Goal: Task Accomplishment & Management: Use online tool/utility

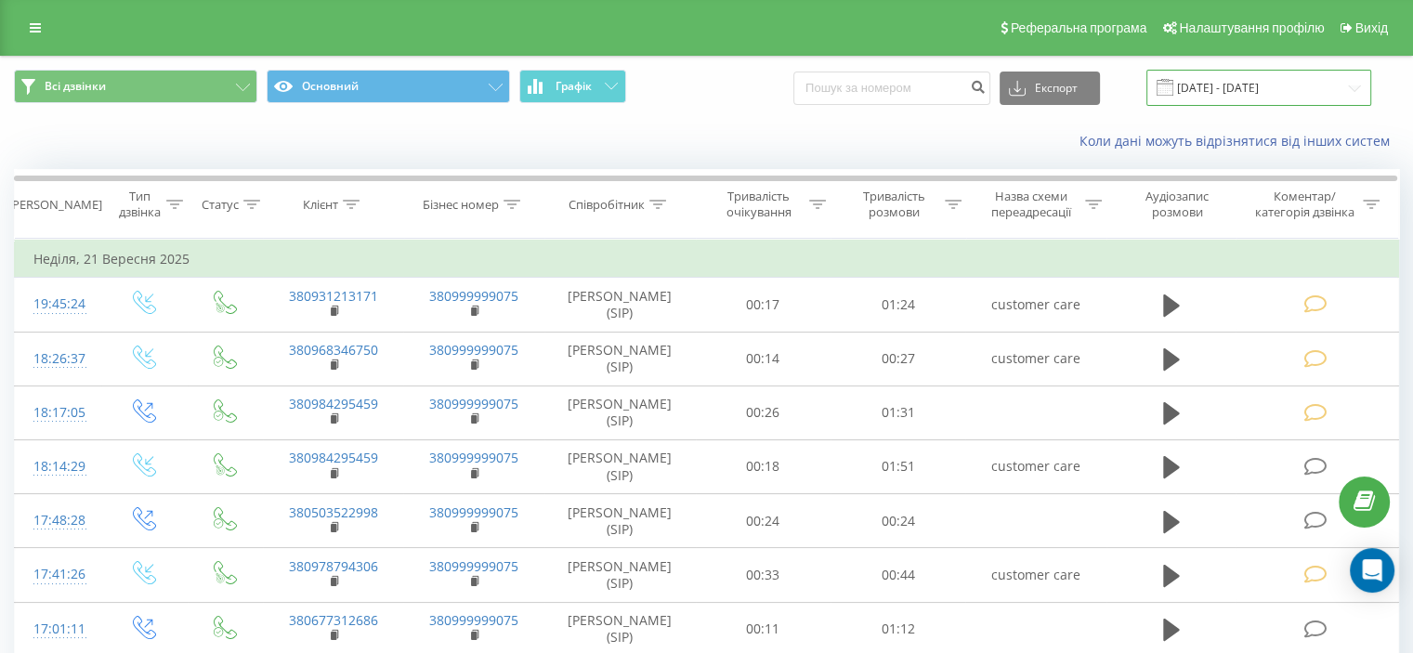
click at [1297, 77] on input "[DATE] - [DATE]" at bounding box center [1258, 88] width 225 height 36
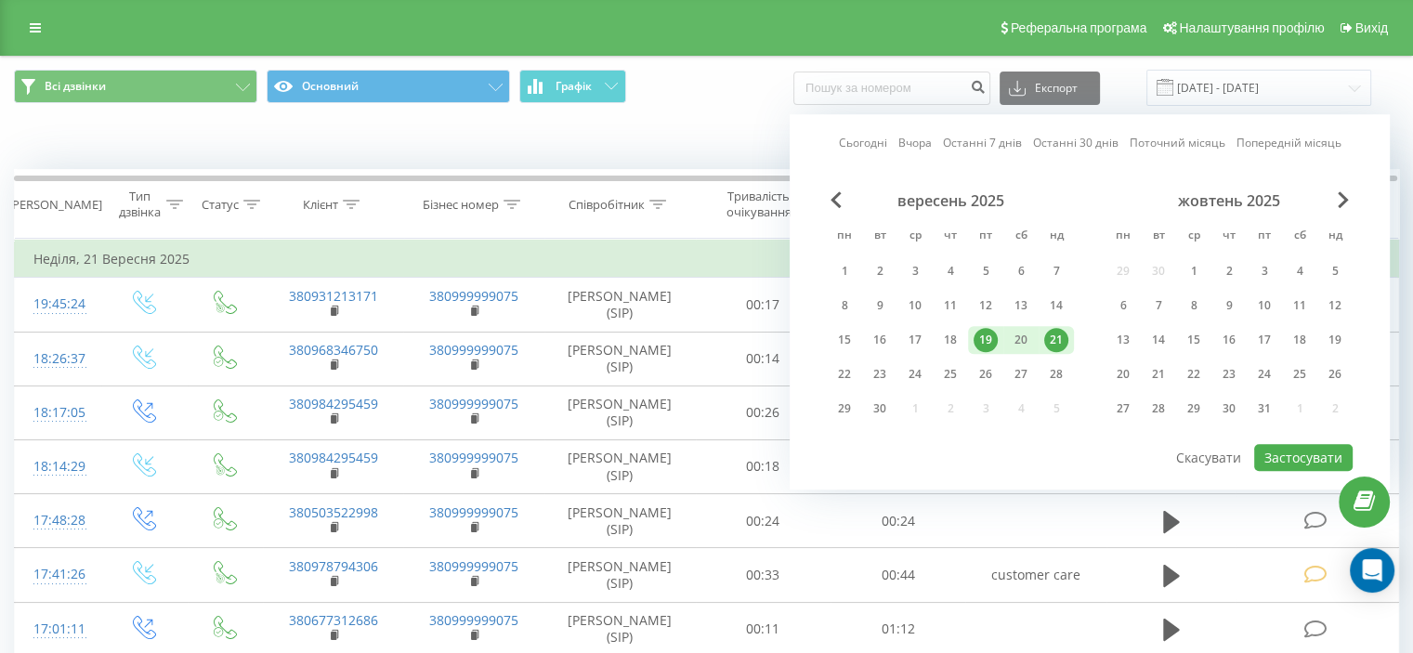
click at [1044, 334] on div "21" at bounding box center [1056, 340] width 24 height 24
click at [881, 366] on div "23" at bounding box center [880, 374] width 24 height 24
click at [1304, 450] on button "Застосувати" at bounding box center [1303, 457] width 98 height 27
type input "21.09.2025 - 23.09.2025"
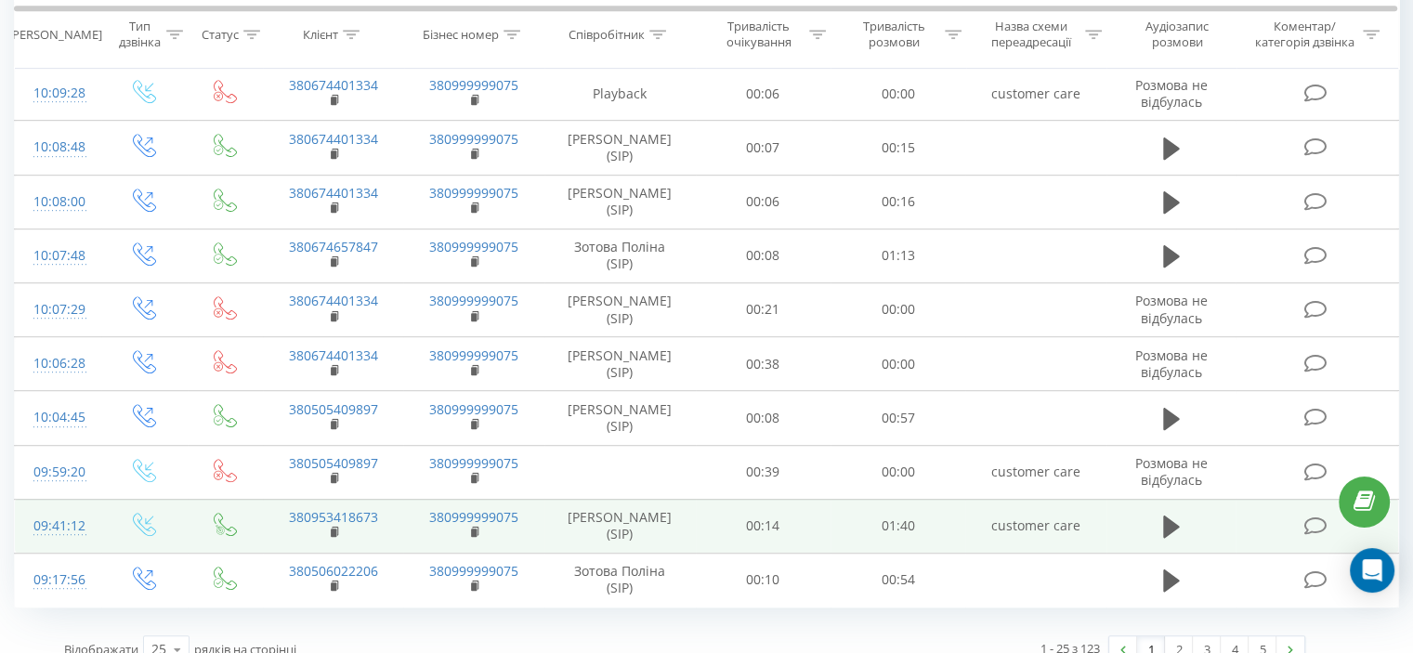
scroll to position [1040, 0]
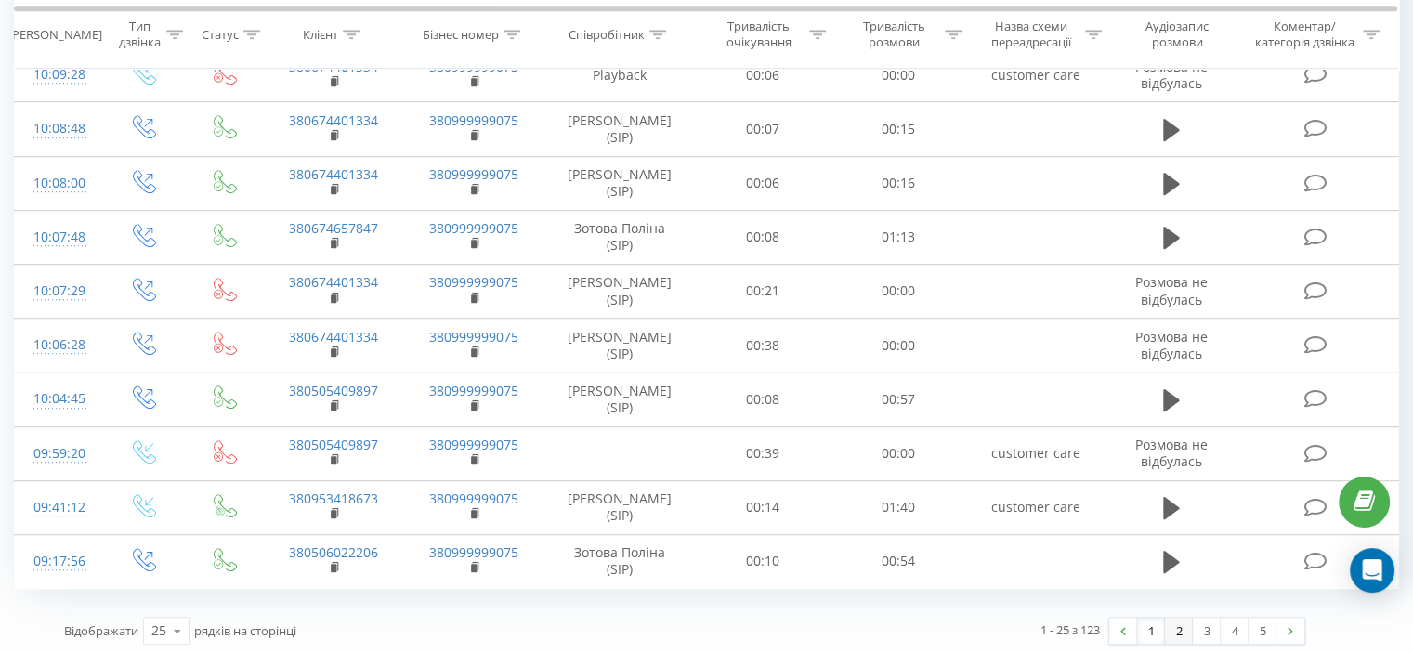
click at [1184, 627] on link "2" at bounding box center [1179, 631] width 28 height 26
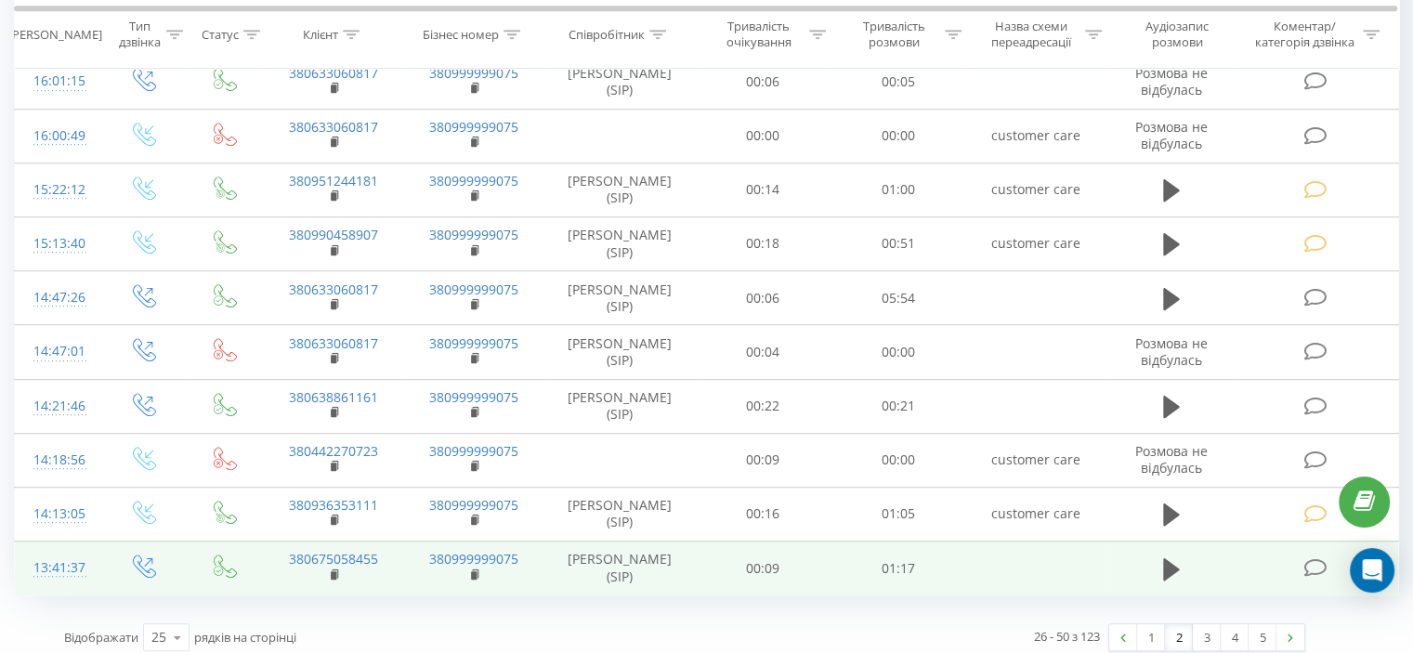
scroll to position [1078, 0]
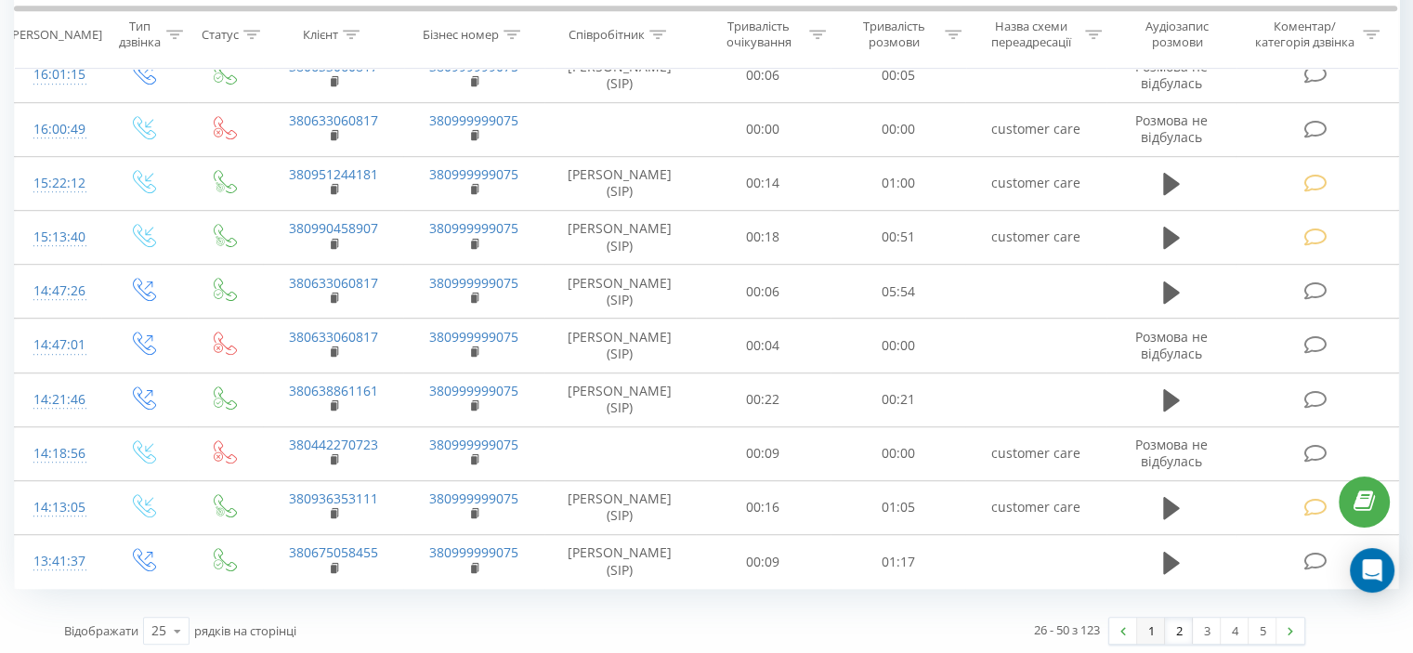
click at [1158, 621] on link "1" at bounding box center [1151, 631] width 28 height 26
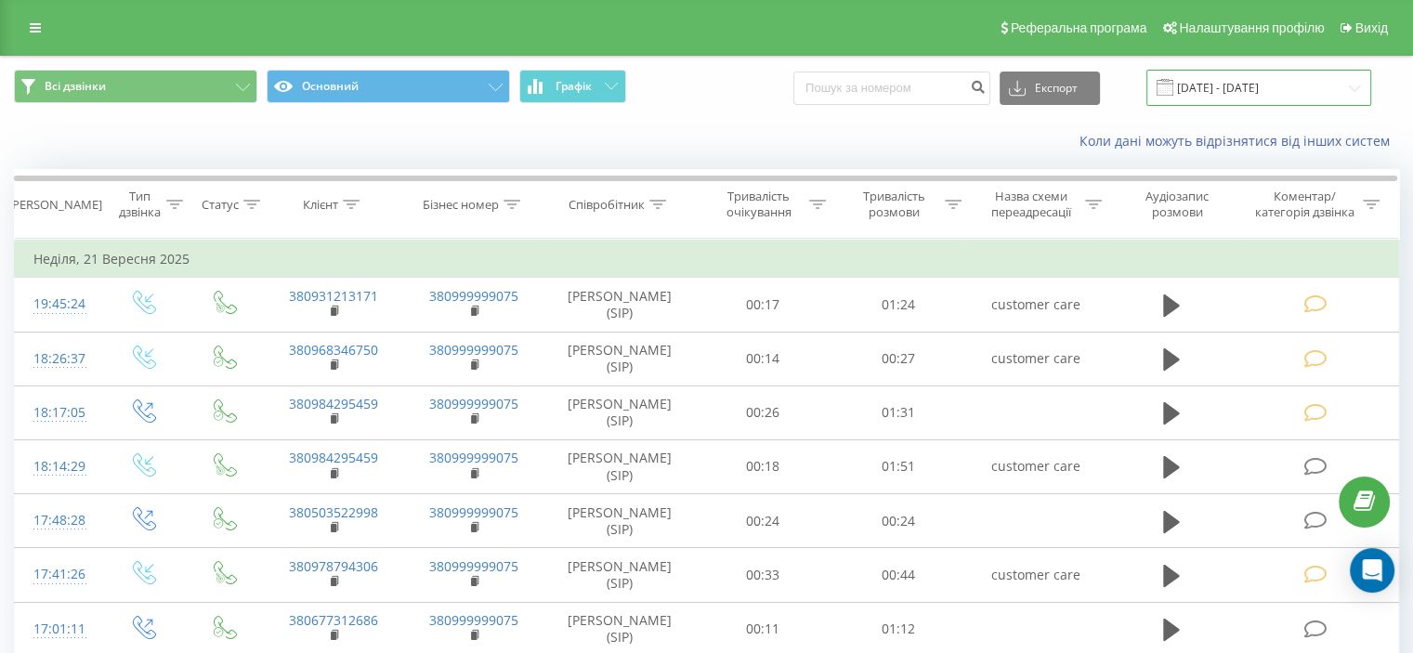
click at [1197, 85] on input "19.09.2025 - 21.09.2025" at bounding box center [1258, 88] width 225 height 36
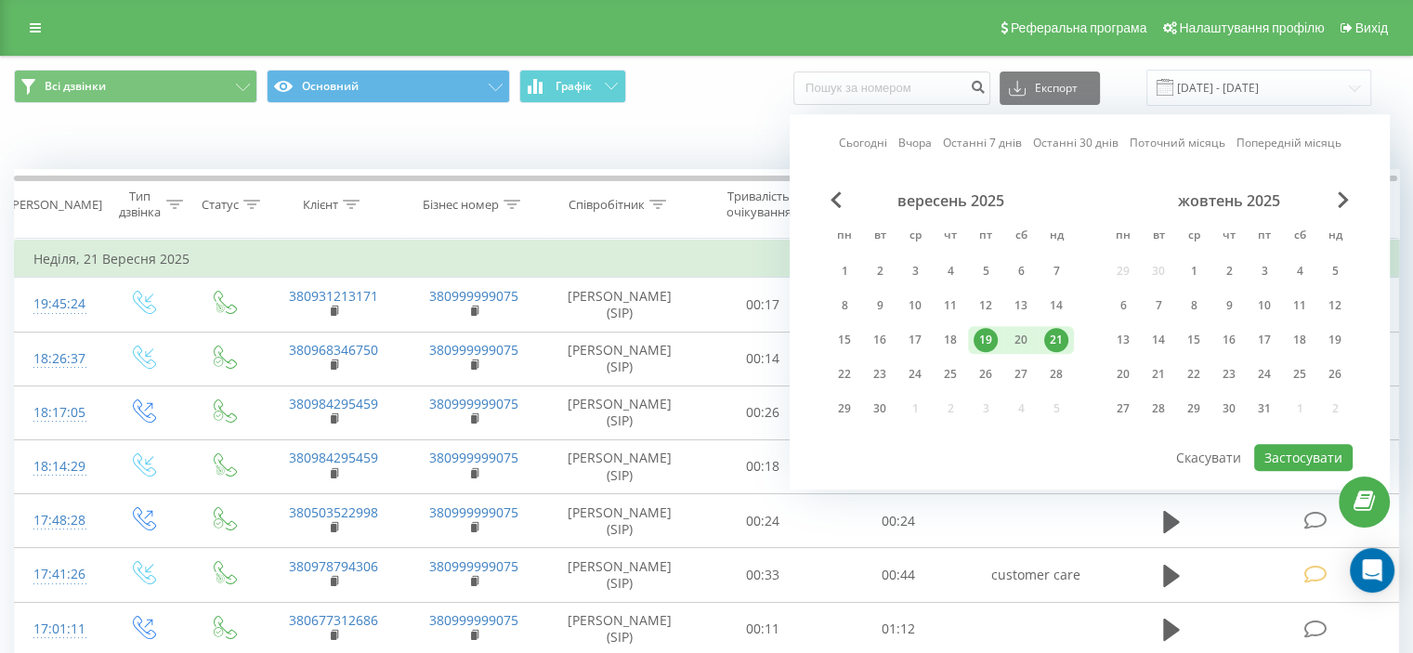
click at [1052, 345] on div "21" at bounding box center [1056, 340] width 24 height 24
click at [880, 365] on div "23" at bounding box center [880, 374] width 24 height 24
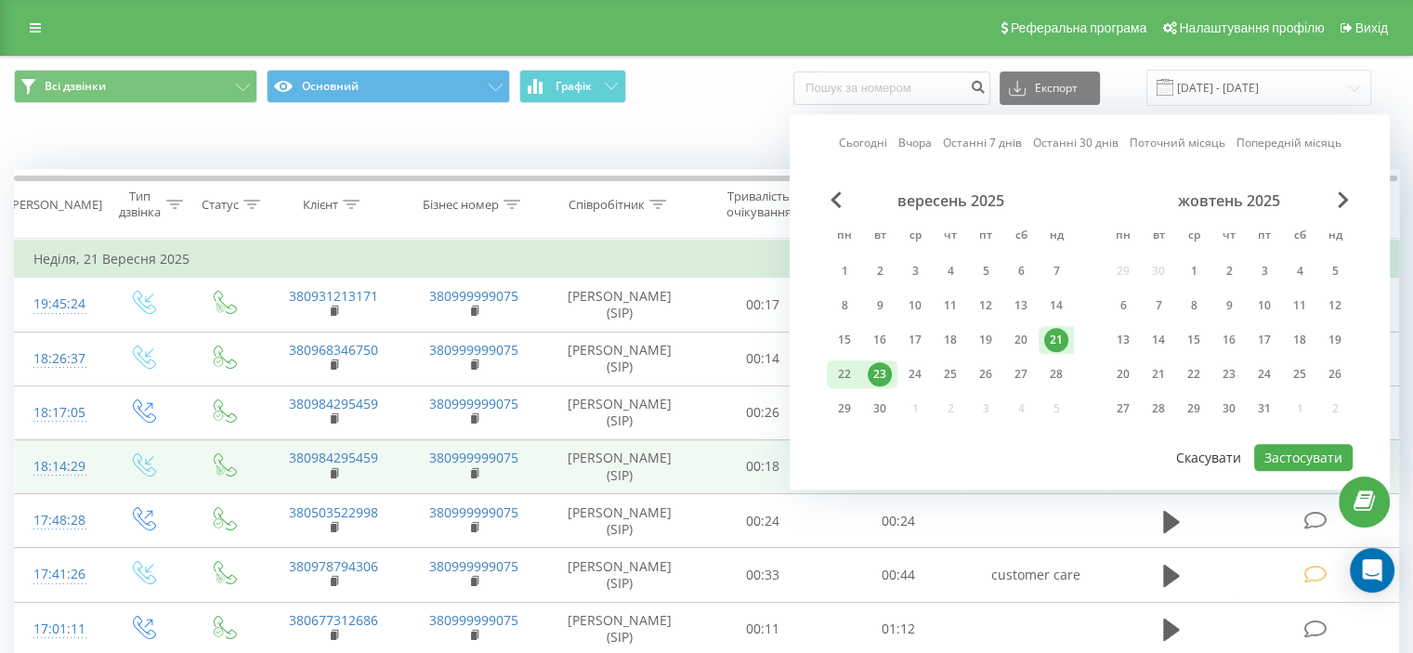
click at [1245, 447] on button "Скасувати" at bounding box center [1208, 457] width 85 height 27
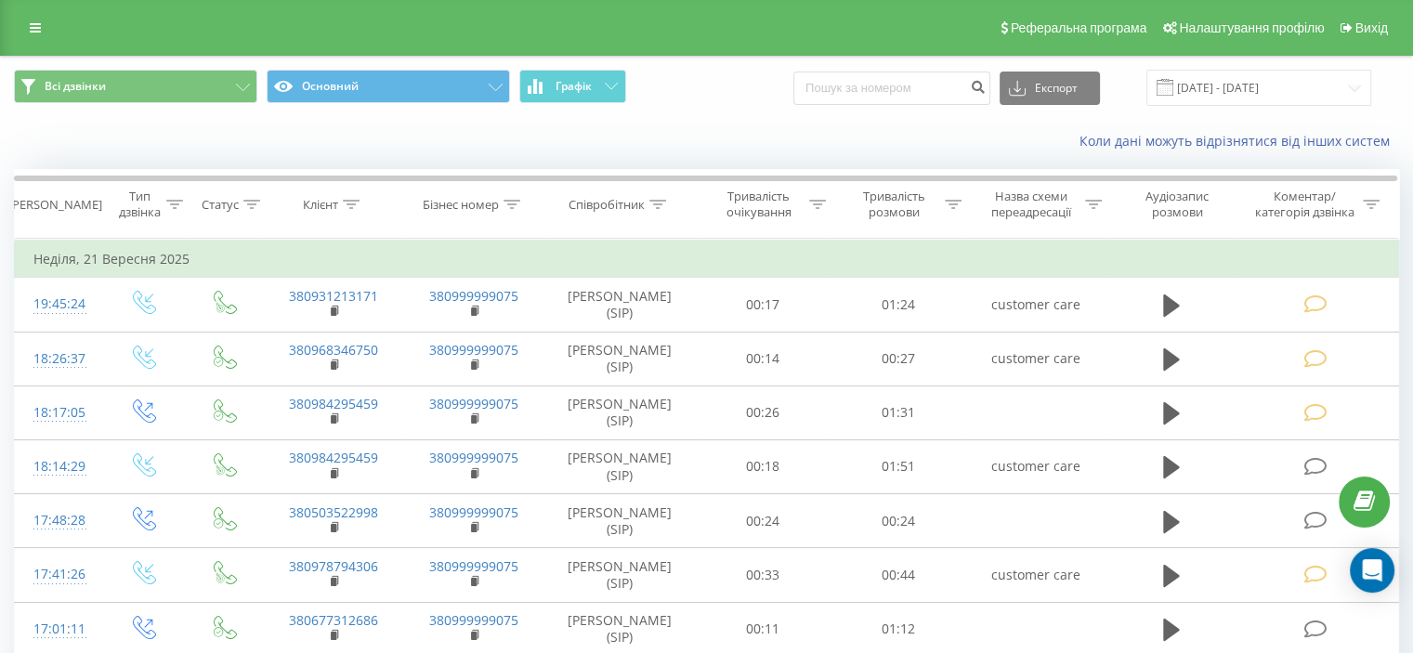
click at [1266, 61] on div "Всі дзвінки Основний Графік Експорт .csv .xls .xlsx 19.09.2025 - 21.09.2025" at bounding box center [706, 88] width 1411 height 62
click at [1276, 78] on input "19.09.2025 - 21.09.2025" at bounding box center [1258, 88] width 225 height 36
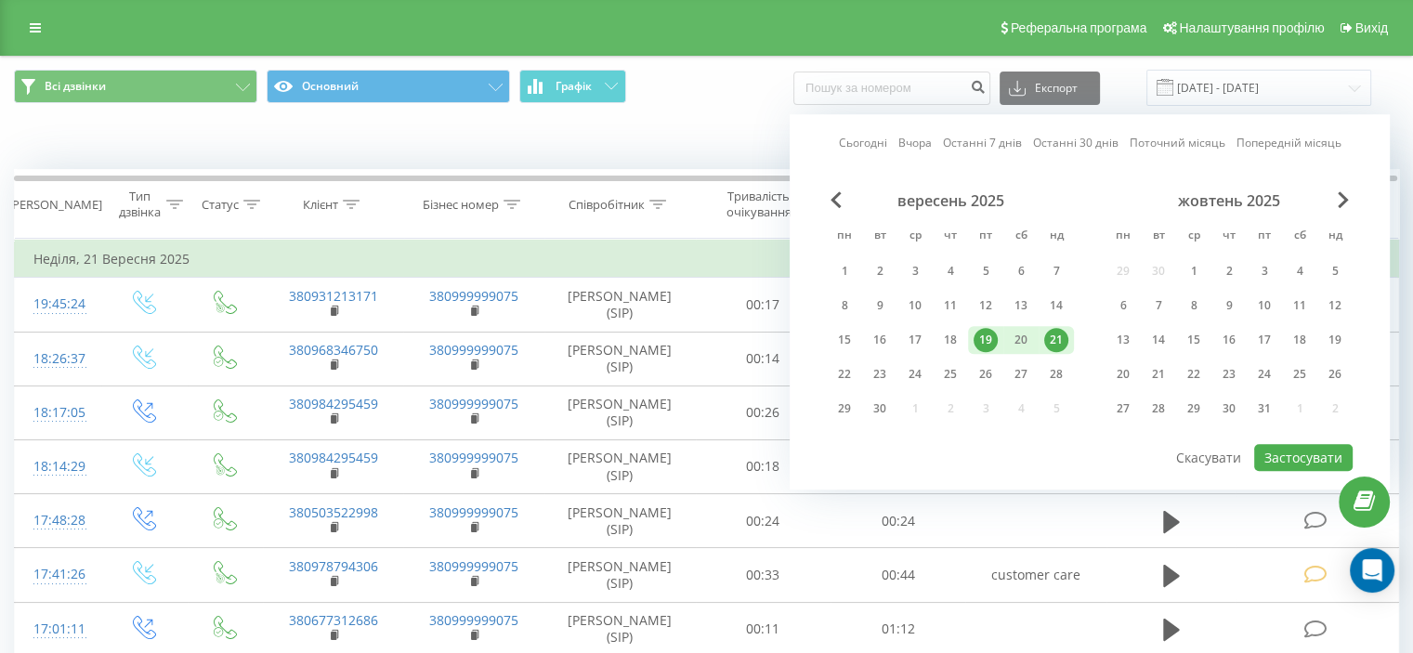
click at [981, 337] on div "19" at bounding box center [986, 340] width 24 height 24
click at [892, 372] on div "23" at bounding box center [879, 374] width 35 height 28
click at [1308, 462] on button "Застосувати" at bounding box center [1303, 457] width 98 height 27
type input "19.09.2025 - 23.09.2025"
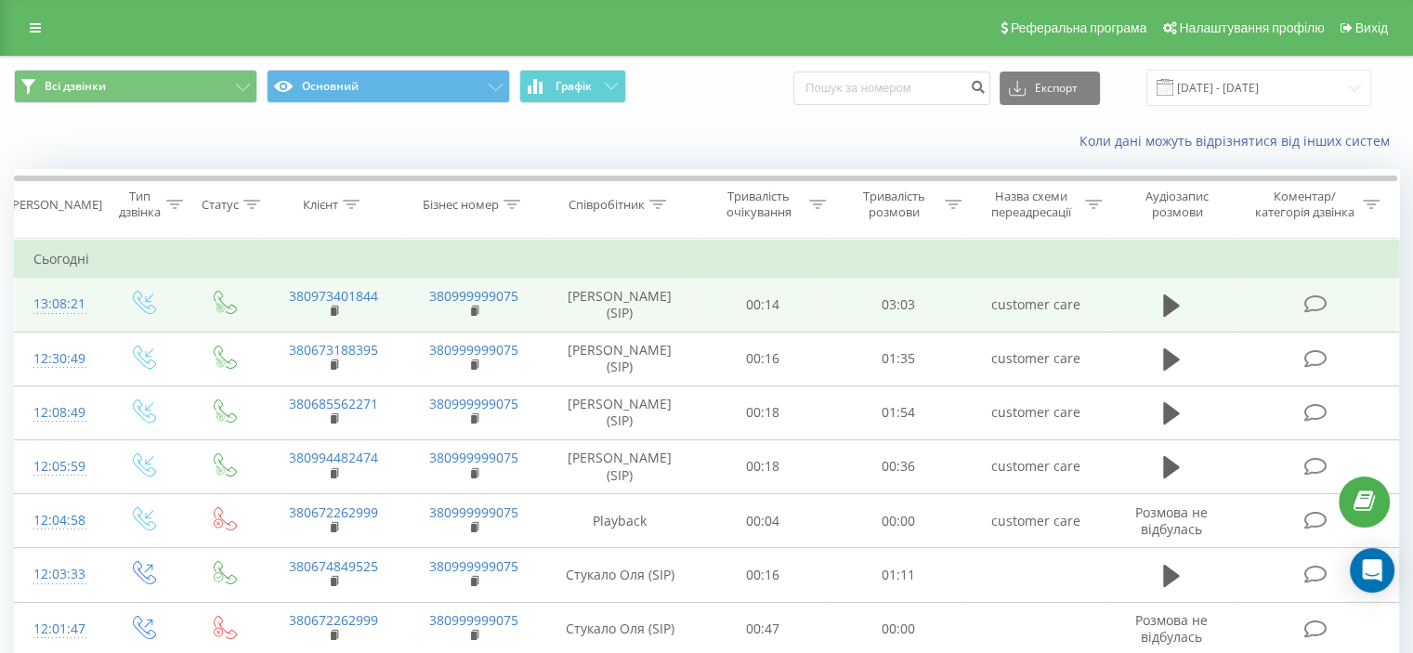
click at [1308, 294] on span at bounding box center [1316, 303] width 26 height 18
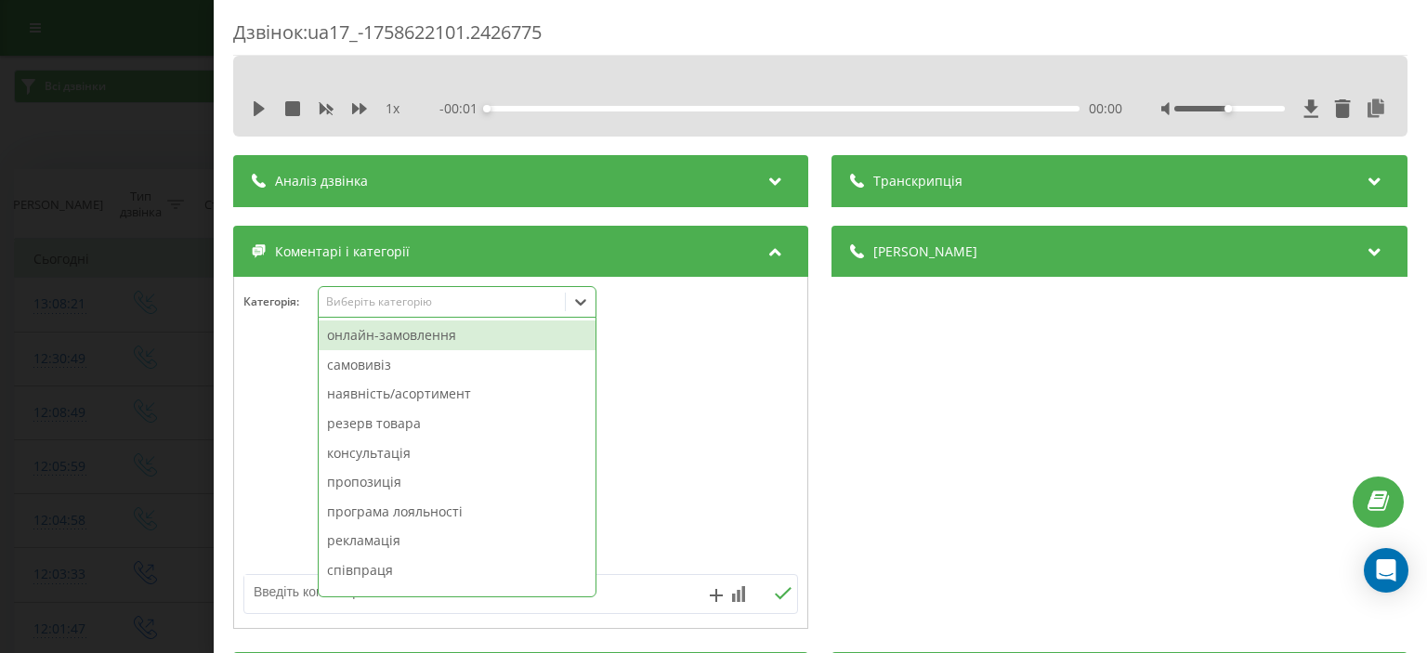
click at [429, 301] on div "Виберіть категорію" at bounding box center [442, 301] width 232 height 15
click at [427, 327] on div "онлайн-замовлення" at bounding box center [457, 336] width 277 height 30
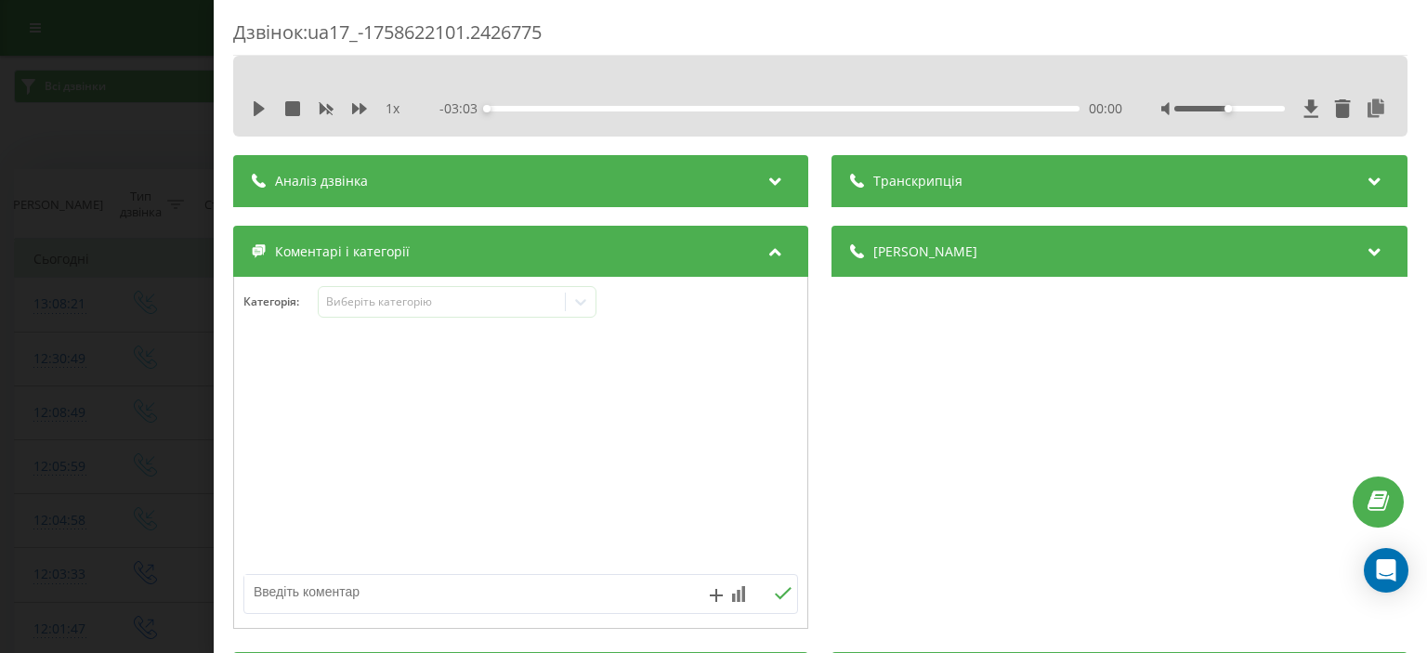
click at [233, 330] on div "Категорія : Виберіть категорію" at bounding box center [520, 453] width 575 height 352
click at [141, 339] on div "Дзвінок : ua17_-1758622101.2426775 1 x - 03:03 00:00 00:00 Транскрипція Для AI-…" at bounding box center [713, 326] width 1427 height 653
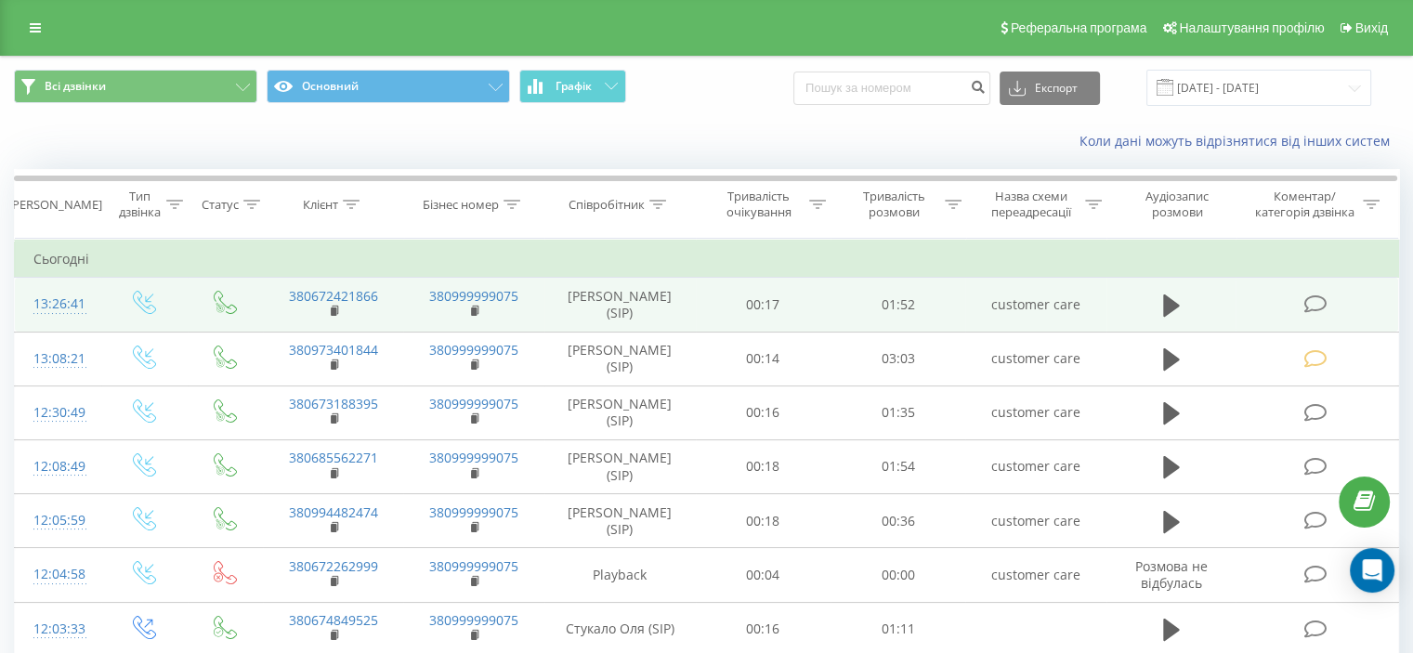
drag, startPoint x: 1303, startPoint y: 307, endPoint x: 1286, endPoint y: 293, distance: 22.5
click at [1304, 307] on icon at bounding box center [1314, 304] width 23 height 20
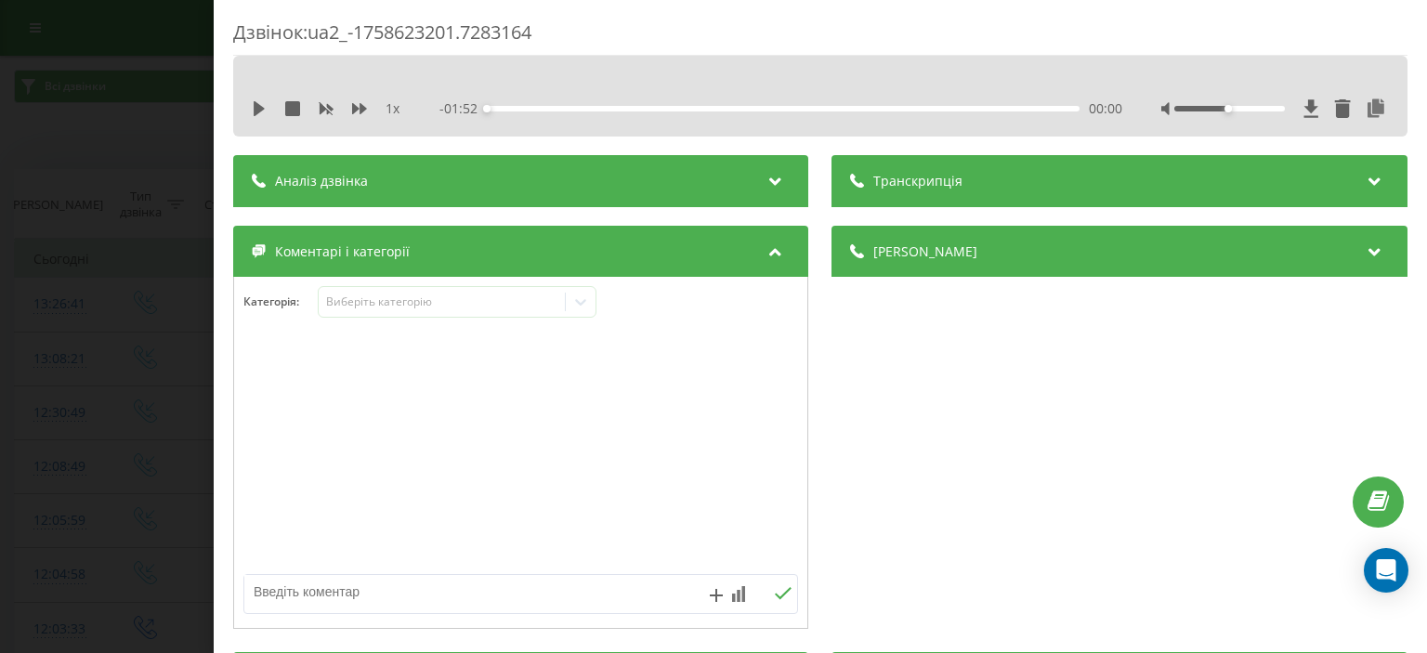
click at [105, 121] on div "Дзвінок : ua2_-1758623201.7283164 1 x - 01:52 00:00 00:00 Транскрипція Для AI-а…" at bounding box center [713, 326] width 1427 height 653
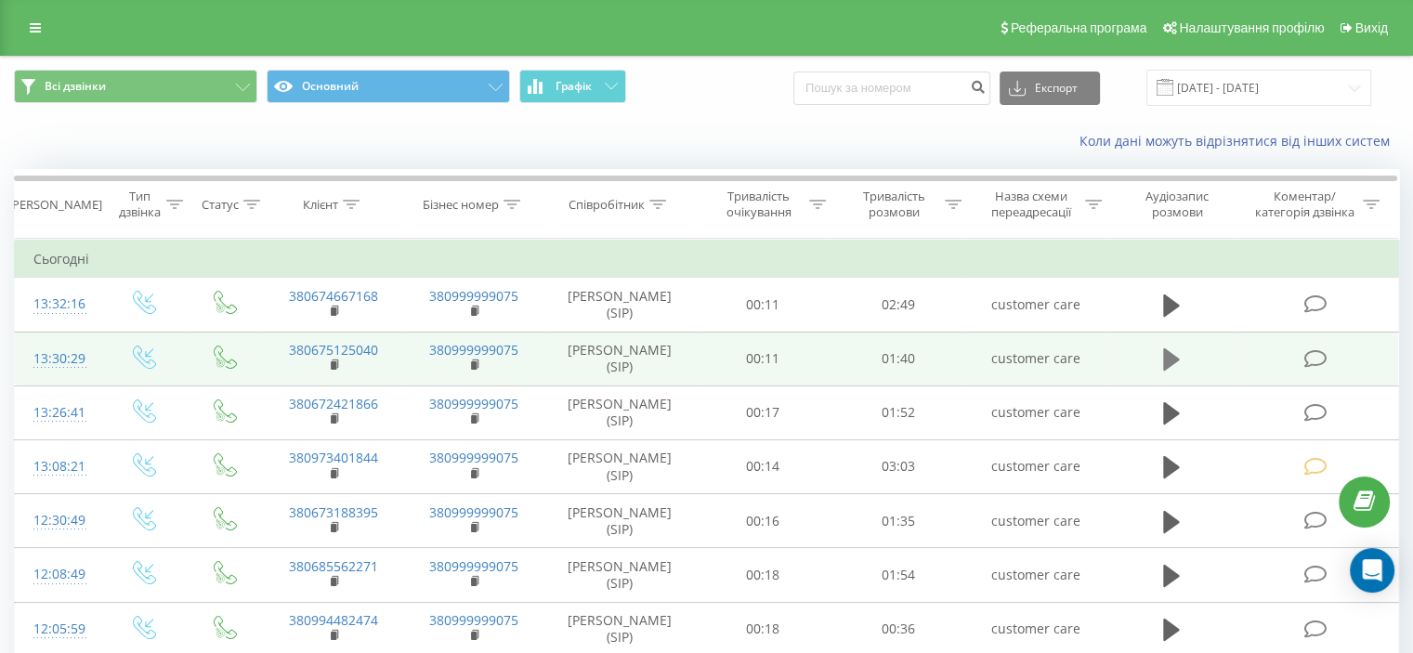
click at [1171, 354] on icon at bounding box center [1171, 359] width 17 height 22
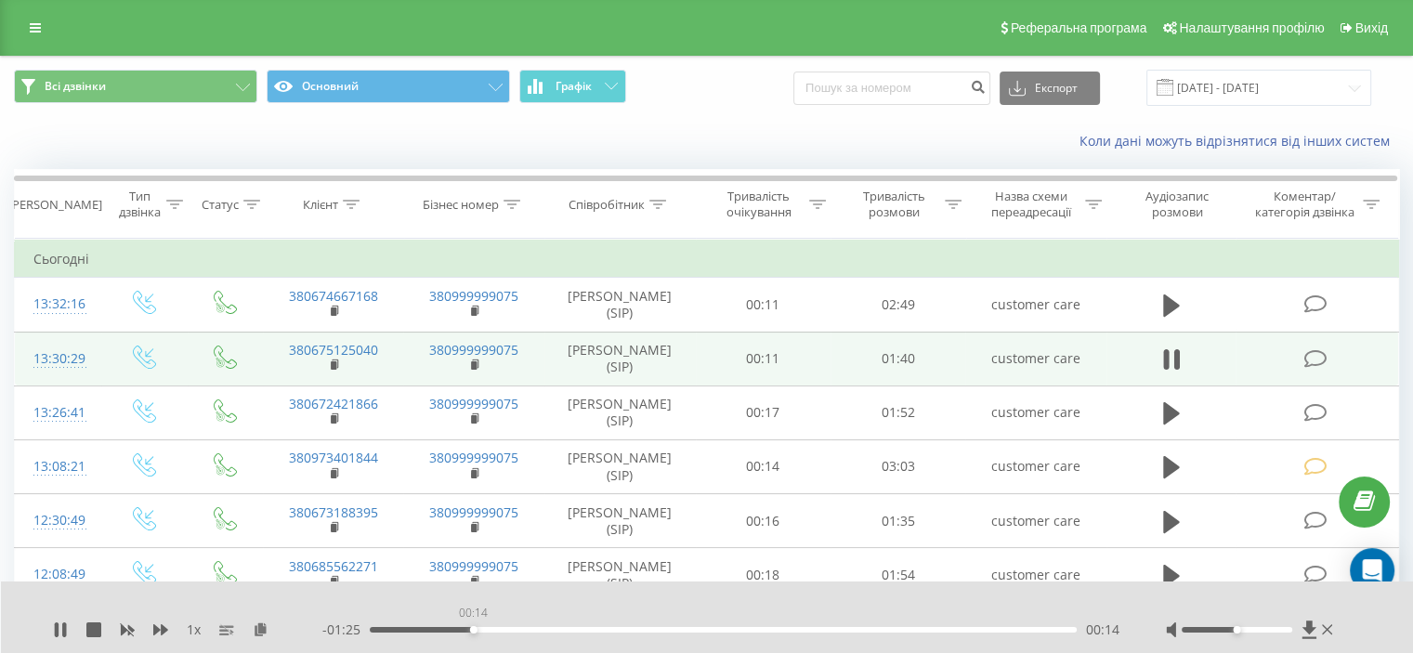
click at [473, 631] on div "00:14" at bounding box center [723, 630] width 707 height 6
click at [432, 623] on div "- 01:19 00:20 00:20" at bounding box center [720, 630] width 797 height 19
click at [435, 629] on div "00:21" at bounding box center [723, 630] width 707 height 6
click at [1179, 364] on button at bounding box center [1172, 360] width 28 height 28
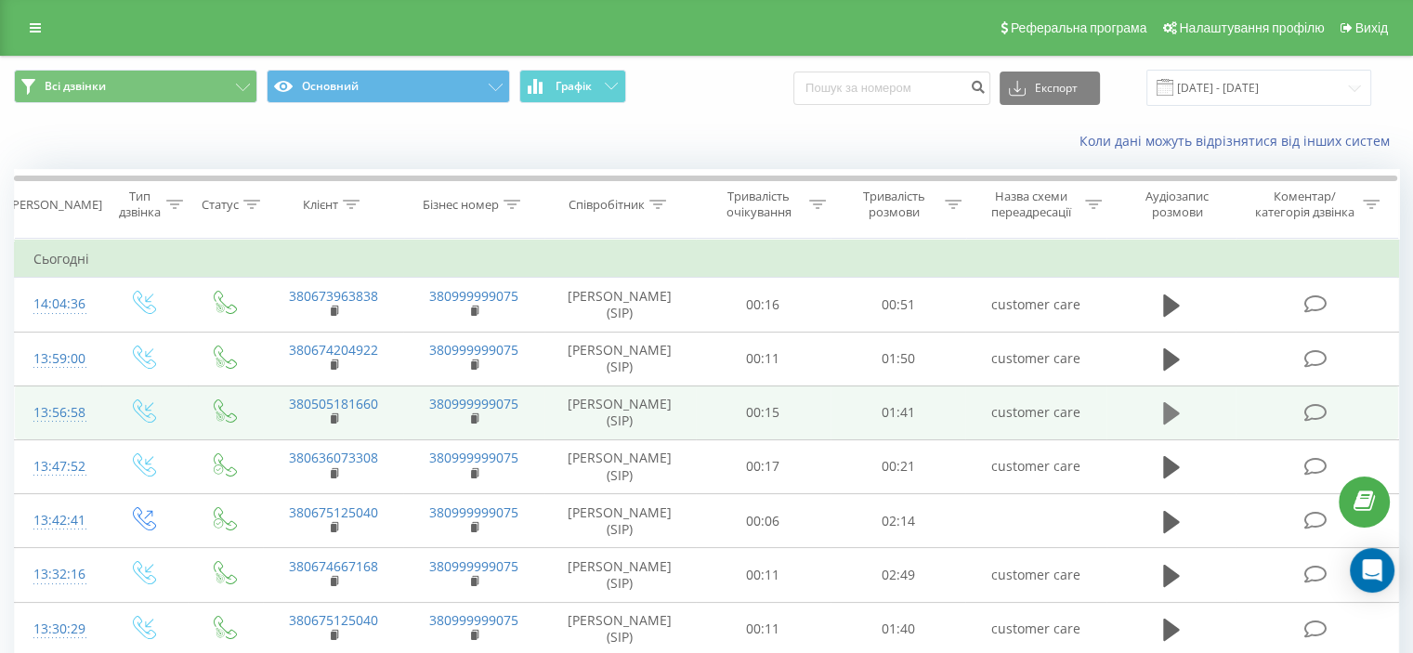
click at [1169, 413] on icon at bounding box center [1171, 413] width 17 height 22
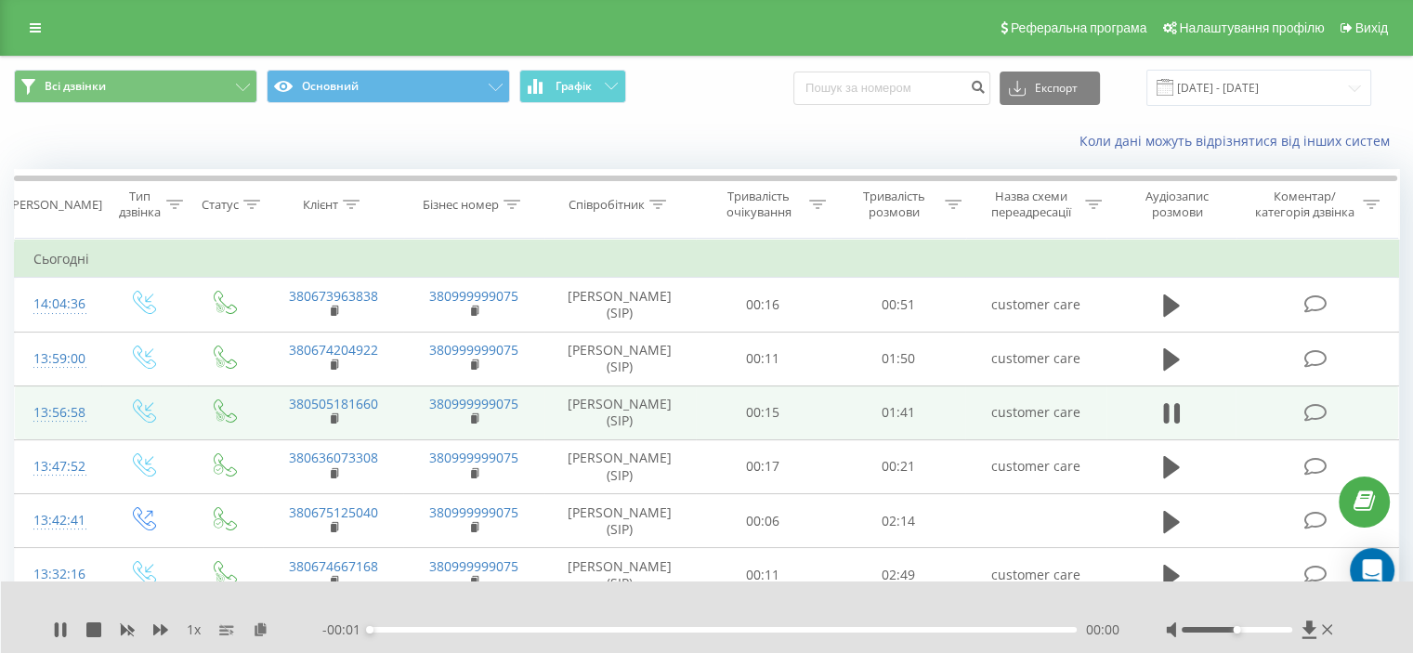
click at [546, 633] on div "- 00:01 00:00 00:00" at bounding box center [720, 630] width 797 height 19
click at [546, 632] on div "00:00" at bounding box center [723, 630] width 707 height 6
click at [551, 631] on div "00:26" at bounding box center [723, 630] width 707 height 6
click at [334, 421] on rect at bounding box center [334, 419] width 6 height 8
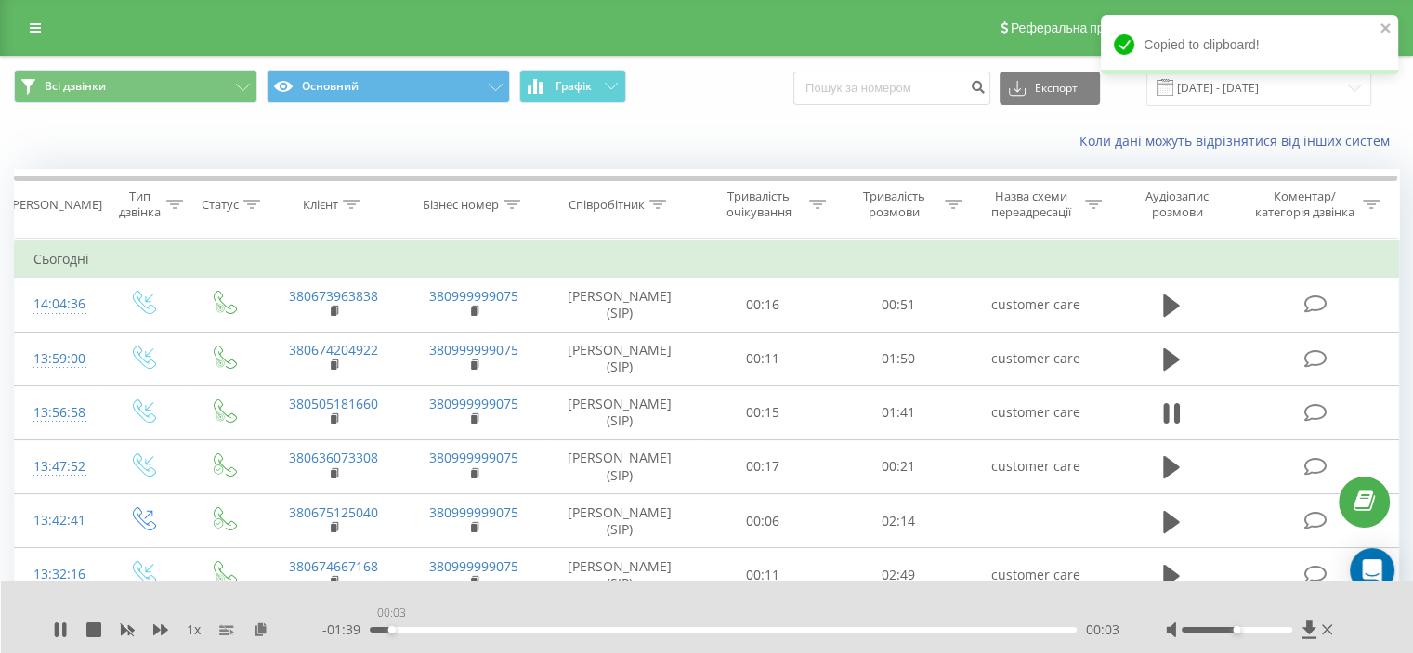
click at [391, 630] on div "00:03" at bounding box center [723, 630] width 707 height 6
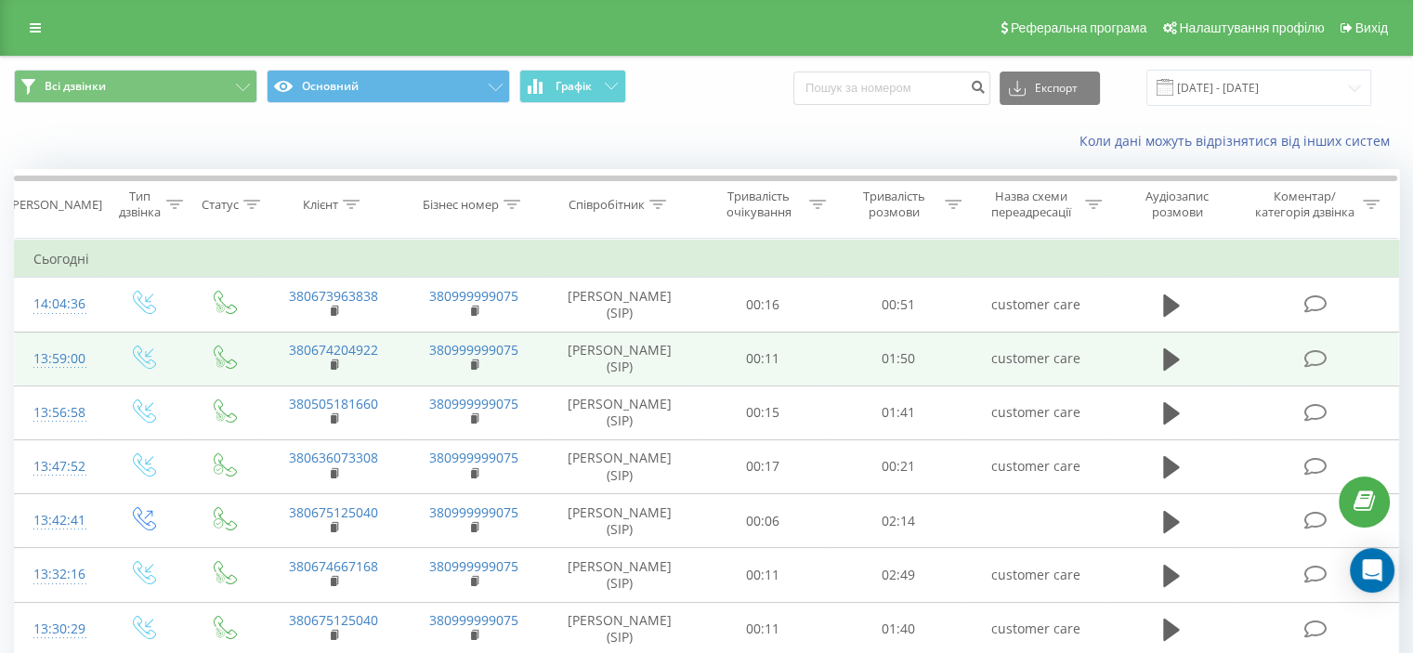
click at [1355, 355] on td at bounding box center [1317, 359] width 163 height 54
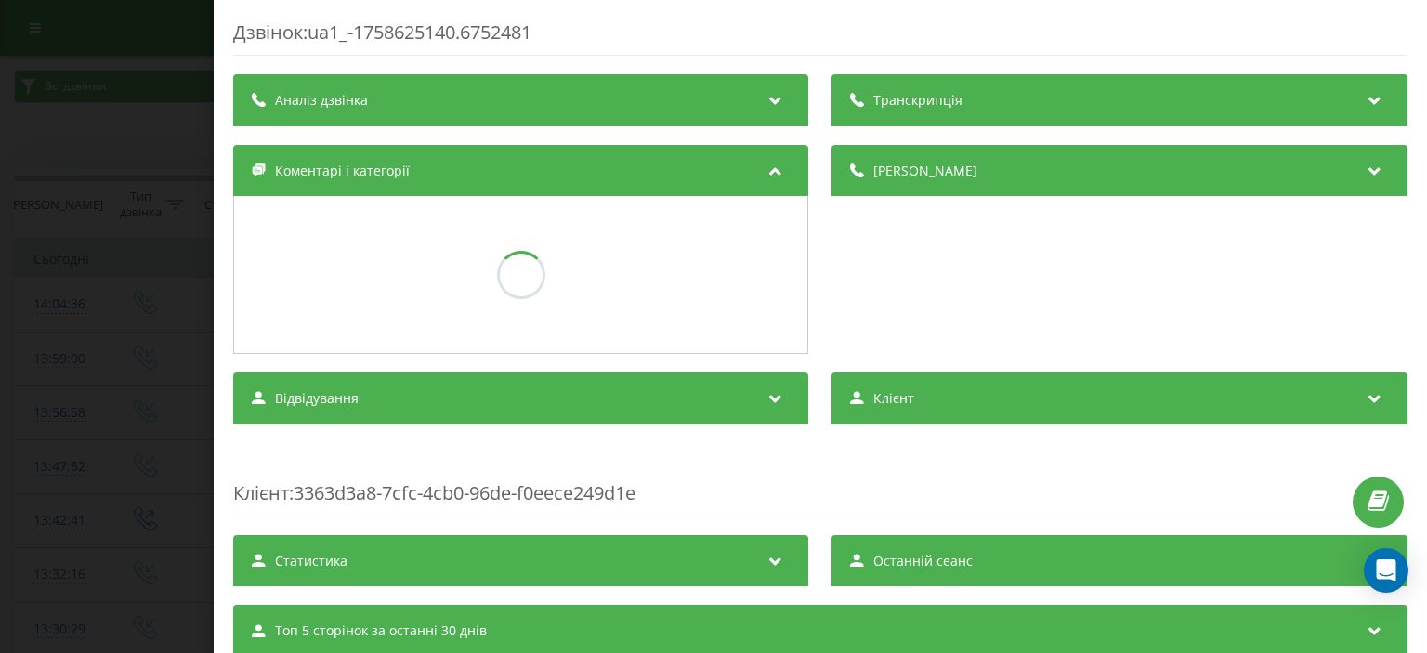
click at [1312, 357] on div "Транскрипція Аналіз дзвінка Деталі дзвінка Коментарі і категорії Відвідування К…" at bounding box center [820, 400] width 1174 height 653
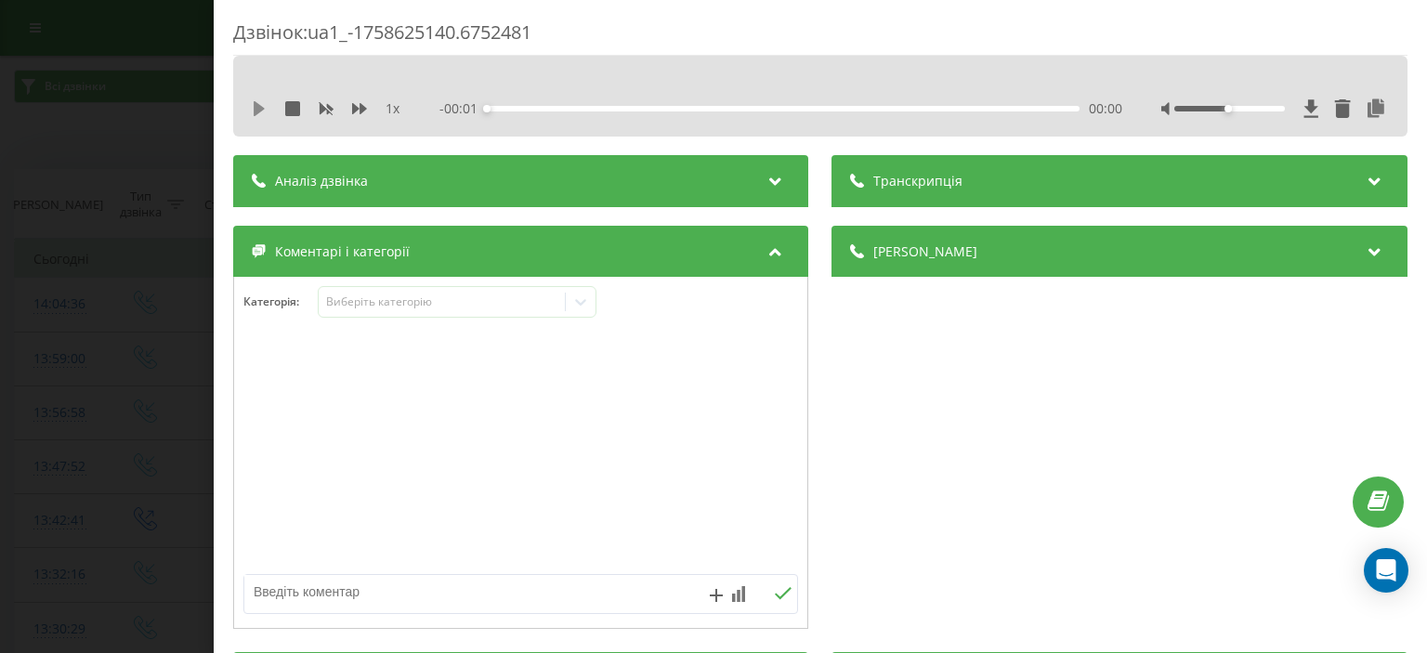
click at [257, 107] on icon at bounding box center [259, 108] width 11 height 15
click at [255, 110] on icon at bounding box center [256, 108] width 4 height 15
click at [150, 201] on div "Дзвінок : ua1_-1758625140.6752481 1 x - 01:43 00:06 00:06 Транскрипція Для AI-а…" at bounding box center [713, 326] width 1427 height 653
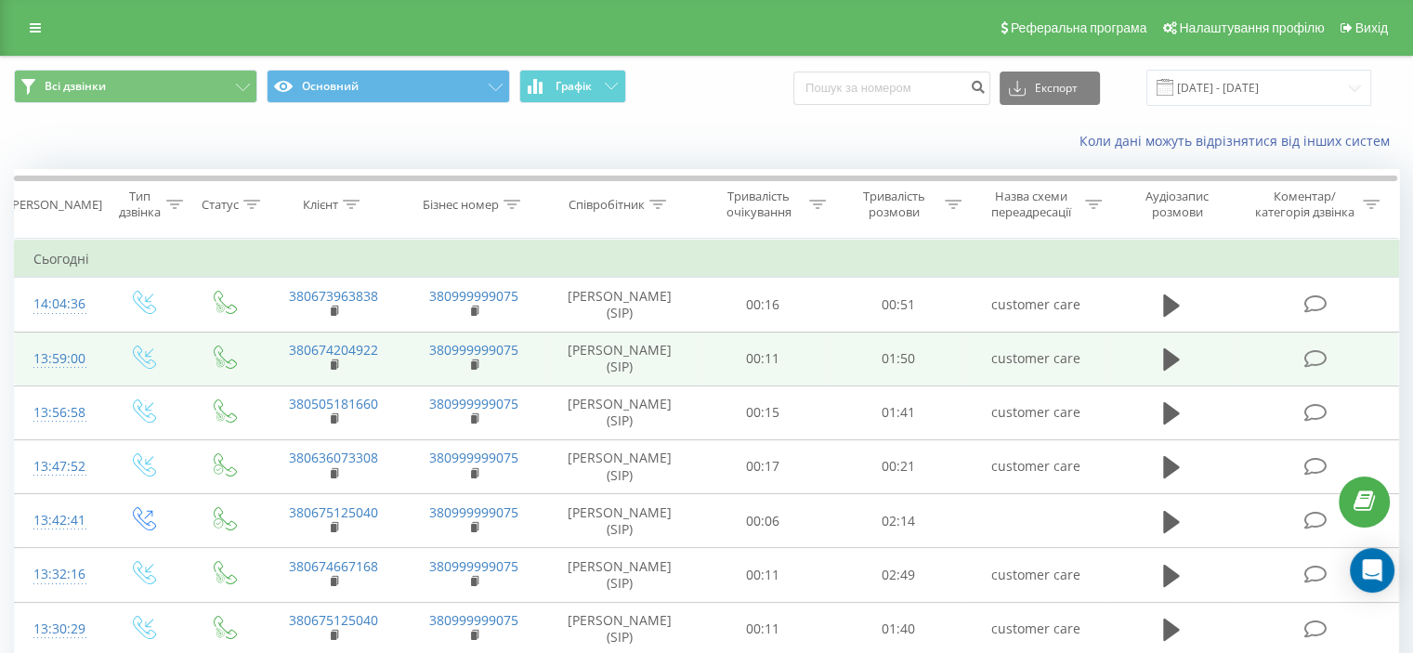
click at [1314, 362] on icon at bounding box center [1314, 359] width 23 height 20
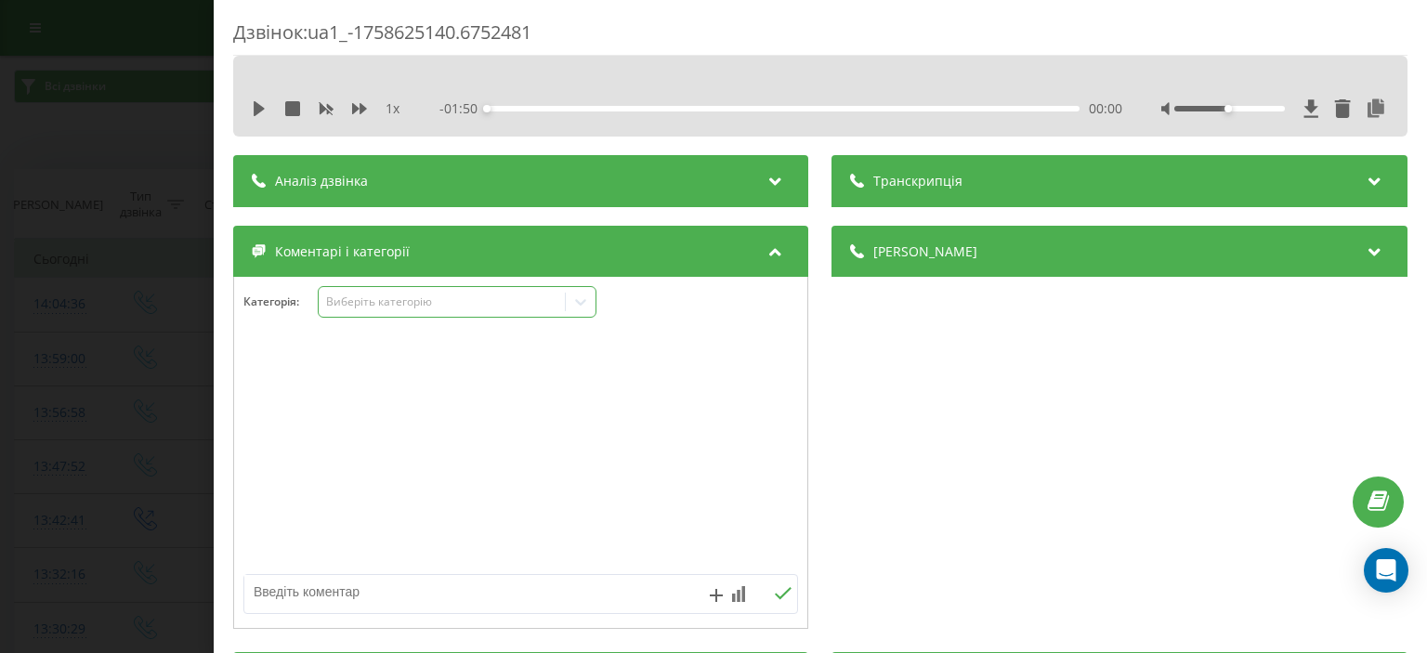
click at [458, 295] on div "Виберіть категорію" at bounding box center [442, 301] width 232 height 15
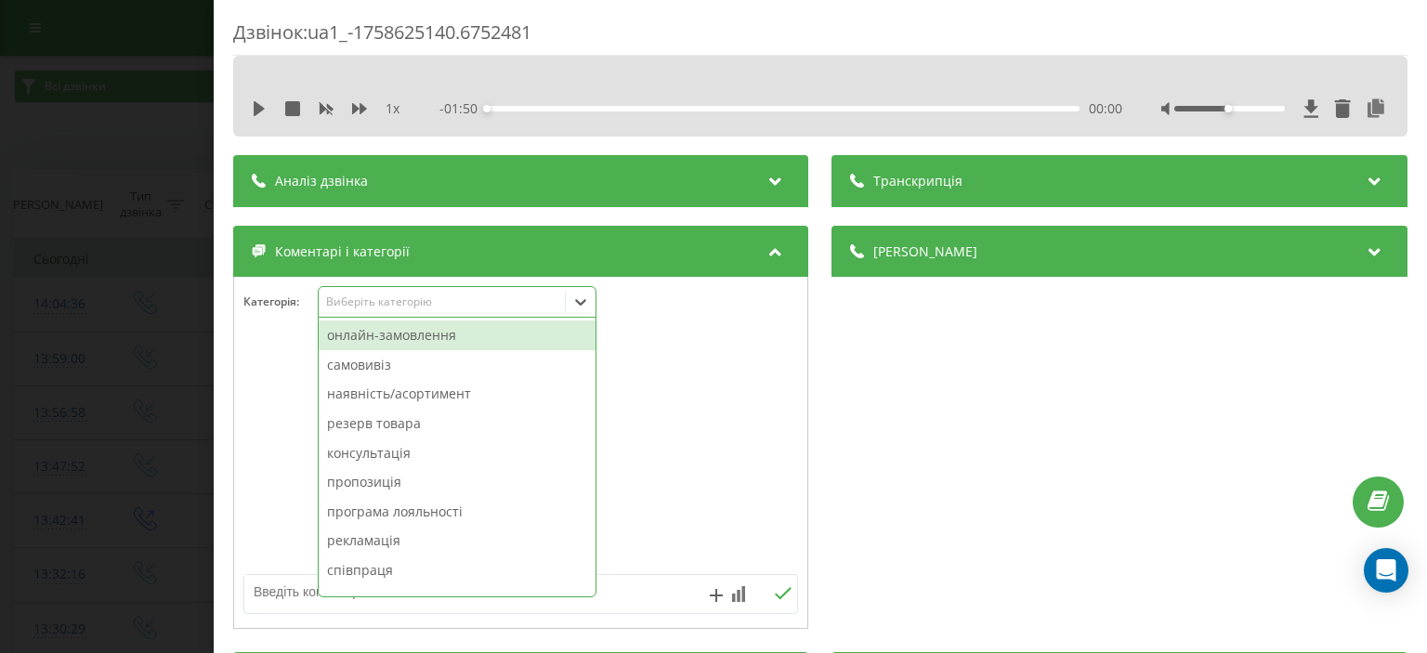
click at [453, 341] on div "онлайн-замовлення" at bounding box center [457, 336] width 277 height 30
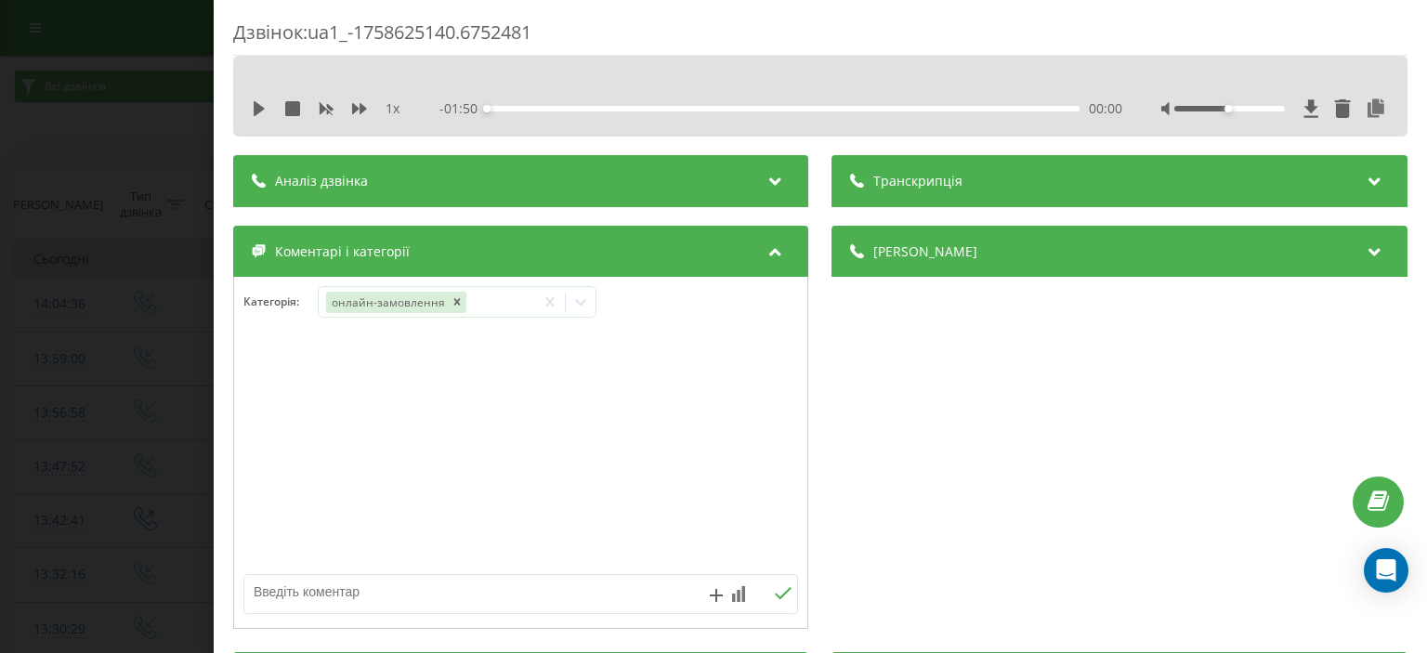
click at [97, 414] on div "Дзвінок : ua1_-1758625140.6752481 1 x - 01:50 00:00 00:00 Транскрипція Для AI-а…" at bounding box center [713, 326] width 1427 height 653
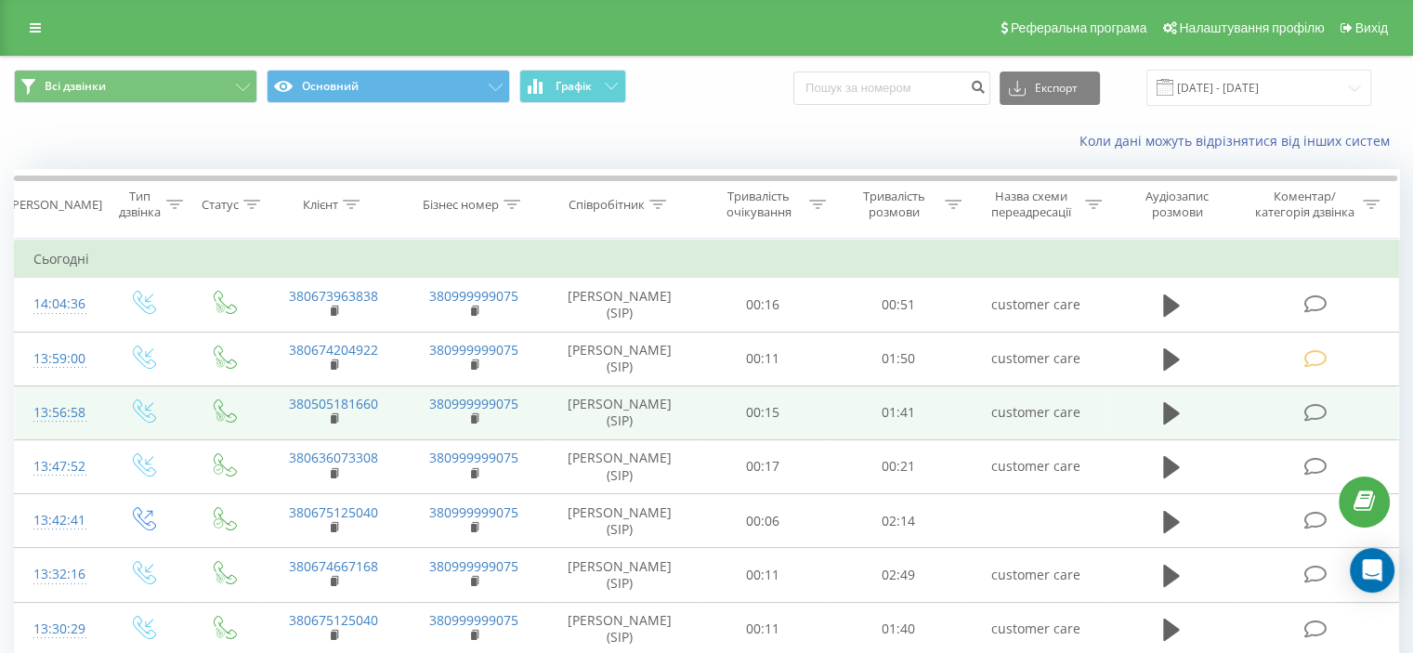
click at [1310, 411] on icon at bounding box center [1314, 413] width 23 height 20
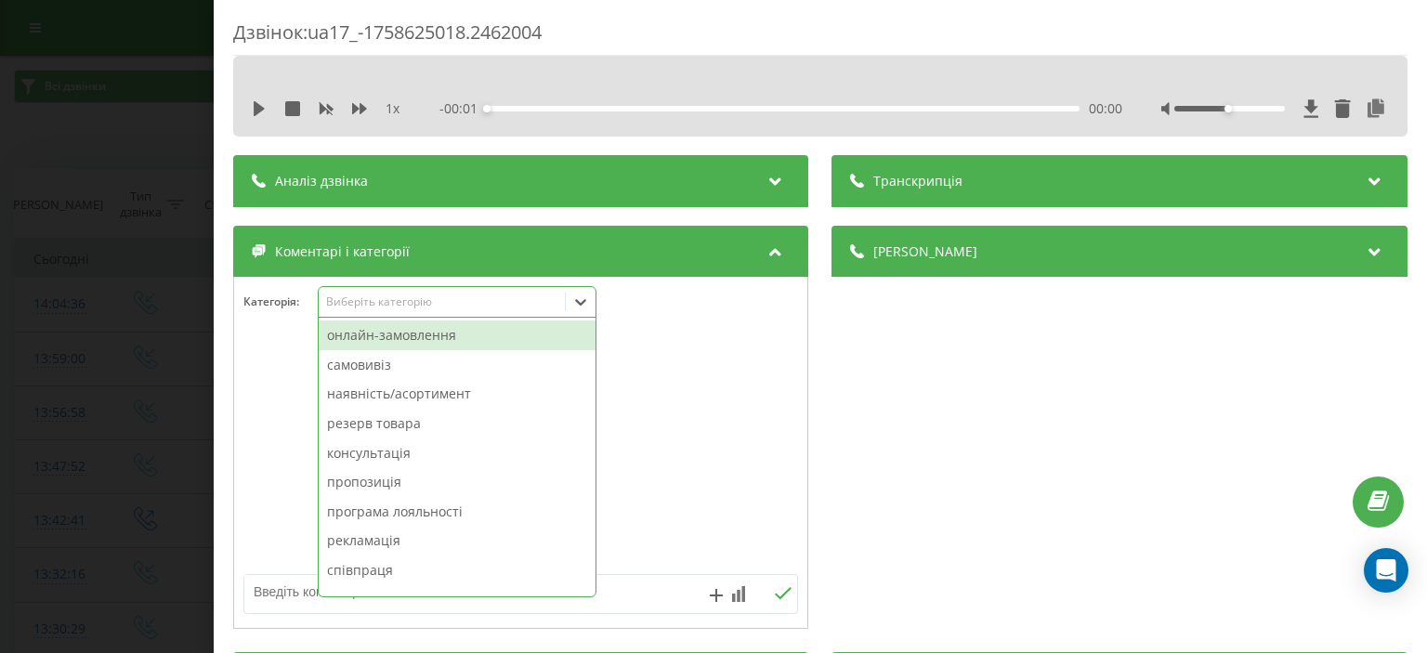
click at [391, 311] on div "Виберіть категорію" at bounding box center [457, 302] width 279 height 32
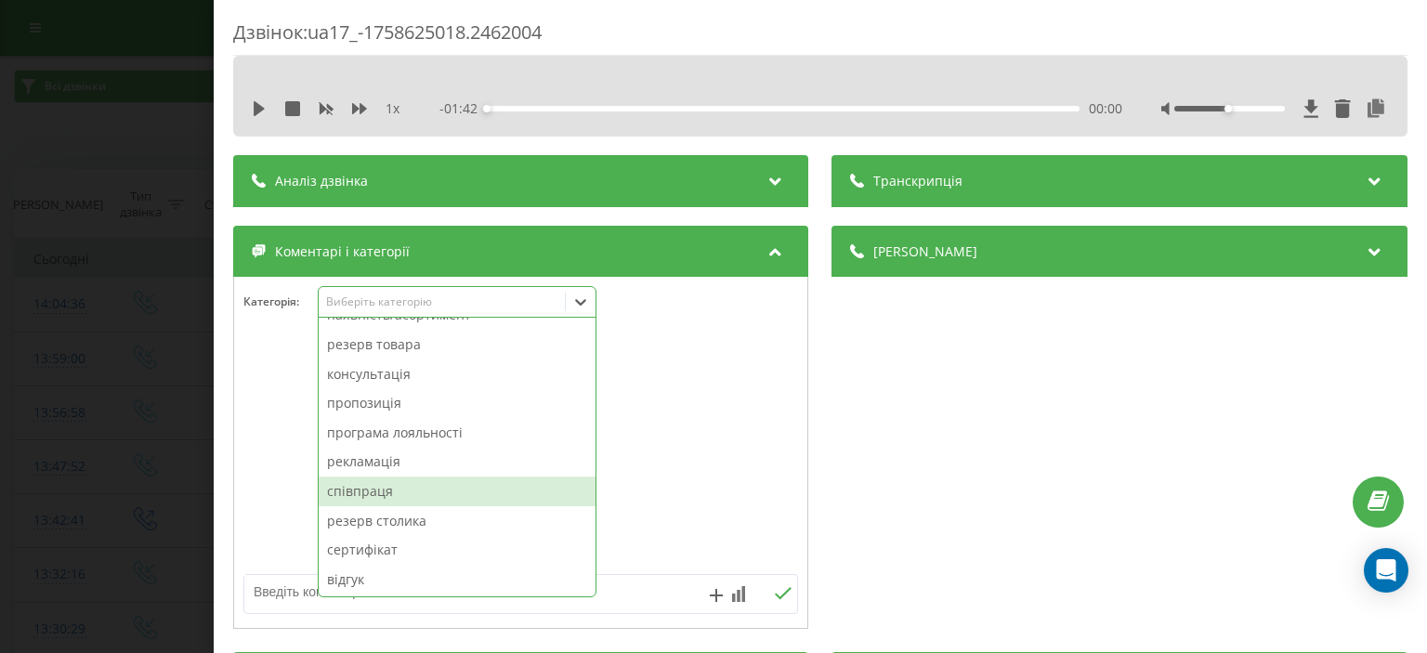
scroll to position [167, 0]
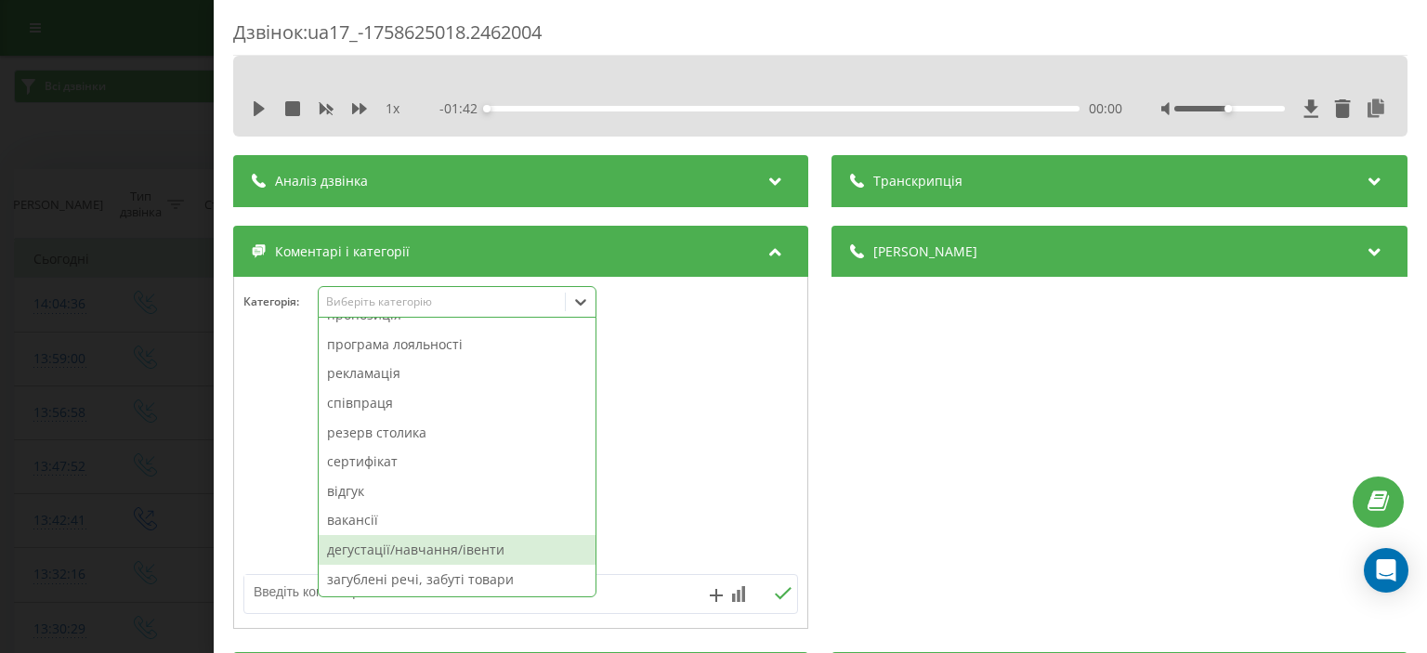
click at [408, 549] on div "дегустації/навчання/івенти" at bounding box center [457, 550] width 277 height 30
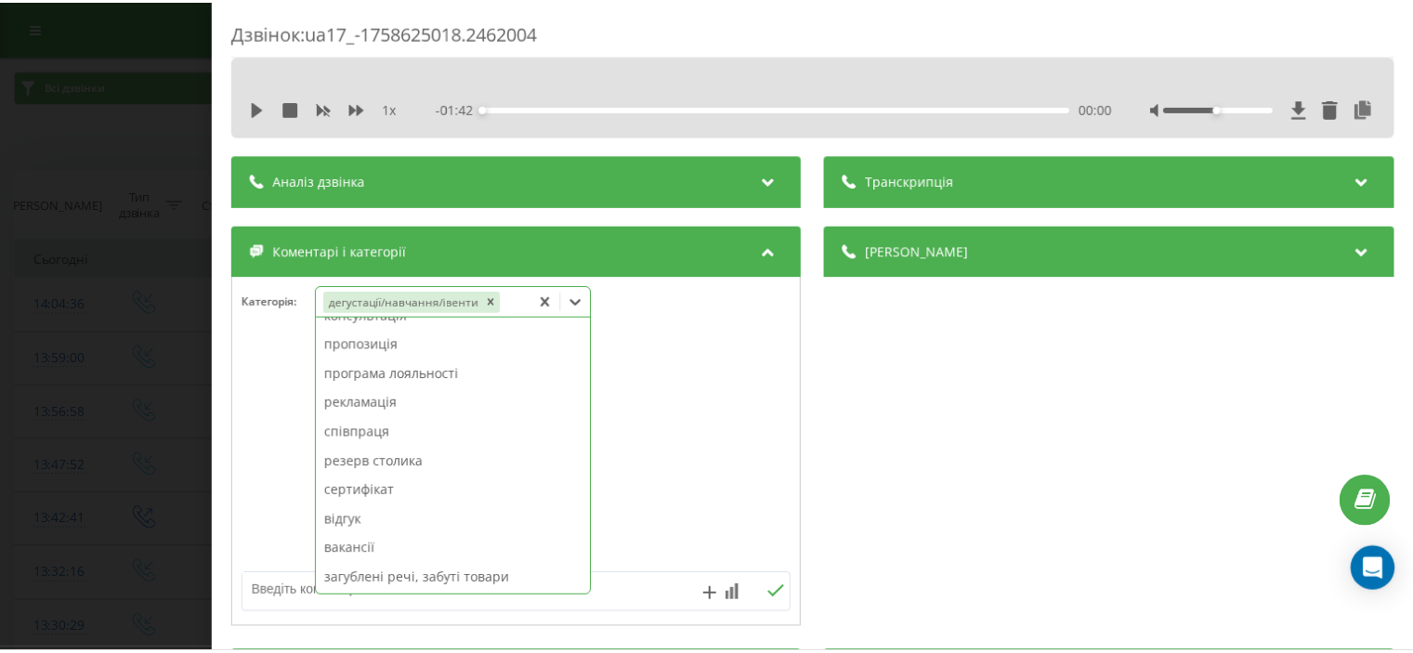
scroll to position [137, 0]
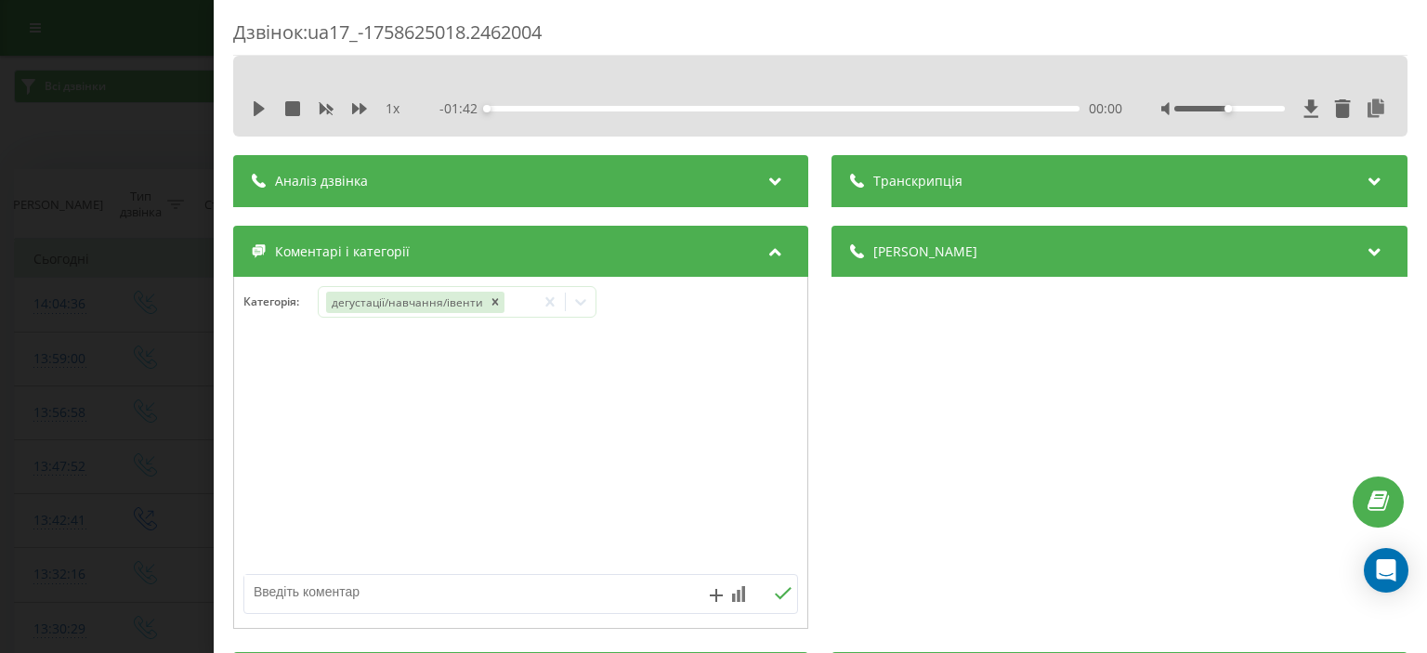
drag, startPoint x: 268, startPoint y: 467, endPoint x: 112, endPoint y: 478, distance: 156.5
click at [268, 467] on div at bounding box center [520, 453] width 573 height 223
click at [108, 478] on div "Дзвінок : ua17_-1758625018.2462004 1 x - 01:42 00:00 00:00 Транскрипція Для AI-…" at bounding box center [713, 326] width 1427 height 653
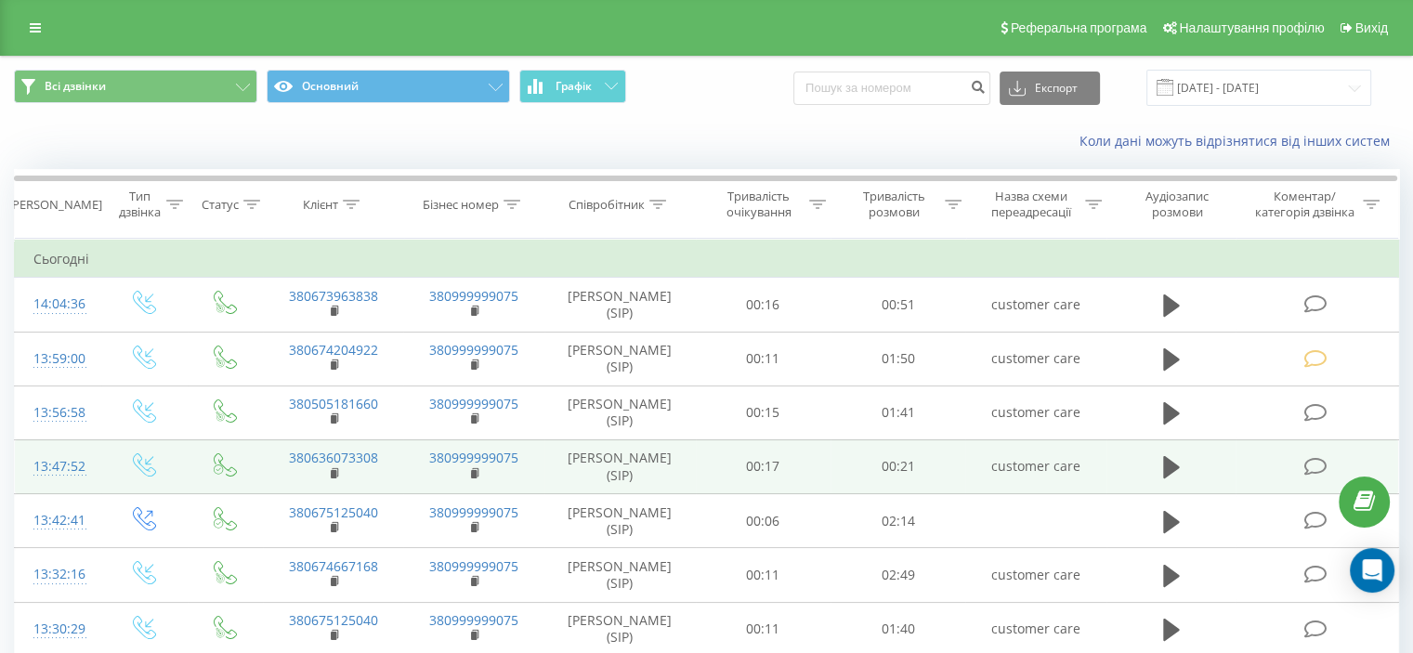
click at [1310, 471] on icon at bounding box center [1314, 467] width 23 height 20
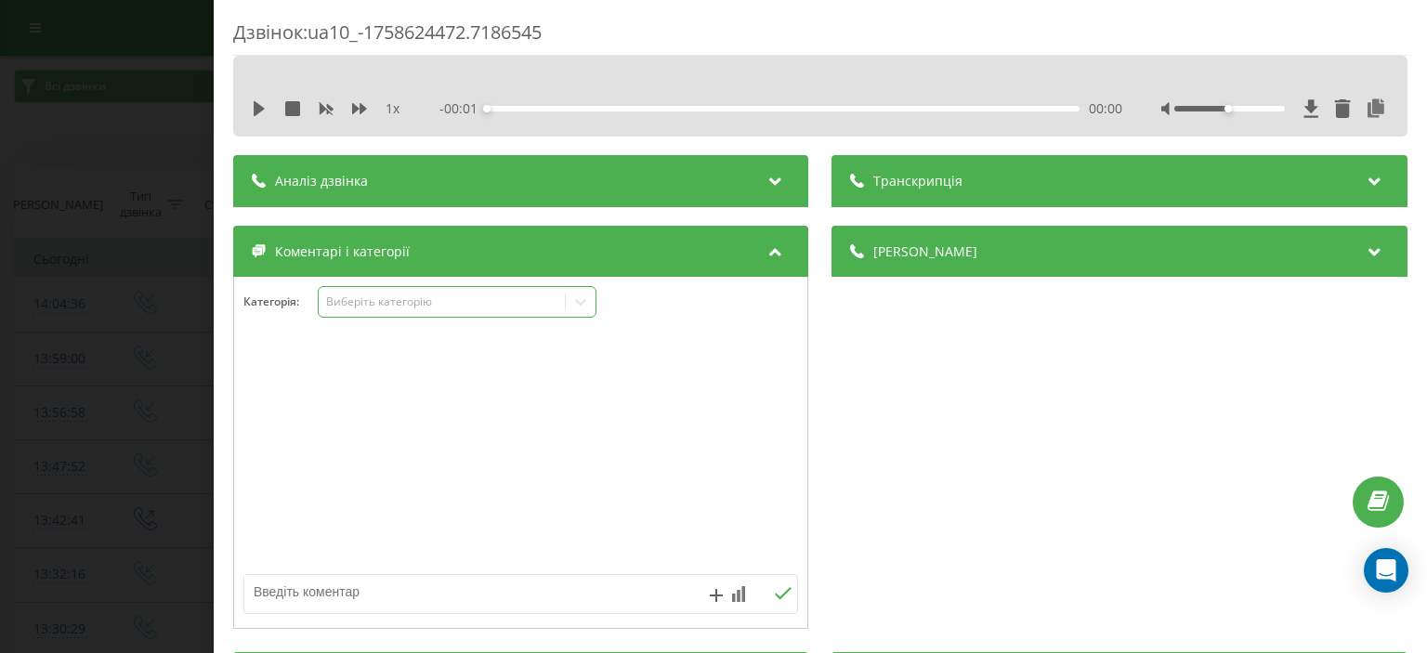
click at [406, 312] on div "Виберіть категорію" at bounding box center [457, 302] width 279 height 32
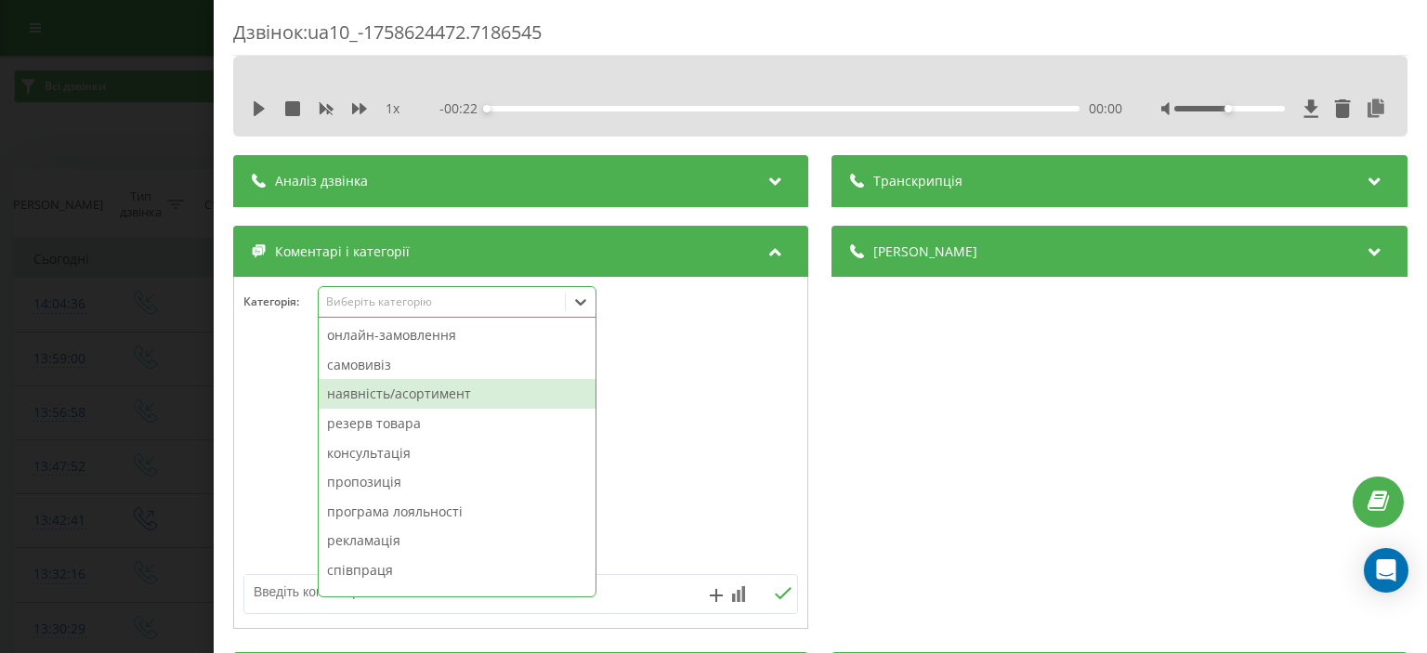
click at [397, 400] on div "наявність/асортимент" at bounding box center [457, 394] width 277 height 30
click at [129, 389] on div "Дзвінок : ua10_-1758624472.7186545 1 x - 00:22 00:00 00:00 Транскрипція Для AI-…" at bounding box center [713, 326] width 1427 height 653
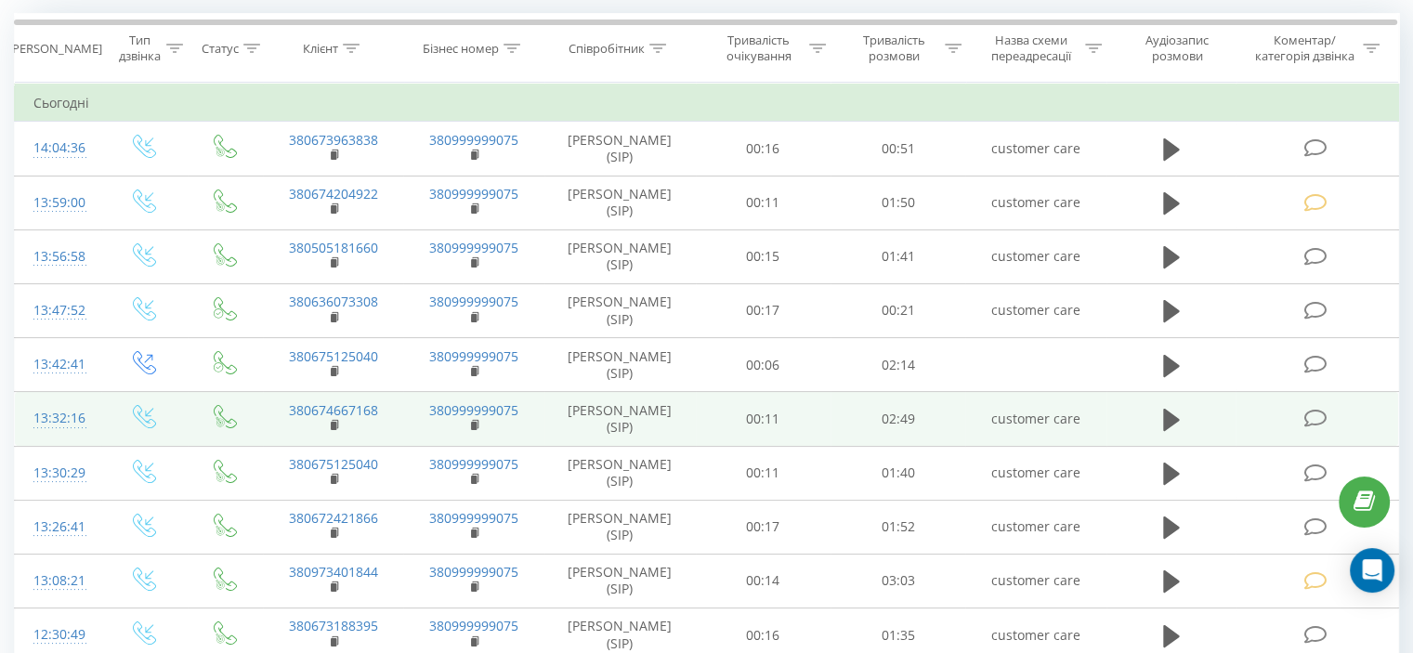
scroll to position [186, 0]
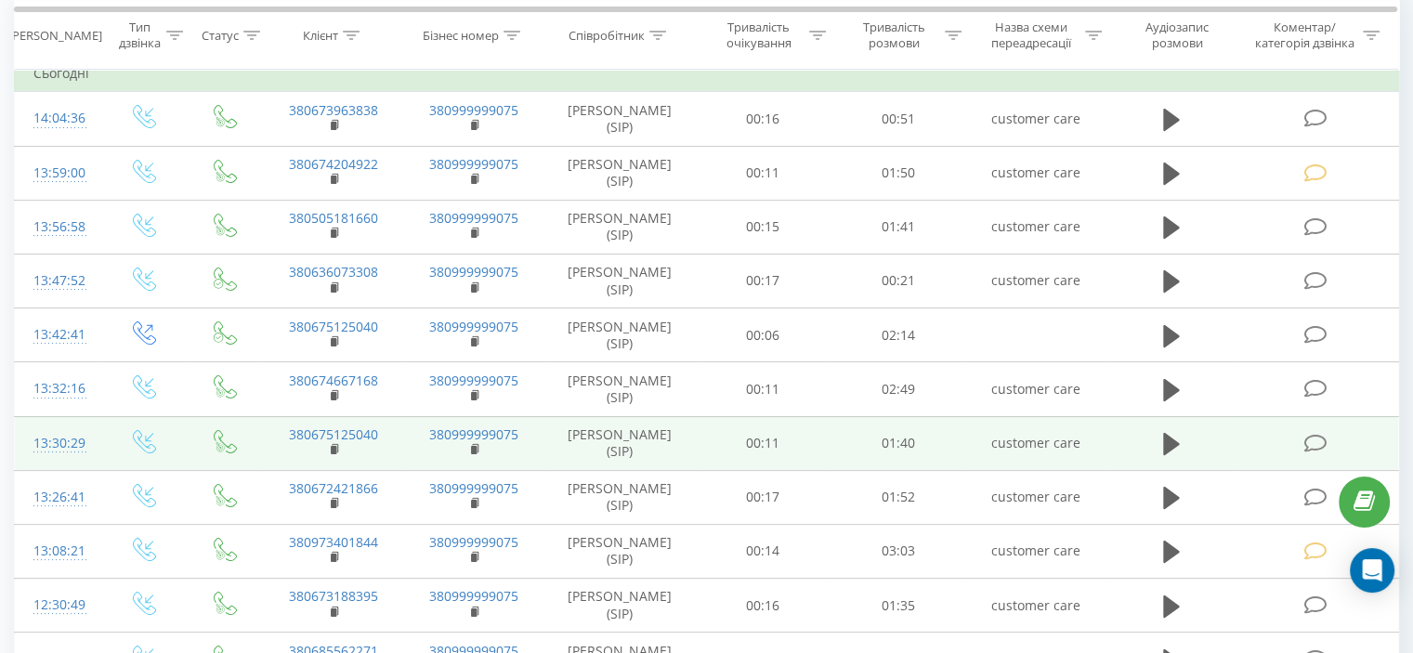
click at [1345, 440] on td at bounding box center [1317, 443] width 163 height 54
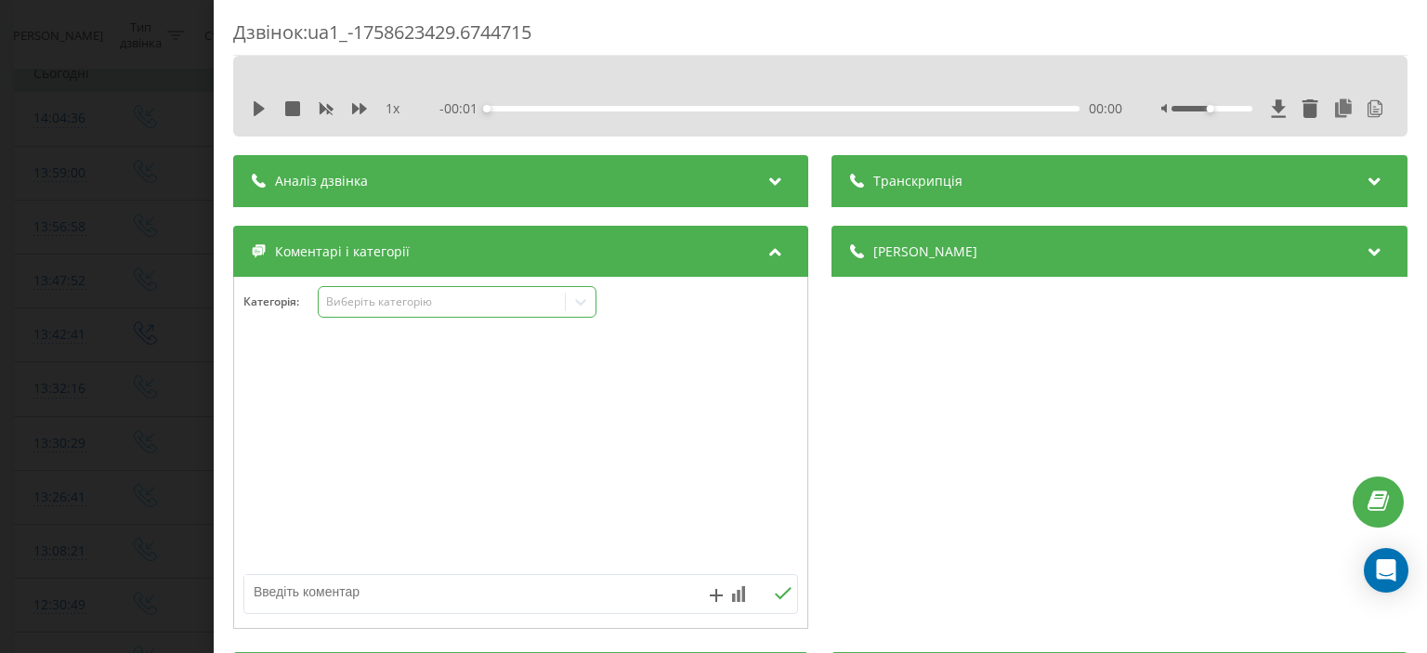
click at [411, 319] on div "Категорія : Виберіть категорію" at bounding box center [520, 314] width 573 height 56
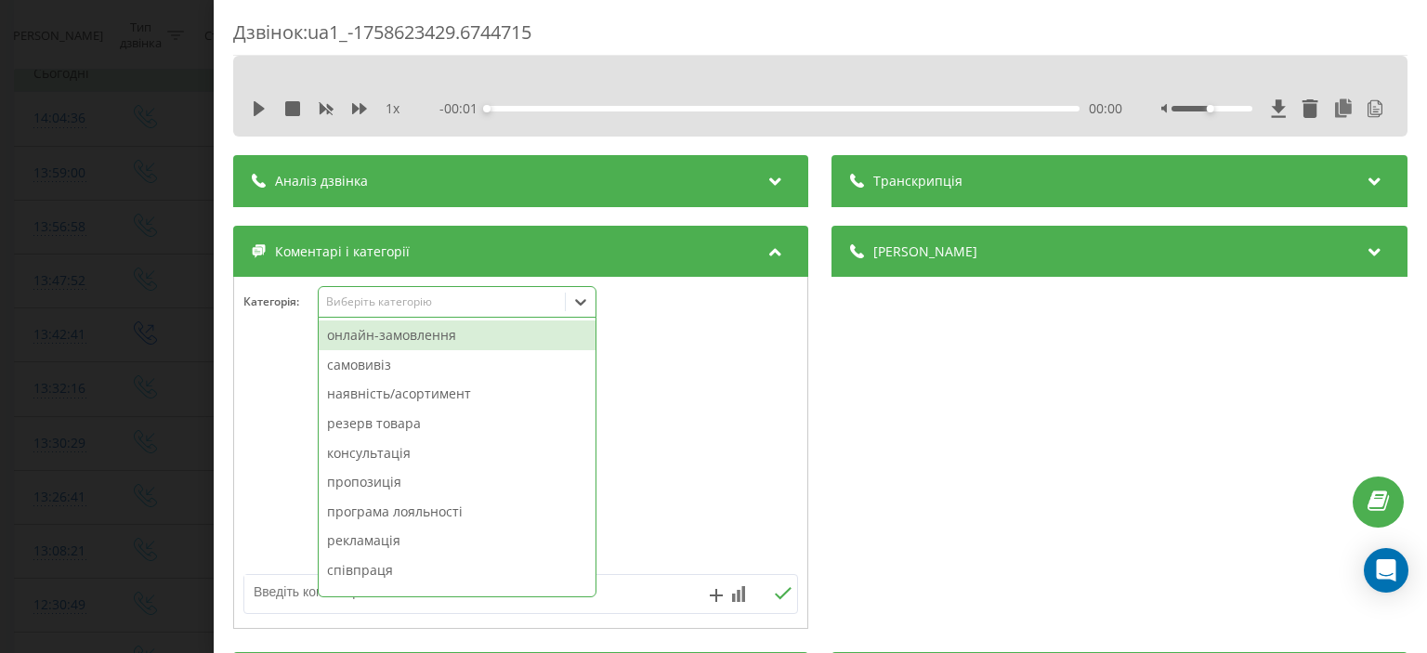
click at [416, 310] on div "Виберіть категорію" at bounding box center [442, 303] width 246 height 18
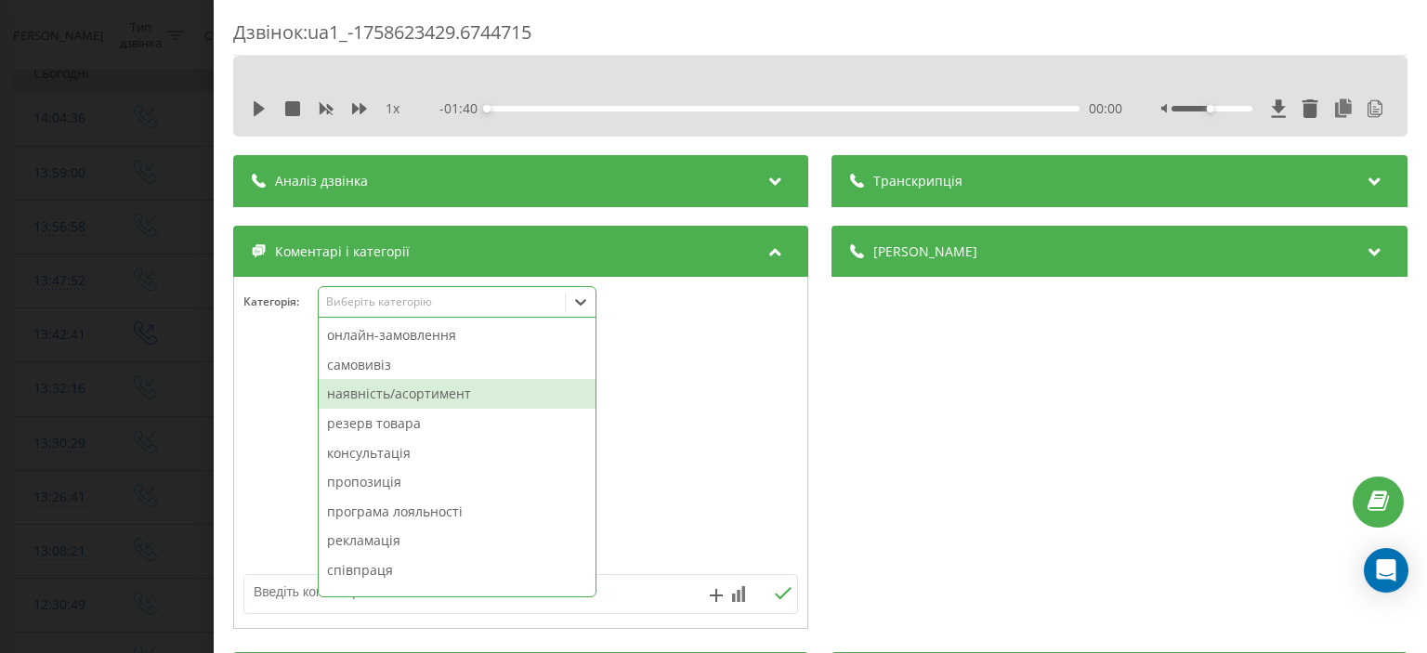
click at [399, 393] on div "наявність/асортимент" at bounding box center [457, 394] width 277 height 30
click at [118, 395] on div "Дзвінок : ua1_-1758623429.6744715 1 x - 01:40 00:00 00:00 Транскрипція Для AI-а…" at bounding box center [713, 326] width 1427 height 653
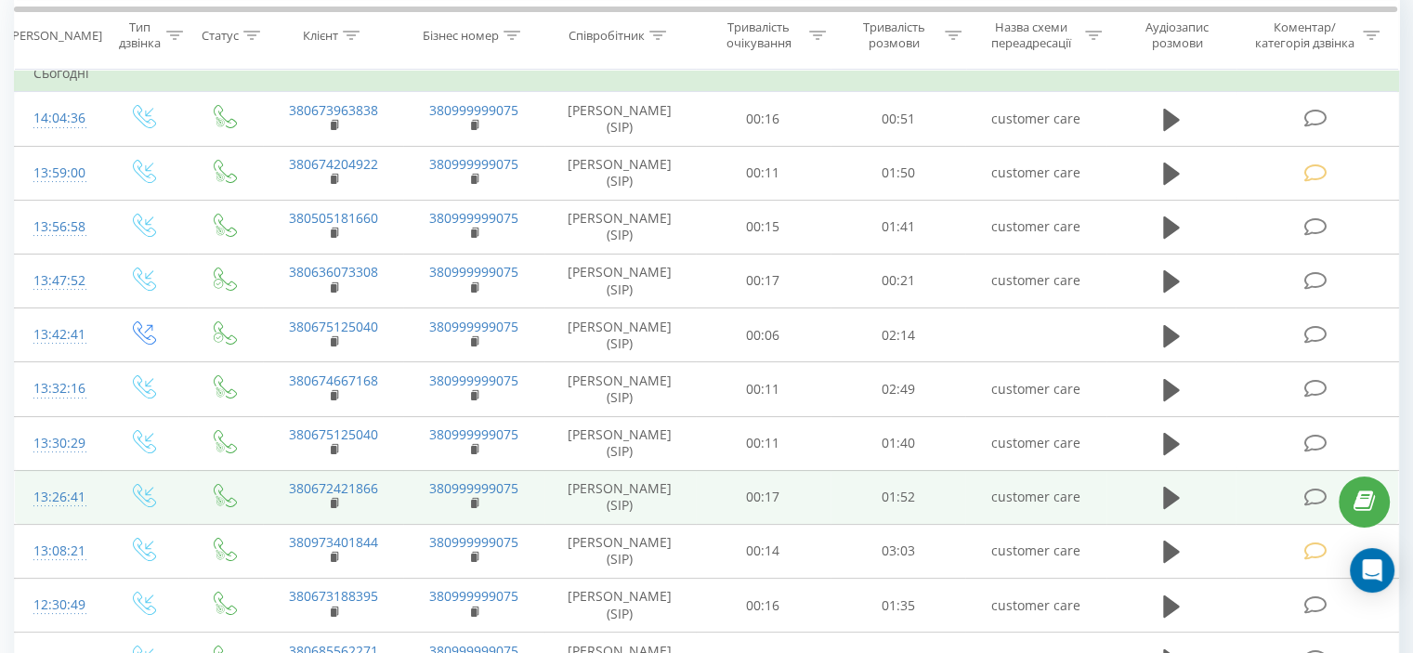
click at [1315, 493] on icon at bounding box center [1314, 498] width 23 height 20
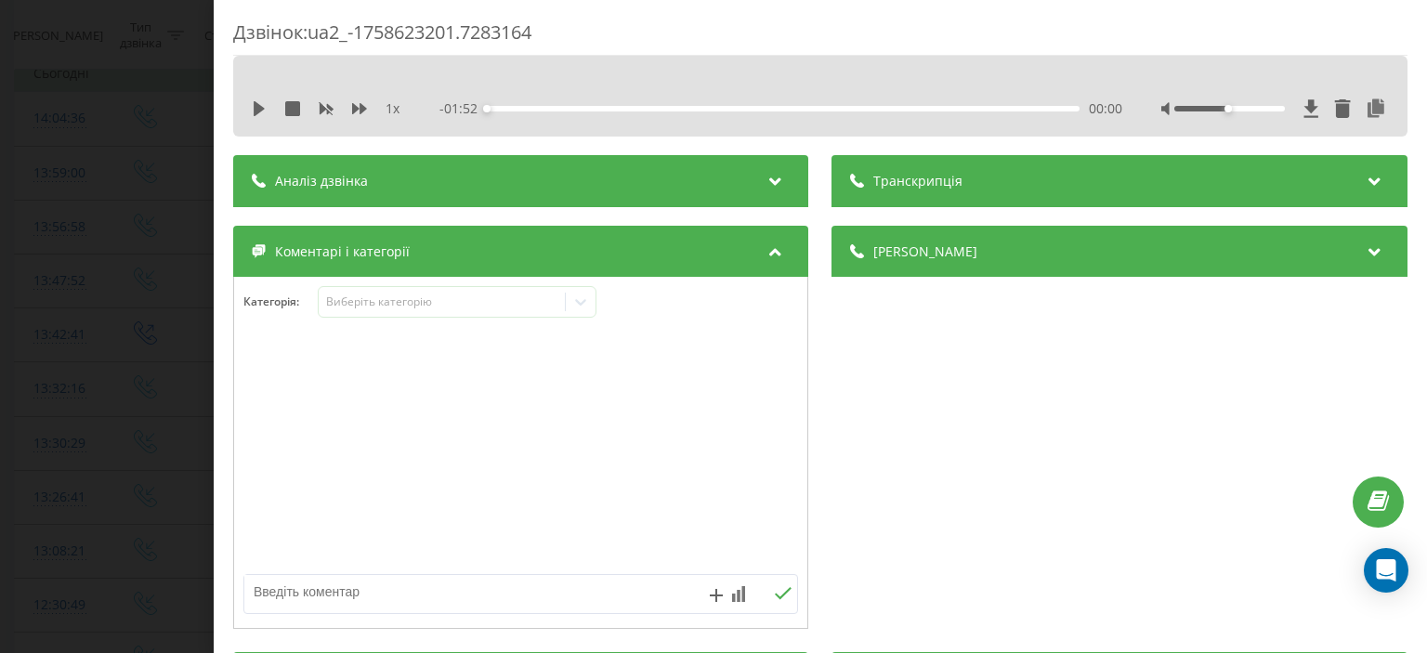
click at [375, 322] on div "Категорія : Виберіть категорію" at bounding box center [520, 314] width 573 height 56
click at [377, 316] on div "Виберіть категорію" at bounding box center [457, 302] width 279 height 32
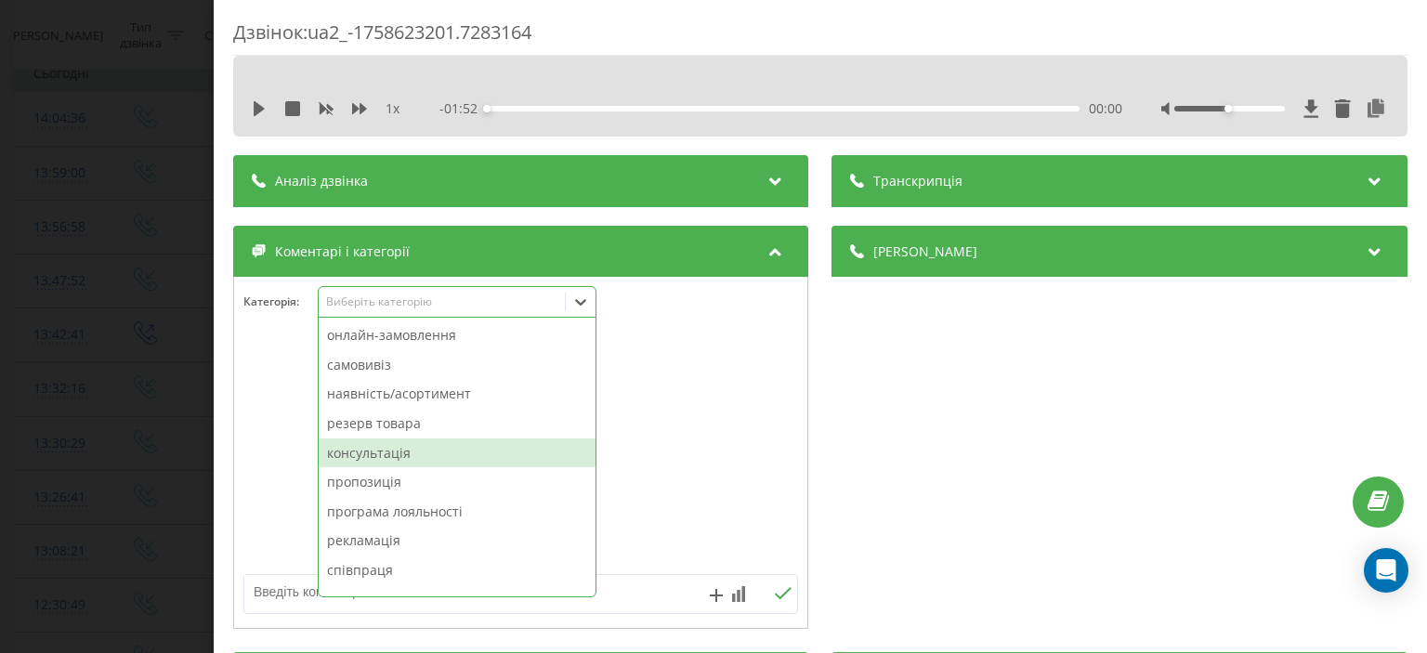
click at [382, 462] on div "консультація" at bounding box center [457, 453] width 277 height 30
click at [298, 450] on div at bounding box center [520, 453] width 573 height 223
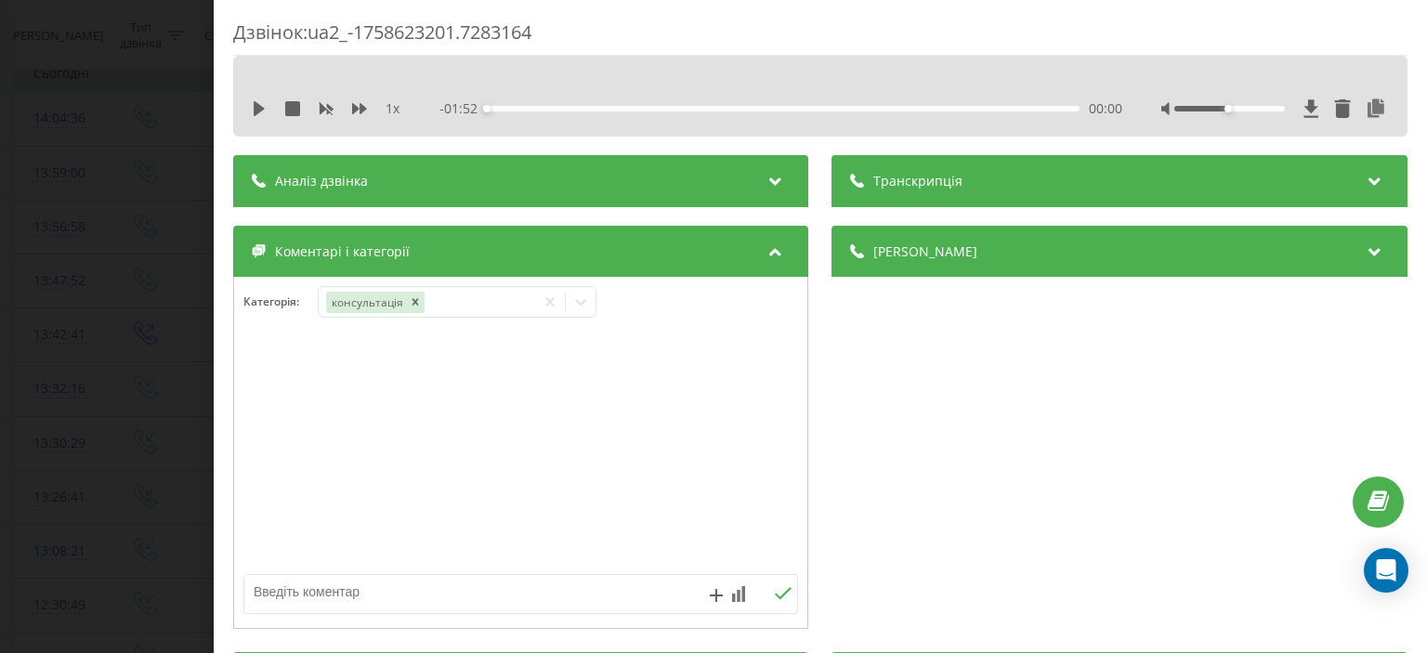
click at [146, 433] on div "Дзвінок : ua2_-1758623201.7283164 1 x - 01:52 00:00 00:00 Транскрипція Для AI-а…" at bounding box center [713, 326] width 1427 height 653
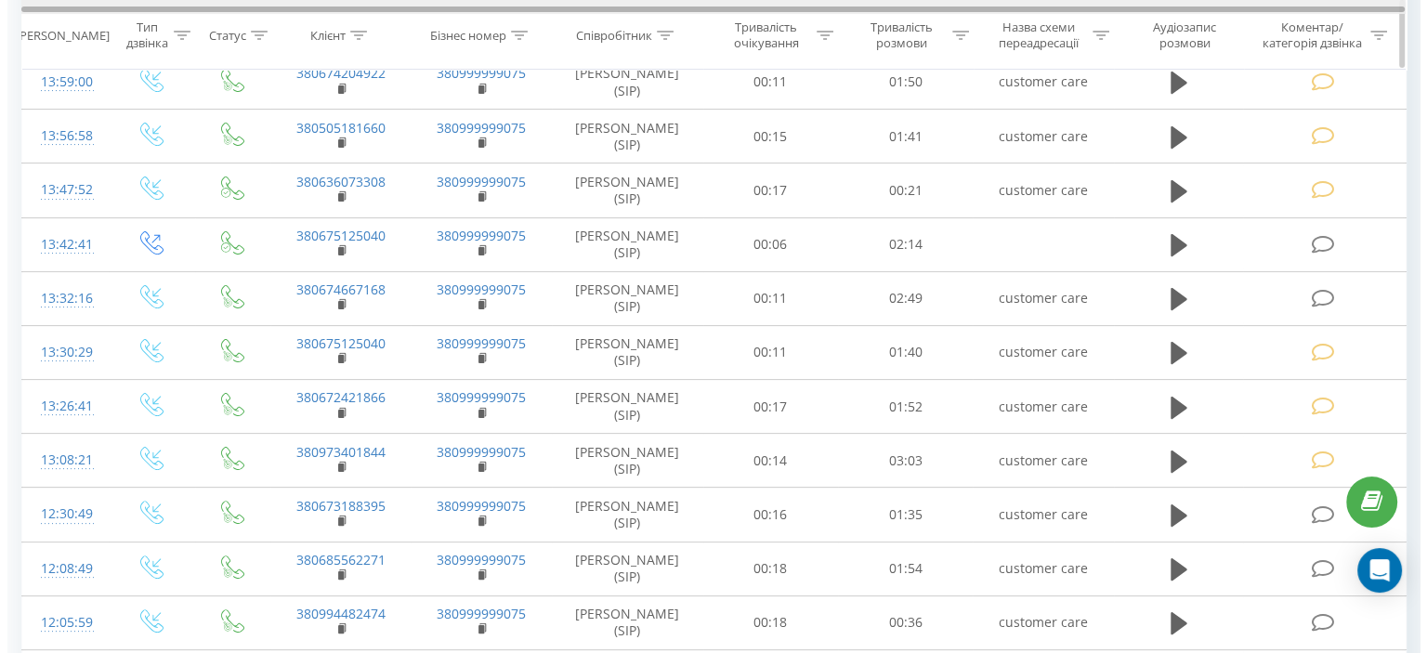
scroll to position [186, 0]
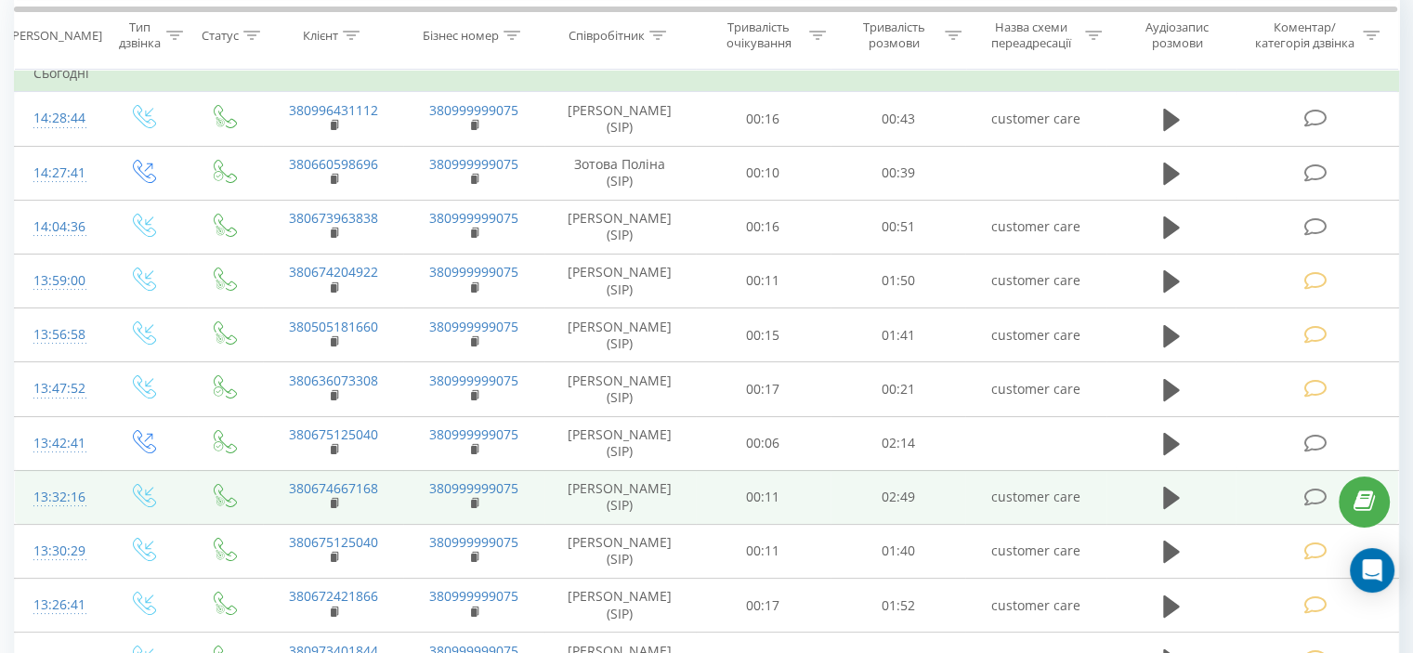
click at [1314, 501] on icon at bounding box center [1314, 498] width 23 height 20
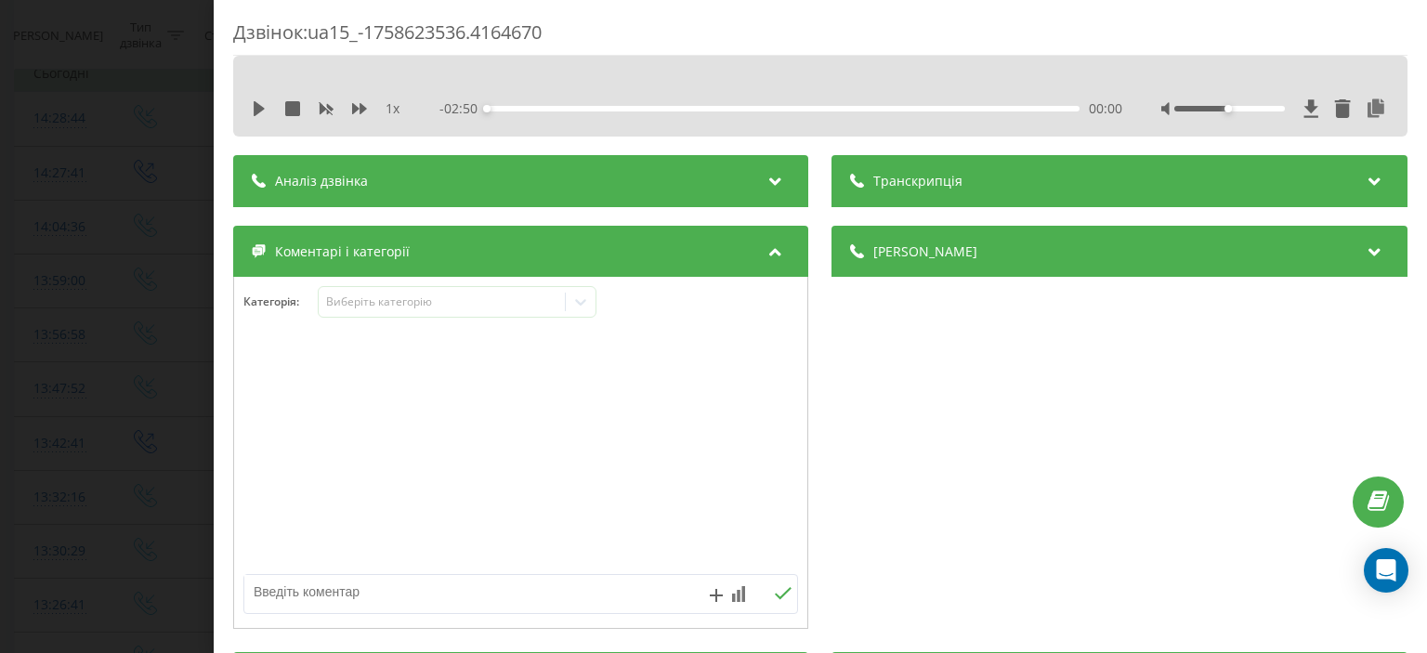
click at [412, 323] on div "Категорія : Виберіть категорію" at bounding box center [520, 314] width 573 height 56
drag, startPoint x: 415, startPoint y: 306, endPoint x: 411, endPoint y: 315, distance: 10.4
click at [416, 307] on div "Виберіть категорію" at bounding box center [442, 301] width 232 height 15
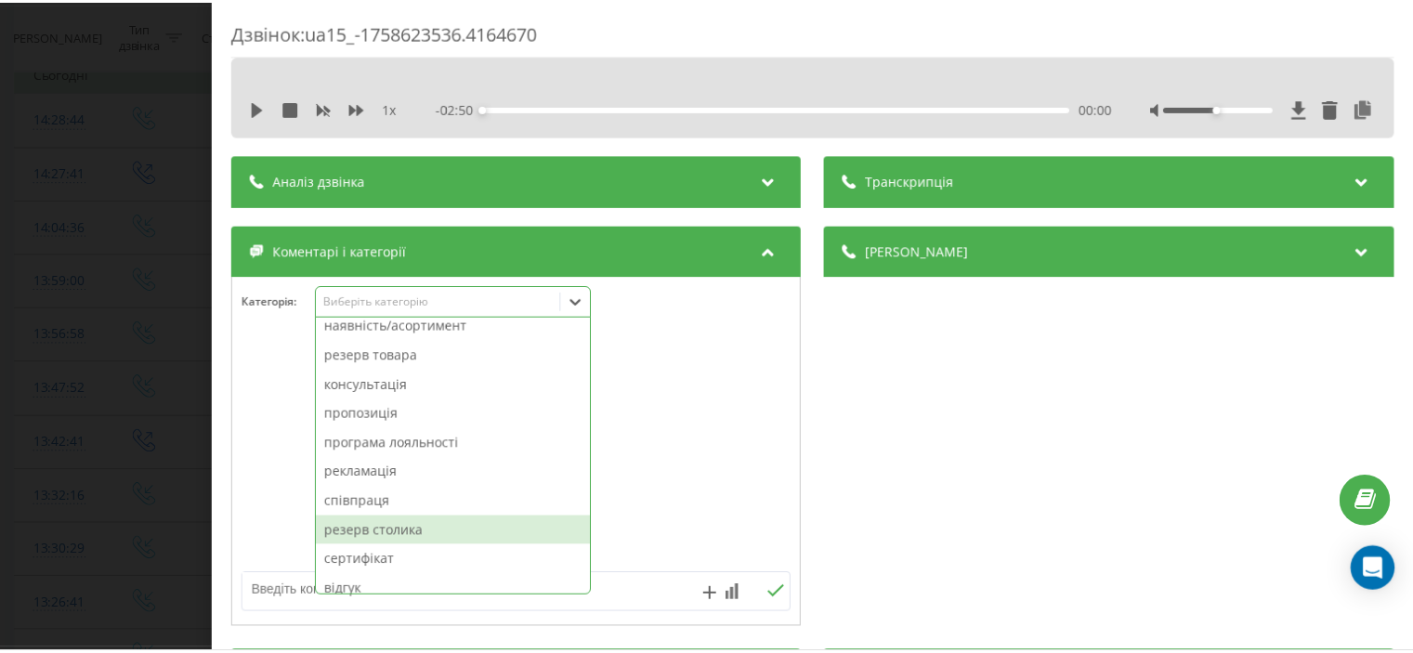
scroll to position [93, 0]
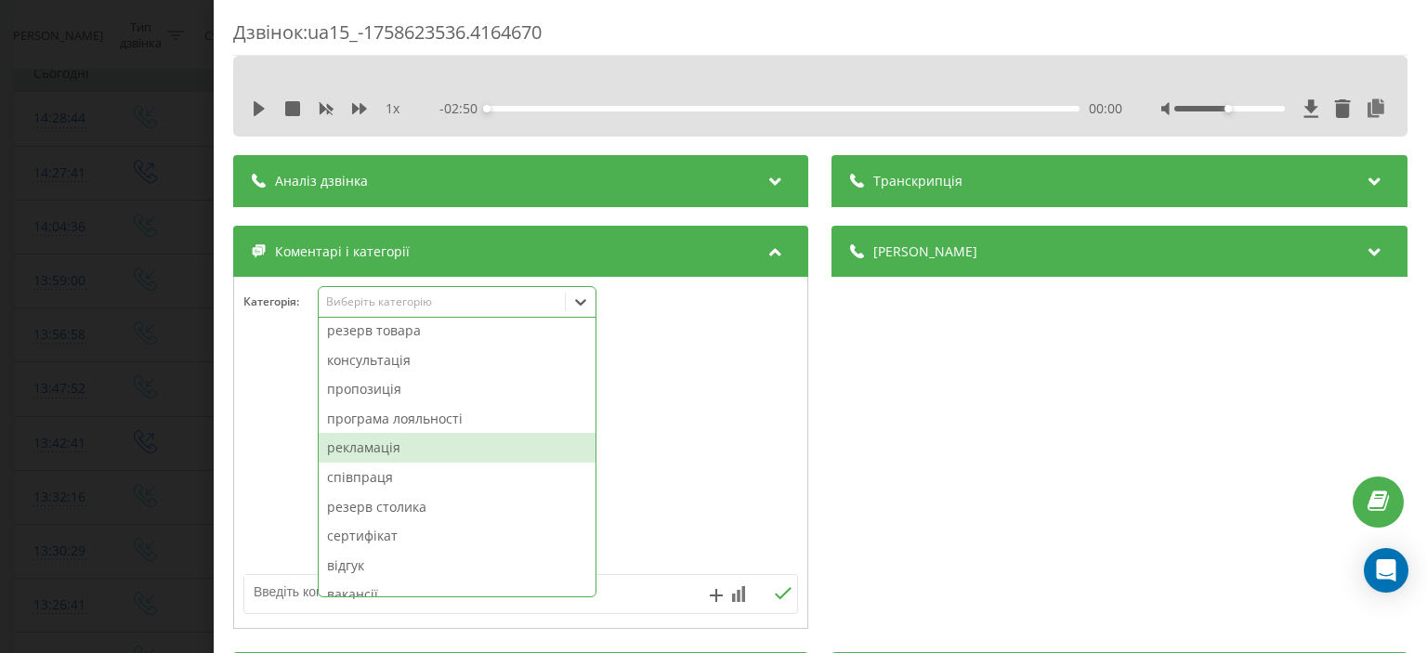
click at [459, 448] on div "рекламація" at bounding box center [457, 448] width 277 height 30
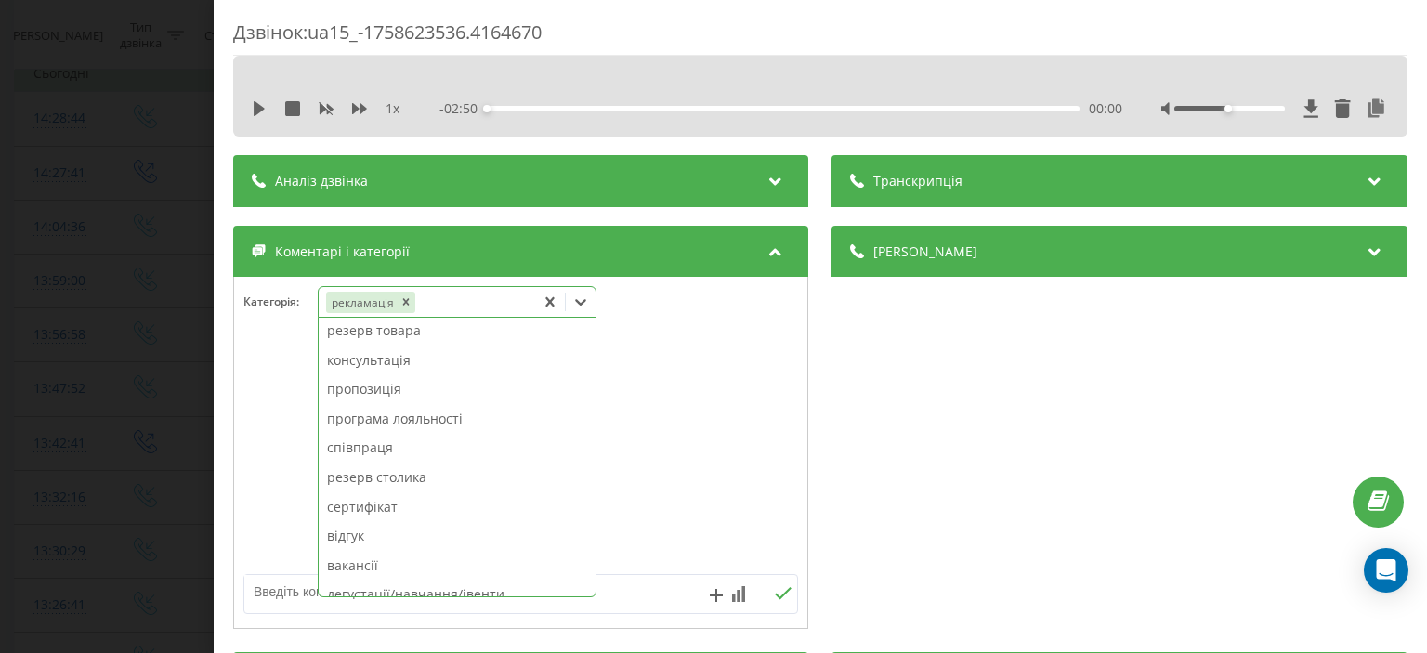
click at [266, 436] on div at bounding box center [520, 453] width 573 height 223
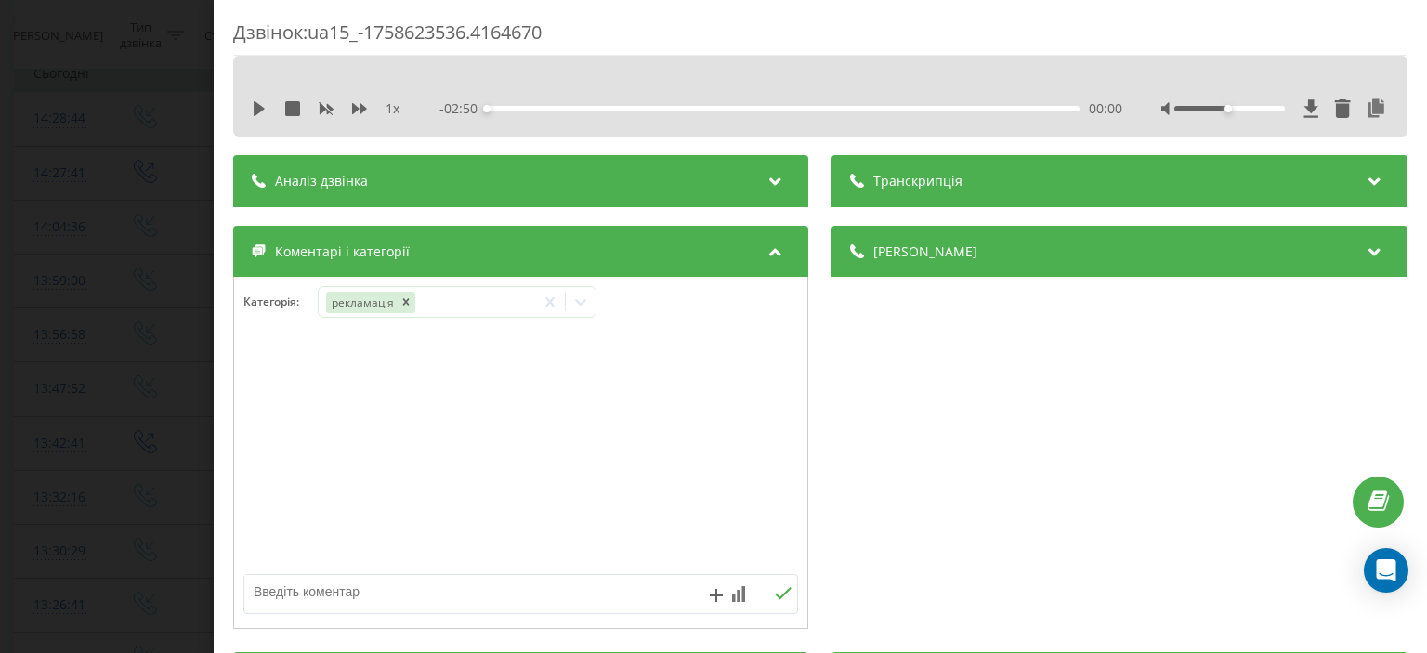
drag, startPoint x: 137, startPoint y: 437, endPoint x: 164, endPoint y: 7, distance: 430.9
click at [141, 426] on div "Дзвінок : ua15_-1758623536.4164670 1 x - 02:50 00:00 00:00 Транскрипція Для AI-…" at bounding box center [713, 326] width 1427 height 653
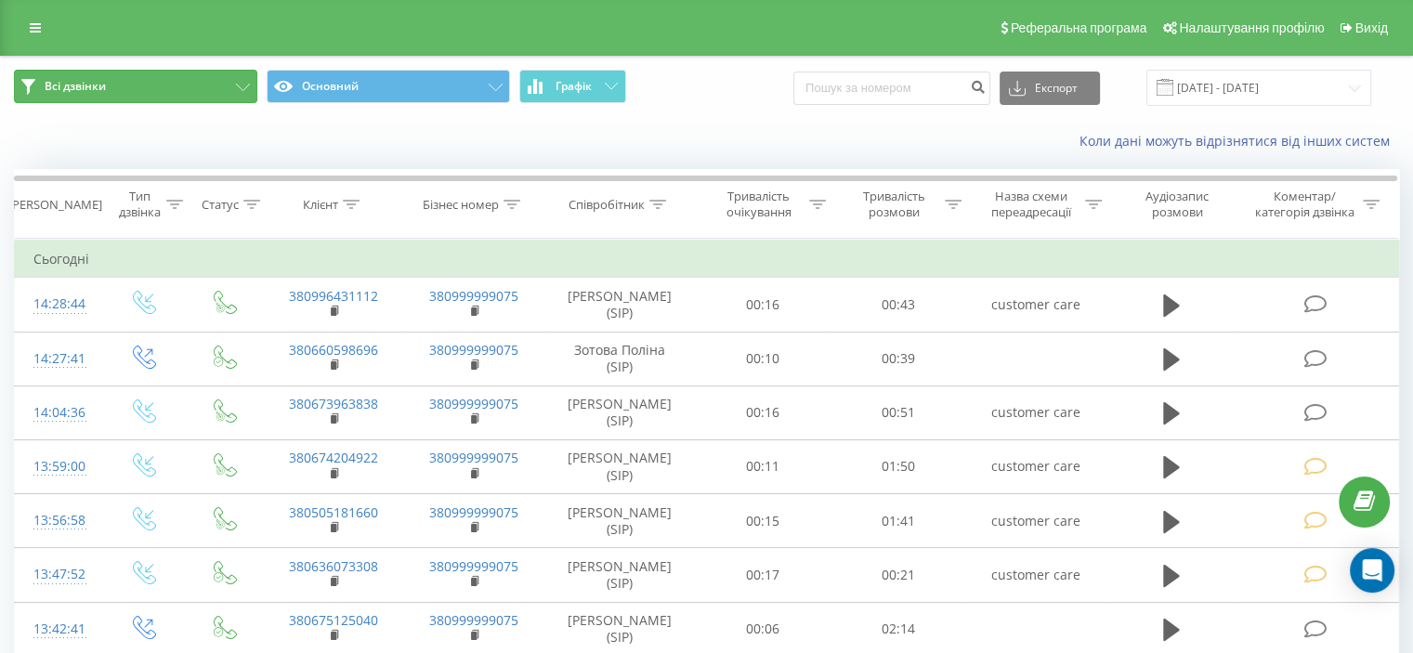
click at [250, 99] on button "Всі дзвінки" at bounding box center [135, 86] width 243 height 33
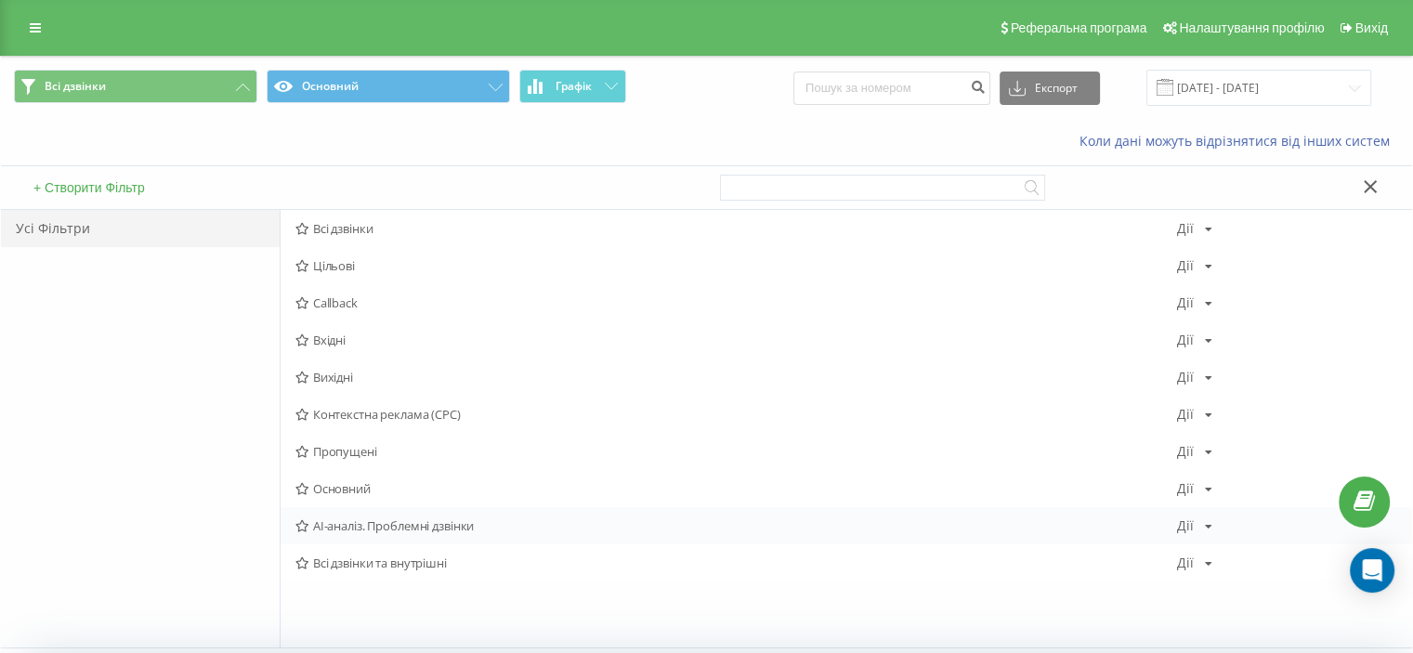
click at [335, 531] on span "AI-аналіз. Проблемні дзвінки" at bounding box center [736, 525] width 882 height 13
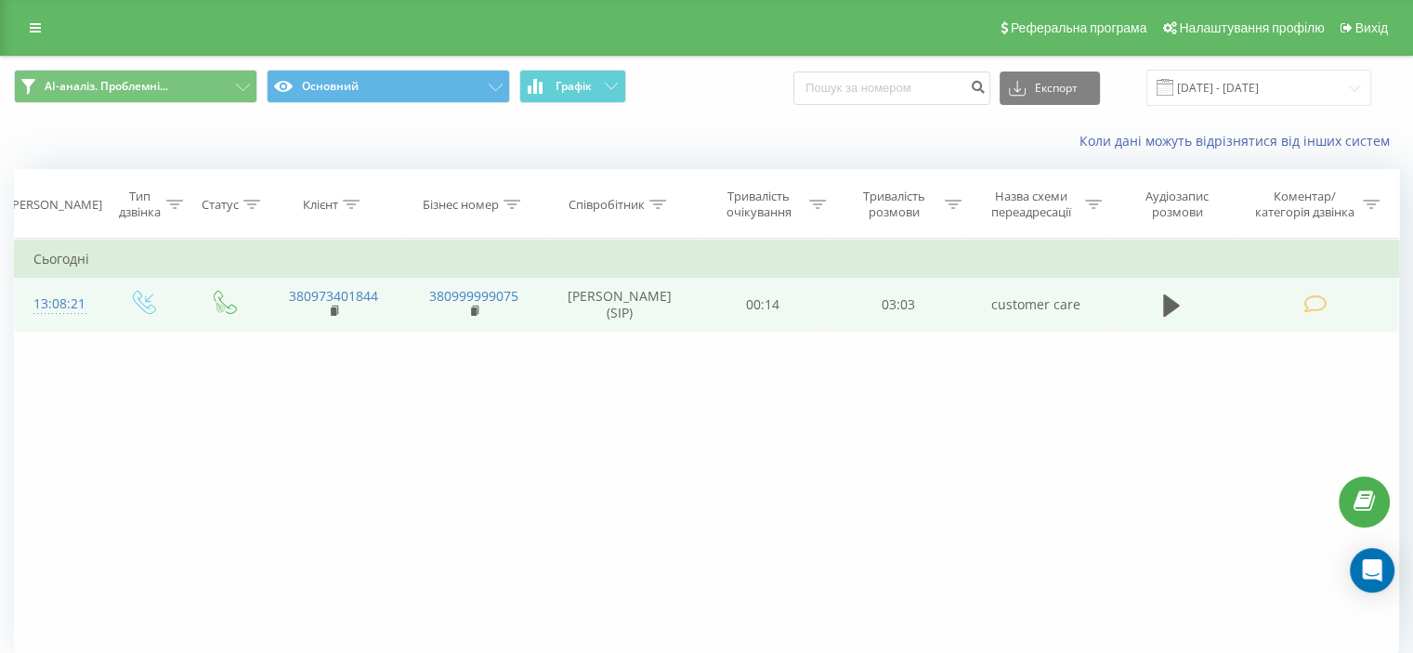
click at [1289, 301] on td at bounding box center [1317, 305] width 163 height 54
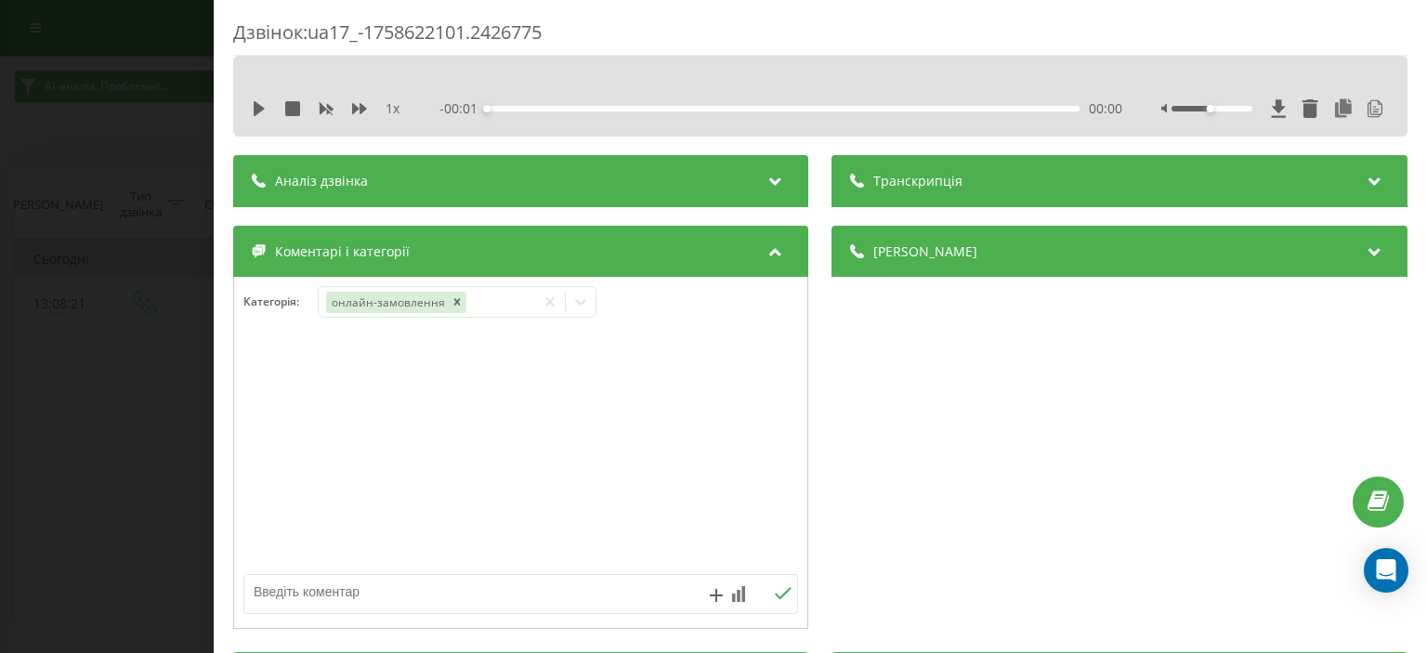
click at [961, 196] on div "Транскрипція" at bounding box center [1119, 181] width 575 height 52
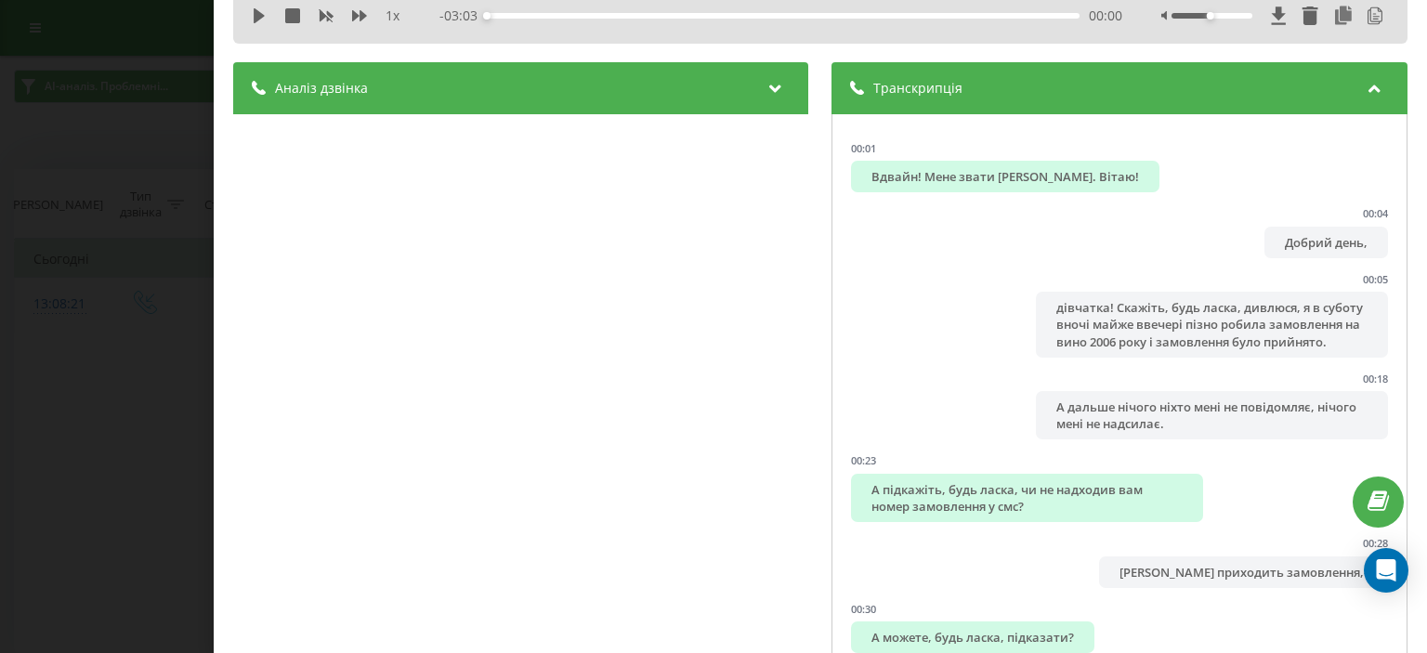
click at [1162, 65] on div "Транскрипція" at bounding box center [1119, 88] width 575 height 52
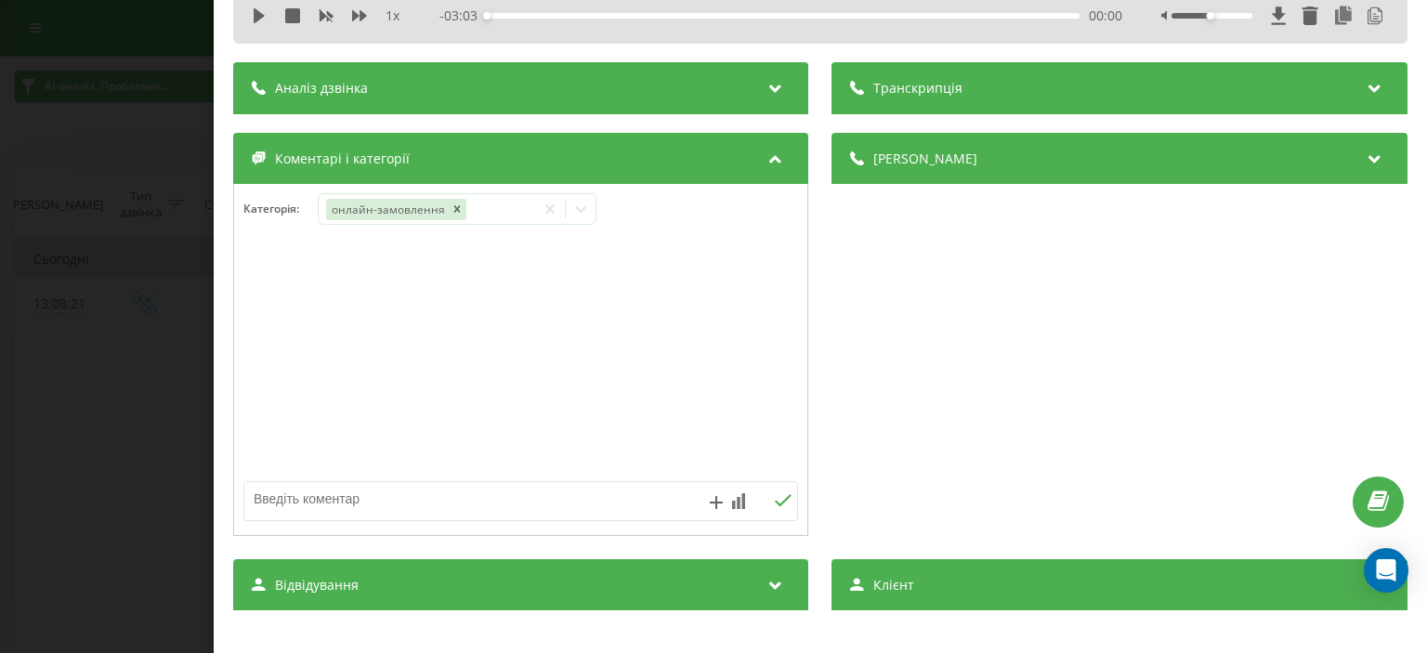
click at [702, 97] on div "Аналіз дзвінка" at bounding box center [520, 88] width 575 height 52
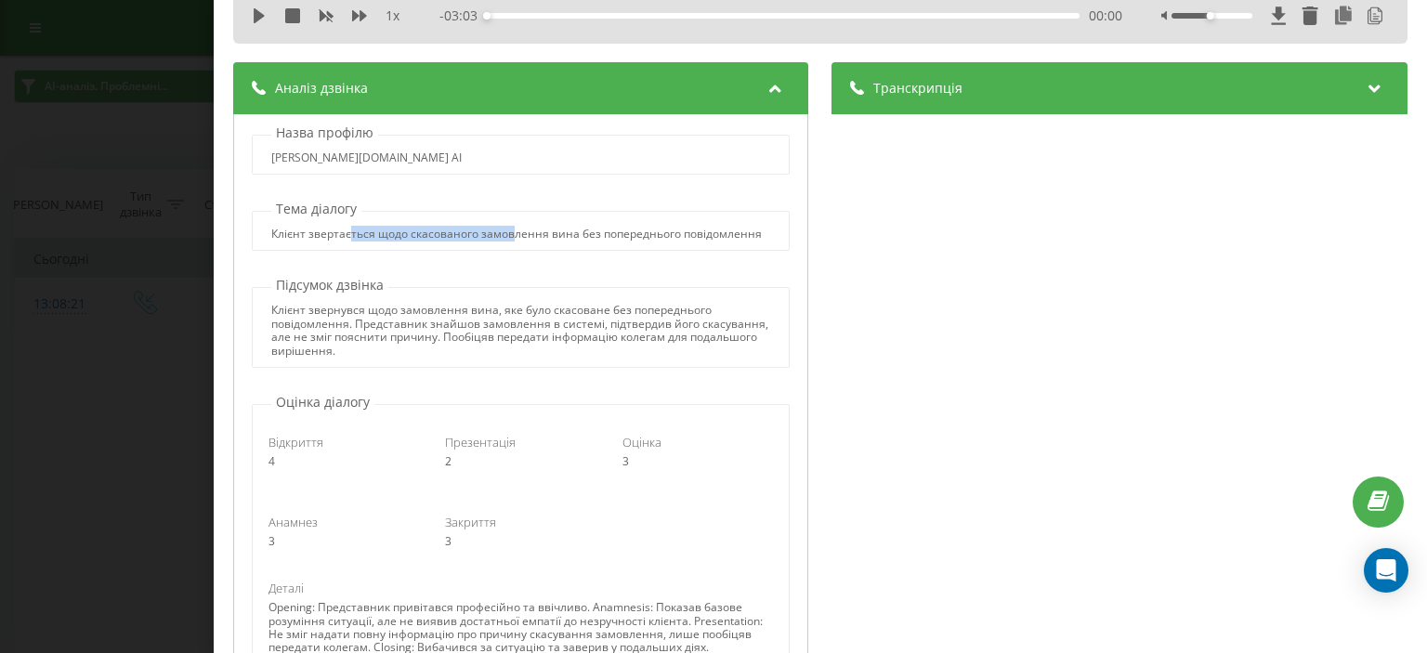
drag, startPoint x: 351, startPoint y: 237, endPoint x: 513, endPoint y: 232, distance: 161.7
click at [513, 232] on div "Клієнт звертається щодо скасованого замовлення вина без попереднього повідомлен…" at bounding box center [516, 234] width 491 height 13
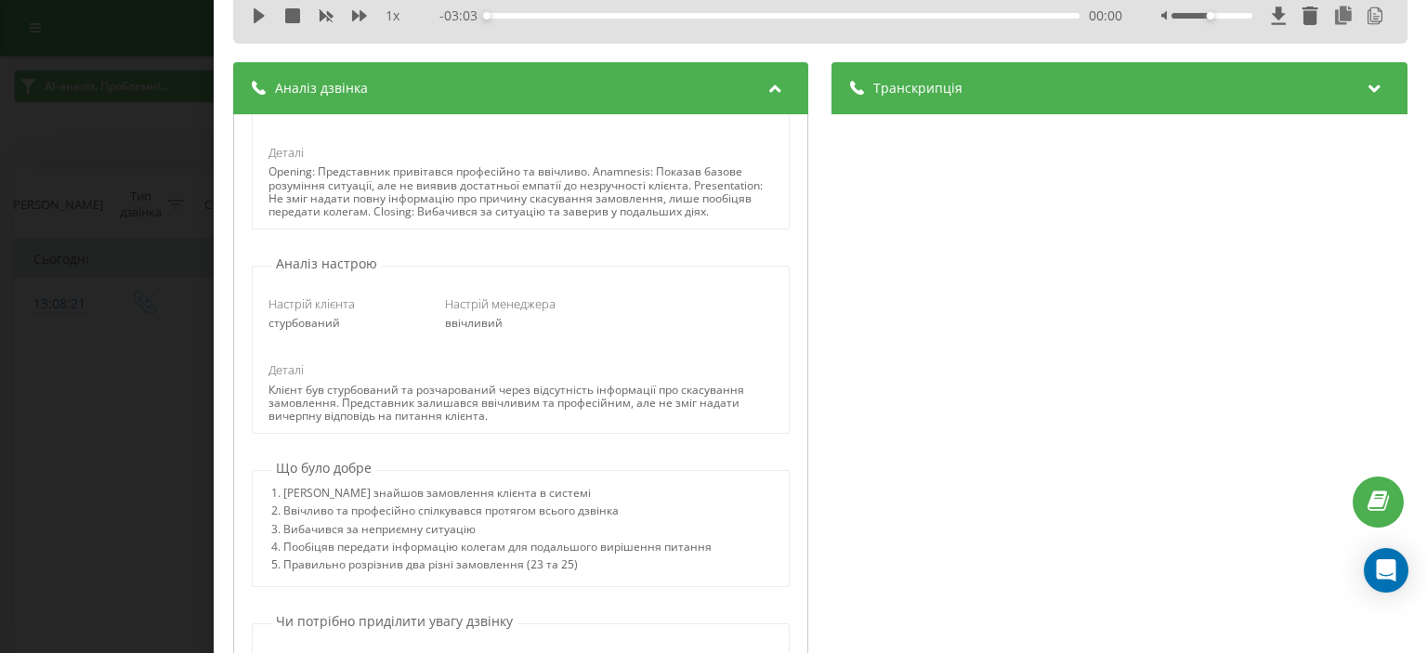
scroll to position [464, 0]
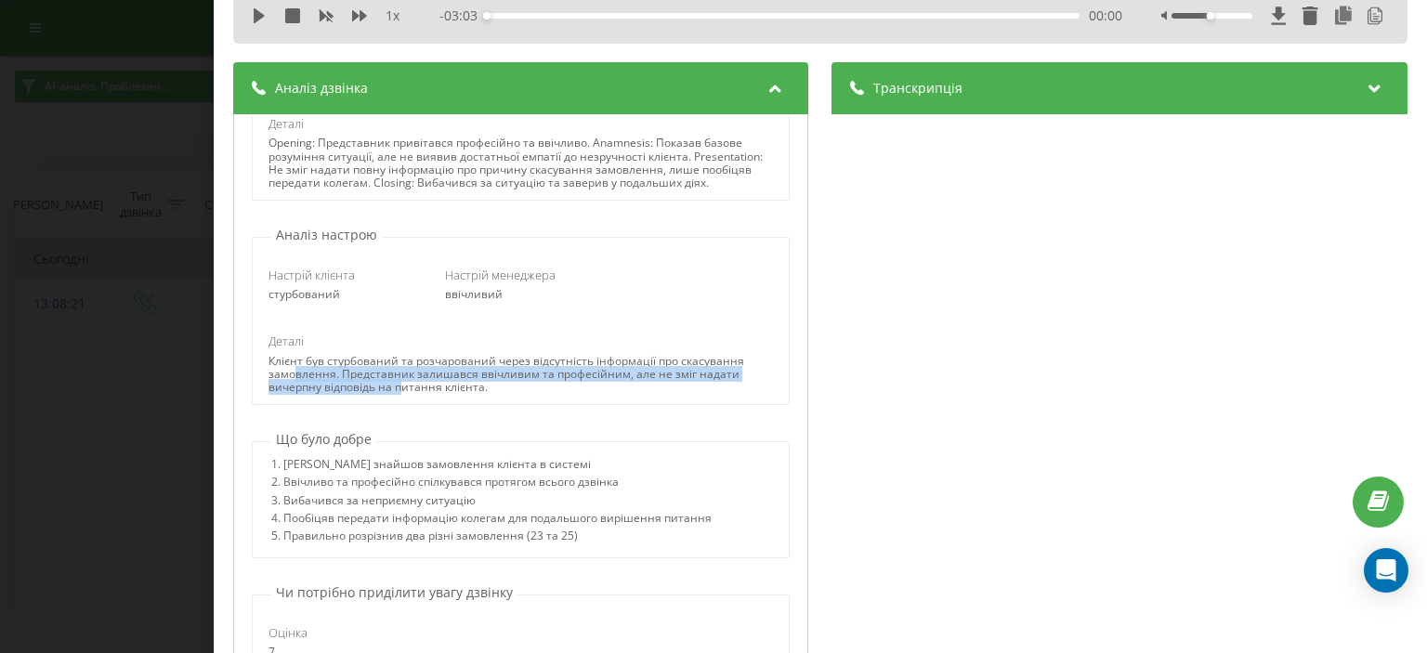
drag, startPoint x: 321, startPoint y: 399, endPoint x: 404, endPoint y: 415, distance: 85.1
click at [404, 395] on div "Клієнт був стурбований та розчарований через відсутність інформації про скасува…" at bounding box center [520, 375] width 504 height 40
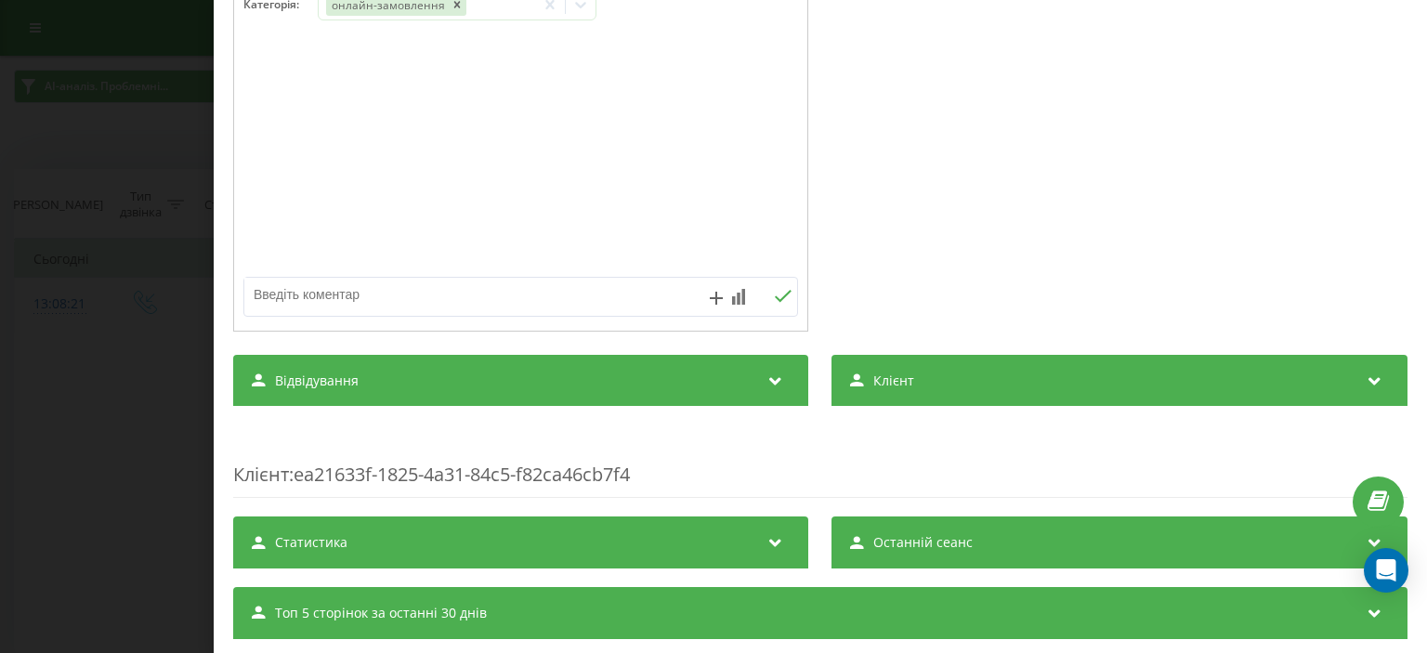
scroll to position [1060, 0]
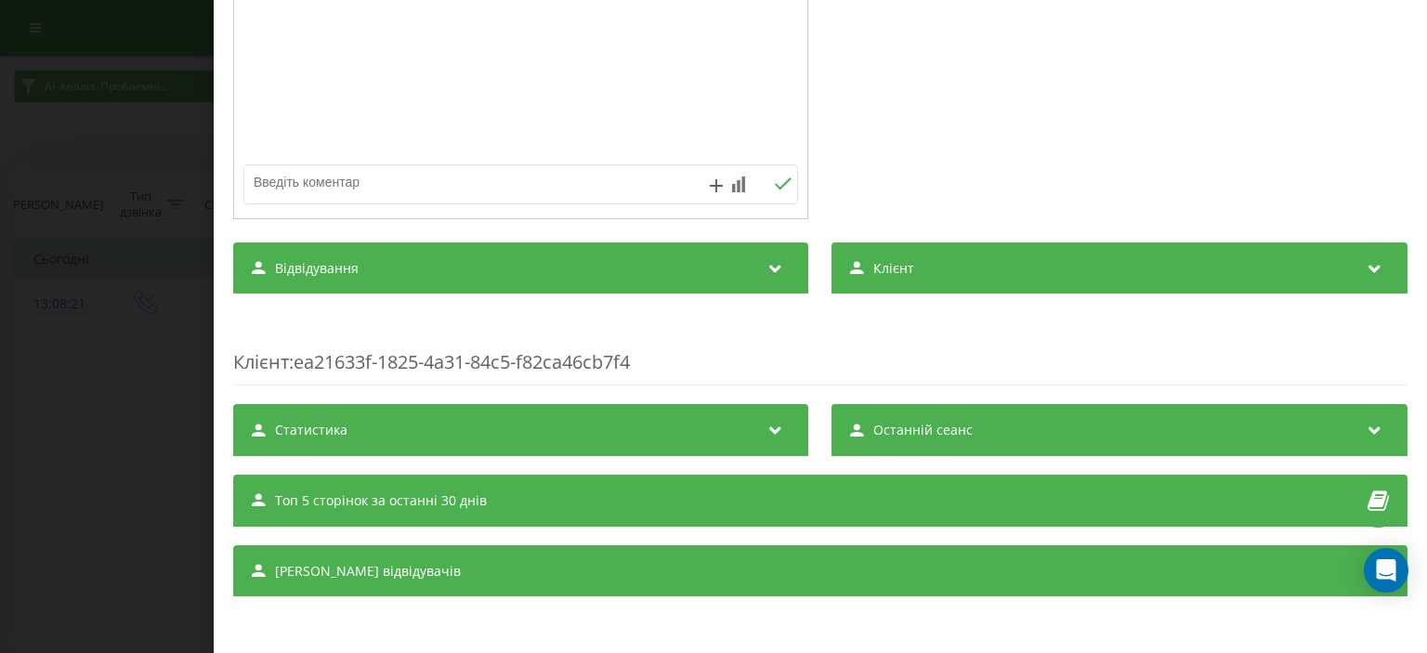
click at [392, 508] on span "Топ 5 сторінок за останні 30 днів" at bounding box center [381, 500] width 212 height 19
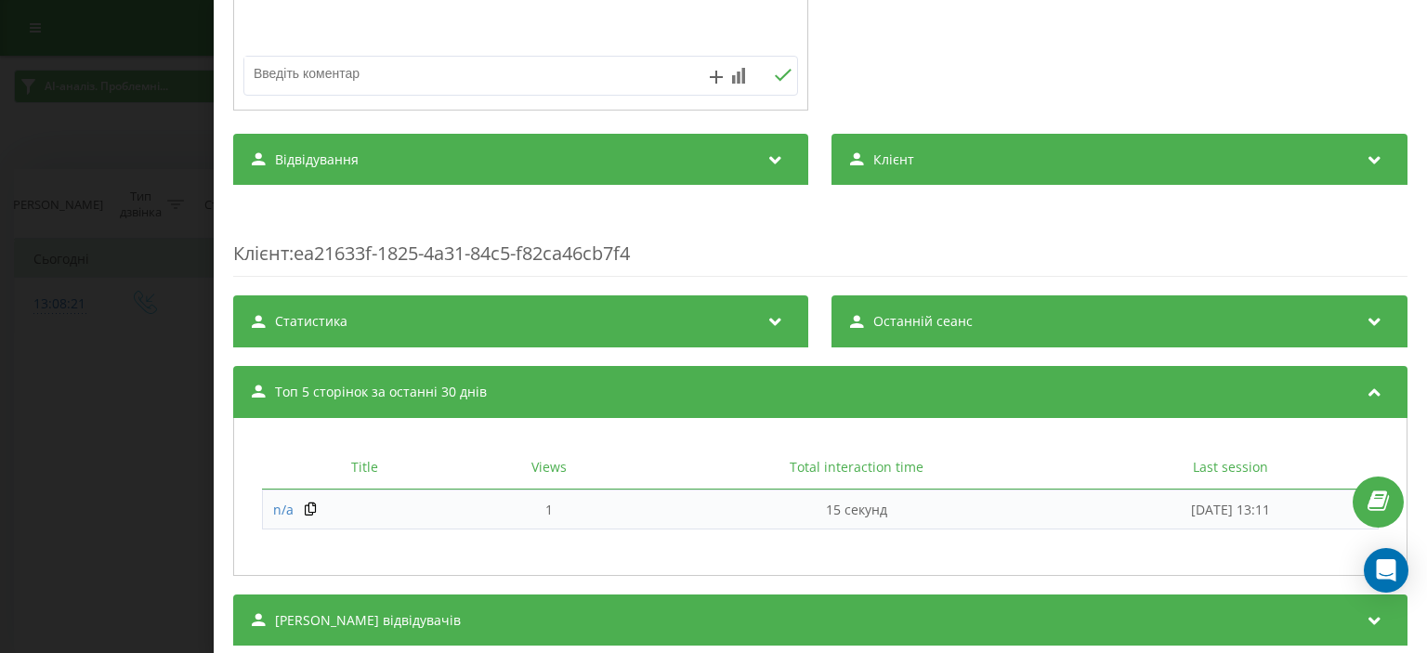
scroll to position [1219, 0]
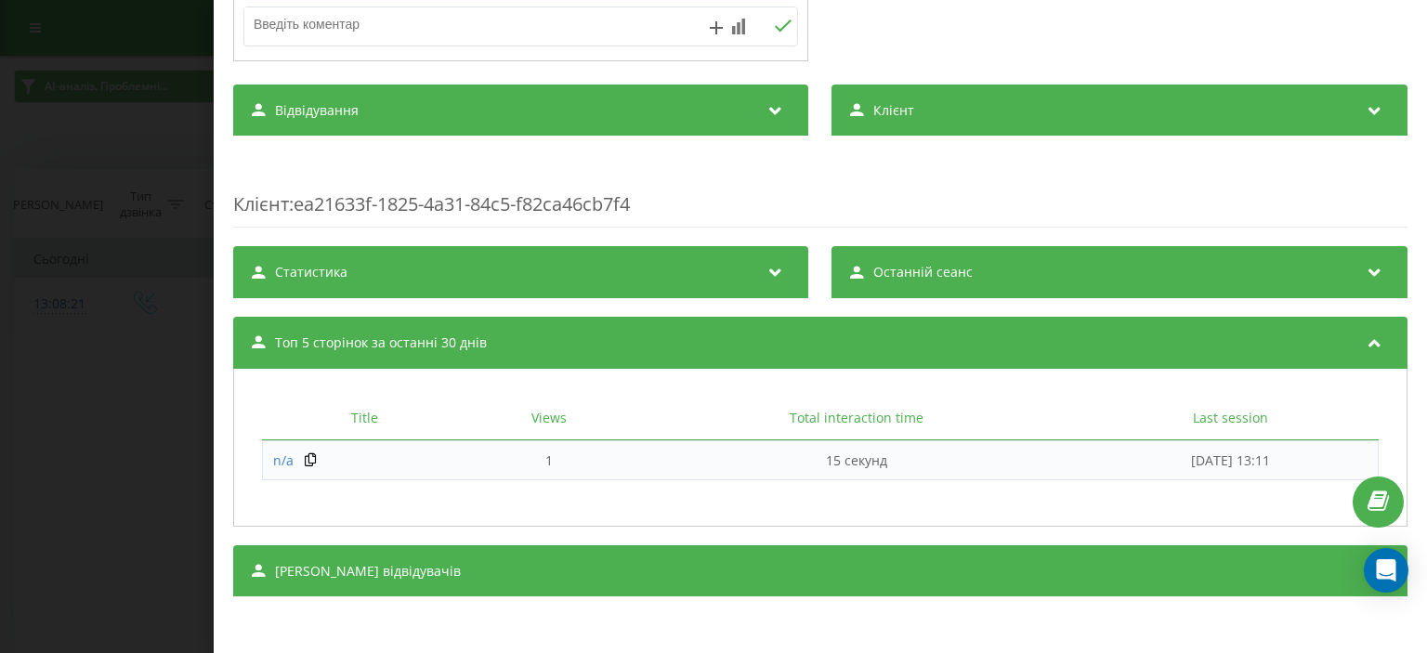
drag, startPoint x: 457, startPoint y: 281, endPoint x: 778, endPoint y: 282, distance: 320.5
click at [458, 281] on div "Статистика" at bounding box center [520, 272] width 575 height 52
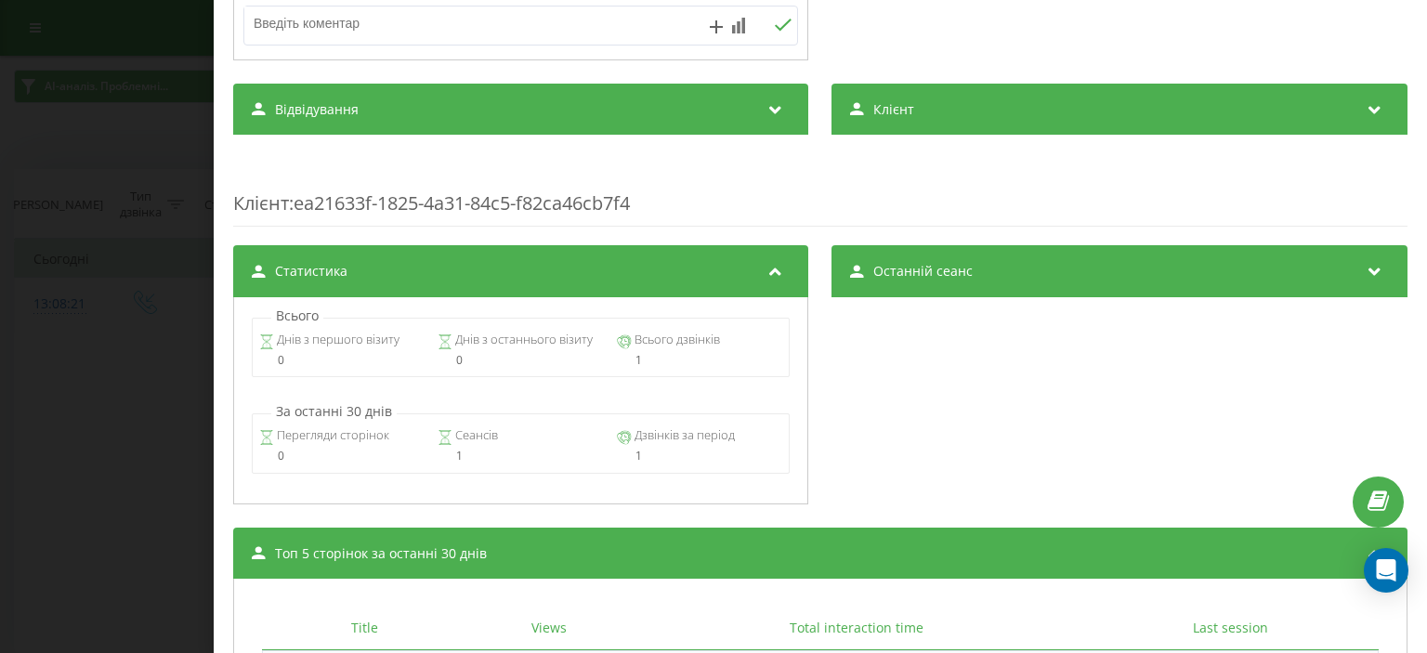
click at [911, 279] on span "Останній сеанс" at bounding box center [923, 271] width 99 height 19
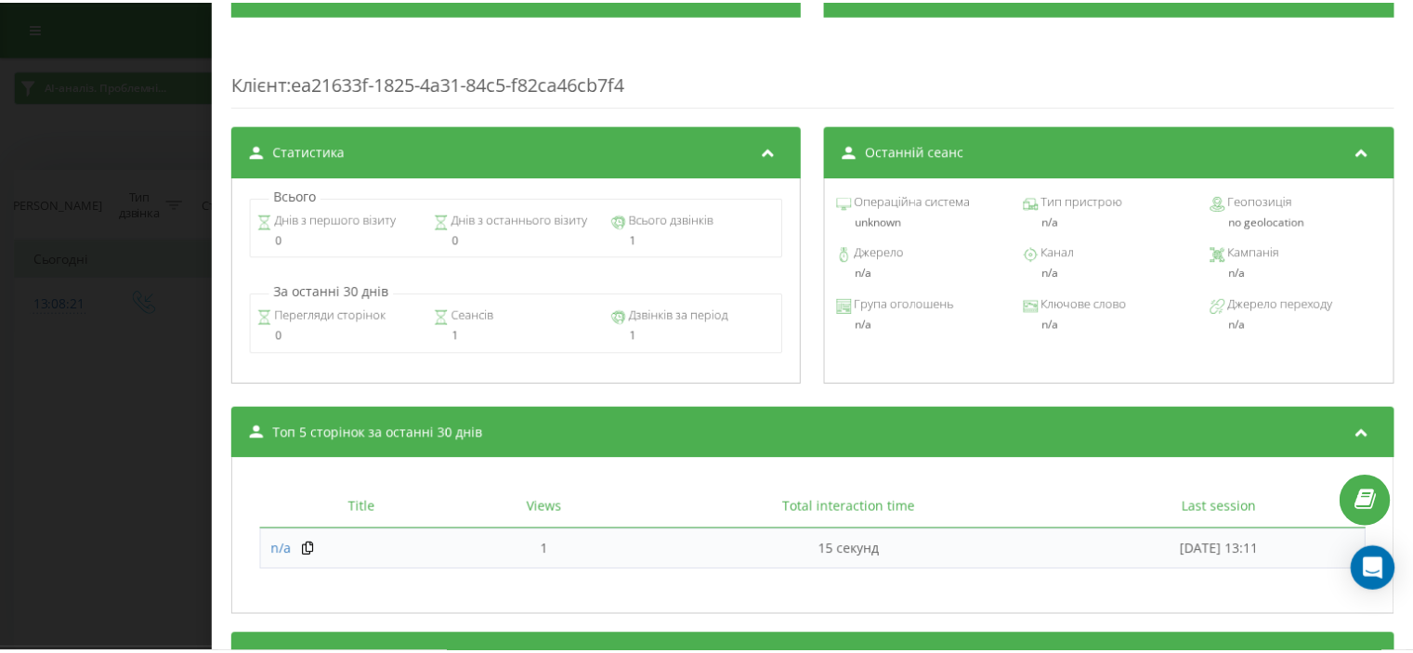
scroll to position [1429, 0]
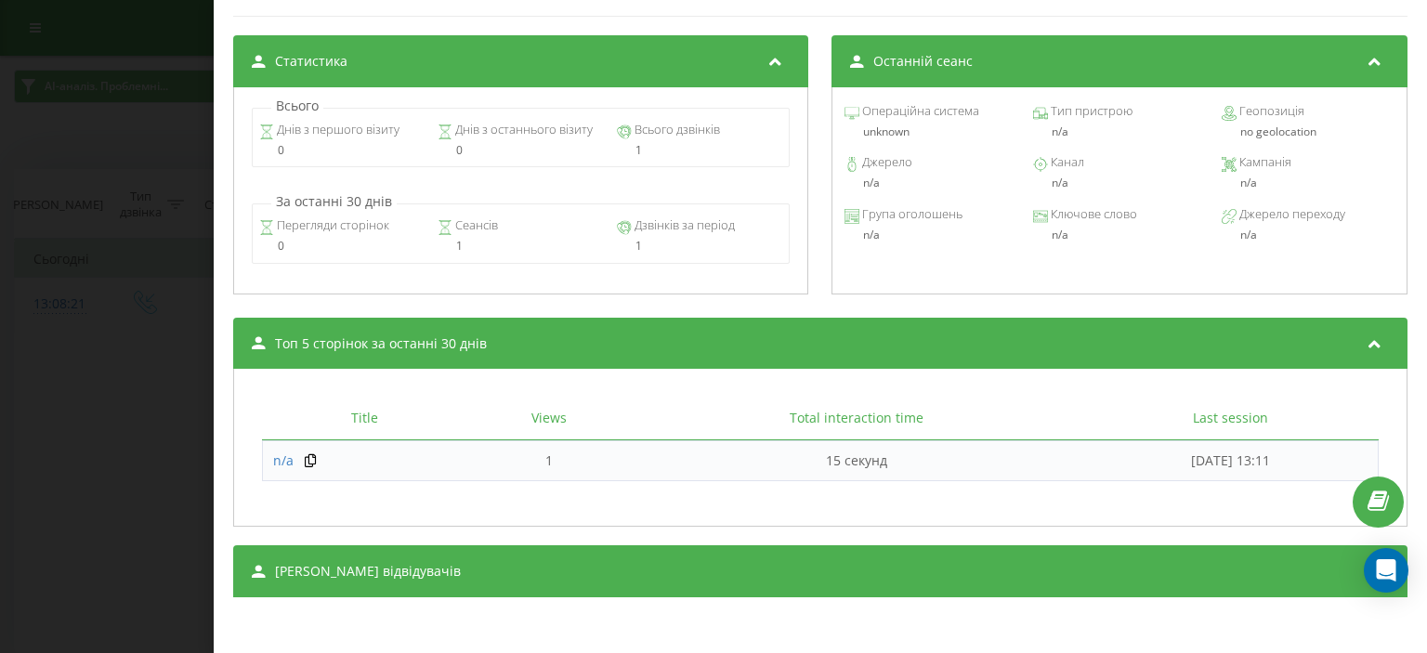
drag, startPoint x: 7, startPoint y: 419, endPoint x: 20, endPoint y: 410, distance: 16.7
click at [9, 419] on div "Дзвінок : ua17_-1758622101.2426775 1 x - 03:03 00:00 00:00 Транскрипція 00:01 В…" at bounding box center [713, 326] width 1427 height 653
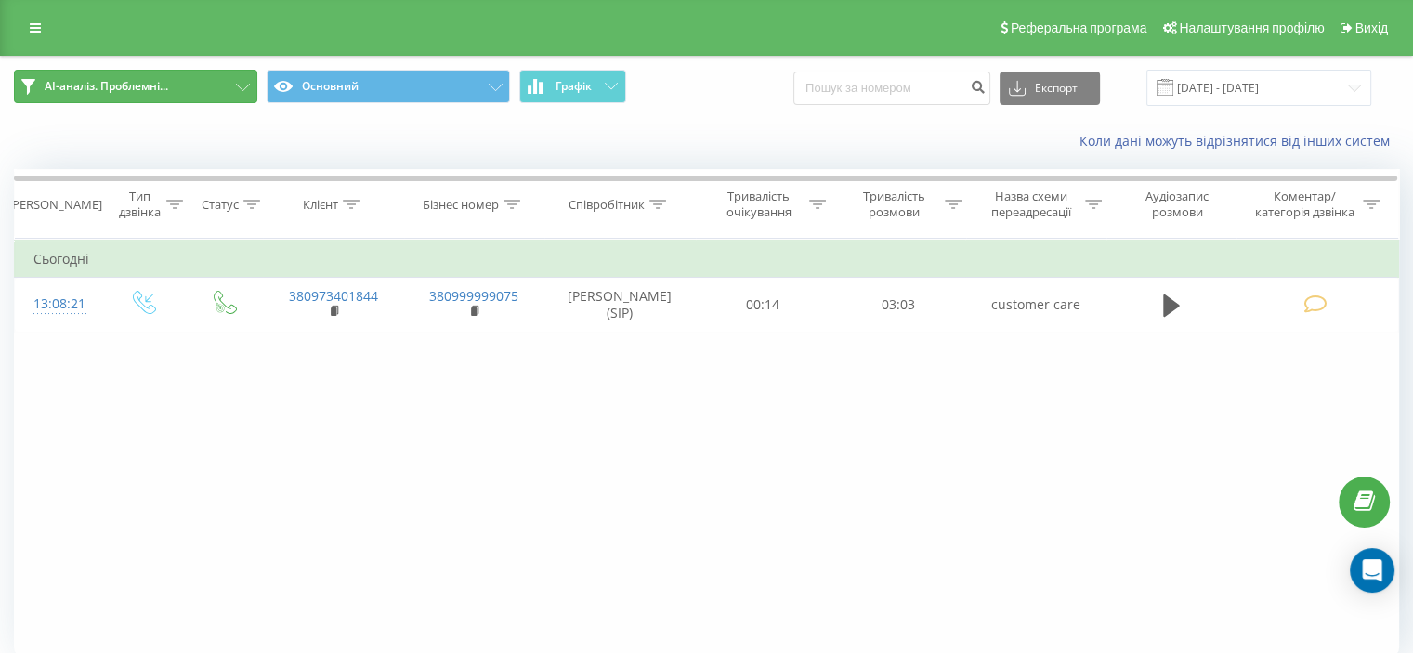
click at [216, 87] on button "AI-аналіз. Проблемні..." at bounding box center [135, 86] width 243 height 33
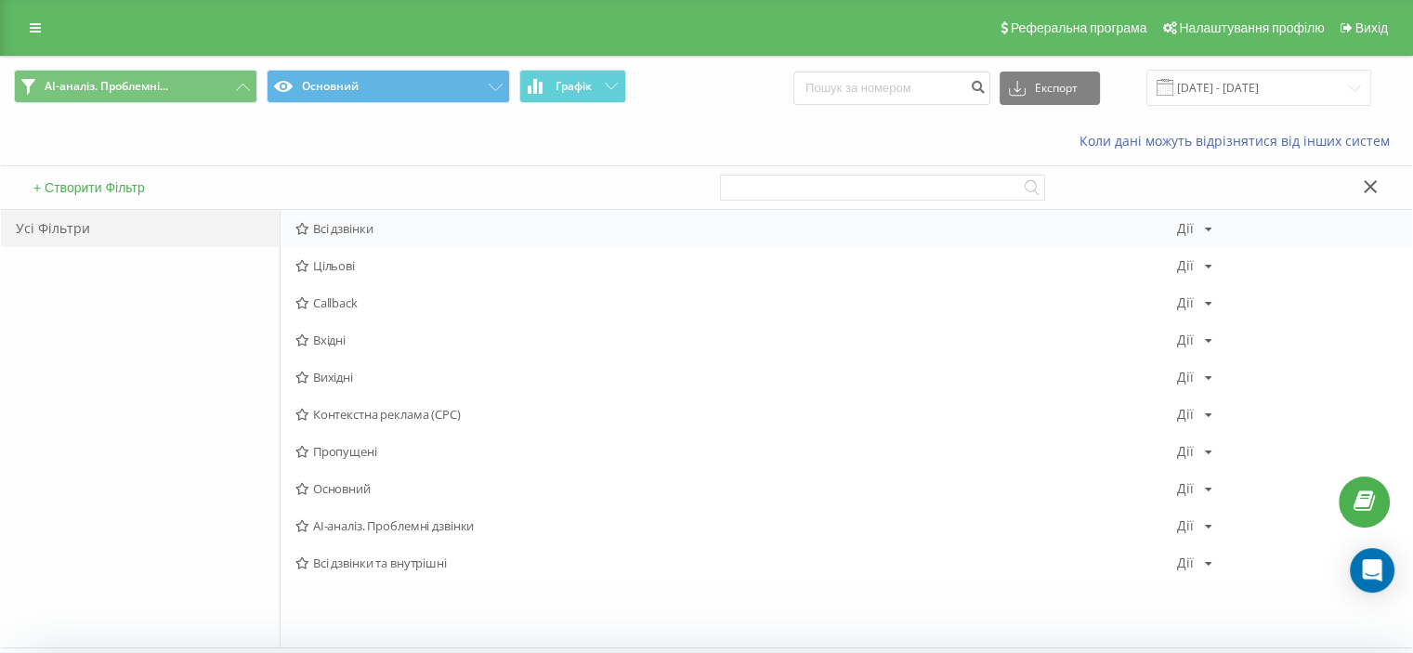
click at [364, 222] on span "Всі дзвінки" at bounding box center [736, 228] width 882 height 13
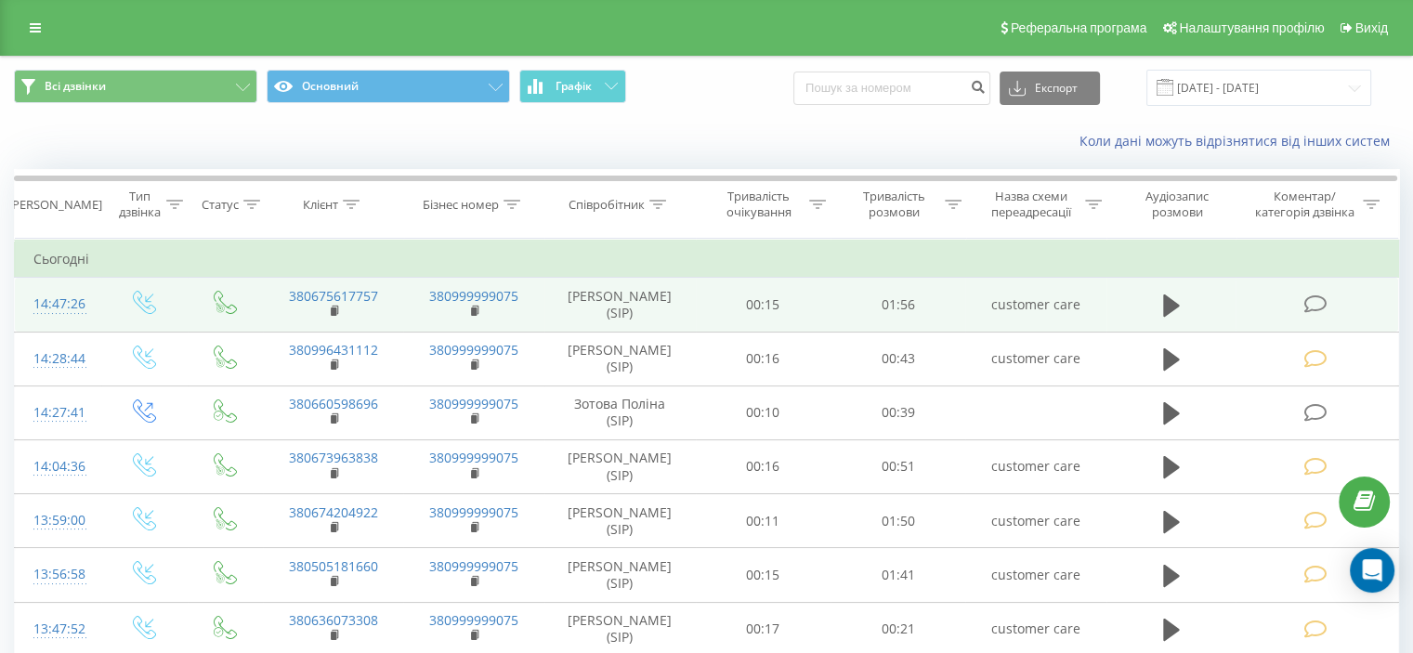
click at [1312, 306] on icon at bounding box center [1314, 304] width 23 height 20
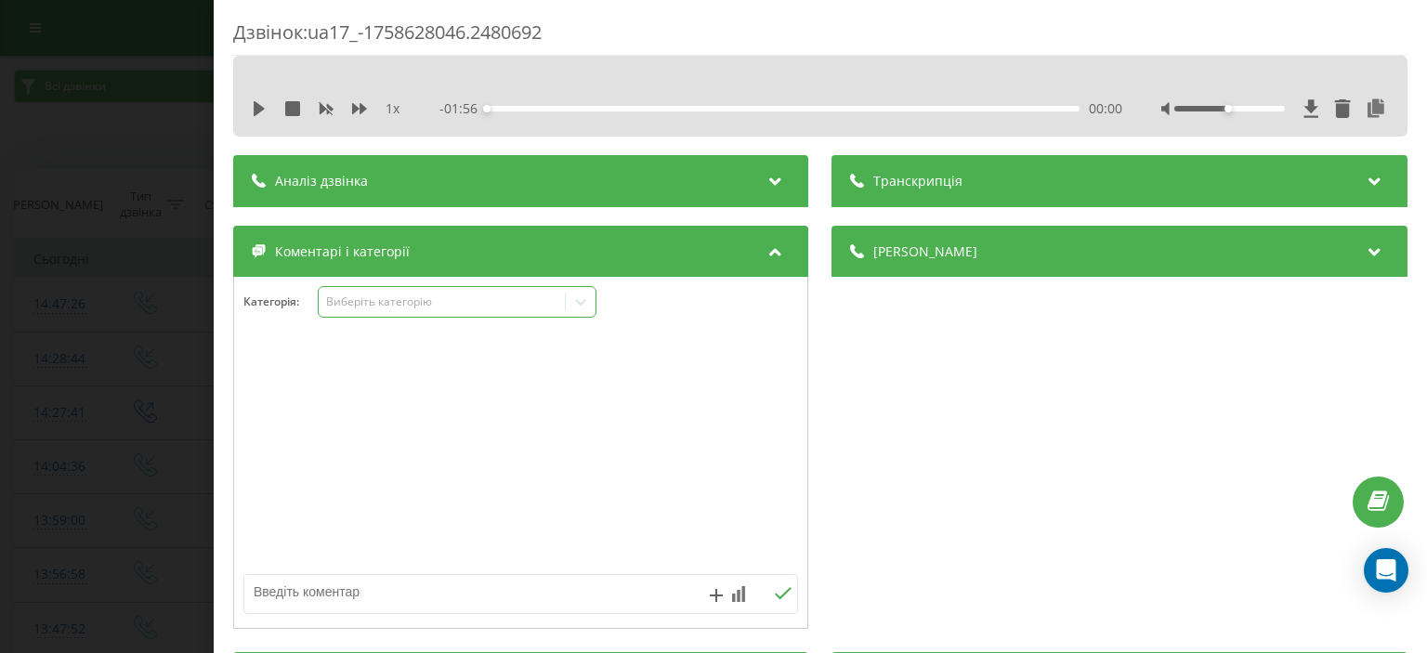
click at [421, 294] on div "Виберіть категорію" at bounding box center [442, 301] width 232 height 15
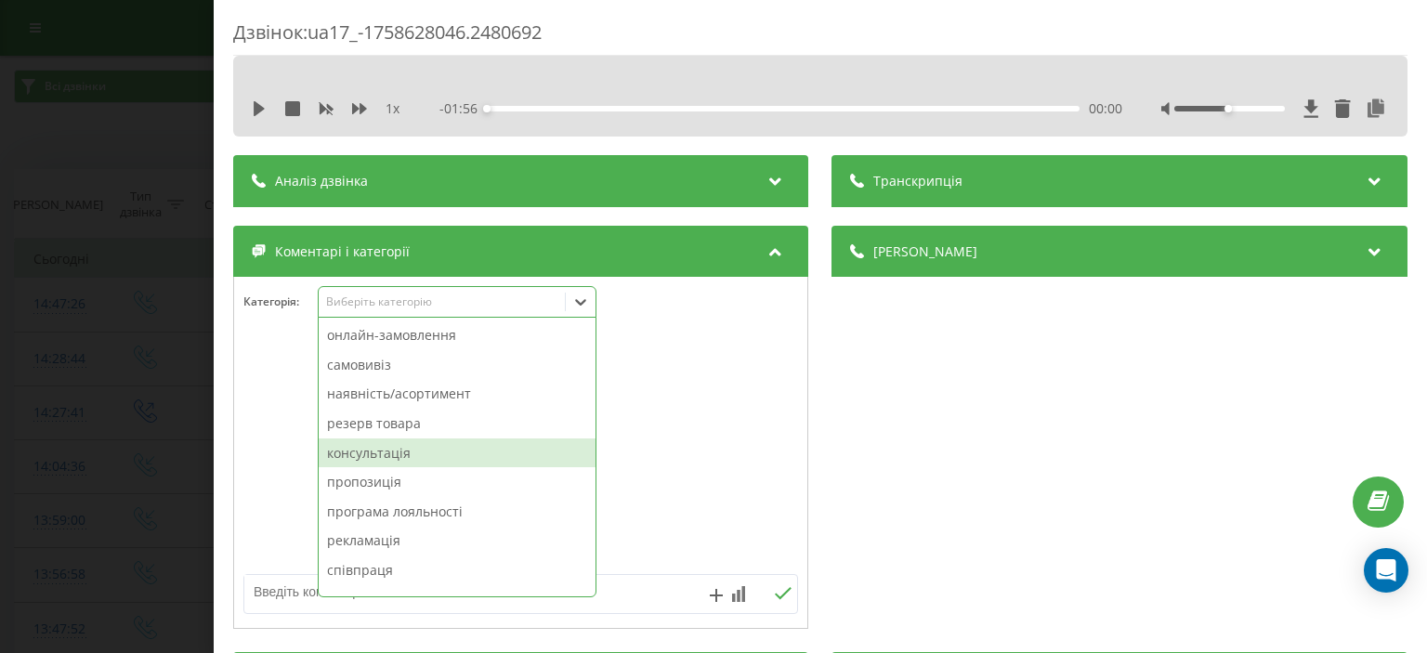
scroll to position [167, 0]
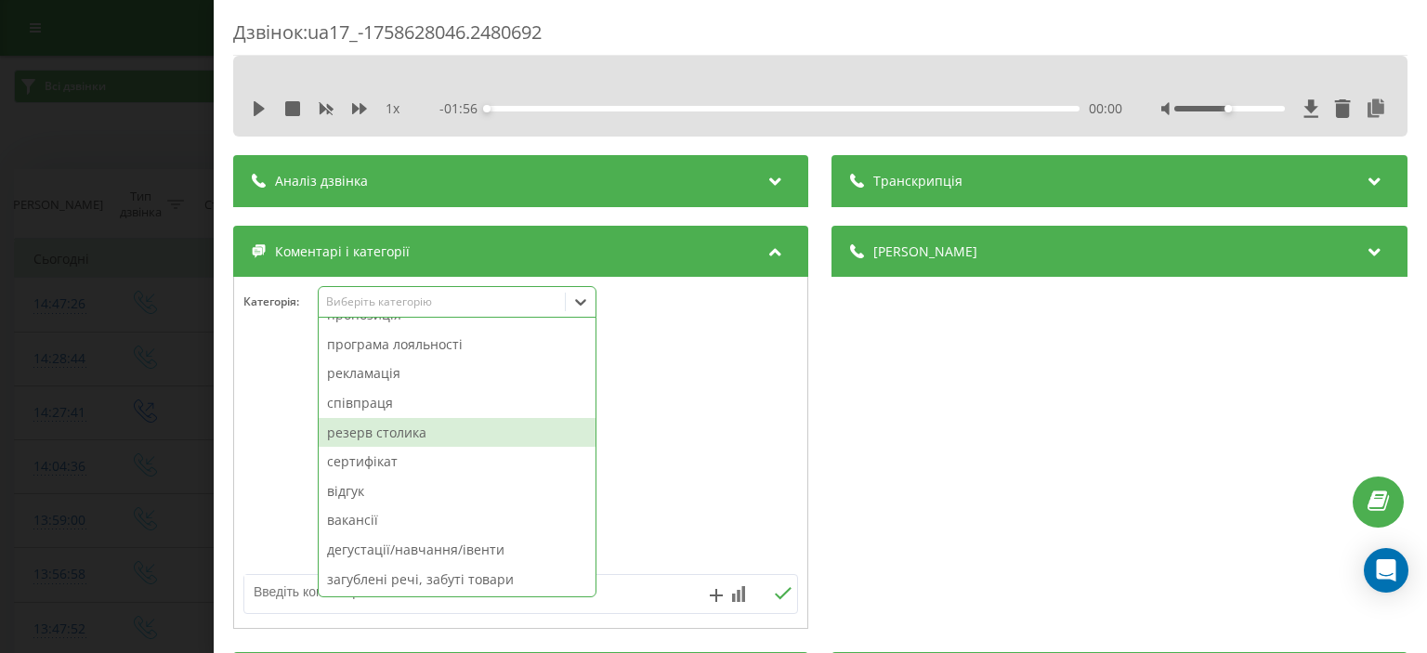
click at [433, 442] on div "резерв столика" at bounding box center [457, 433] width 277 height 30
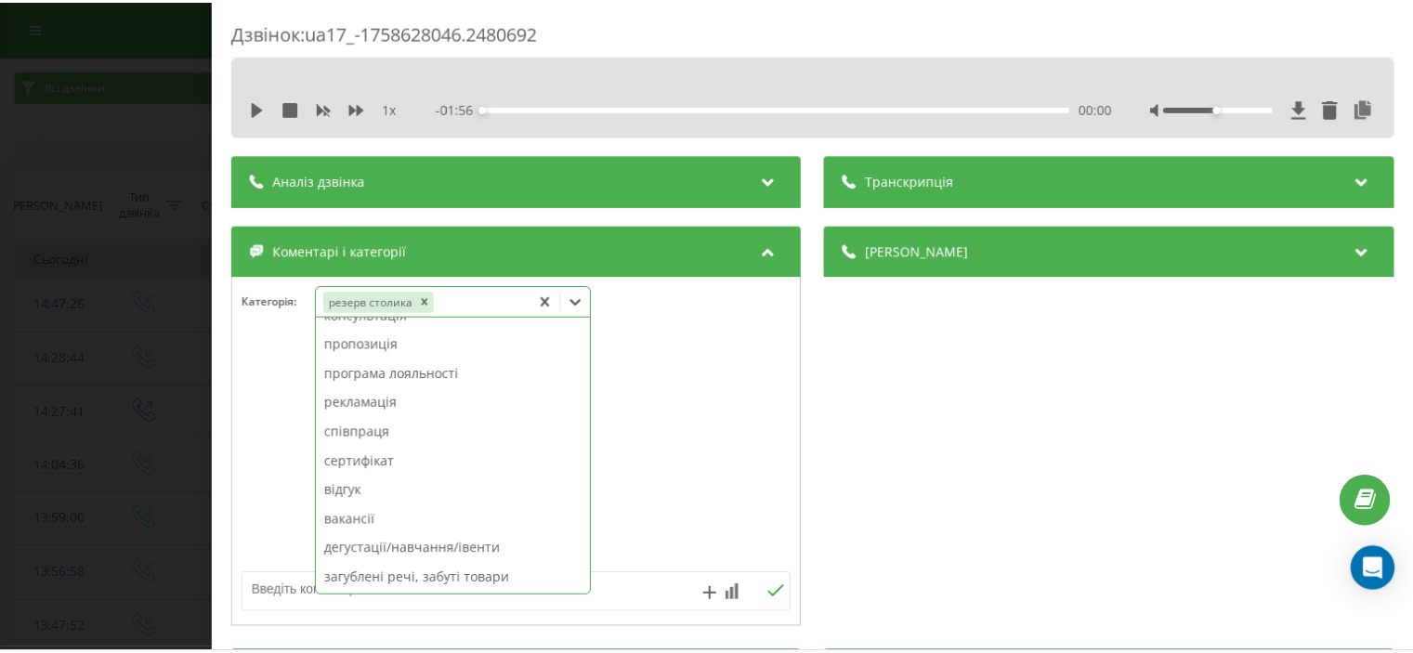
scroll to position [137, 0]
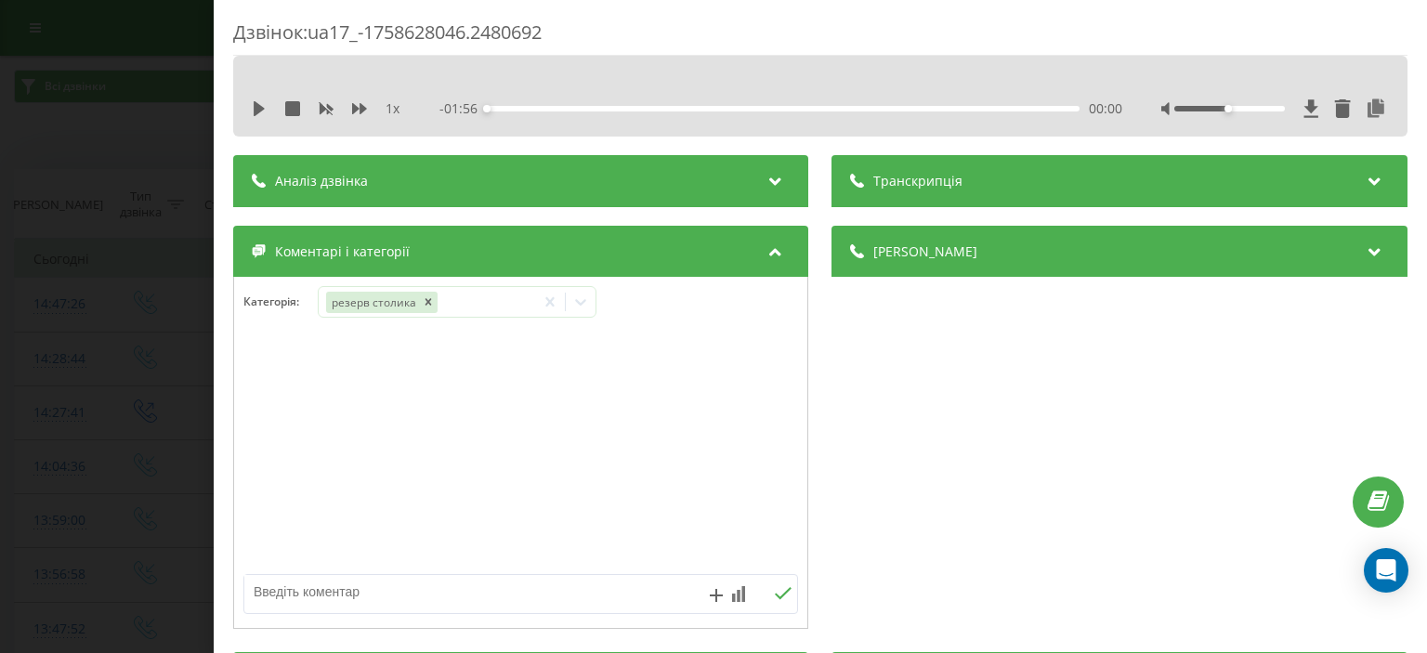
click at [280, 434] on div at bounding box center [520, 453] width 573 height 223
click at [170, 434] on div "Дзвінок : ua17_-1758628046.2480692 1 x - 01:56 00:00 00:00 Транскрипція Для AI-…" at bounding box center [713, 326] width 1427 height 653
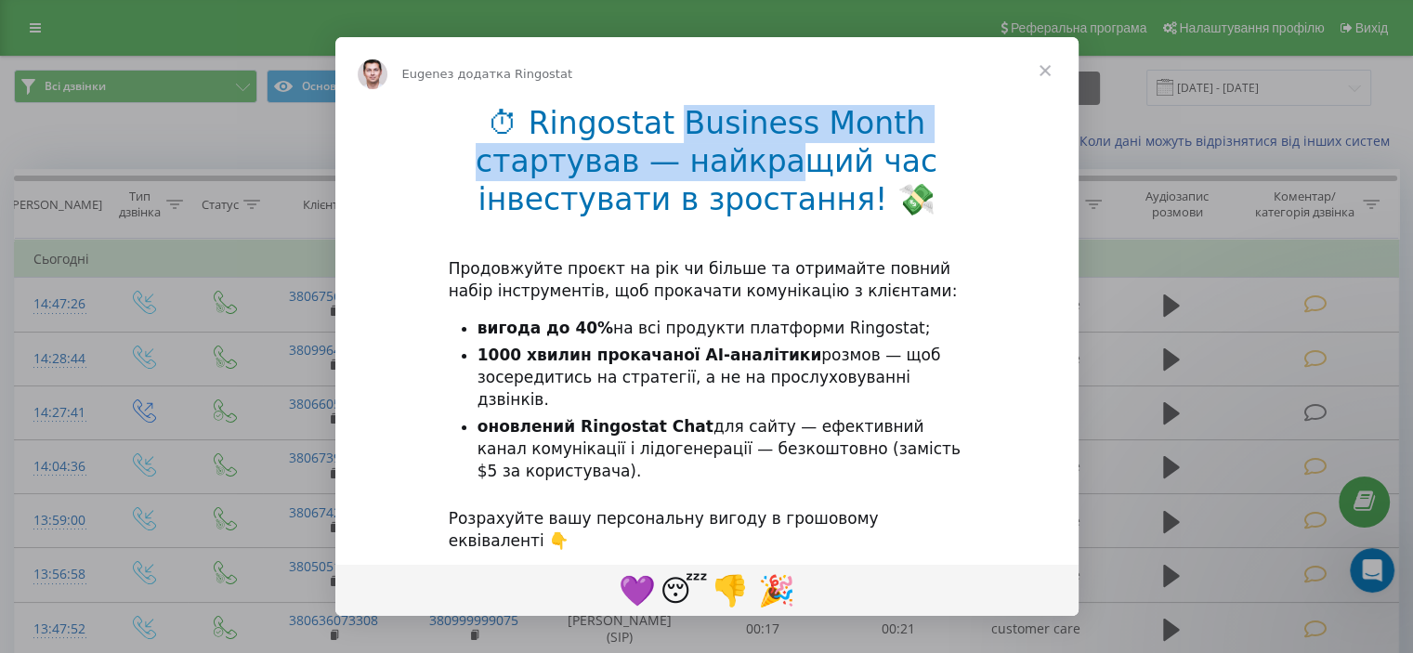
drag, startPoint x: 689, startPoint y: 114, endPoint x: 791, endPoint y: 186, distance: 124.0
click at [791, 182] on h1 "⏱ Ringostat Business Month стартував — найкращий час інвестувати в зростання! 💸" at bounding box center [707, 167] width 517 height 125
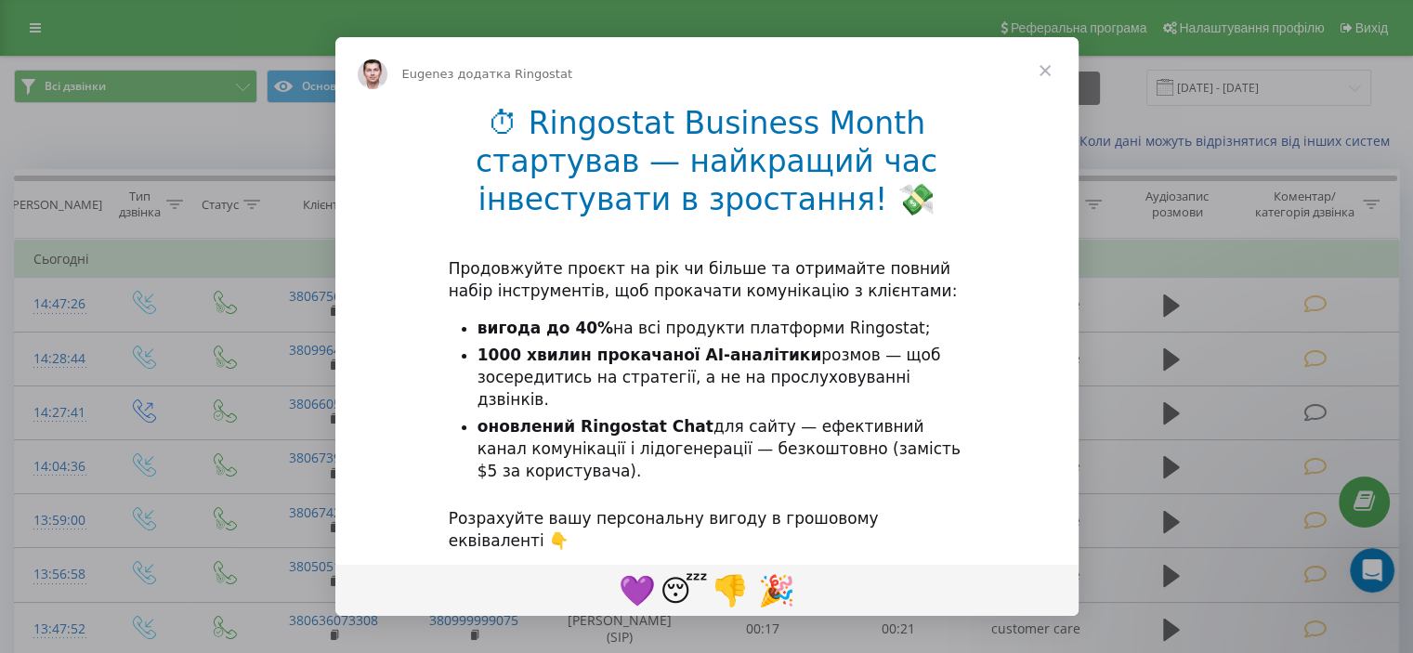
drag, startPoint x: 791, startPoint y: 186, endPoint x: 970, endPoint y: 49, distance: 225.4
click at [794, 183] on h1 "⏱ Ringostat Business Month стартував — найкращий час інвестувати в зростання! 💸" at bounding box center [707, 167] width 517 height 125
click at [1033, 84] on span "Закрити" at bounding box center [1045, 70] width 67 height 67
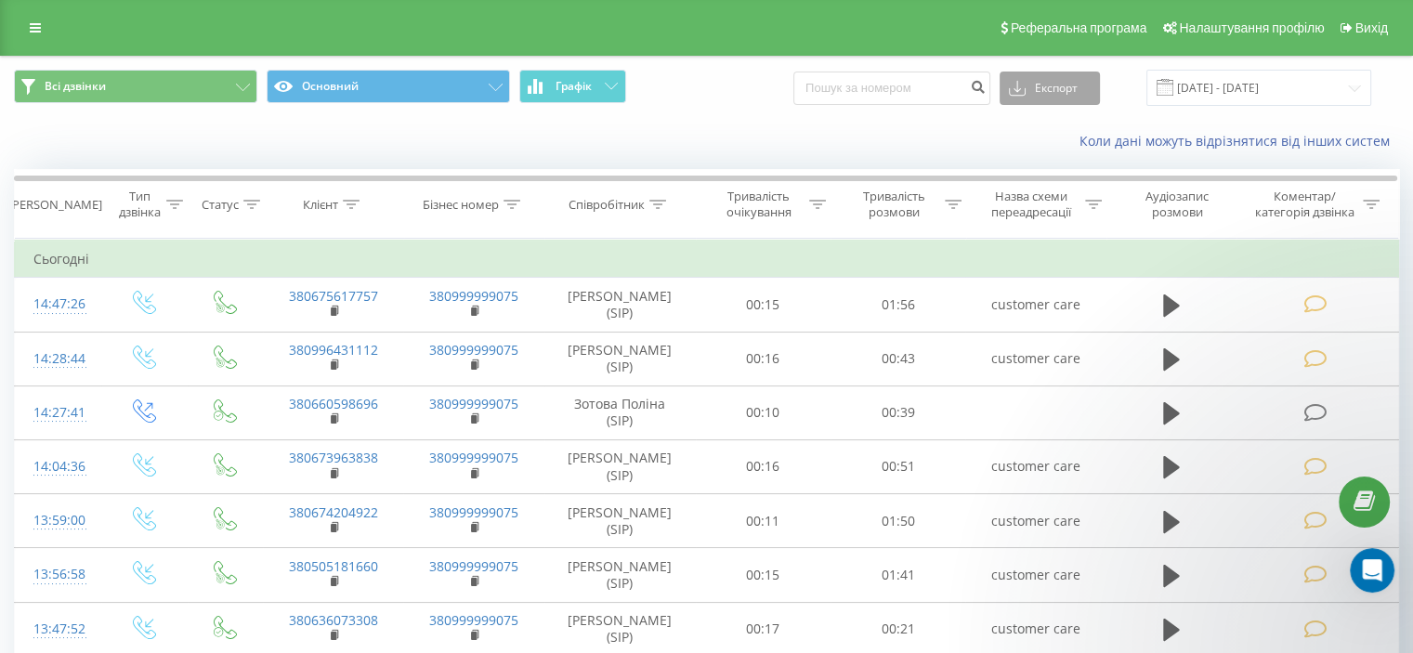
click at [1047, 73] on button "Експорт" at bounding box center [1050, 88] width 100 height 33
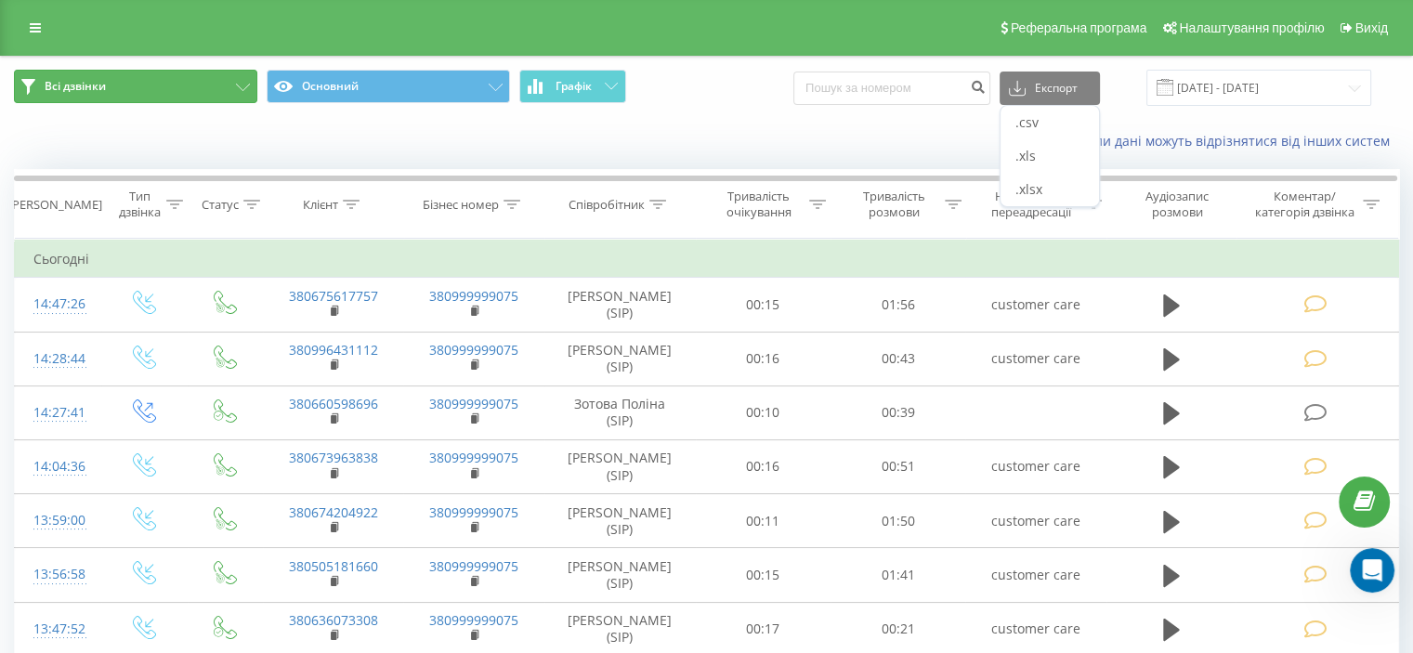
click at [229, 98] on button "Всі дзвінки" at bounding box center [135, 86] width 243 height 33
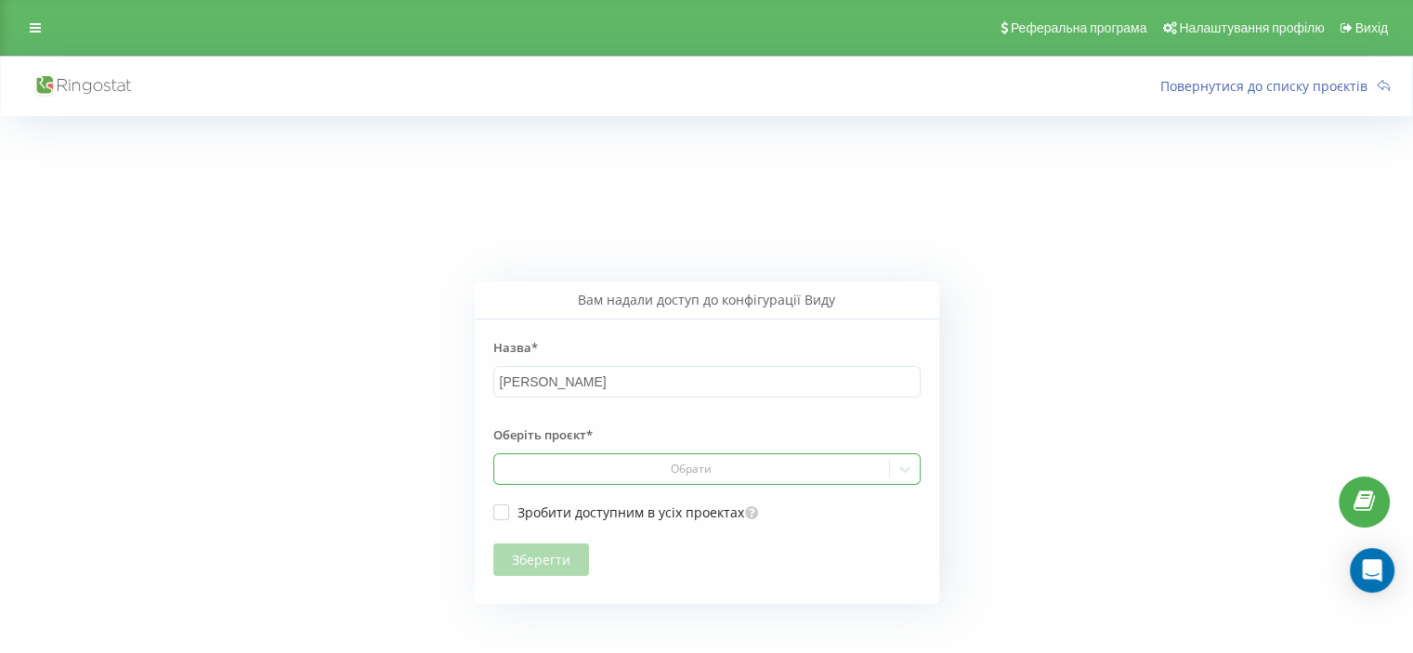
click at [628, 481] on div "Обрати" at bounding box center [691, 469] width 395 height 27
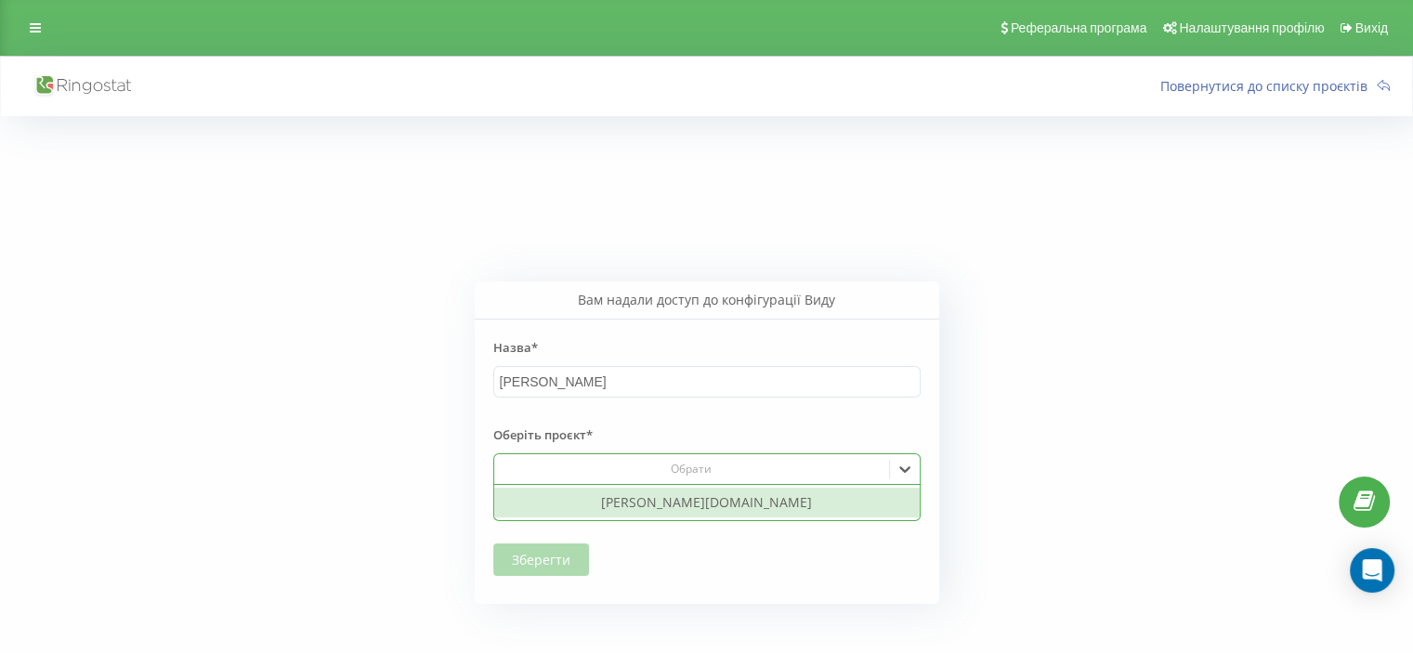
click at [639, 467] on div "Обрати" at bounding box center [691, 469] width 381 height 15
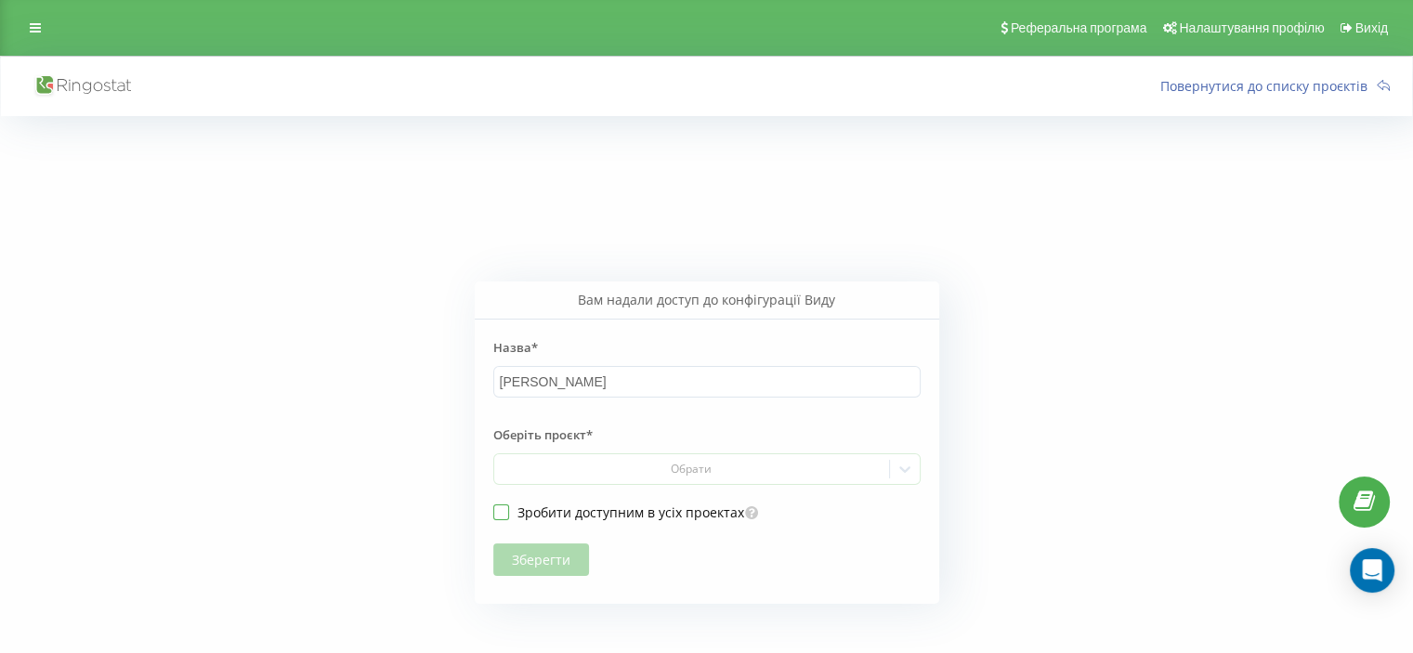
click at [548, 505] on label "Зробити доступним в усіх проектах" at bounding box center [618, 512] width 251 height 16
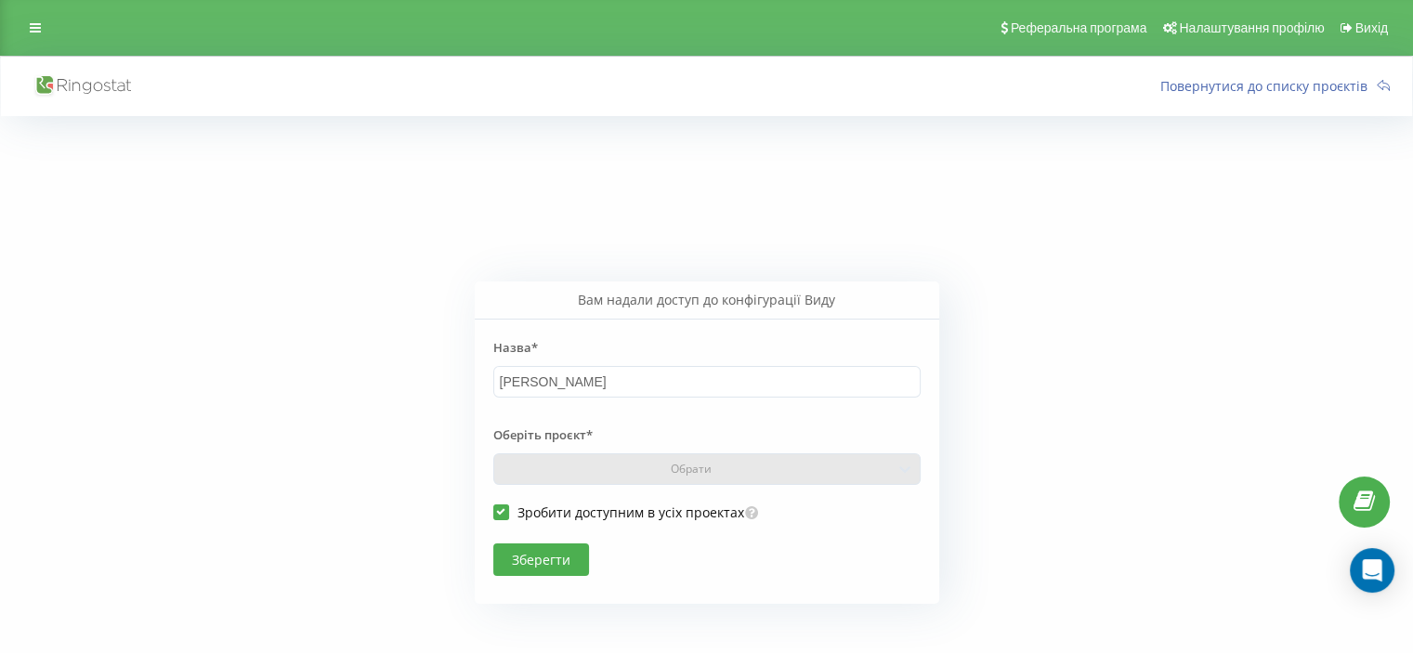
click at [550, 506] on label "Зробити доступним в усіх проектах" at bounding box center [618, 512] width 251 height 16
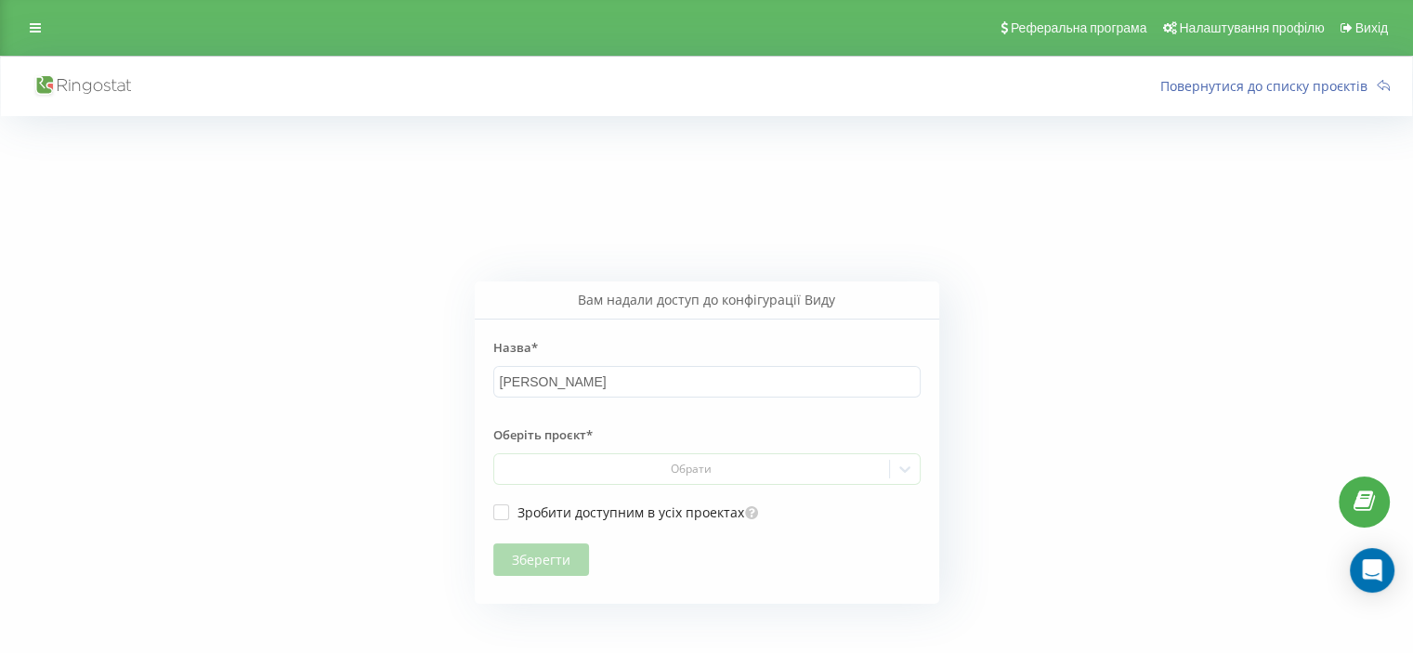
click at [543, 566] on div "Зберегти" at bounding box center [706, 549] width 427 height 54
click at [625, 451] on label "Оберіть проєкт*" at bounding box center [706, 434] width 427 height 37
click at [628, 463] on div "Обрати" at bounding box center [691, 469] width 381 height 15
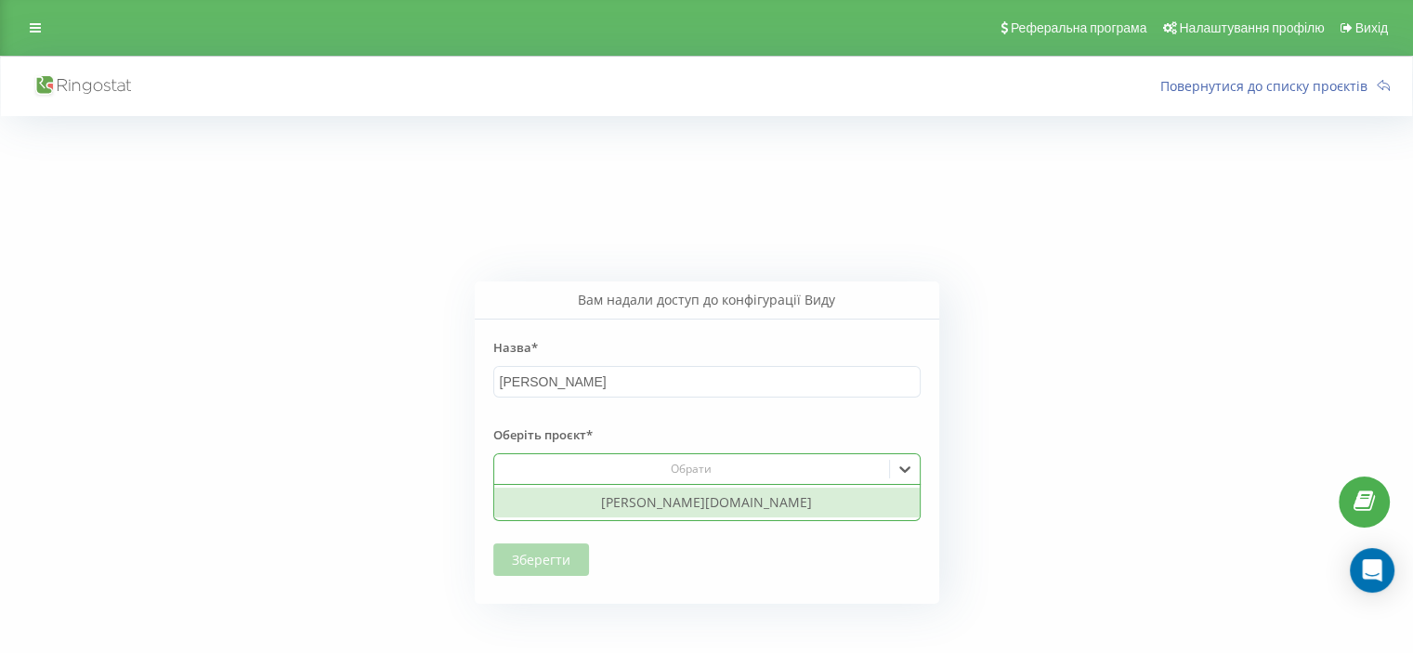
click at [619, 471] on div "Обрати" at bounding box center [691, 469] width 381 height 15
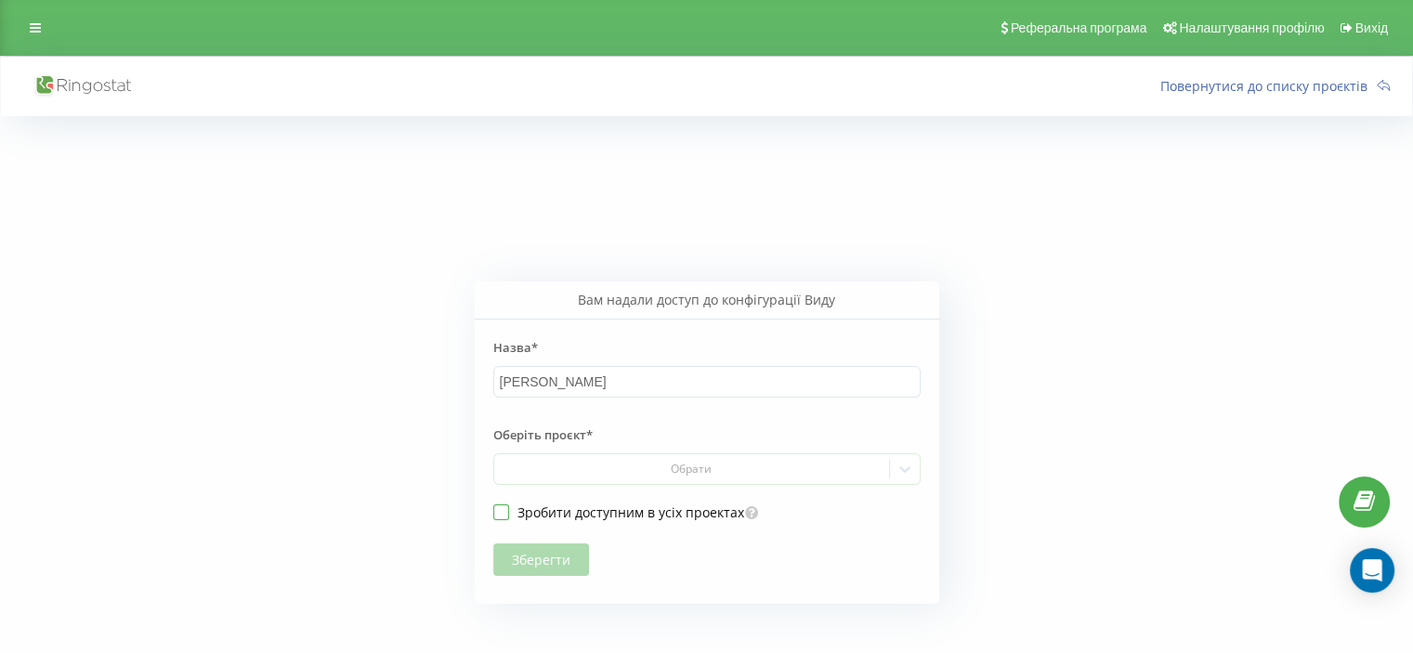
click at [594, 512] on label "Зробити доступним в усіх проектах" at bounding box center [618, 512] width 251 height 16
checkbox input "true"
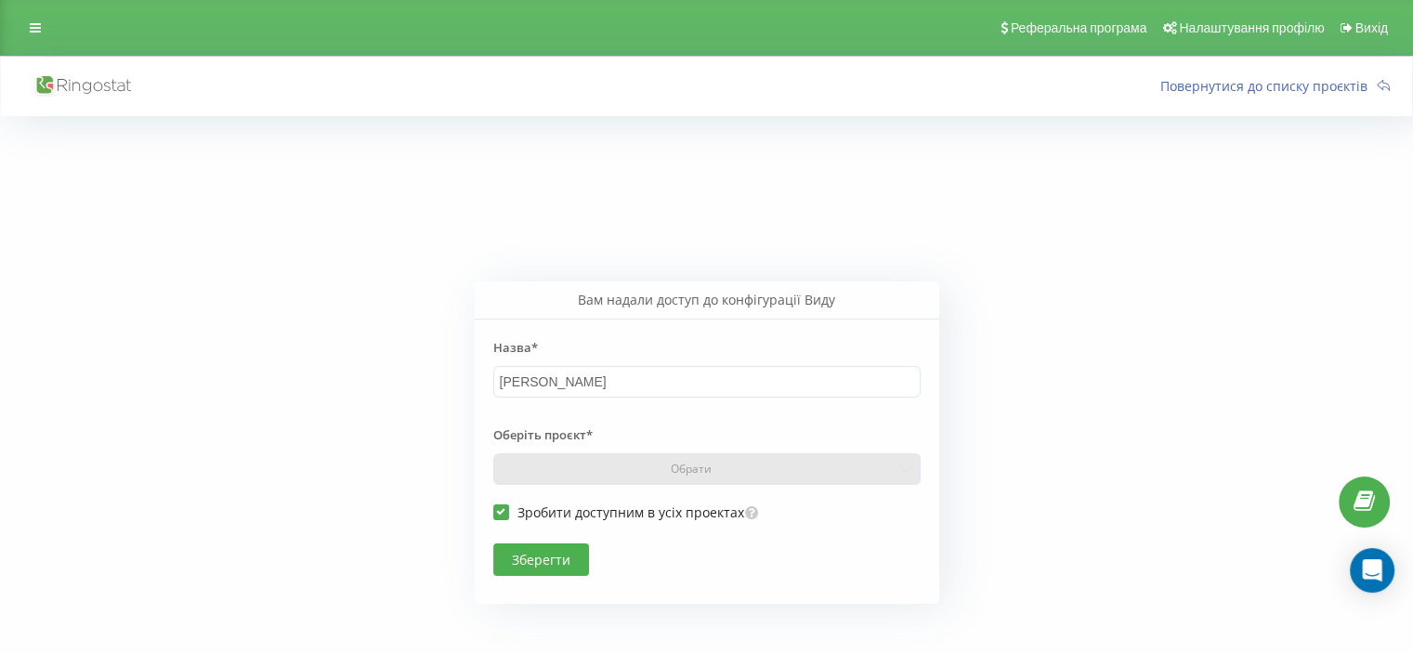
click at [559, 558] on button "Зберегти" at bounding box center [541, 559] width 96 height 33
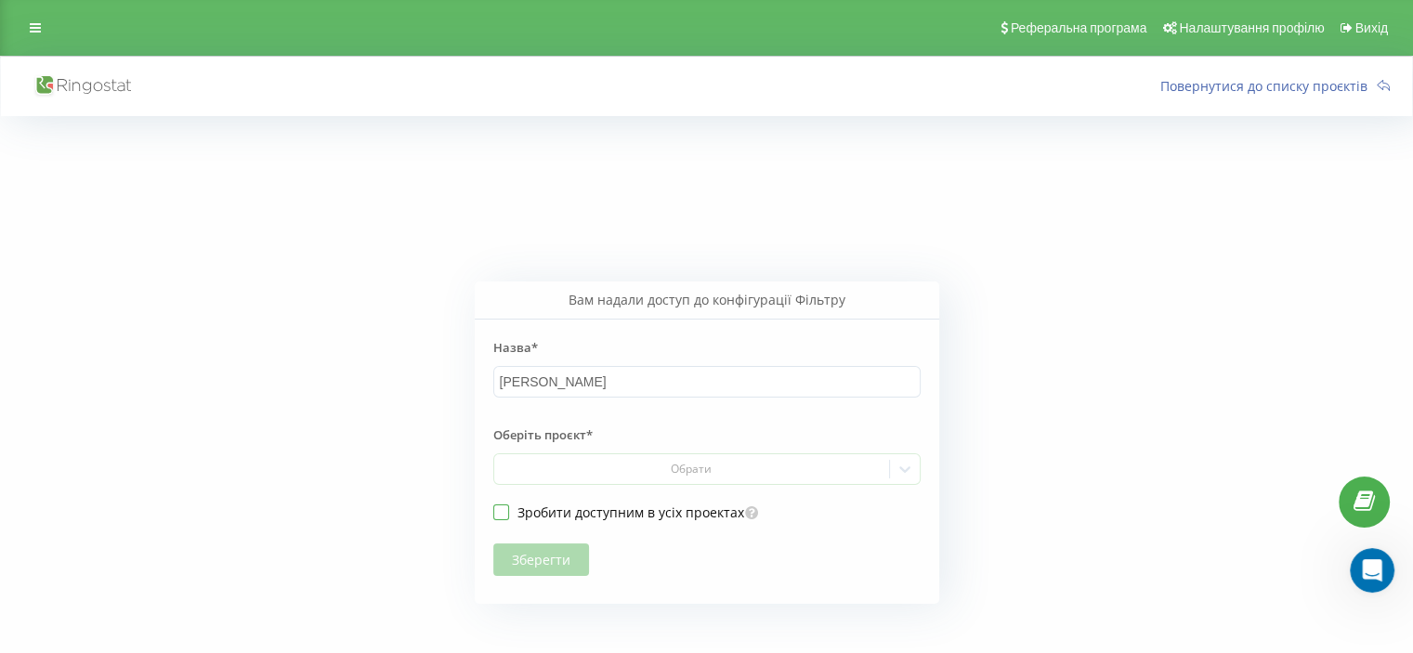
click at [588, 504] on label "Зробити доступним в усіх проектах" at bounding box center [618, 512] width 251 height 16
checkbox input "true"
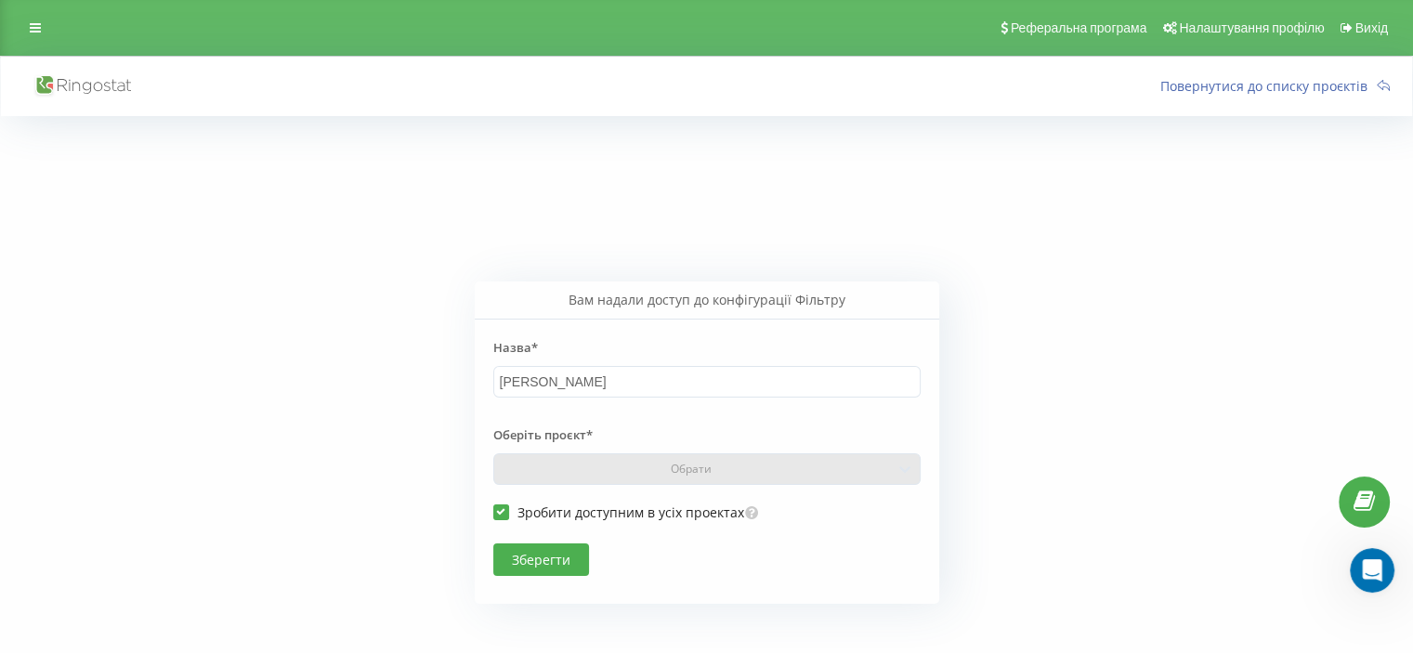
click at [565, 560] on button "Зберегти" at bounding box center [541, 559] width 96 height 33
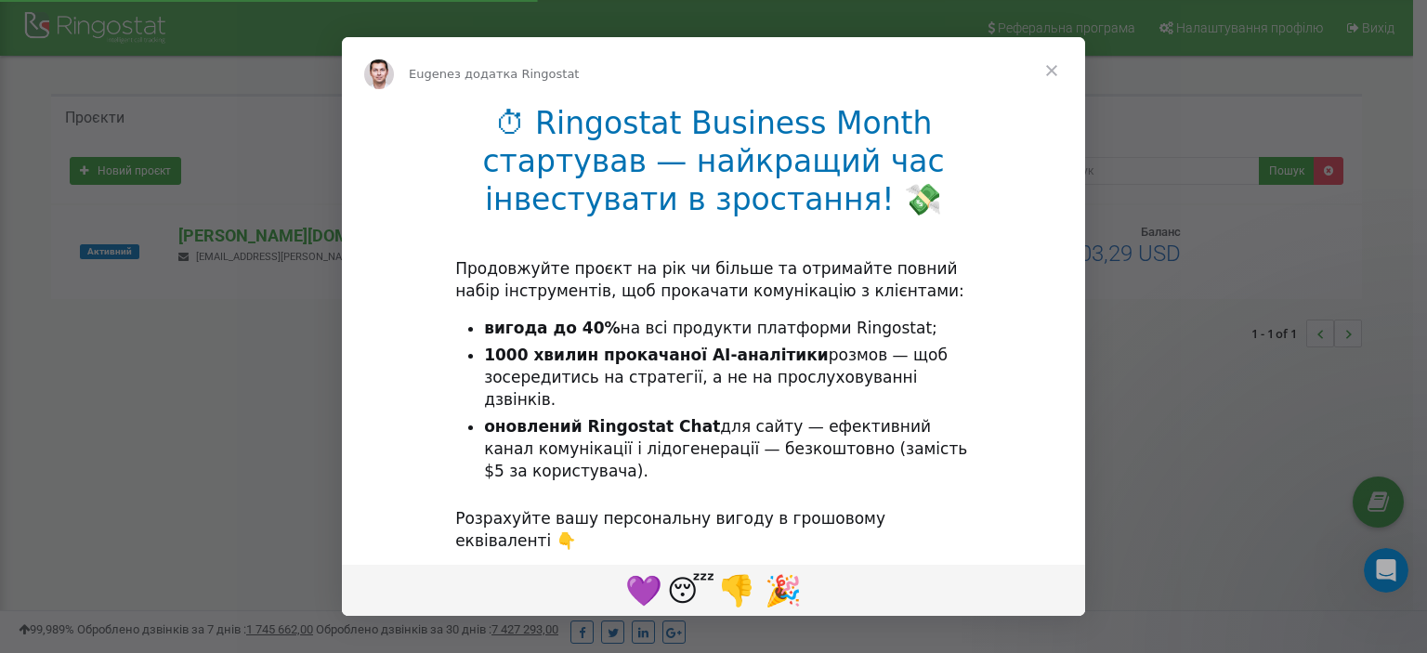
click at [1041, 72] on span "Закрити" at bounding box center [1051, 70] width 67 height 67
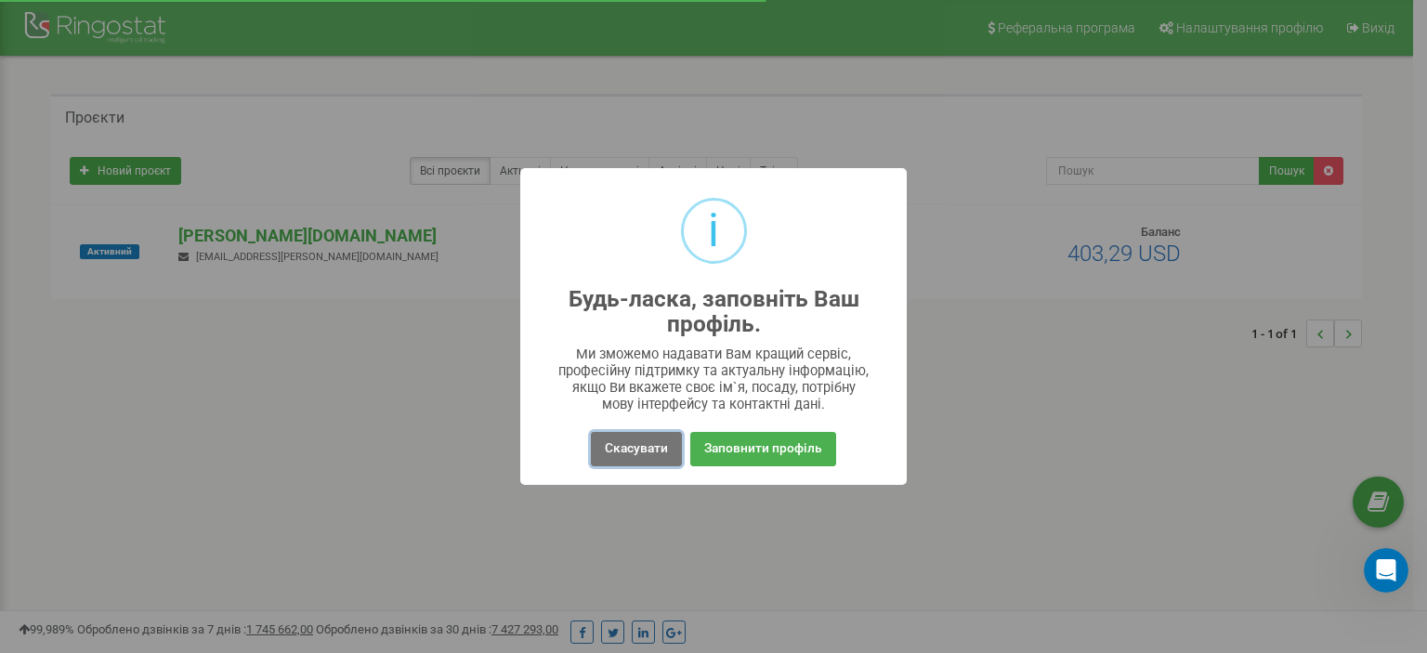
drag, startPoint x: 625, startPoint y: 450, endPoint x: 739, endPoint y: 207, distance: 268.0
click at [627, 450] on button "Скасувати" at bounding box center [636, 449] width 91 height 34
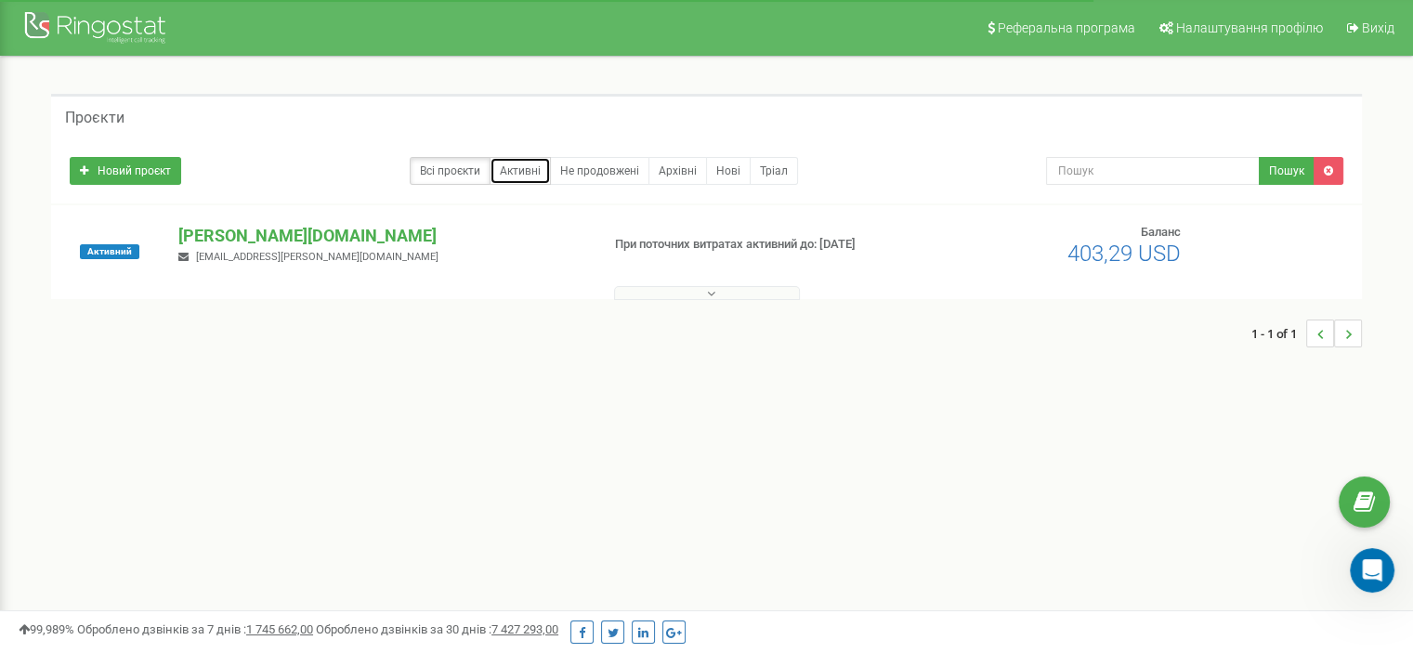
click at [539, 174] on link "Активні" at bounding box center [520, 171] width 61 height 28
click at [232, 240] on p "[PERSON_NAME][DOMAIN_NAME]" at bounding box center [381, 236] width 406 height 24
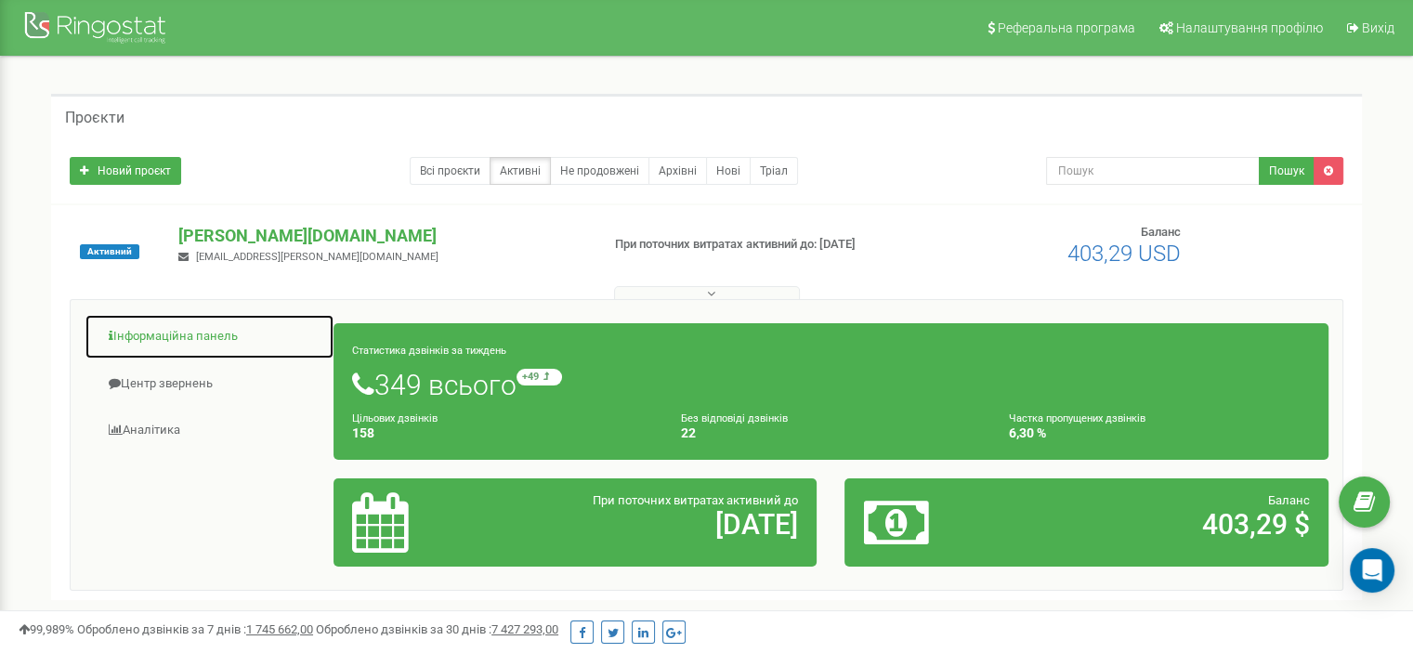
click at [182, 334] on link "Інформаційна панель" at bounding box center [210, 337] width 250 height 46
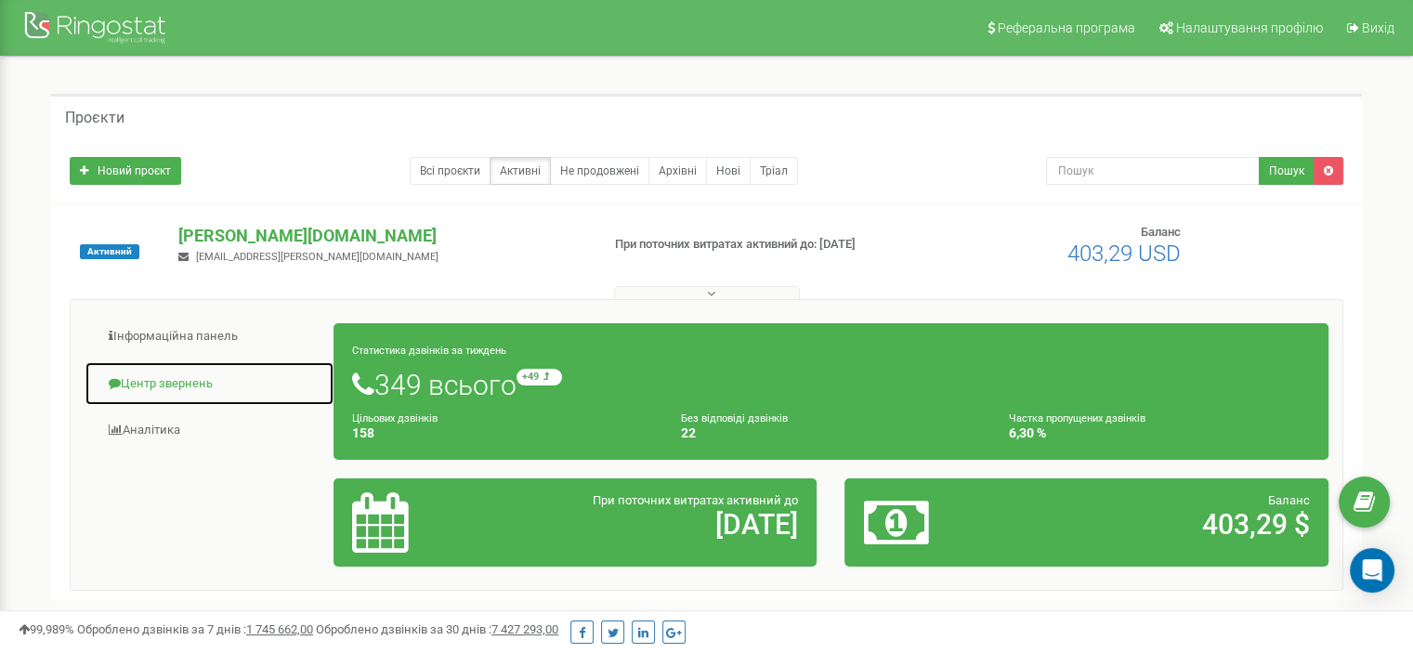
click at [182, 375] on link "Центр звернень" at bounding box center [210, 384] width 250 height 46
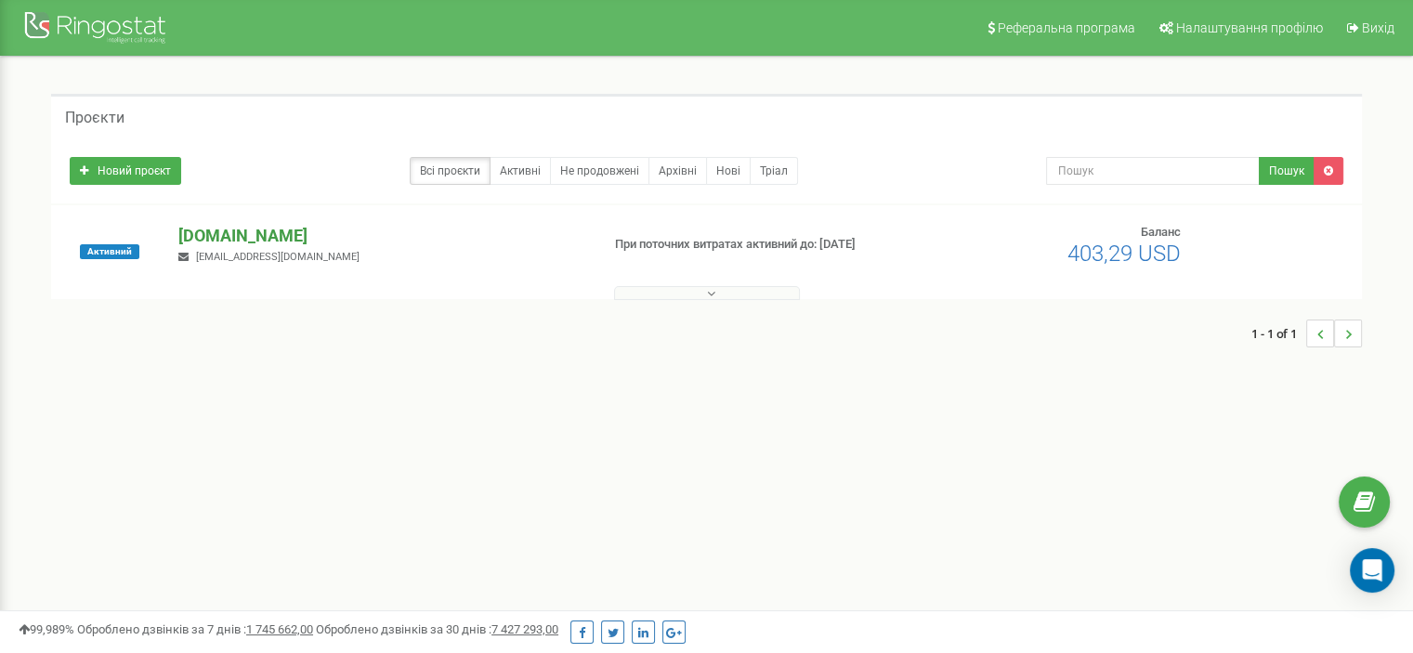
click at [214, 234] on p "[PERSON_NAME][DOMAIN_NAME]" at bounding box center [381, 236] width 406 height 24
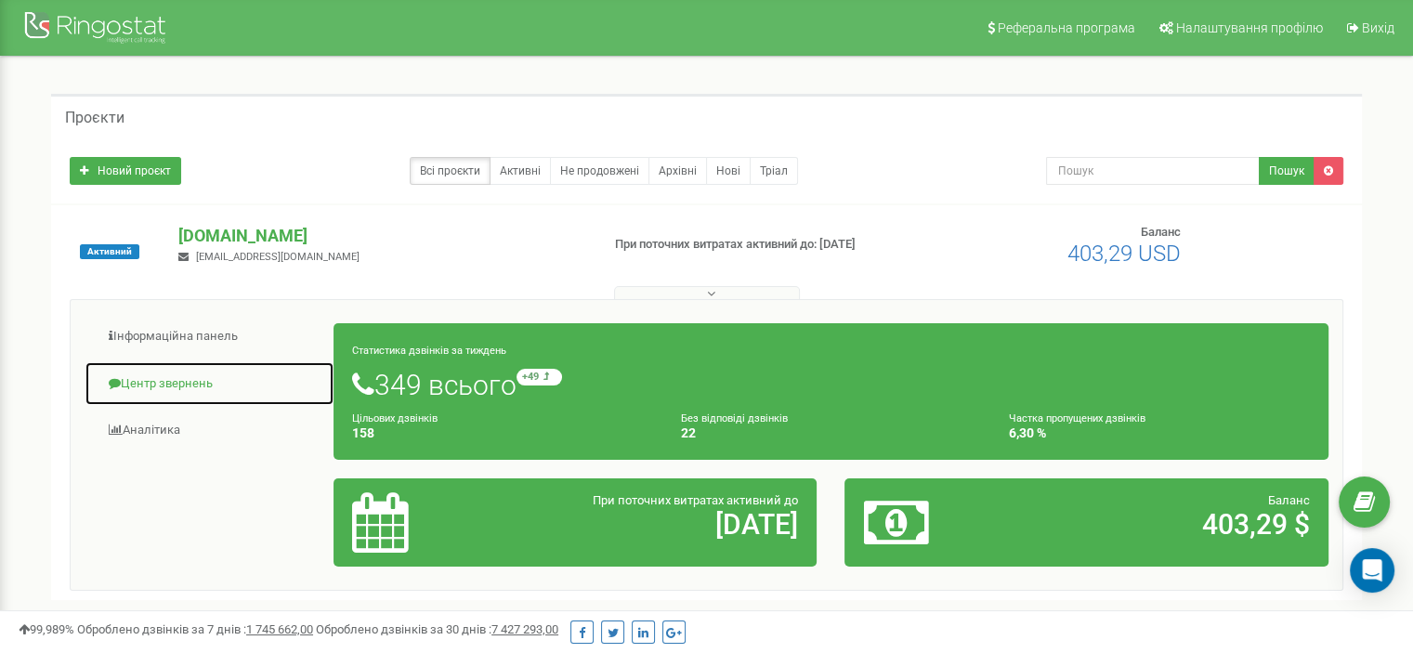
click at [153, 375] on link "Центр звернень" at bounding box center [210, 384] width 250 height 46
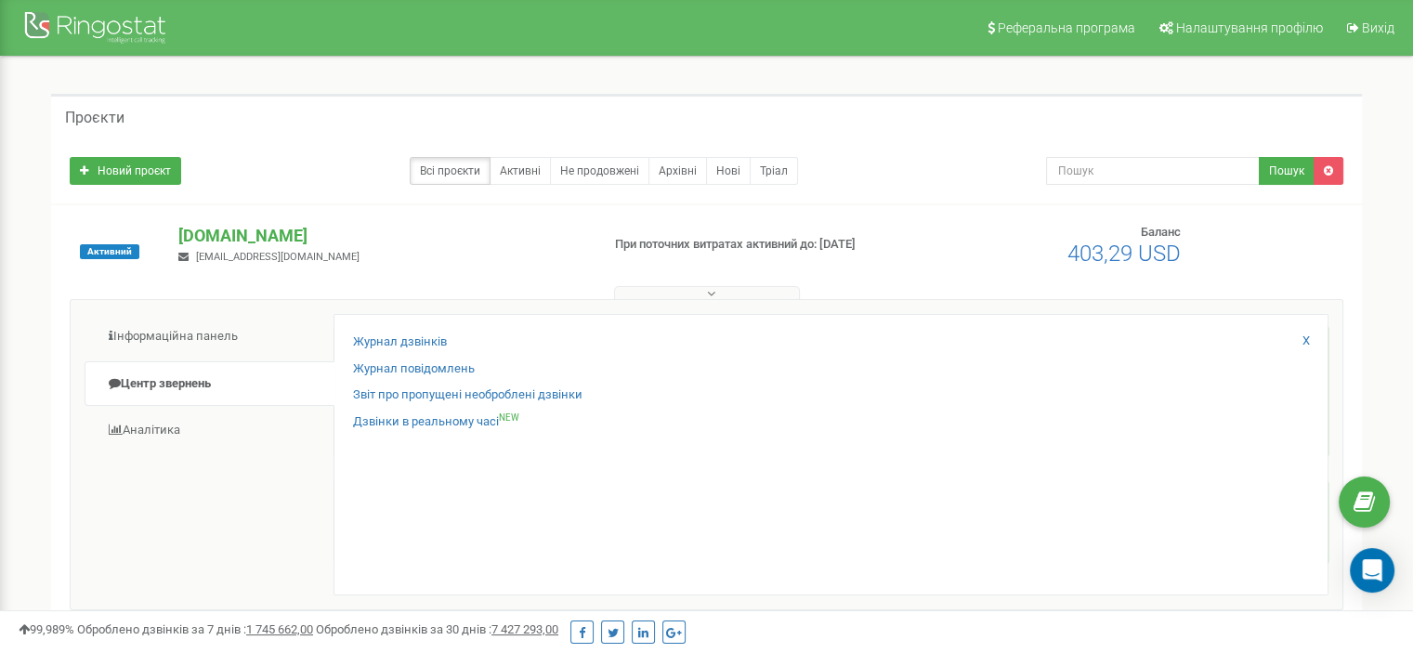
drag, startPoint x: 377, startPoint y: 327, endPoint x: 383, endPoint y: 339, distance: 13.3
click at [379, 333] on div "Журнал дзвінків Журнал повідомлень Звіт про пропущені необроблені дзвінки Дзвін…" at bounding box center [831, 454] width 995 height 281
click at [383, 339] on link "Журнал дзвінків" at bounding box center [400, 343] width 94 height 18
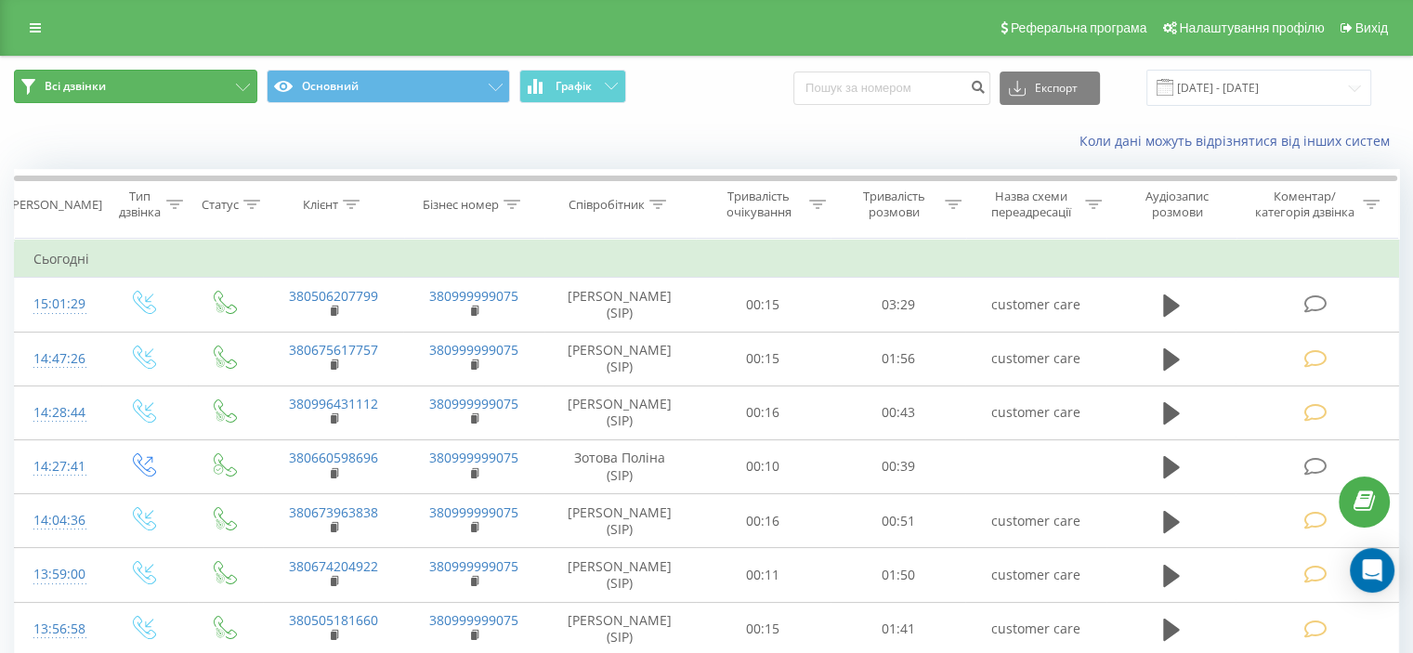
click at [239, 92] on button "Всі дзвінки" at bounding box center [135, 86] width 243 height 33
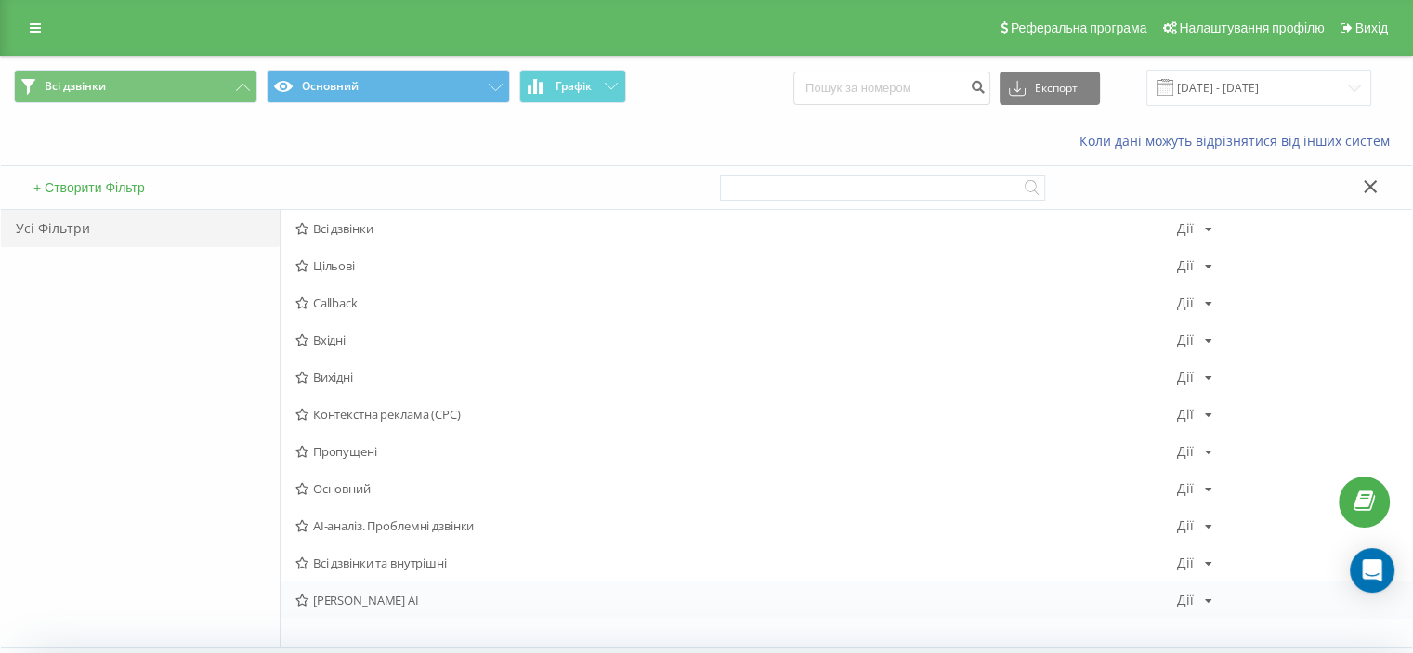
click at [397, 612] on div "[PERSON_NAME] AI [PERSON_NAME] Копіювати Видалити За замовчуванням Поділитися" at bounding box center [847, 600] width 1132 height 37
click at [360, 604] on span "[PERSON_NAME] AI" at bounding box center [736, 600] width 882 height 13
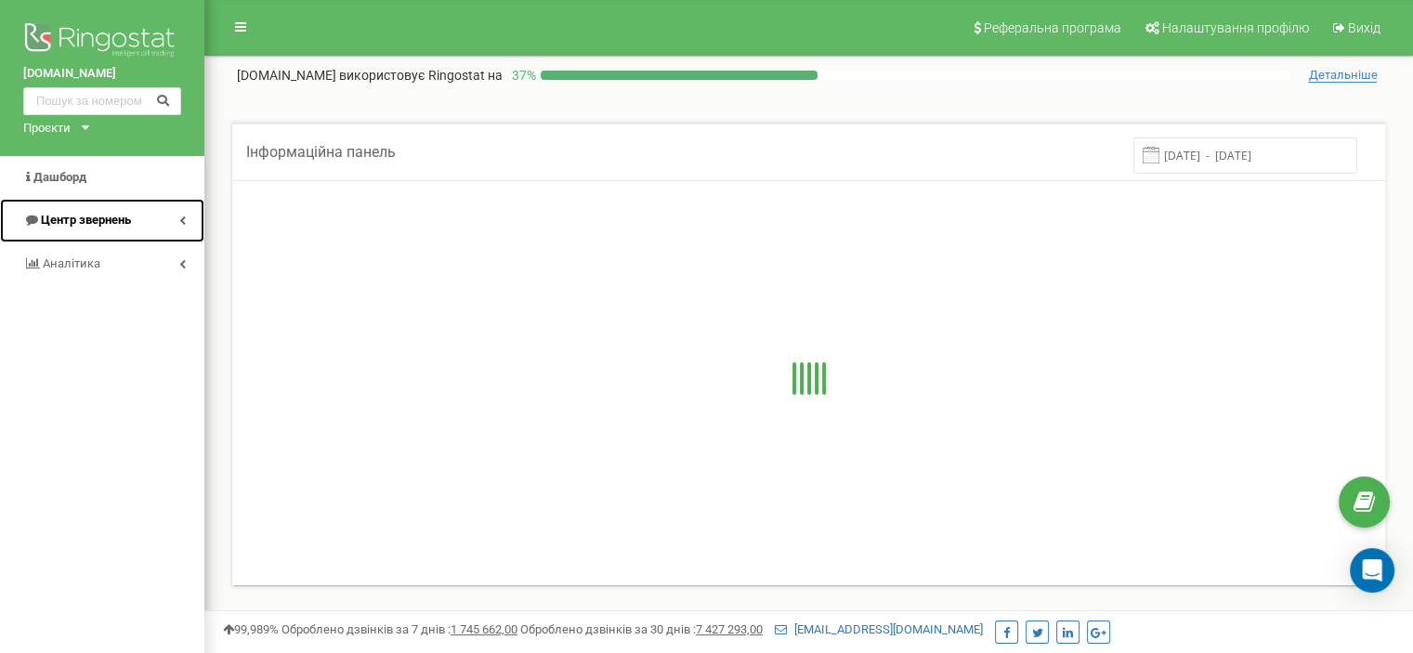
click at [102, 219] on span "Центр звернень" at bounding box center [86, 220] width 90 height 14
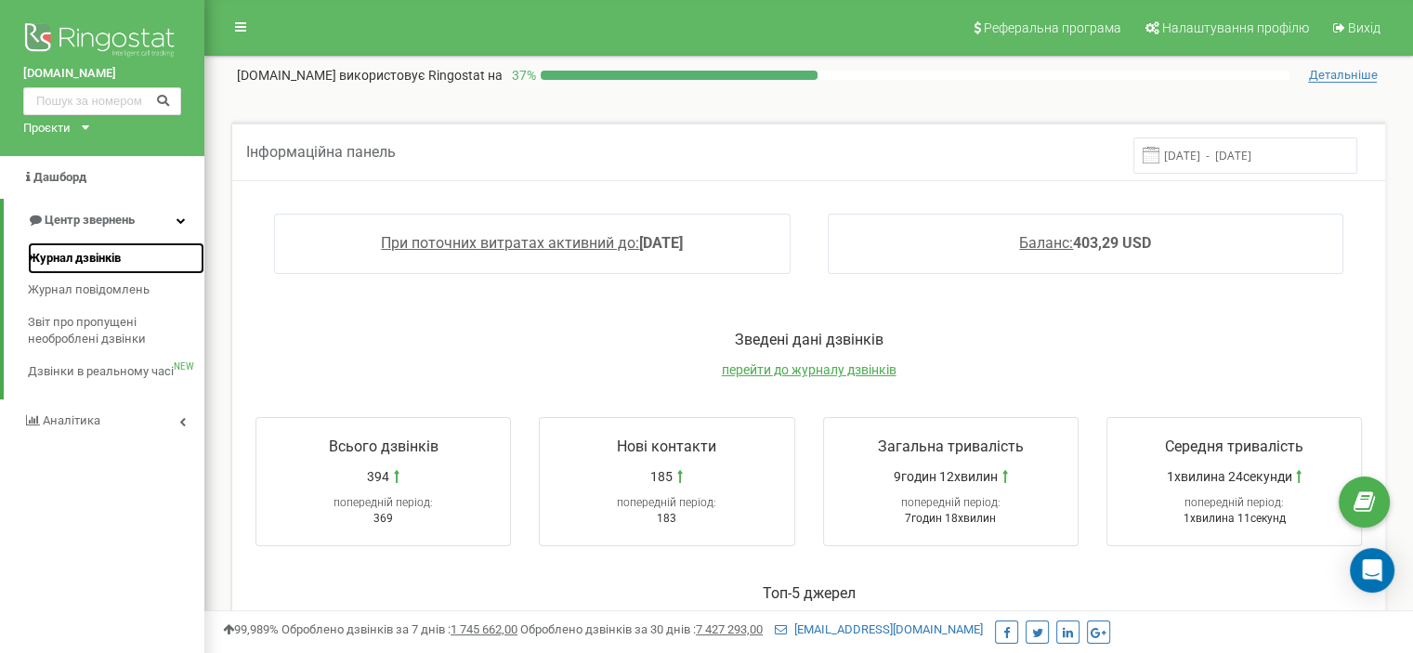
click at [102, 264] on span "Журнал дзвінків" at bounding box center [74, 259] width 93 height 18
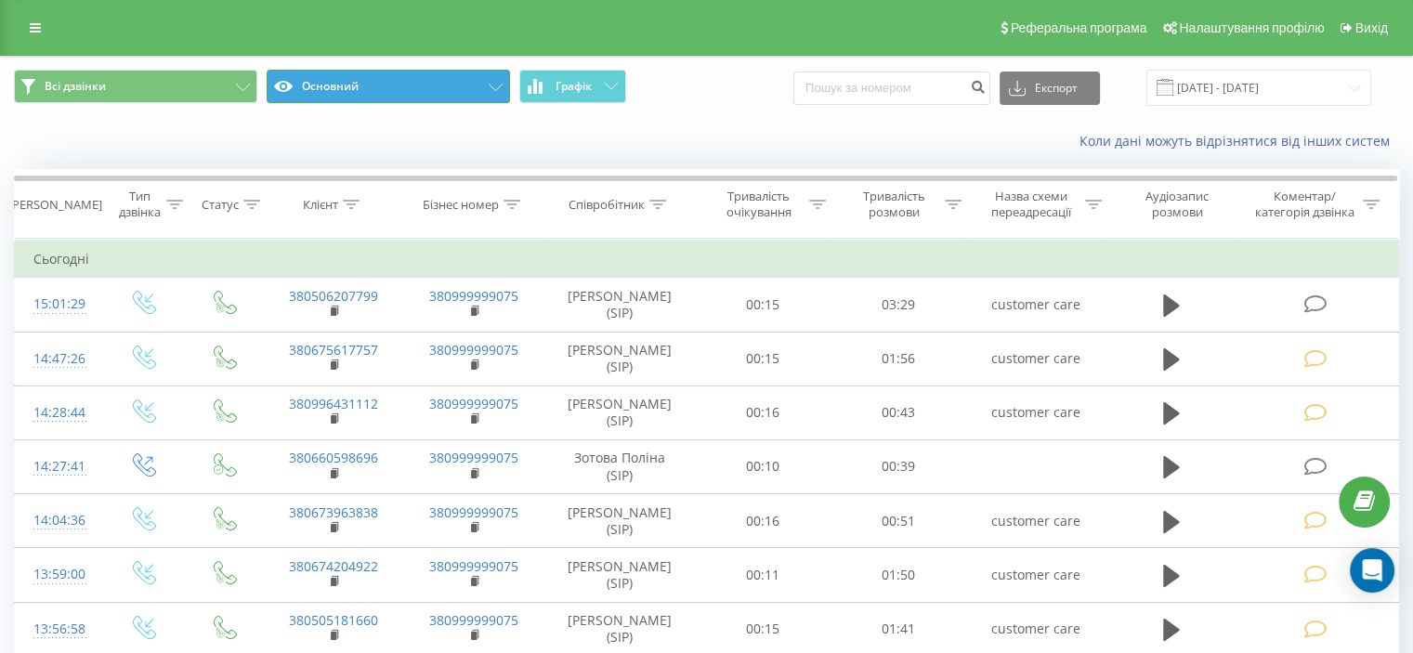
click at [359, 82] on button "Основний" at bounding box center [388, 86] width 243 height 33
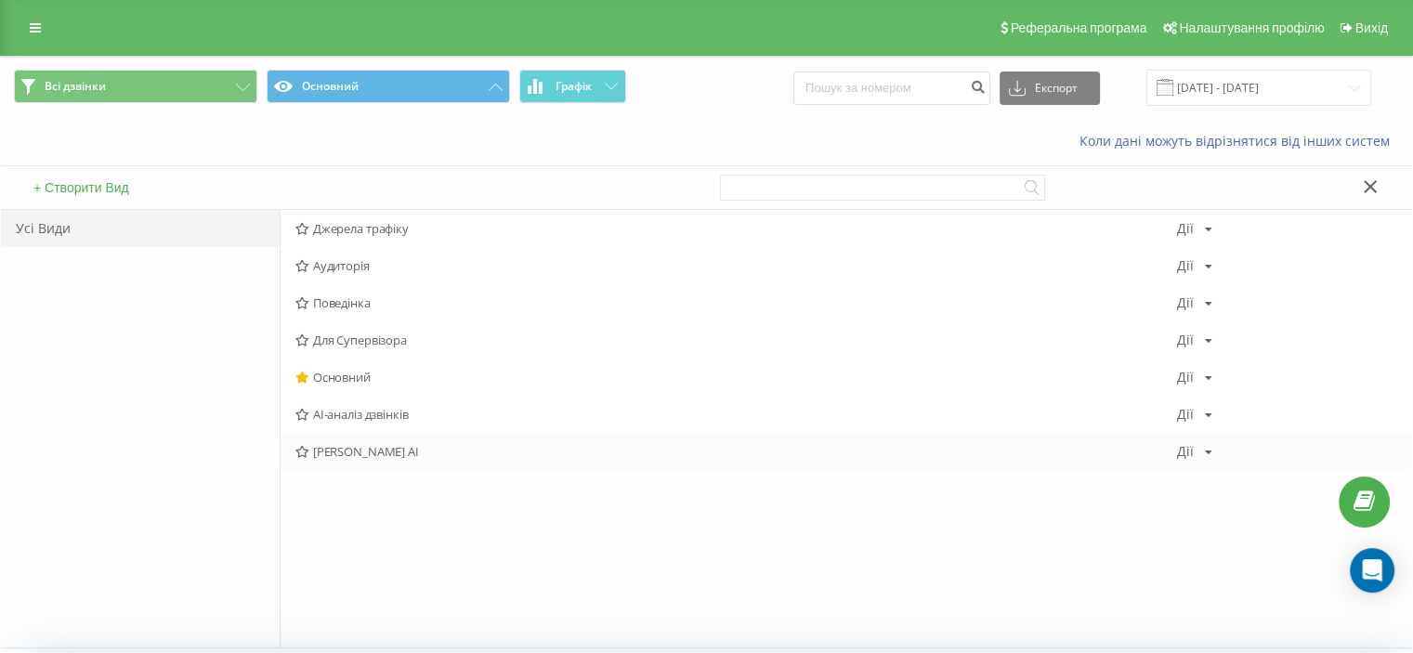
click at [398, 449] on span "[PERSON_NAME] AI" at bounding box center [736, 451] width 882 height 13
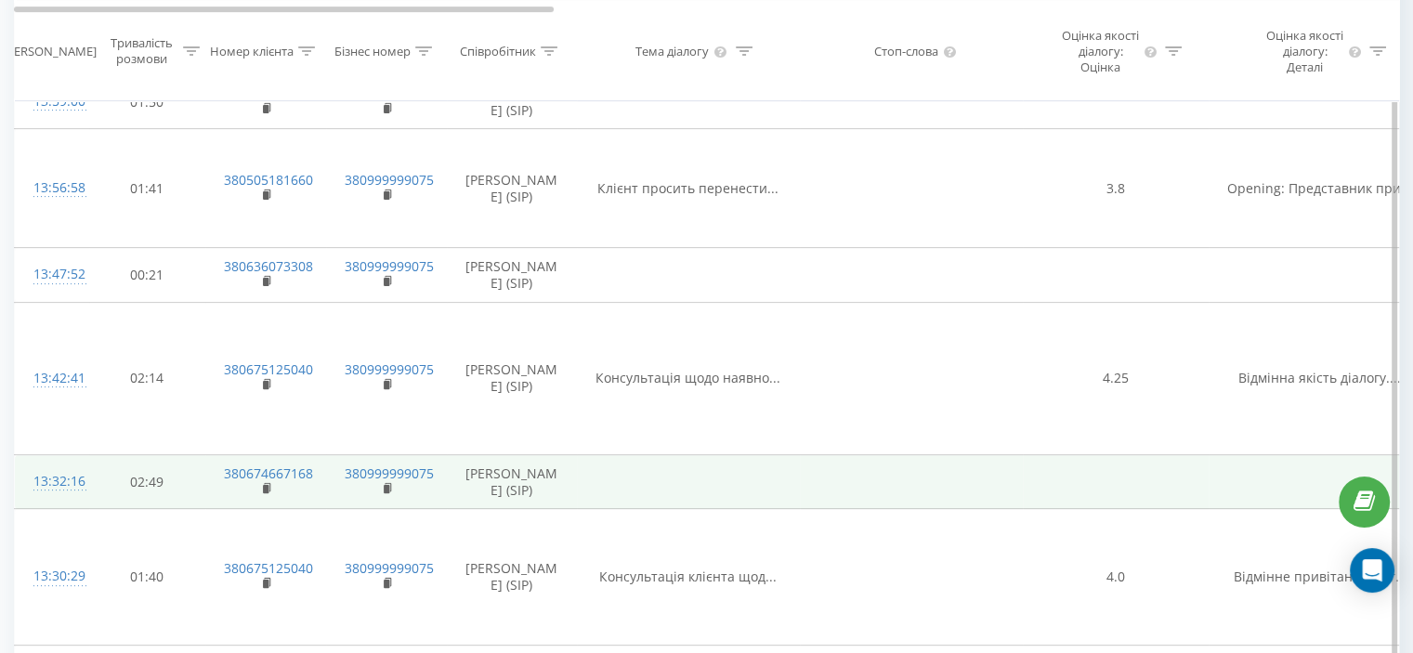
scroll to position [464, 0]
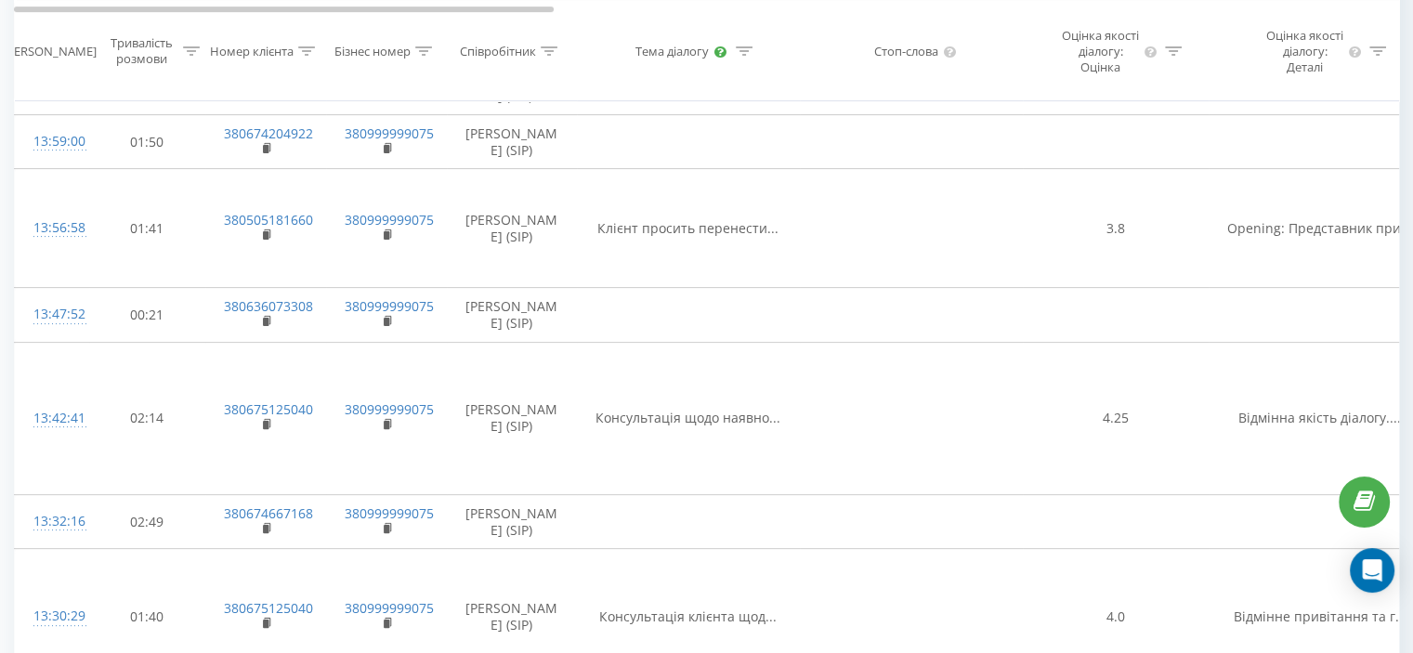
click at [723, 57] on icon at bounding box center [720, 51] width 14 height 12
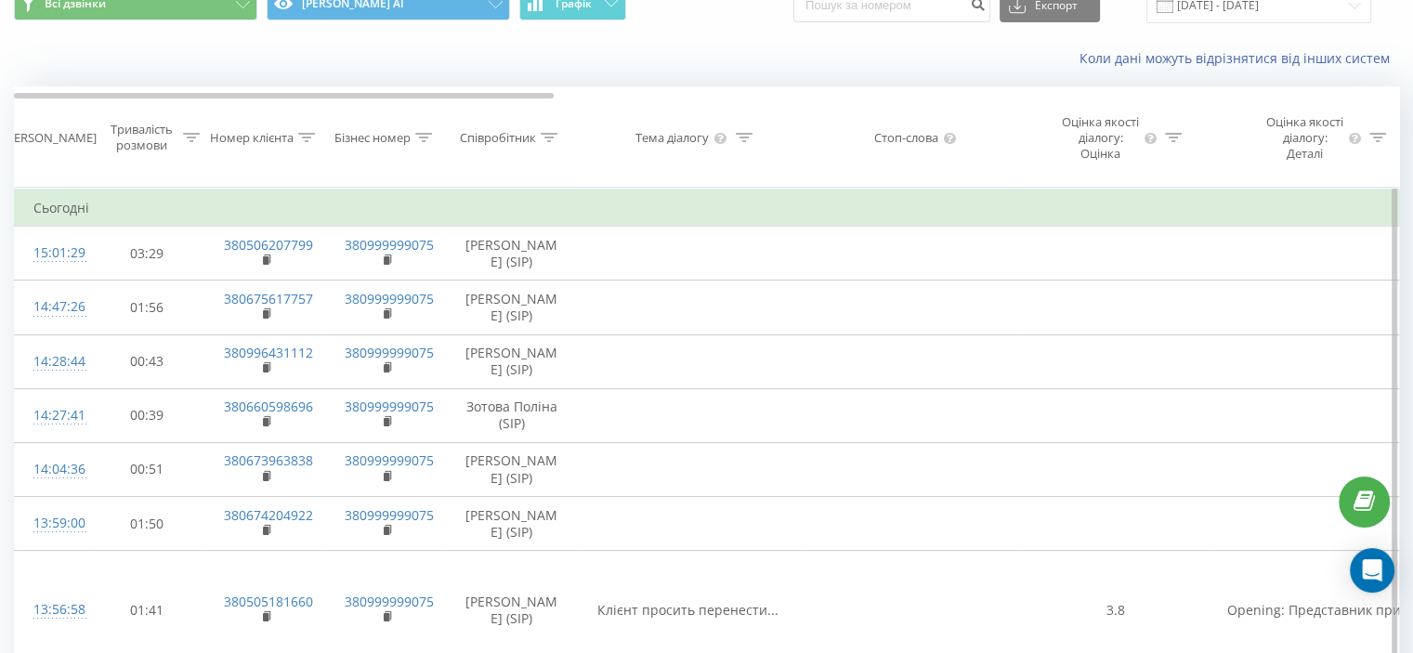
scroll to position [0, 0]
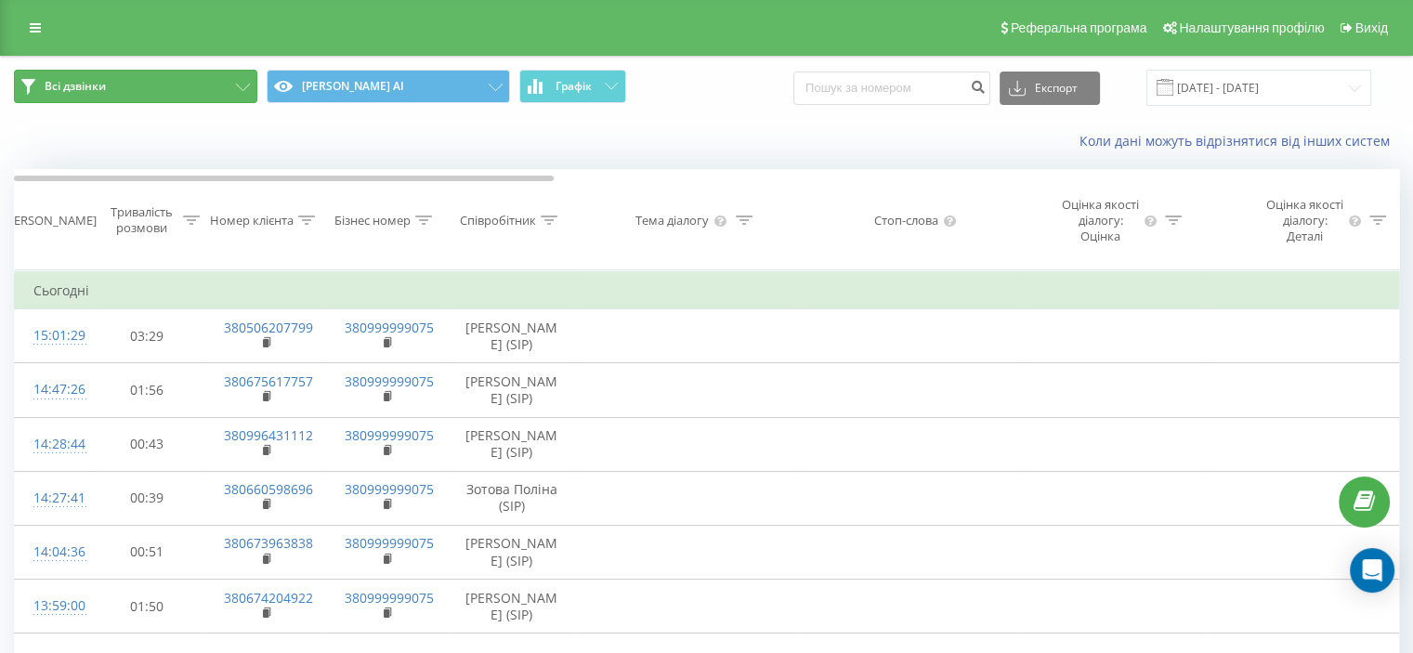
click at [203, 92] on button "Всі дзвінки" at bounding box center [135, 86] width 243 height 33
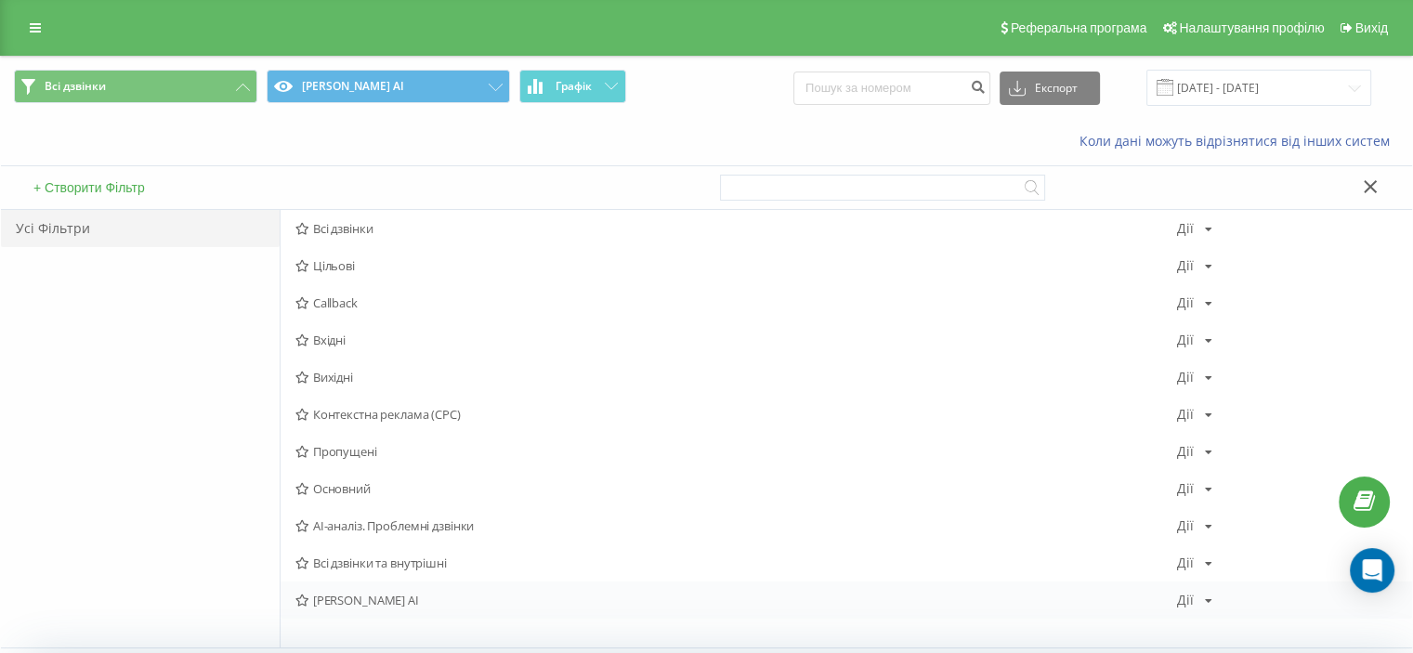
click at [377, 598] on span "[PERSON_NAME] AI" at bounding box center [736, 600] width 882 height 13
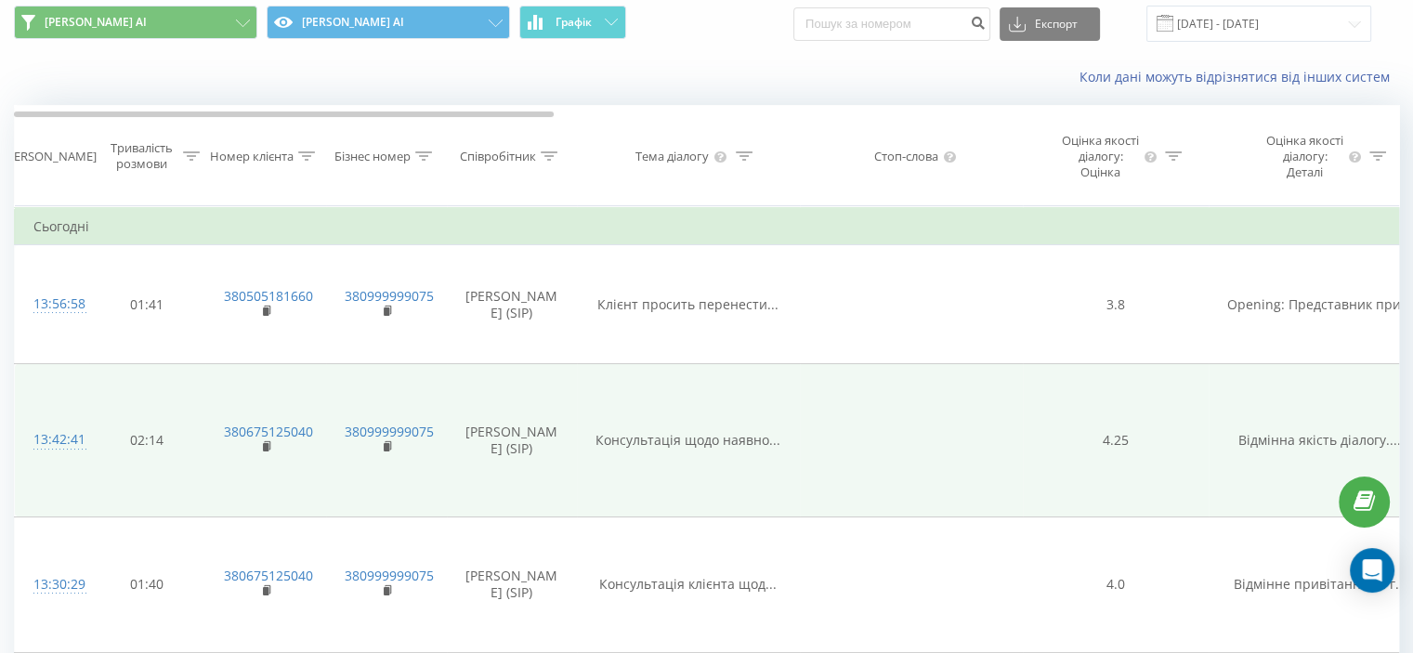
scroll to position [93, 0]
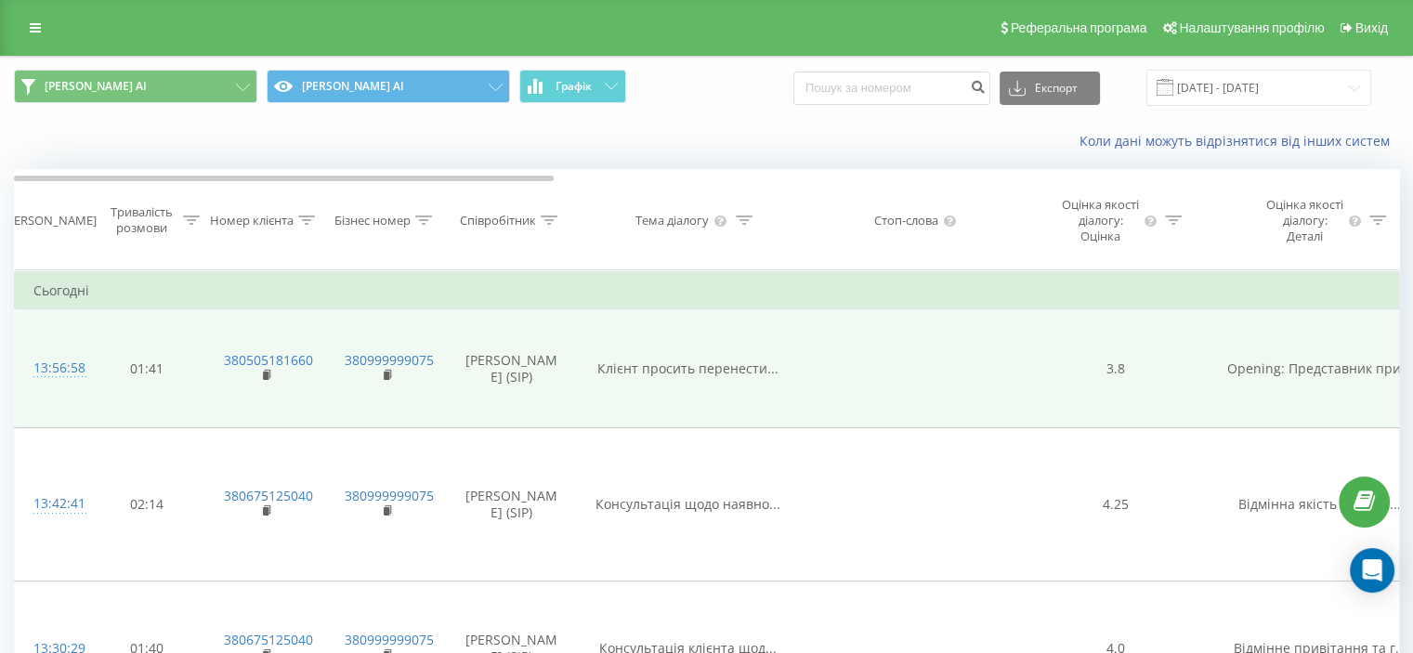
click at [1209, 359] on td "Opening: Представник при..." at bounding box center [1320, 368] width 223 height 119
click at [1249, 373] on td "Opening: Представник при..." at bounding box center [1320, 368] width 223 height 119
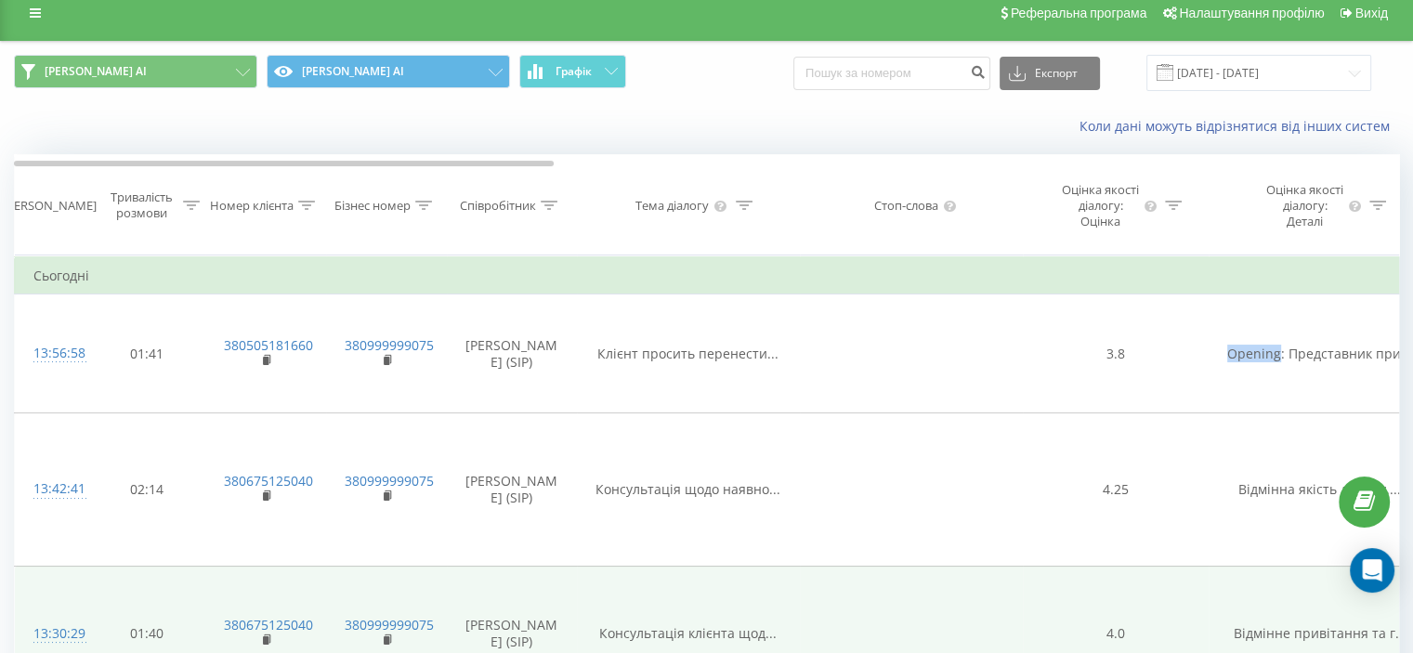
scroll to position [186, 0]
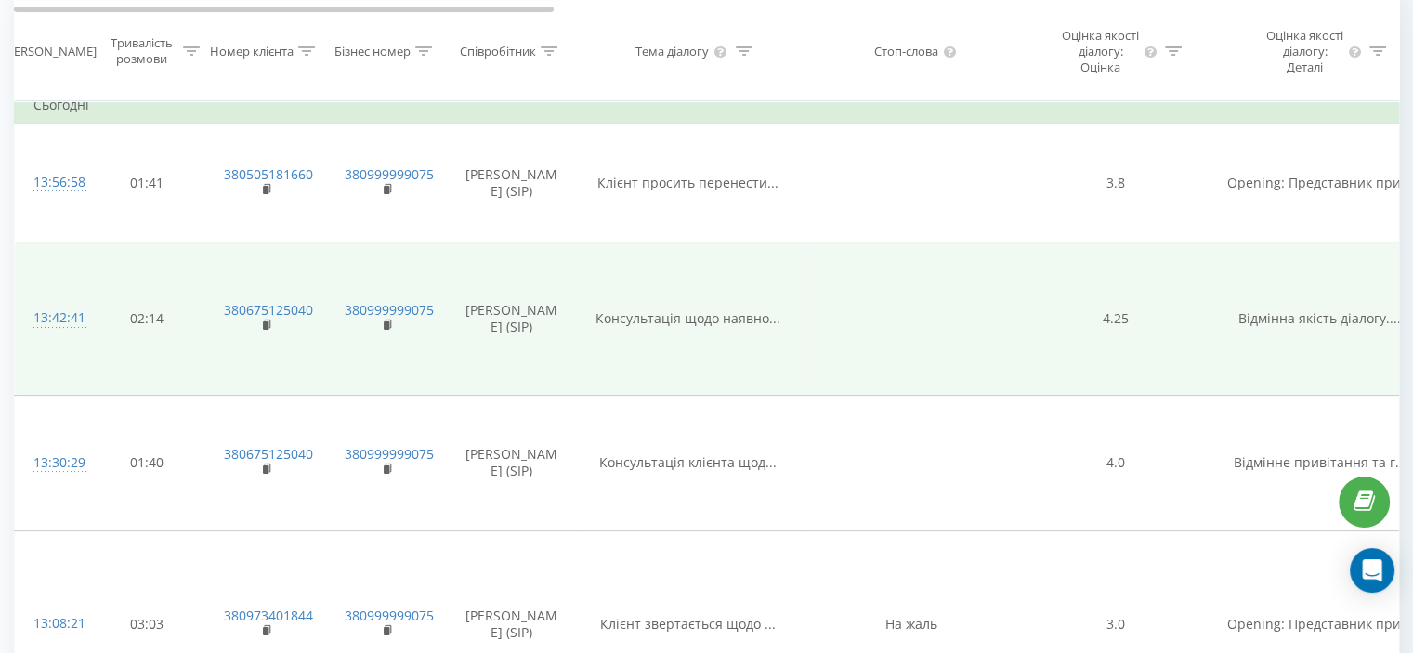
click at [1288, 327] on span "Відмінна якість діалогу...." at bounding box center [1319, 318] width 163 height 18
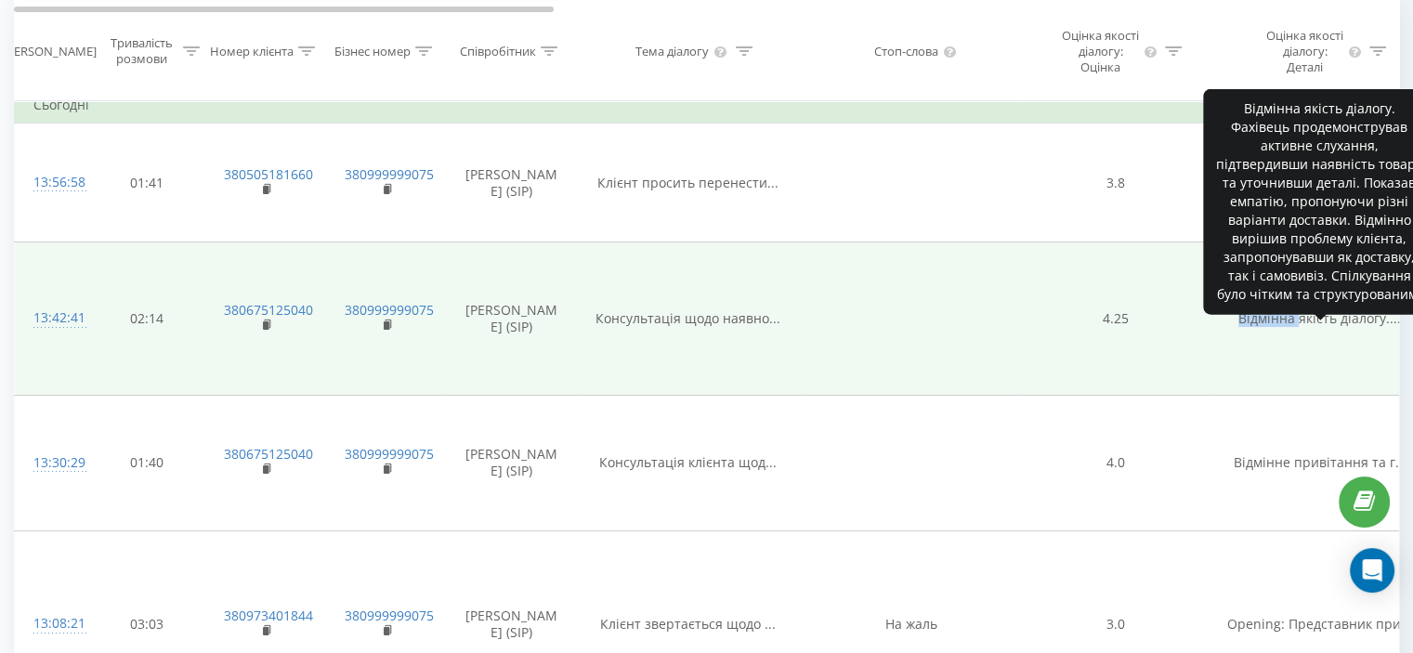
click at [1288, 327] on span "Відмінна якість діалогу...." at bounding box center [1319, 318] width 163 height 18
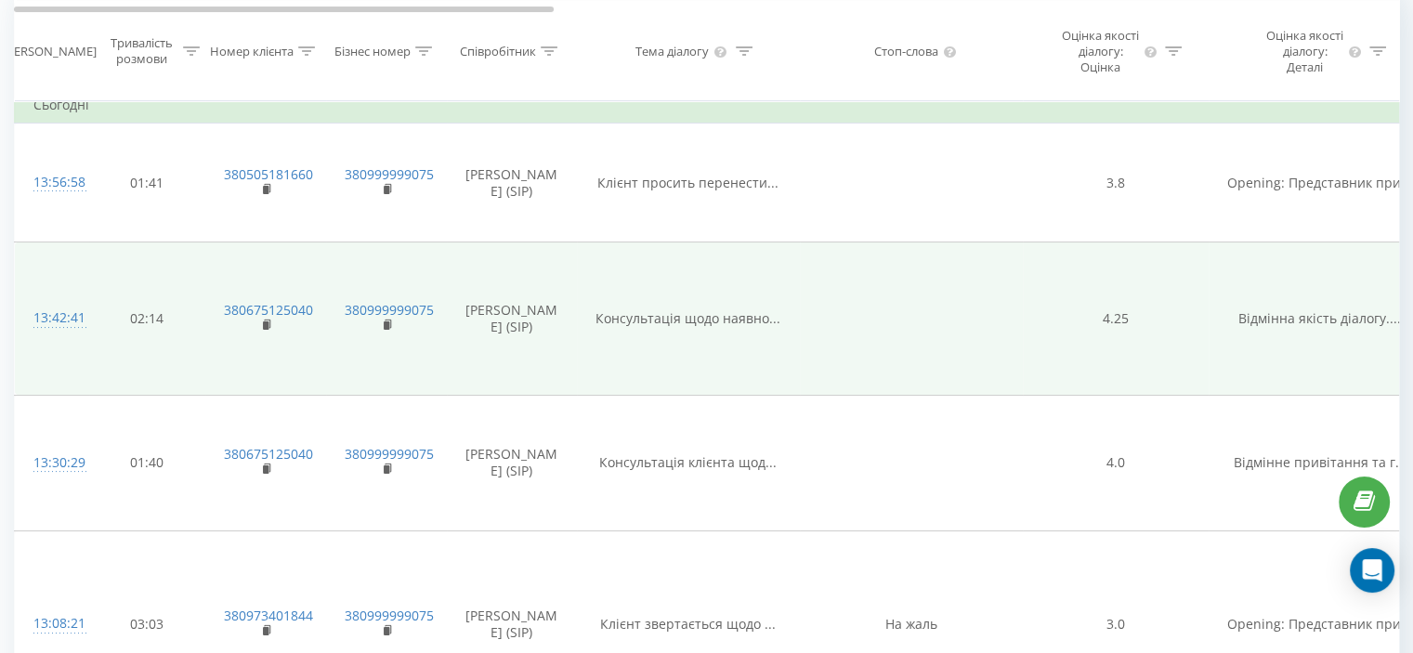
click at [126, 319] on td "02:14" at bounding box center [147, 318] width 116 height 153
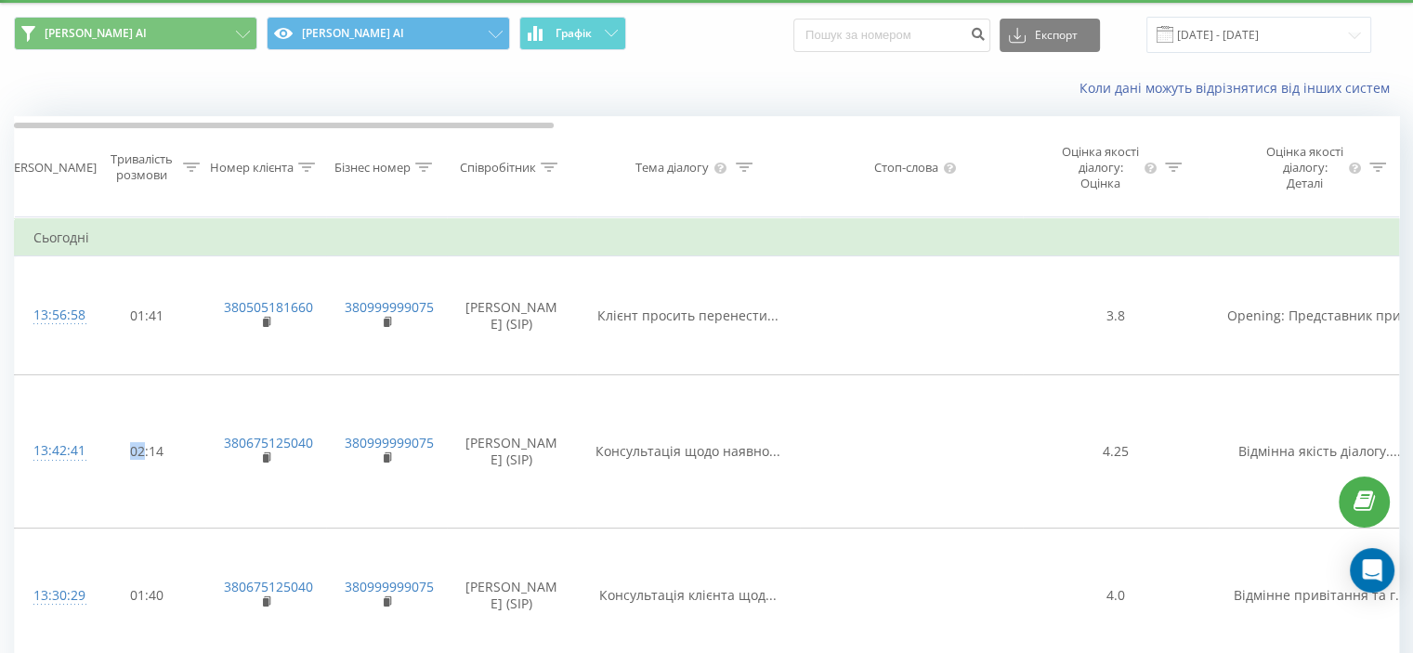
scroll to position [0, 0]
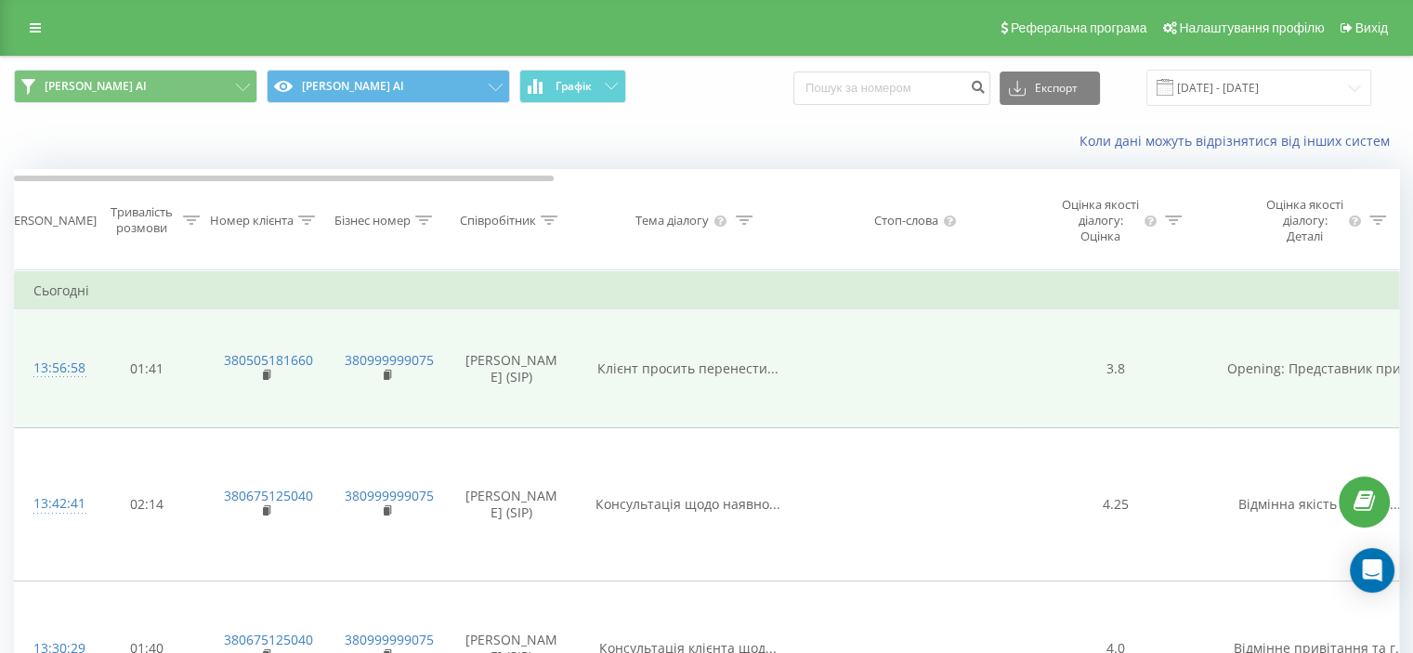
click at [976, 379] on td at bounding box center [911, 368] width 223 height 119
click at [975, 379] on td at bounding box center [911, 368] width 223 height 119
click at [647, 377] on span "Клієнт просить перенести..." at bounding box center [687, 369] width 181 height 18
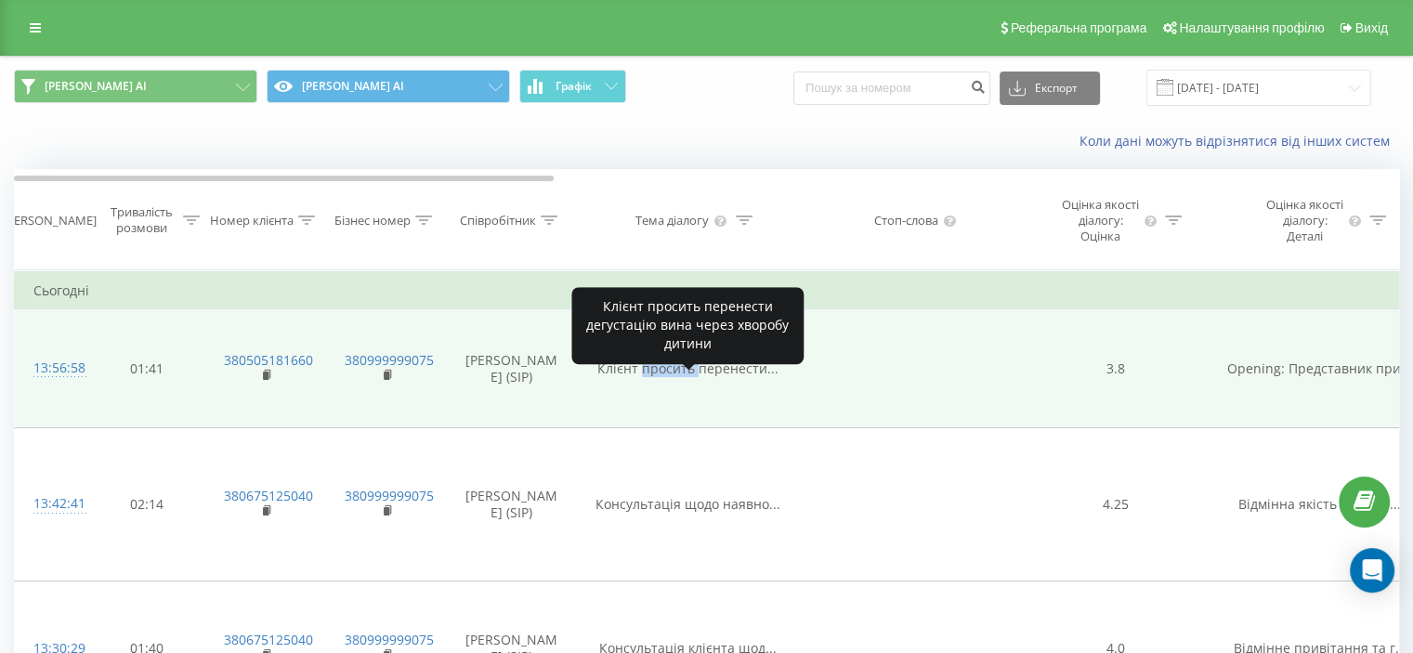
click at [647, 377] on span "Клієнт просить перенести..." at bounding box center [687, 369] width 181 height 18
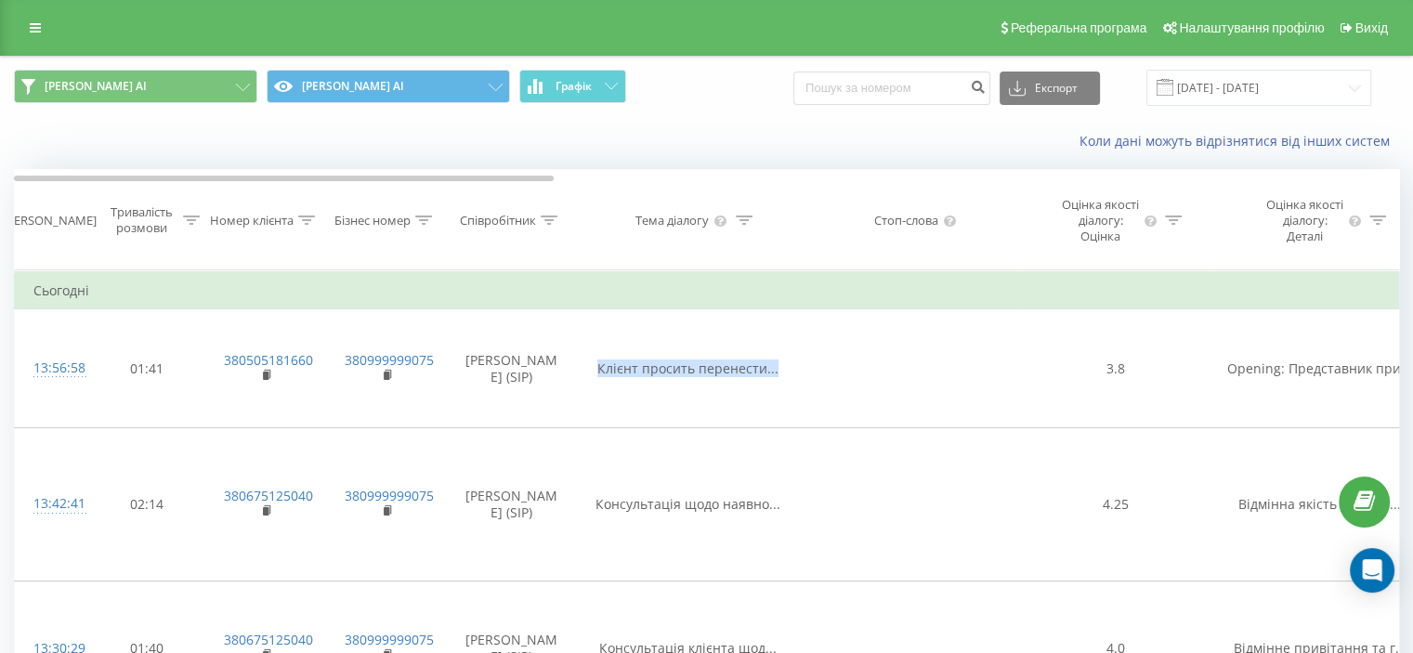
drag, startPoint x: 37, startPoint y: 24, endPoint x: 74, endPoint y: 103, distance: 87.3
click at [37, 24] on icon at bounding box center [35, 27] width 11 height 13
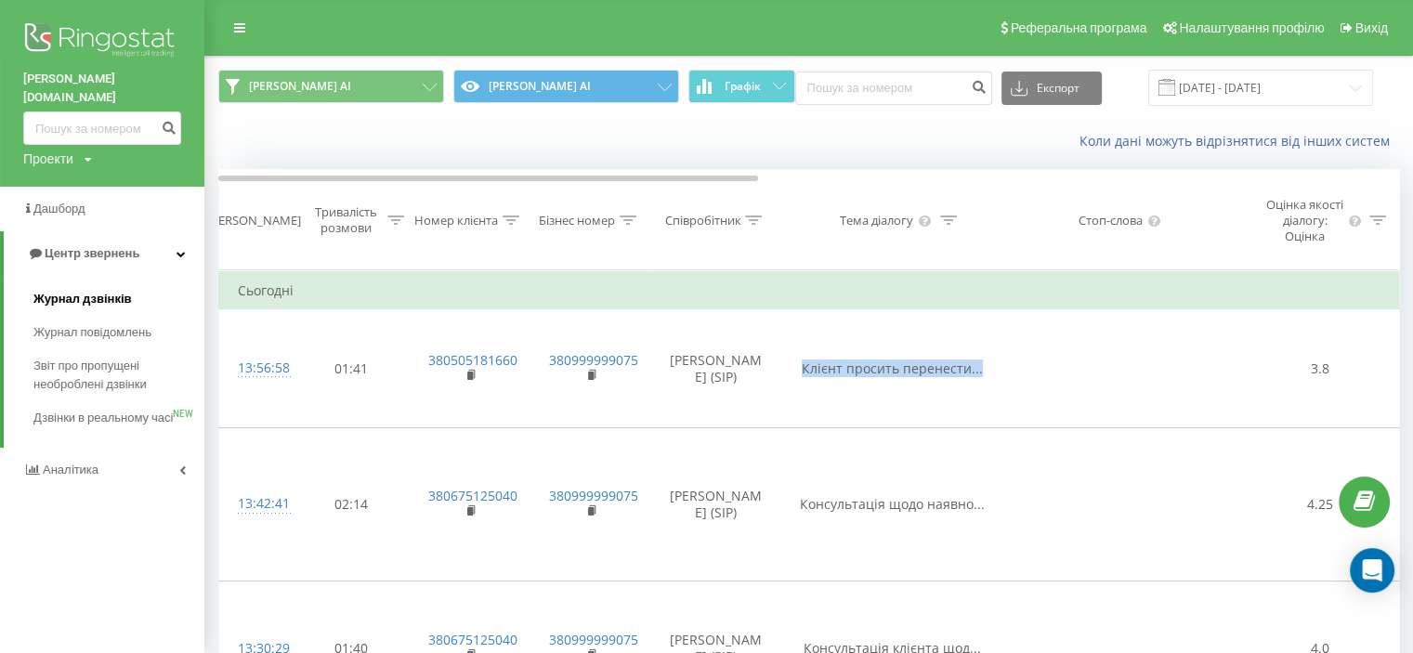
click at [76, 282] on link "Журнал дзвінків" at bounding box center [118, 298] width 171 height 33
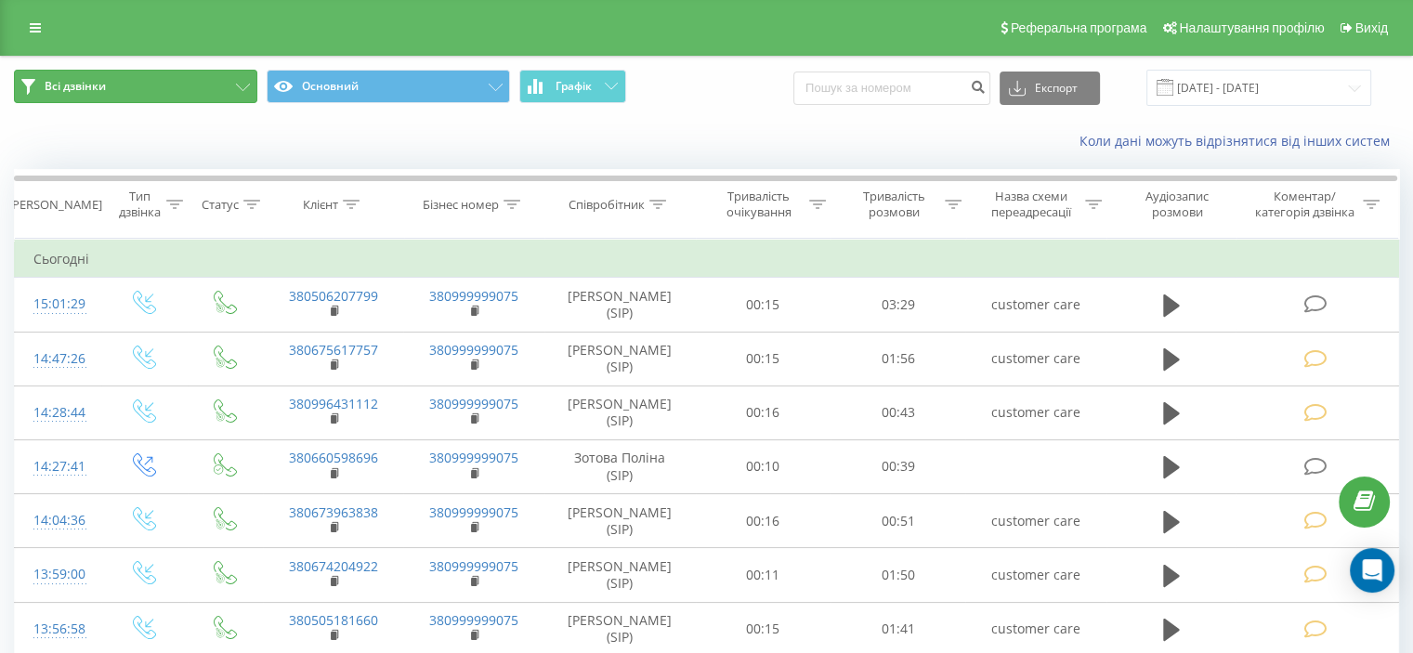
click at [241, 93] on button "Всі дзвінки" at bounding box center [135, 86] width 243 height 33
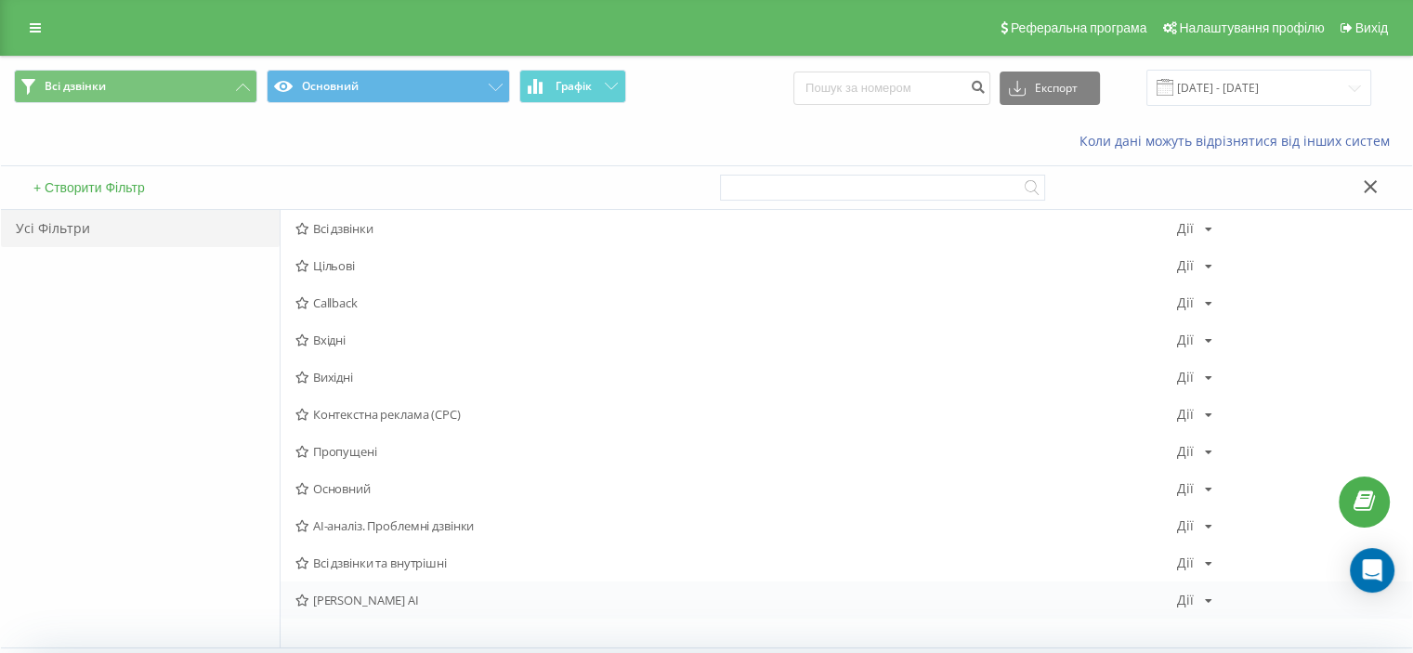
click at [347, 601] on span "[PERSON_NAME] AI" at bounding box center [736, 600] width 882 height 13
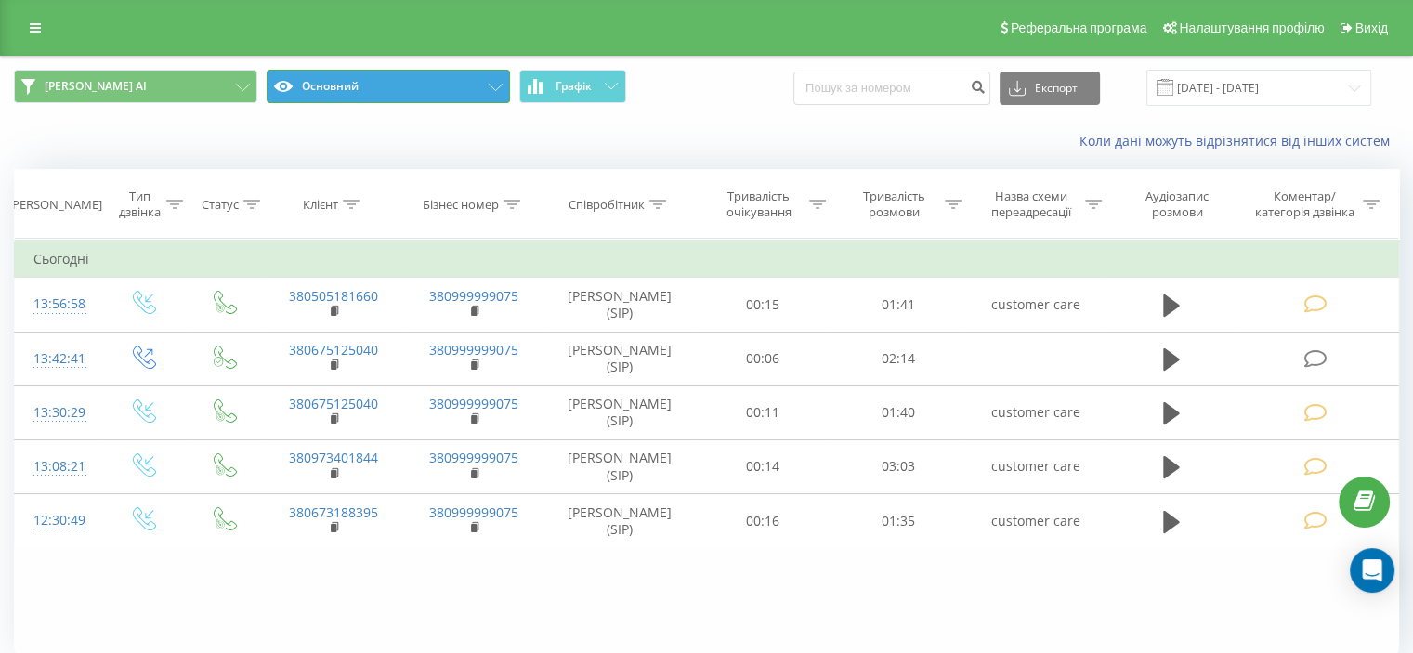
click at [507, 83] on button "Основний" at bounding box center [388, 86] width 243 height 33
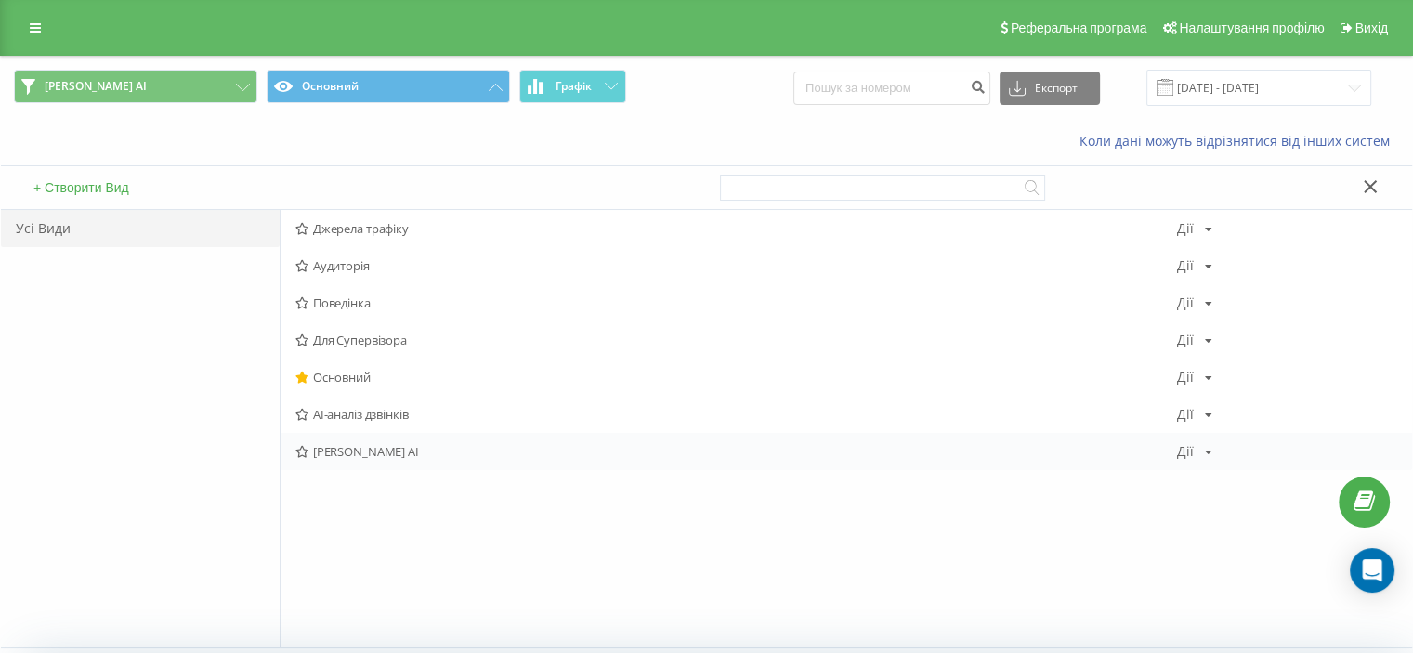
click at [367, 456] on span "[PERSON_NAME] AI" at bounding box center [736, 451] width 882 height 13
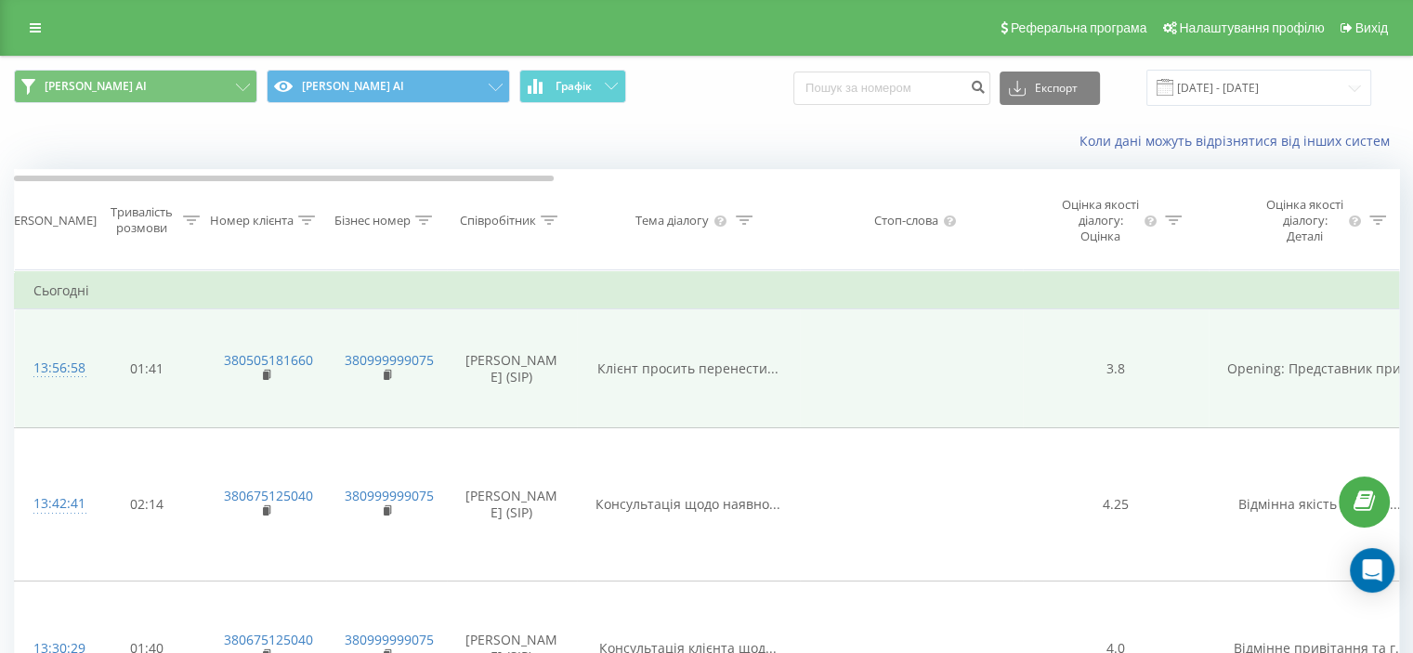
click at [681, 377] on span "Клієнт просить перенести..." at bounding box center [687, 369] width 181 height 18
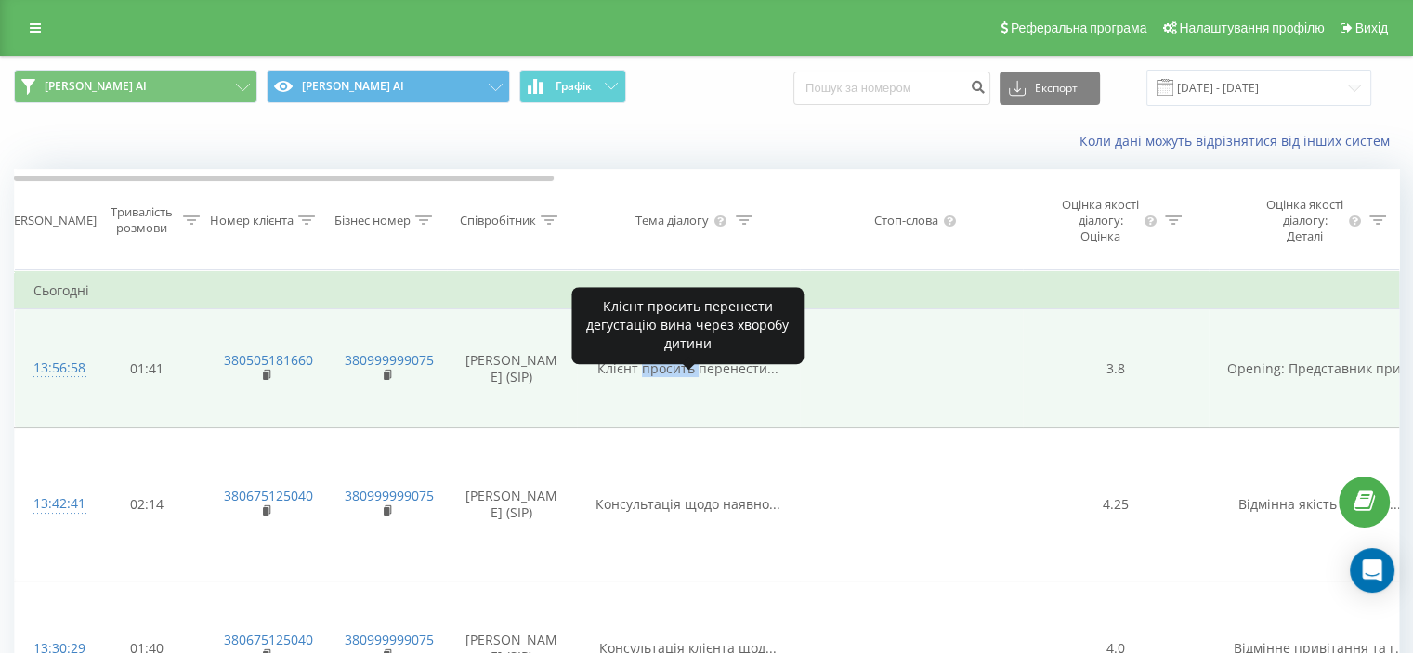
click at [681, 377] on span "Клієнт просить перенести..." at bounding box center [687, 369] width 181 height 18
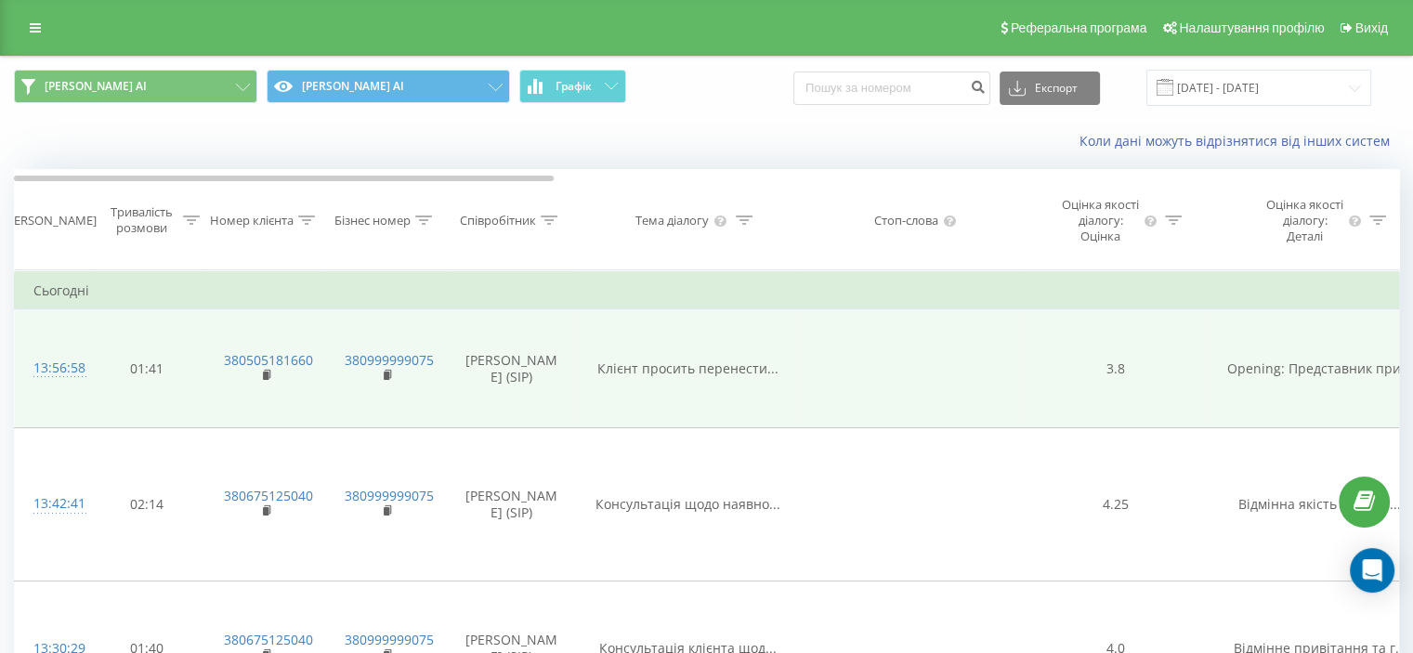
click at [404, 334] on td "380999999075" at bounding box center [386, 368] width 121 height 119
drag, startPoint x: 404, startPoint y: 334, endPoint x: 906, endPoint y: 334, distance: 501.7
click at [405, 334] on td "380999999075" at bounding box center [386, 368] width 121 height 119
drag, startPoint x: 1249, startPoint y: 367, endPoint x: 1272, endPoint y: 385, distance: 29.2
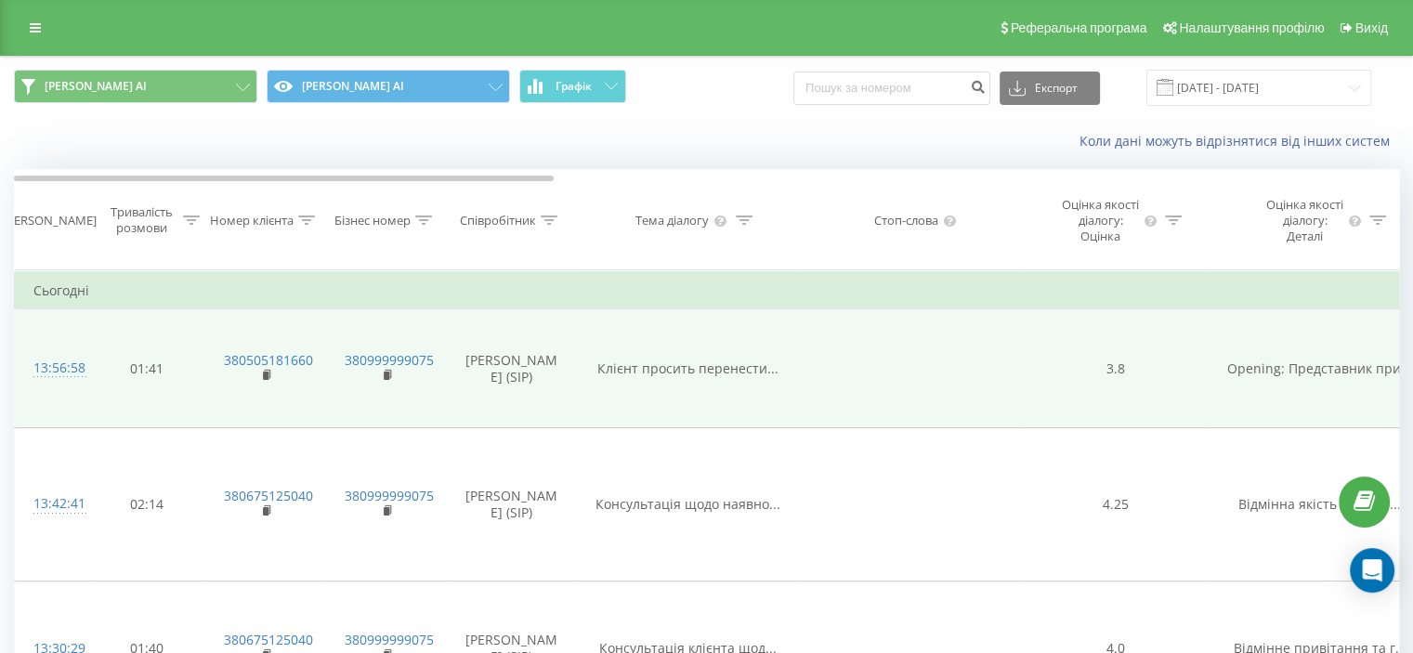
click at [1250, 367] on td "Opening: Представник при..." at bounding box center [1320, 368] width 223 height 119
click at [1272, 377] on span "Opening: Представник при..." at bounding box center [1319, 369] width 185 height 18
click at [1274, 377] on span "Opening: Представник при..." at bounding box center [1319, 369] width 185 height 18
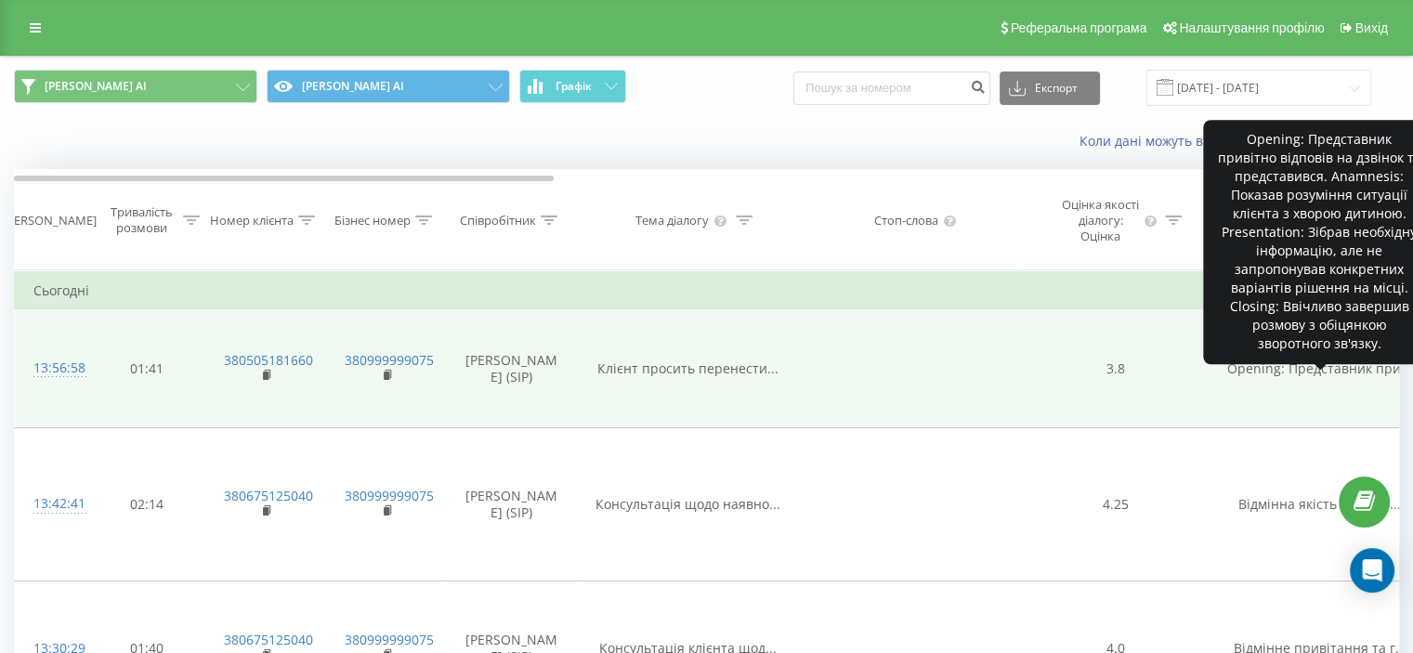
click at [1182, 428] on td "3.8" at bounding box center [1116, 368] width 186 height 119
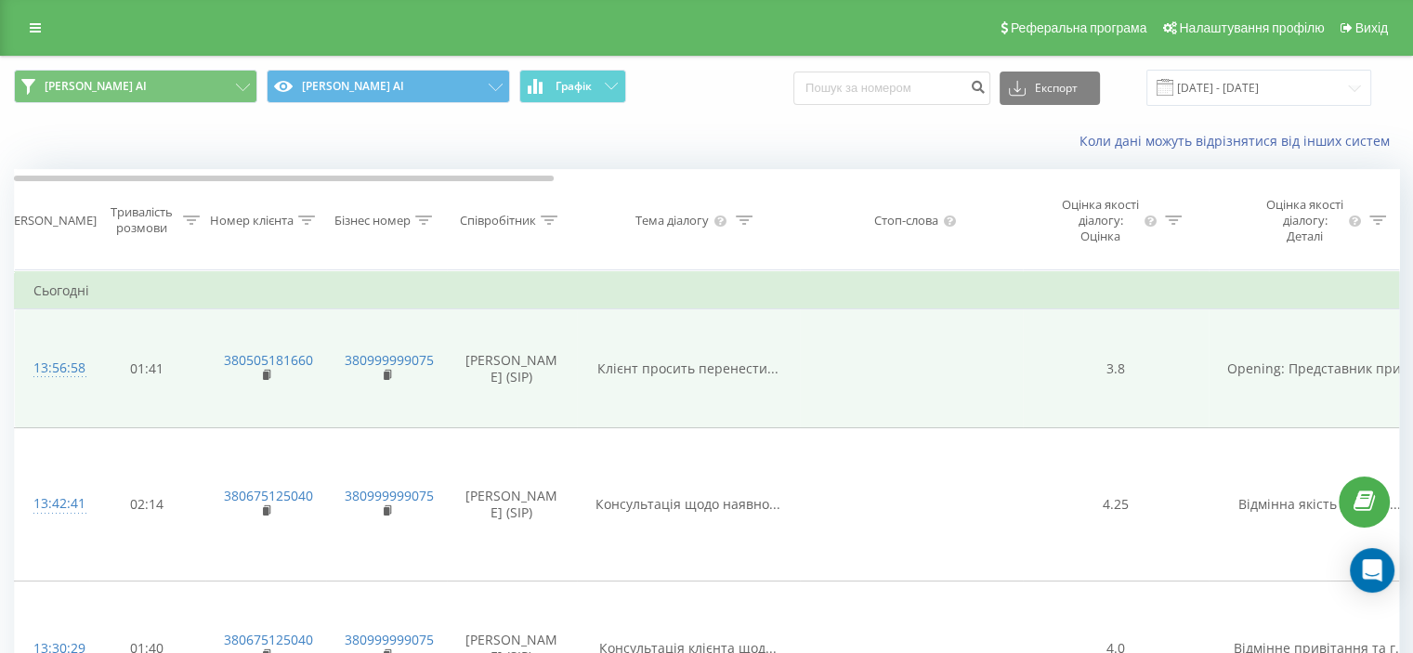
click at [1182, 428] on td "3.8" at bounding box center [1116, 368] width 186 height 119
click at [1270, 377] on span "Opening: Представник при..." at bounding box center [1319, 369] width 185 height 18
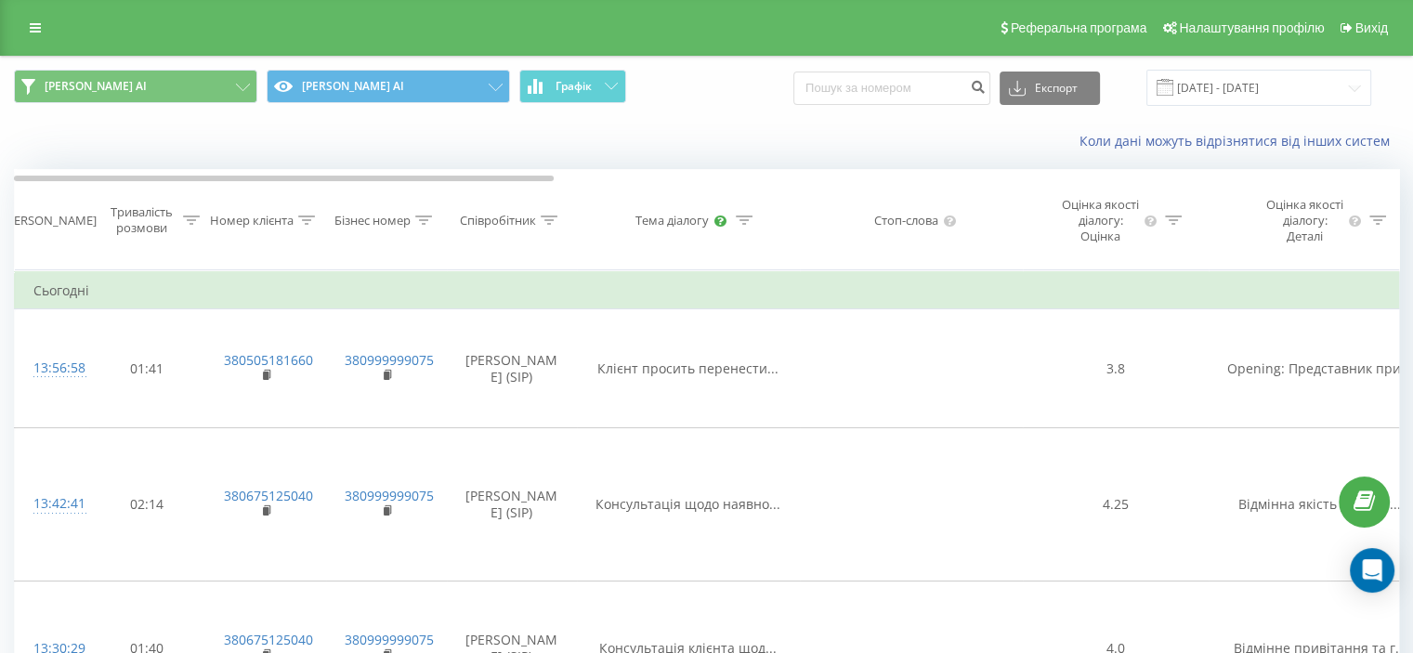
click at [726, 227] on icon at bounding box center [720, 221] width 14 height 12
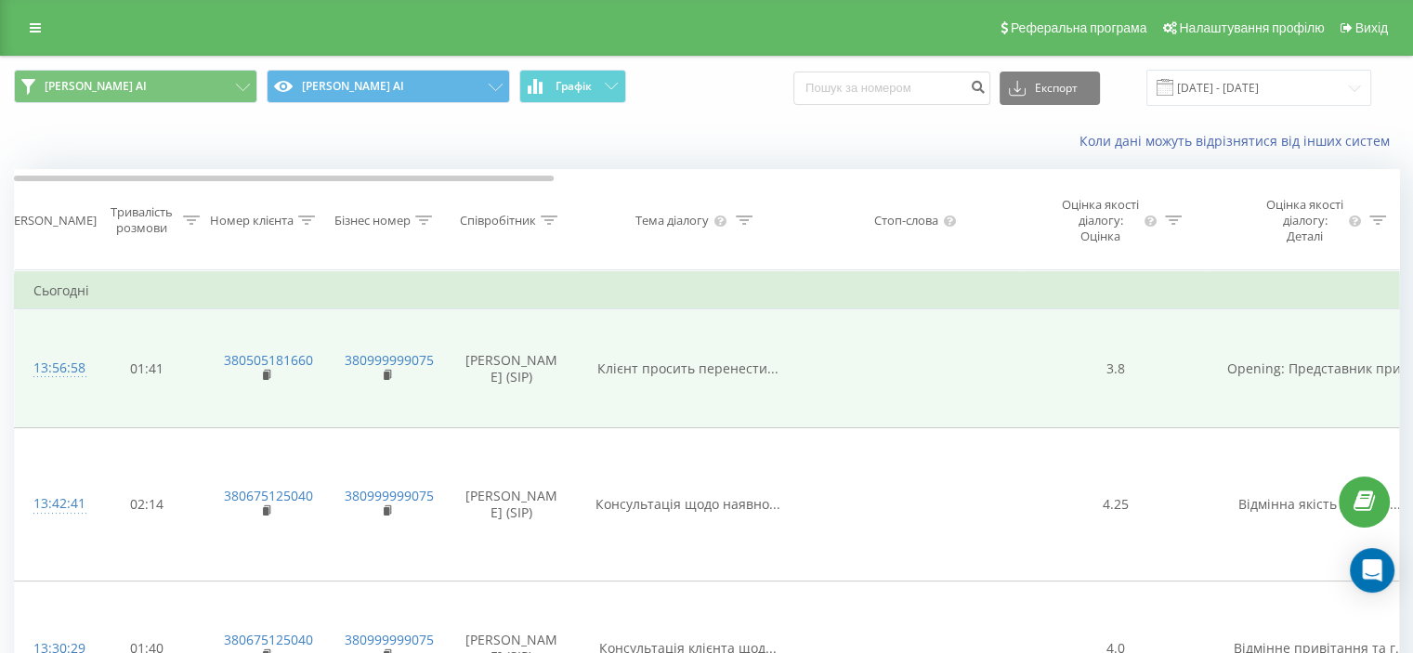
click at [741, 377] on span "Клієнт просить перенести..." at bounding box center [687, 369] width 181 height 18
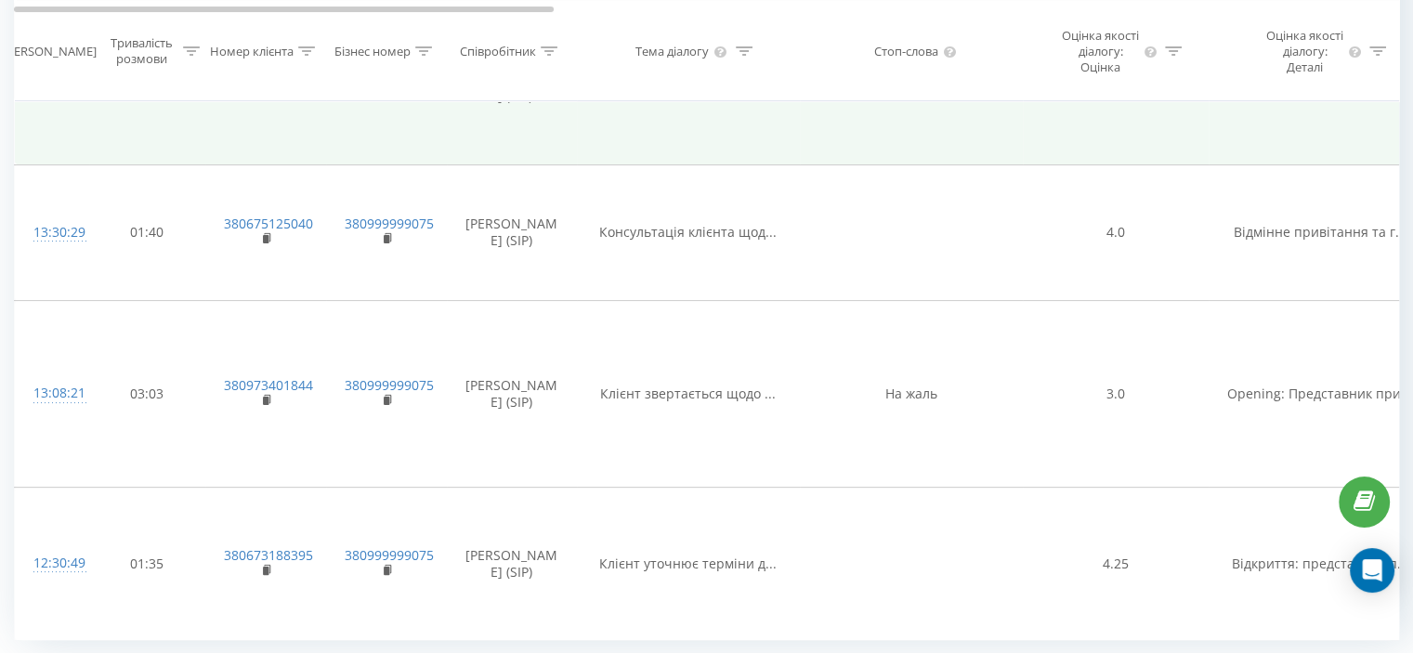
scroll to position [487, 0]
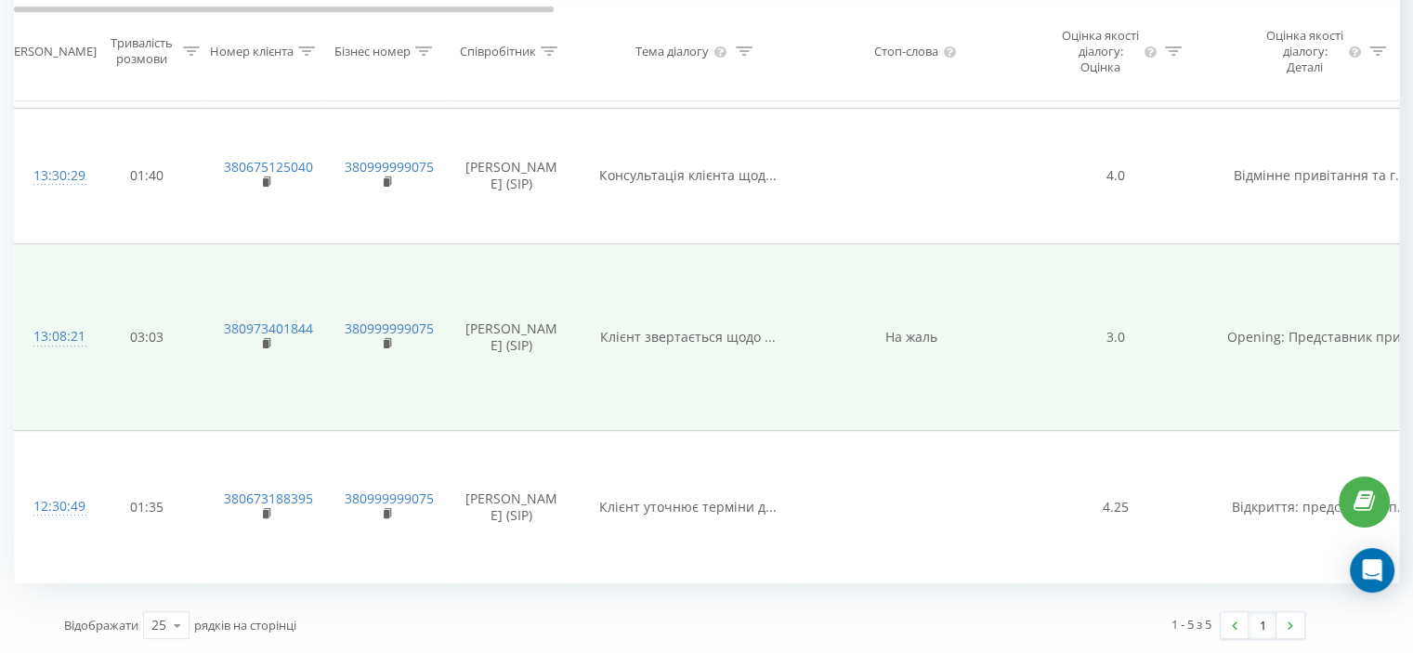
click at [1306, 337] on span "Opening: Представник при..." at bounding box center [1319, 337] width 185 height 18
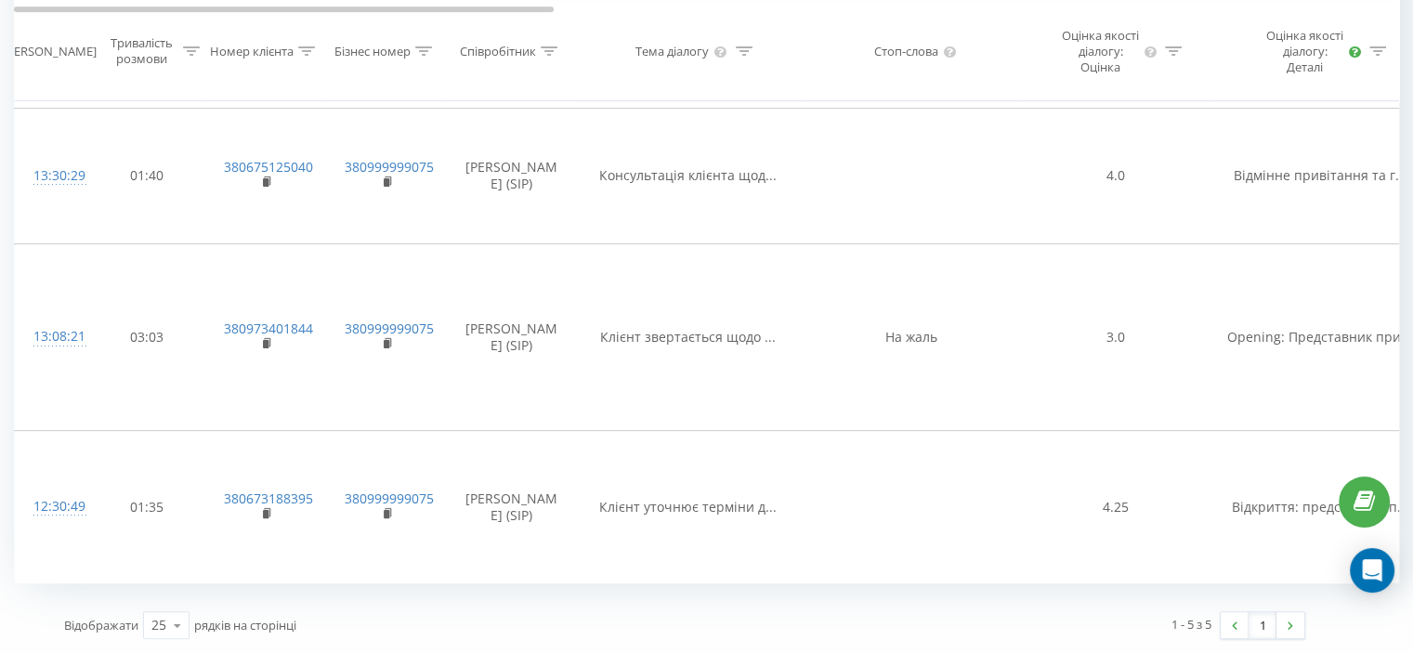
click at [1360, 57] on icon at bounding box center [1355, 51] width 12 height 12
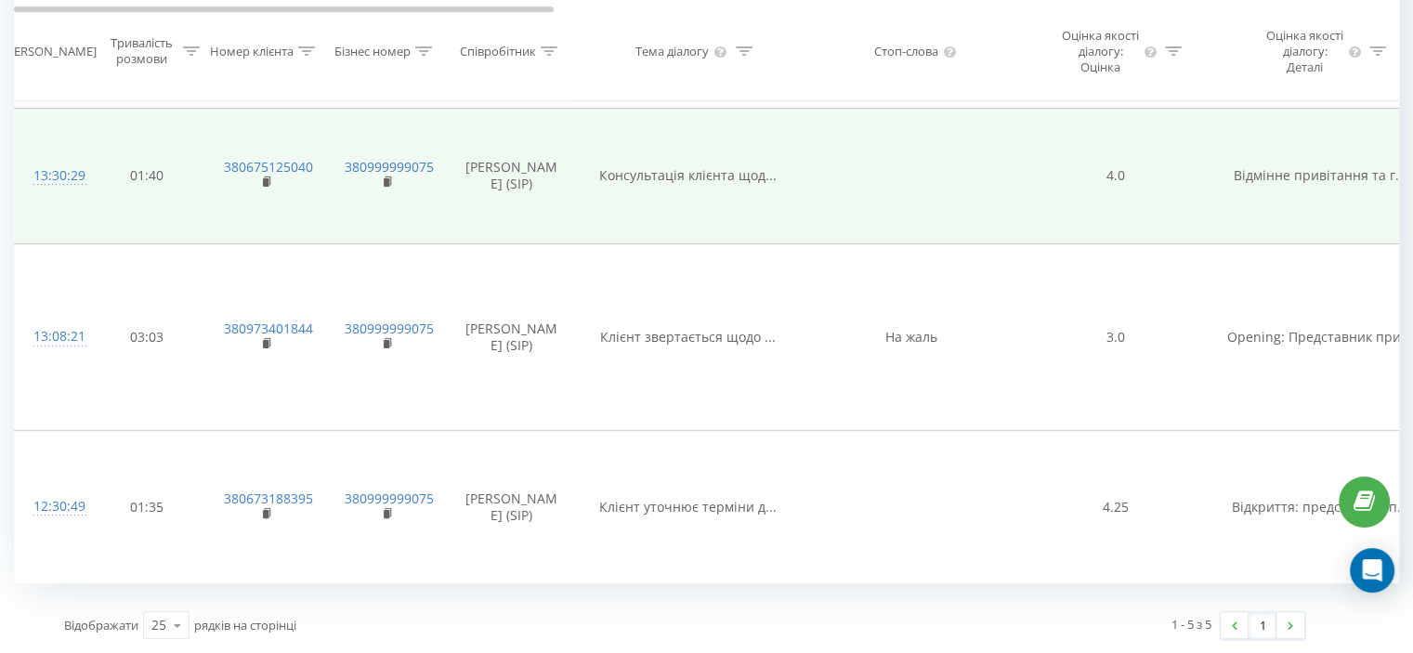
click at [1350, 184] on span "Відмінне привітання та г..." at bounding box center [1320, 175] width 173 height 18
click at [1351, 184] on span "Відмінне привітання та г..." at bounding box center [1320, 175] width 173 height 18
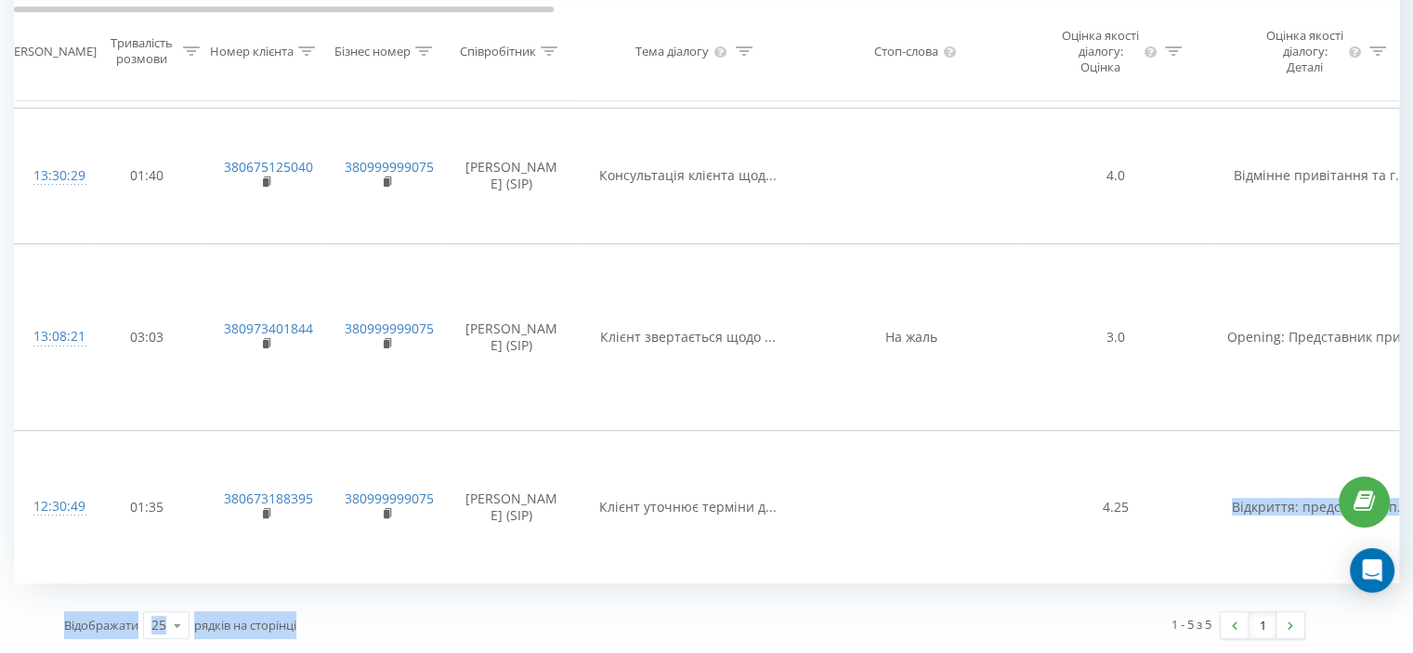
drag, startPoint x: 1106, startPoint y: 579, endPoint x: 561, endPoint y: 599, distance: 545.7
click at [561, 599] on div "[PERSON_NAME] AI [PERSON_NAME] AI Графік Експорт .csv .xls .xlsx [DATE] - [DATE…" at bounding box center [706, 118] width 1385 height 1068
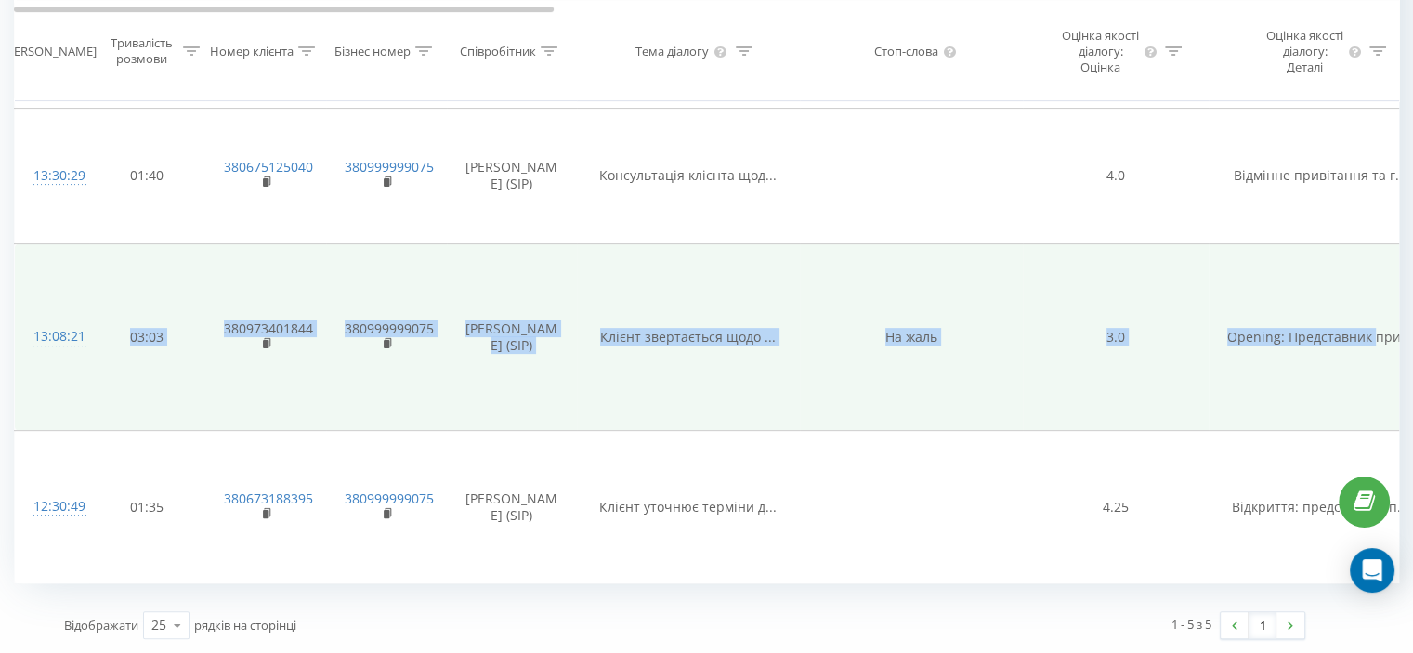
drag, startPoint x: 1317, startPoint y: 322, endPoint x: 260, endPoint y: 279, distance: 1058.1
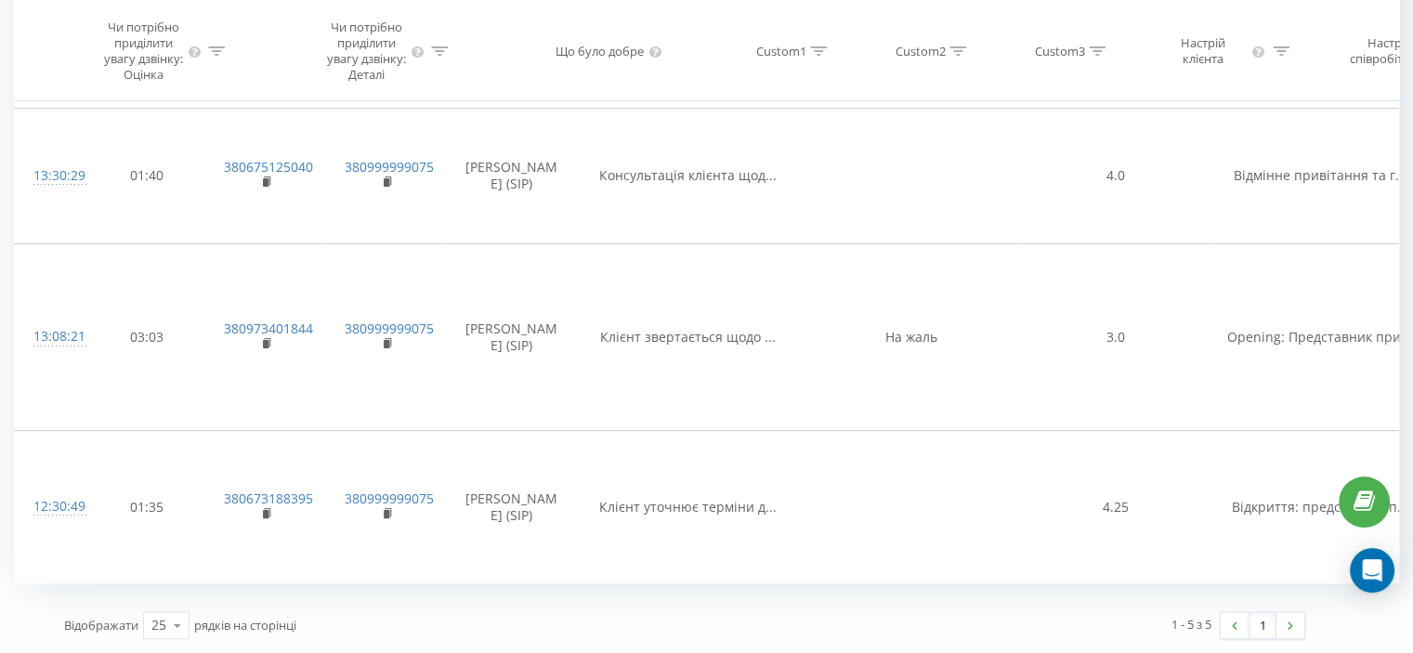
scroll to position [0, 1384]
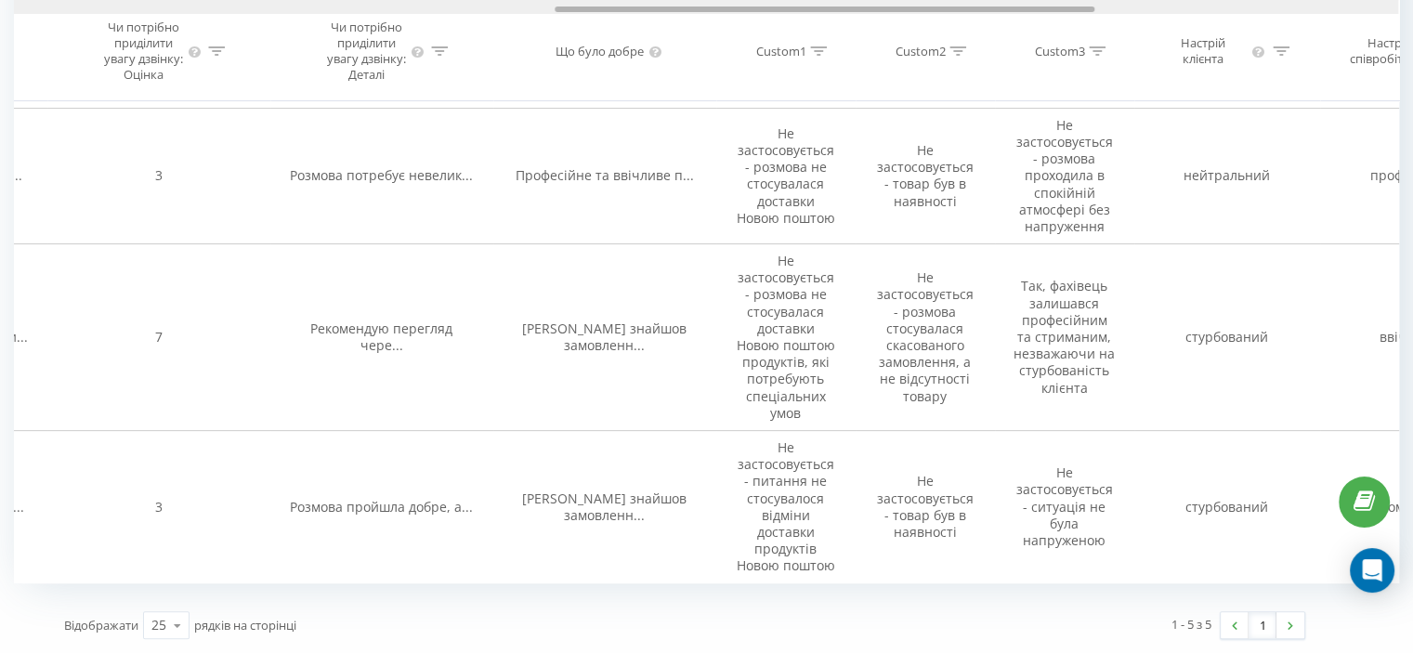
drag, startPoint x: 535, startPoint y: 6, endPoint x: 765, endPoint y: 3, distance: 230.4
click at [760, 3] on div at bounding box center [706, 7] width 1384 height 14
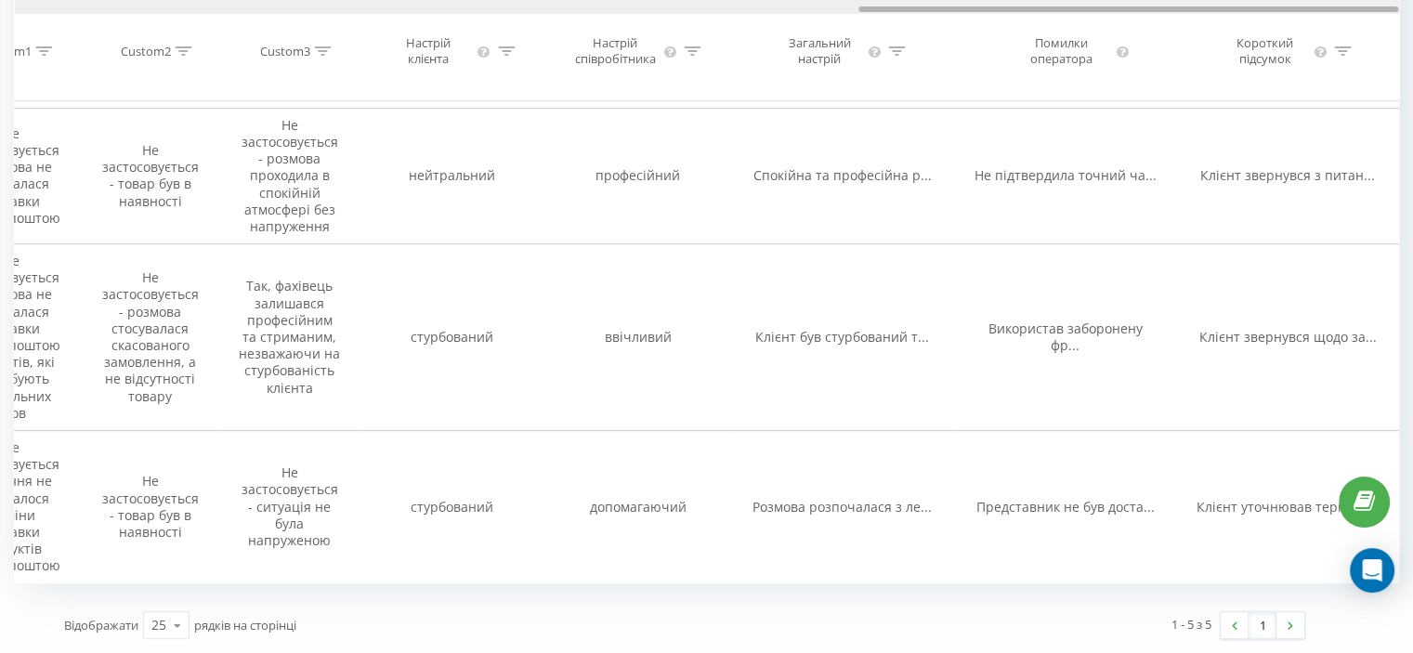
drag, startPoint x: 820, startPoint y: 4, endPoint x: 862, endPoint y: 4, distance: 41.8
click at [862, 4] on div at bounding box center [707, 7] width 1384 height 14
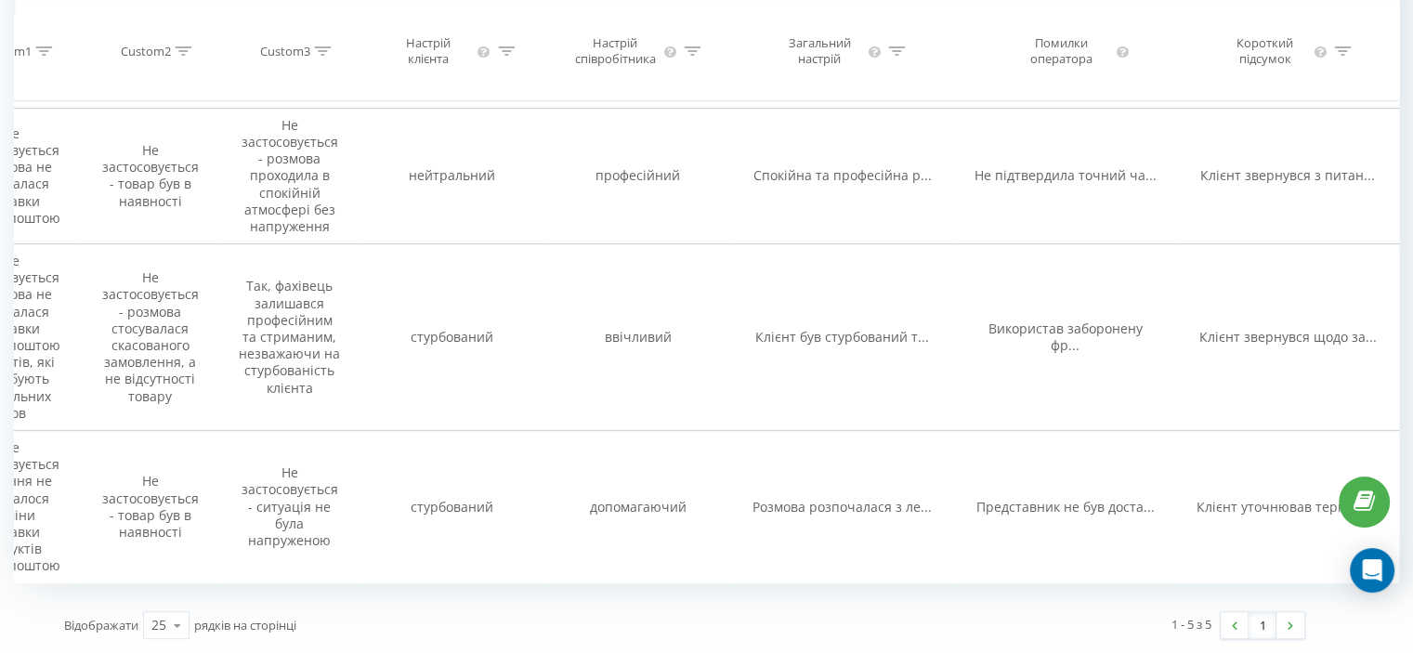
scroll to position [0, 776]
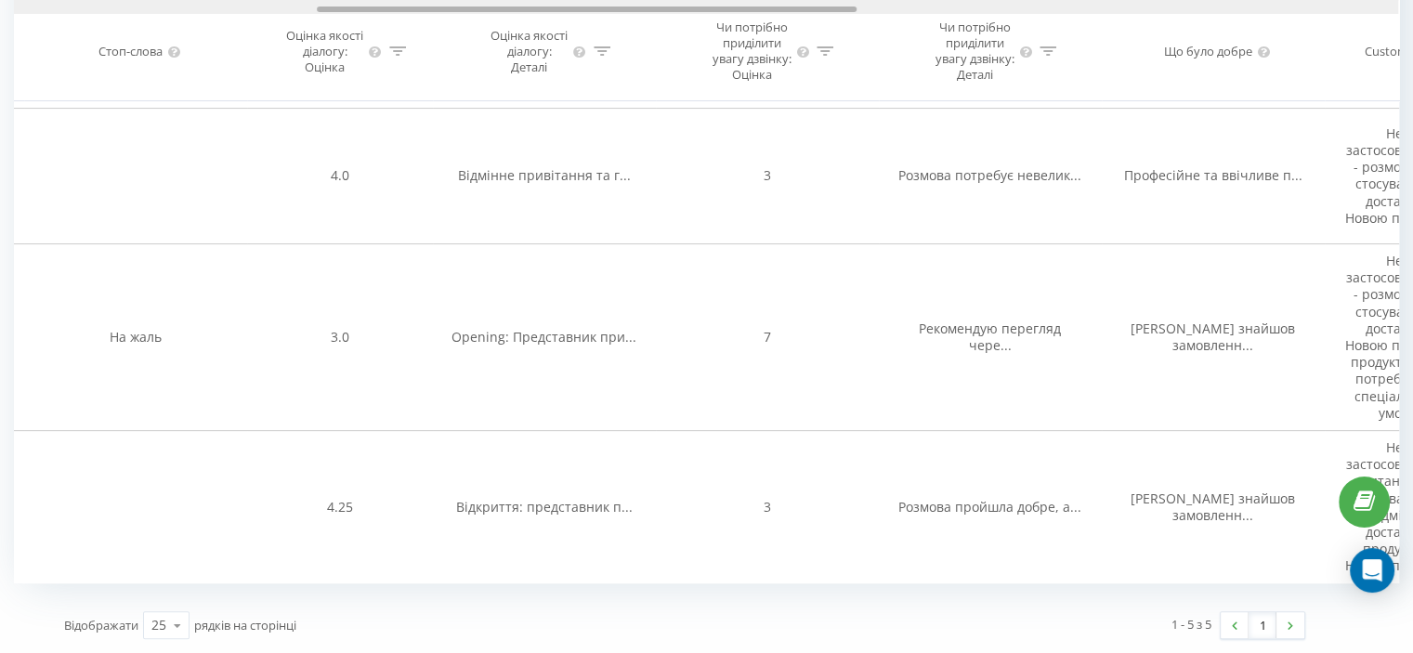
click at [641, 8] on div at bounding box center [706, 7] width 1384 height 14
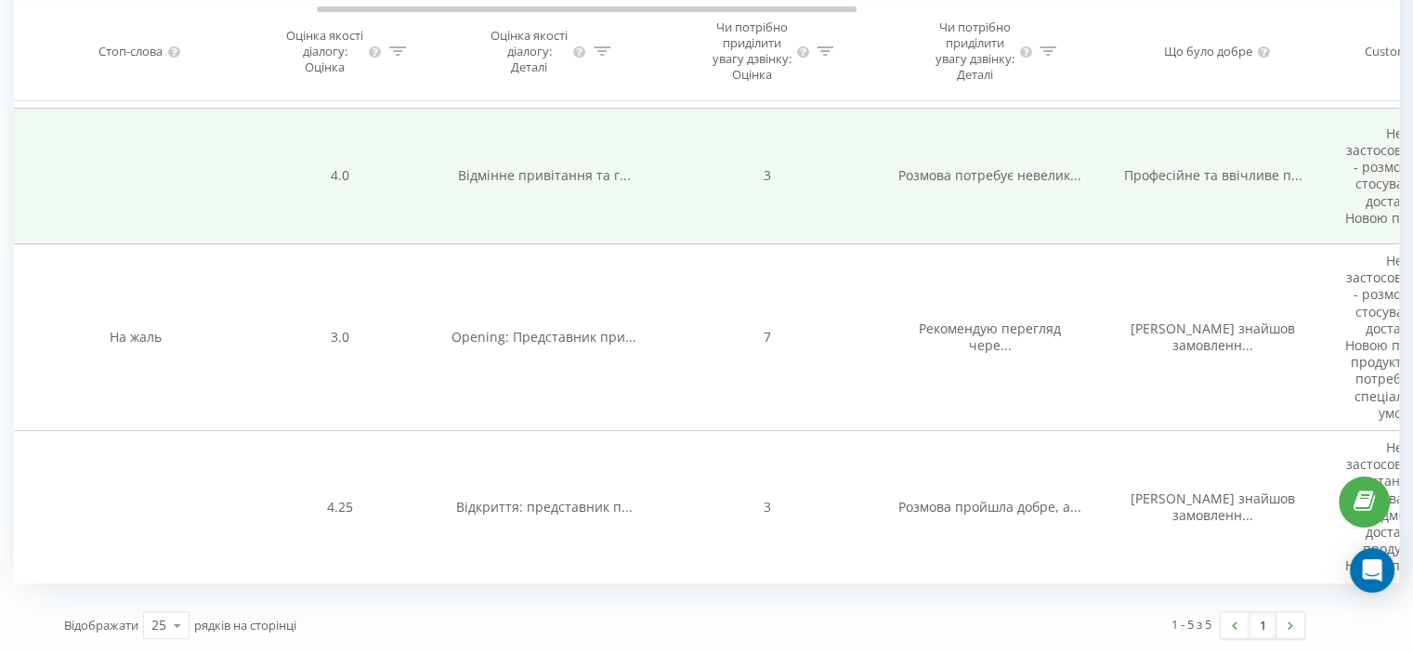
click at [598, 174] on span "Відмінне привітання та г..." at bounding box center [544, 175] width 173 height 18
click at [938, 177] on span "Розмова потребує невелик..." at bounding box center [989, 175] width 183 height 18
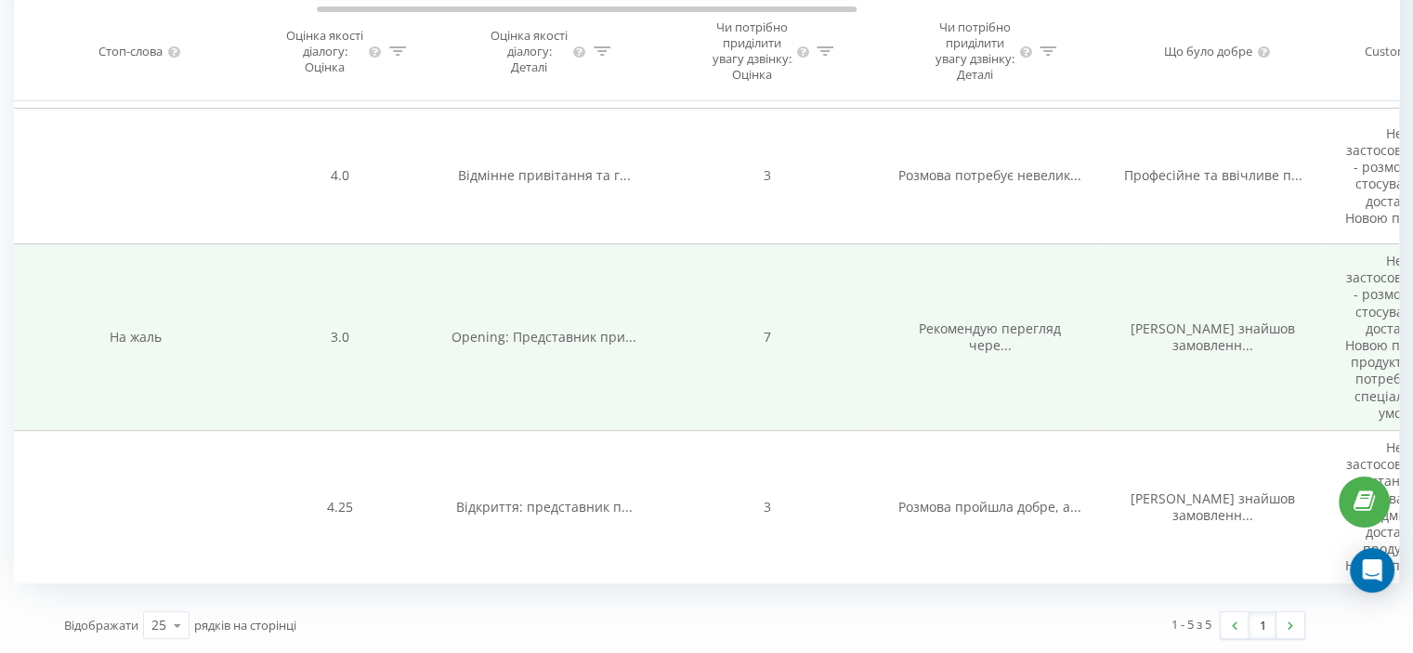
click at [920, 335] on span "Рекомендую перегляд чере..." at bounding box center [990, 337] width 142 height 34
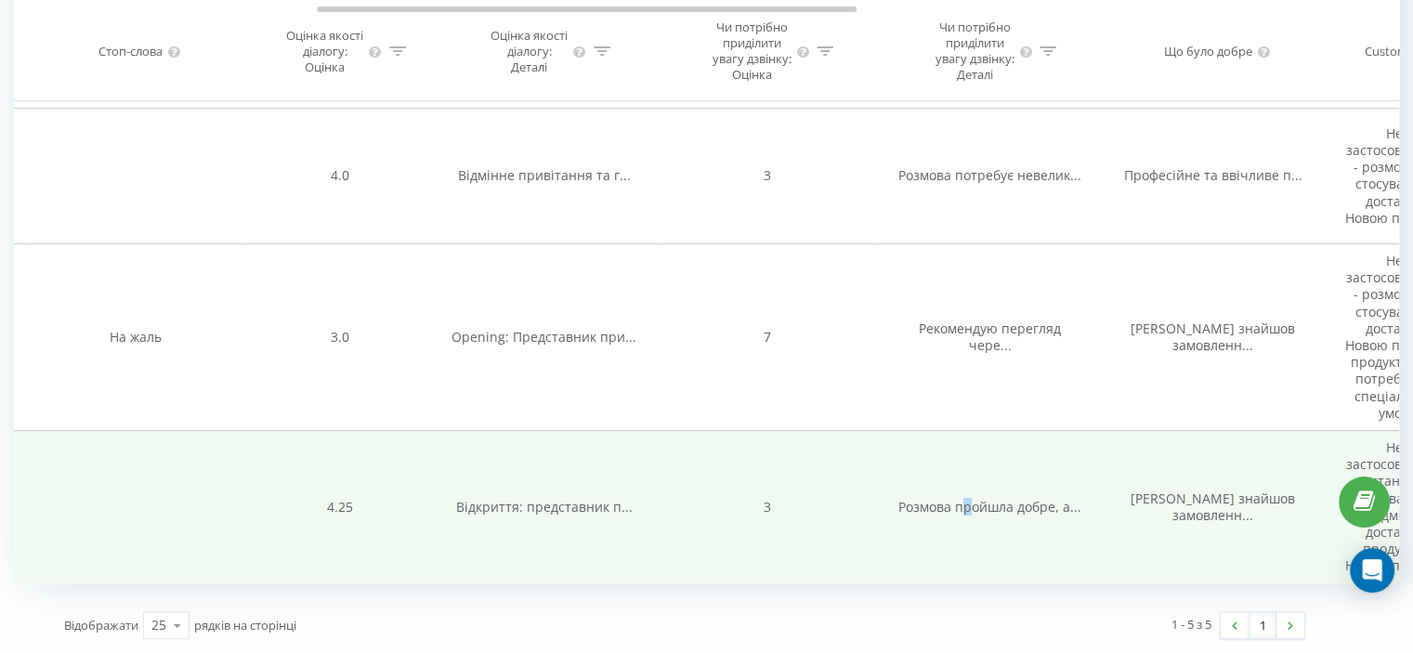
click at [968, 508] on span "Розмова пройшла добре, а..." at bounding box center [989, 507] width 183 height 18
click at [993, 498] on span "Розмова пройшла добре, а..." at bounding box center [989, 507] width 183 height 18
click at [989, 509] on span "Розмова пройшла добре, а..." at bounding box center [989, 507] width 183 height 18
click at [988, 511] on span "Розмова пройшла добре, а..." at bounding box center [989, 507] width 183 height 18
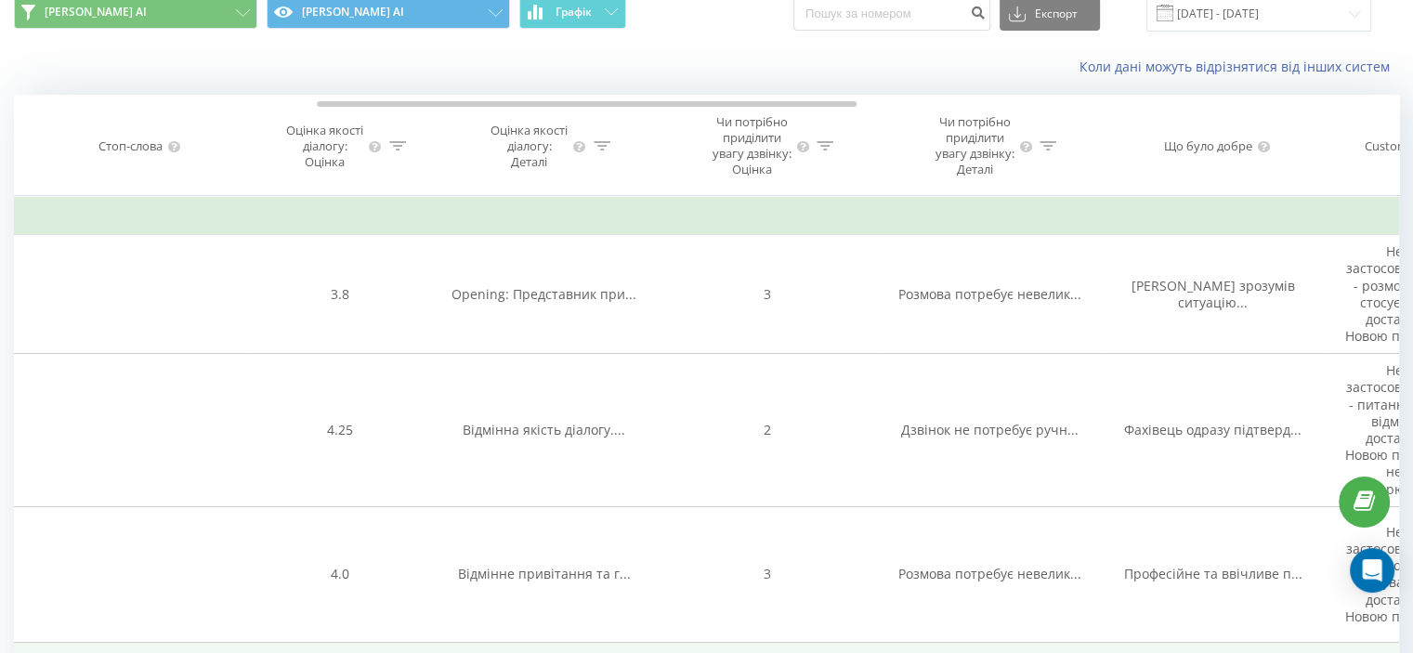
scroll to position [22, 0]
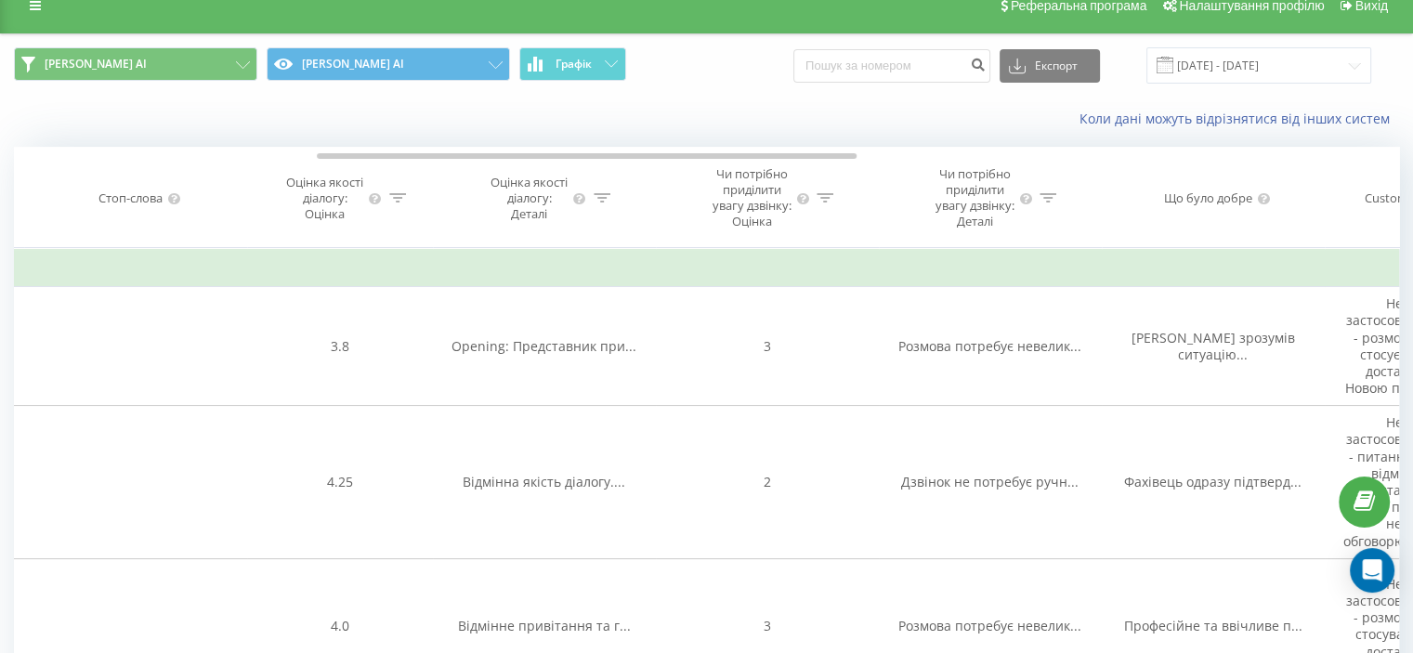
click at [242, 162] on th "Стоп-слова" at bounding box center [135, 198] width 223 height 100
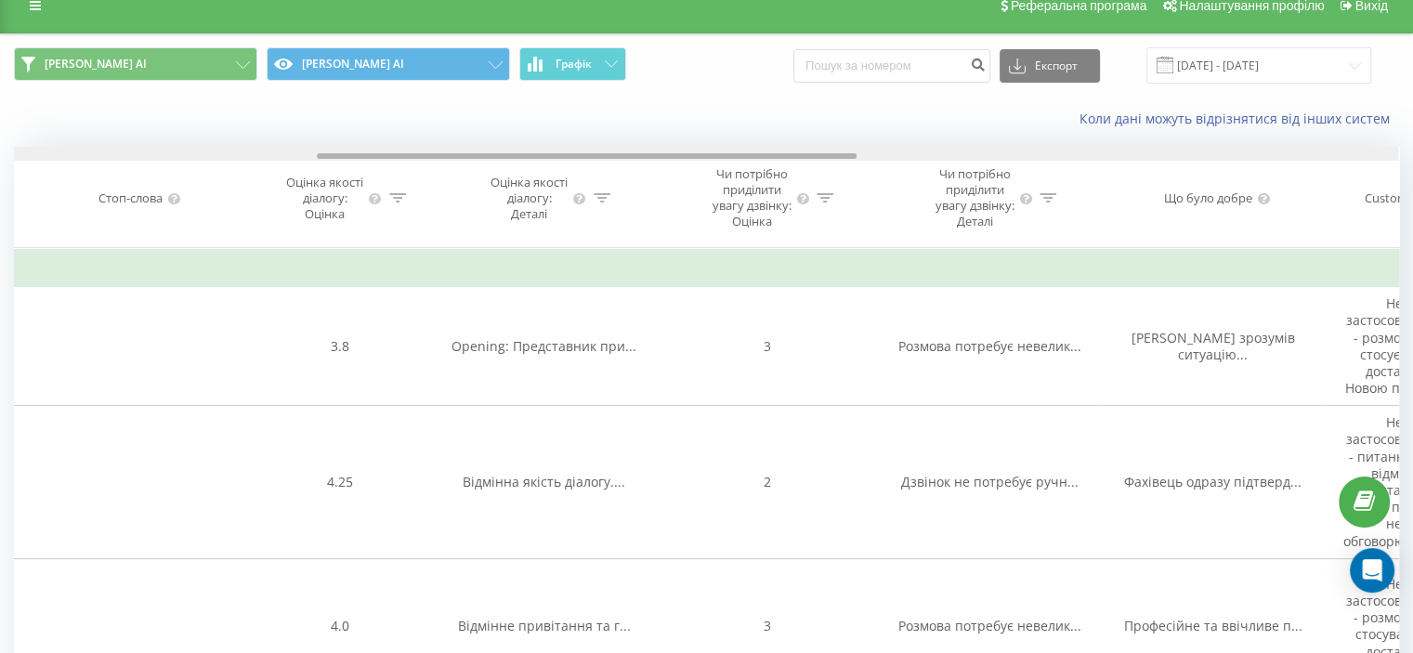
click at [235, 154] on div at bounding box center [706, 154] width 1384 height 14
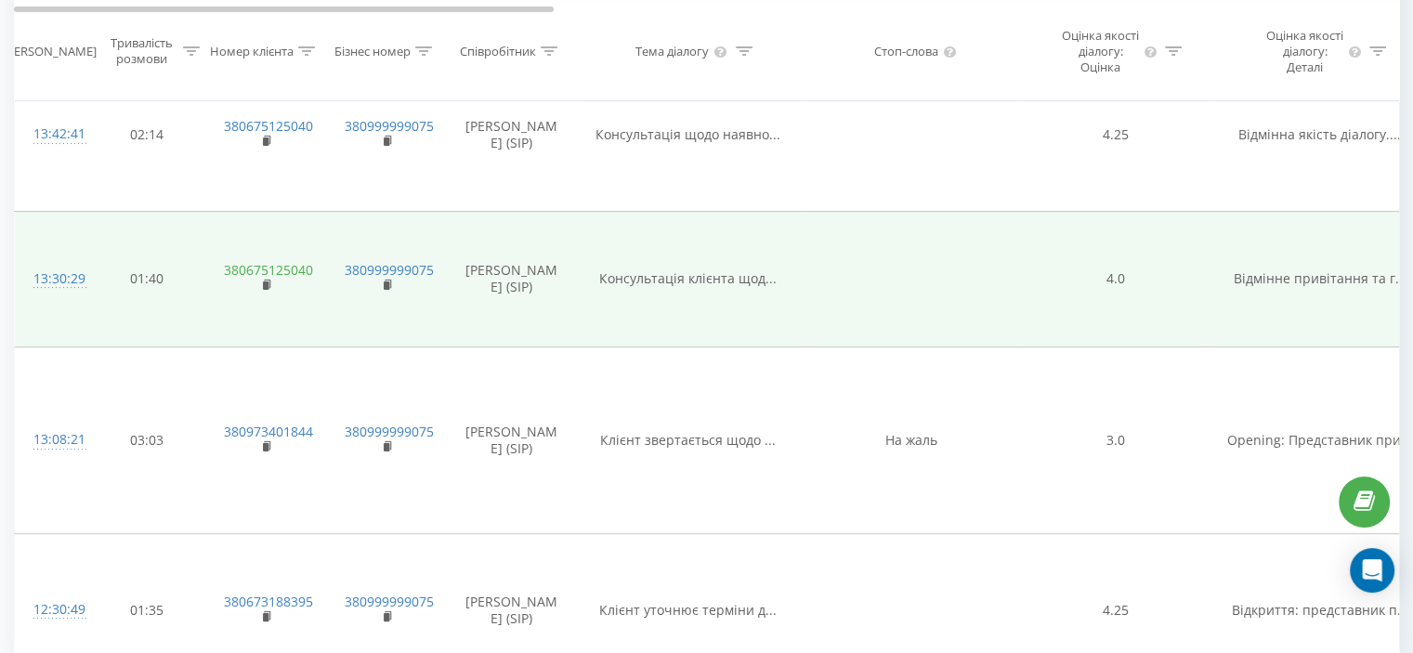
scroll to position [487, 0]
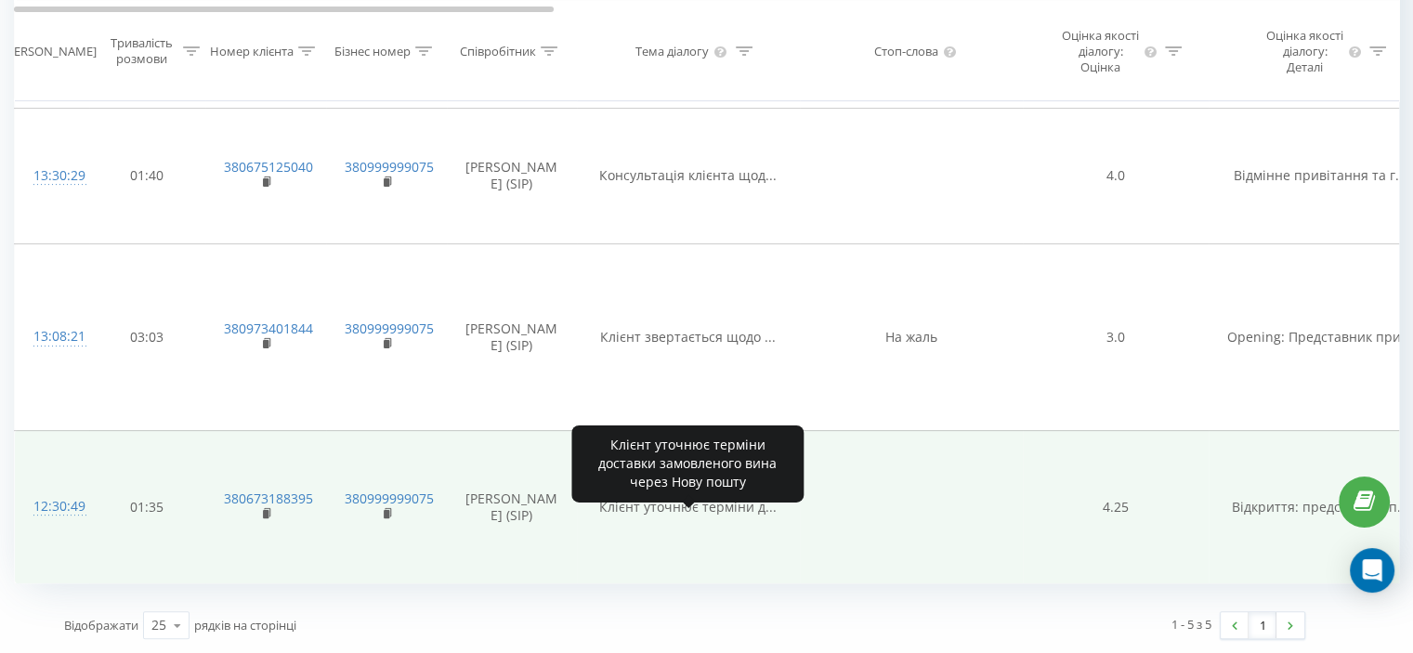
click at [759, 512] on span "Клієнт уточнює терміни д..." at bounding box center [687, 507] width 177 height 18
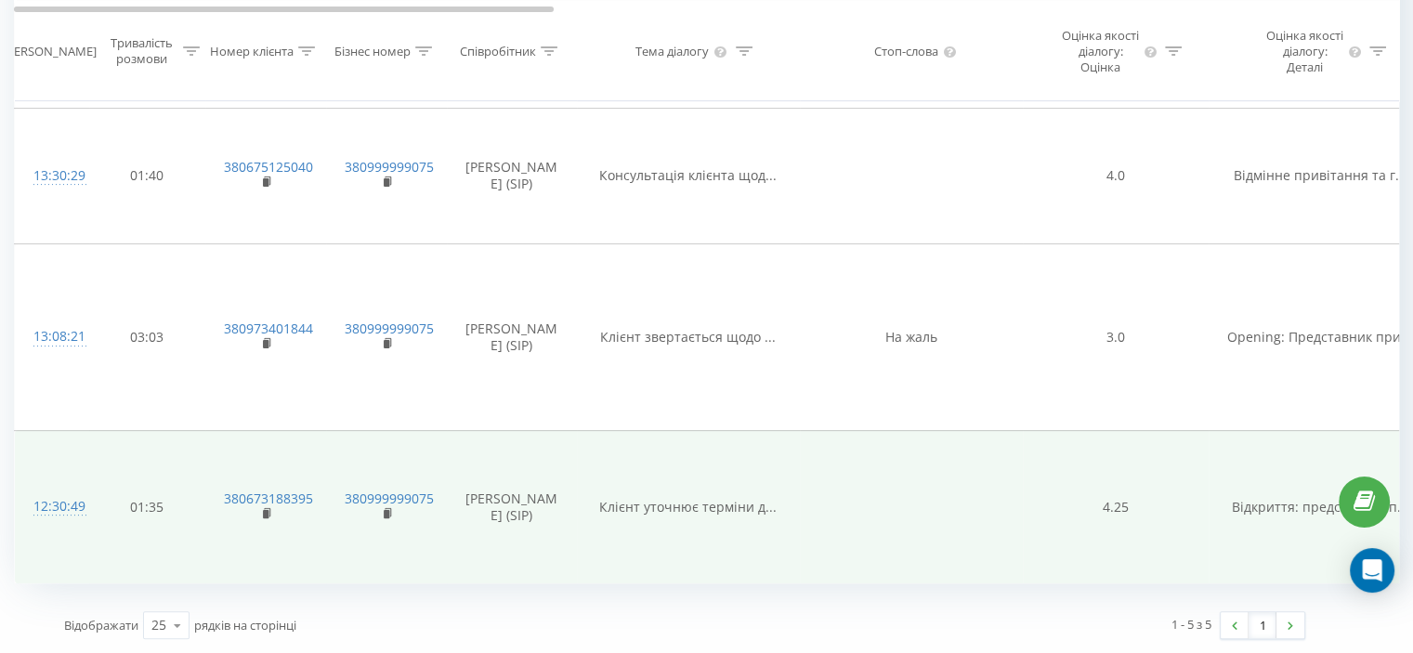
click at [759, 512] on span "Клієнт уточнює терміни д..." at bounding box center [687, 507] width 177 height 18
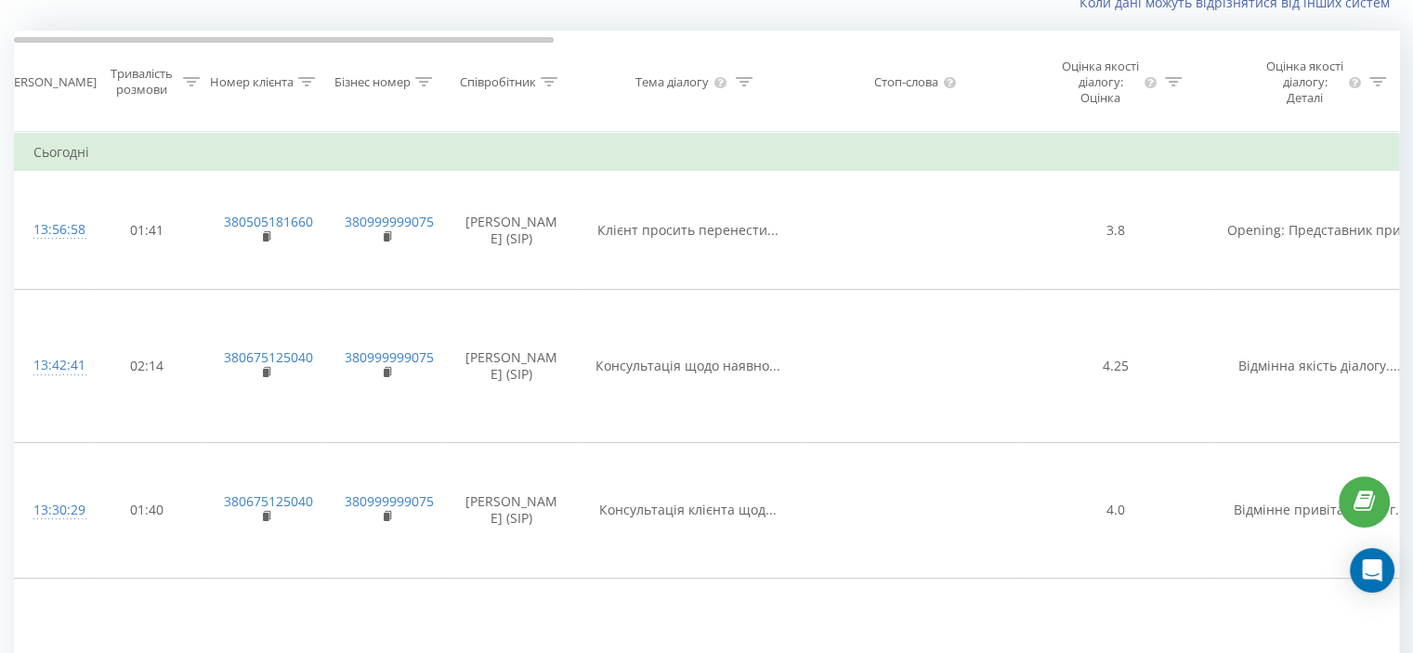
scroll to position [115, 0]
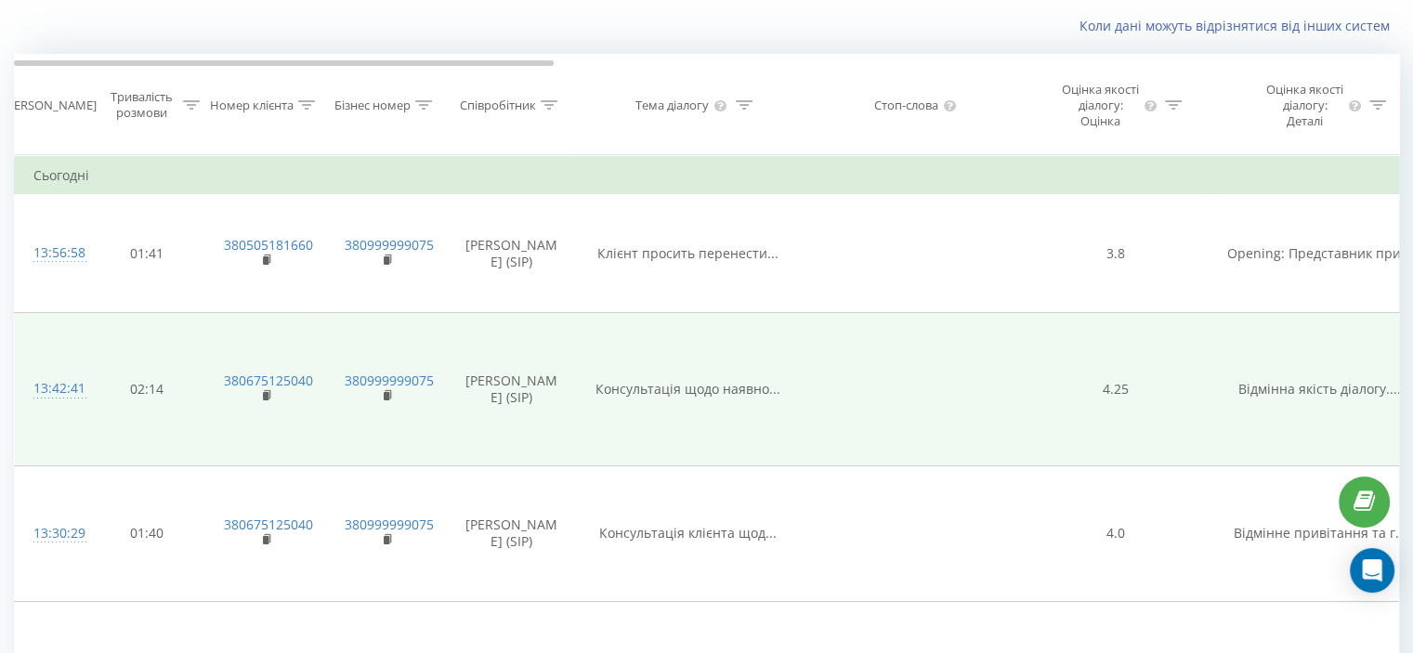
click at [1268, 397] on span "Відмінна якість діалогу...." at bounding box center [1319, 389] width 163 height 18
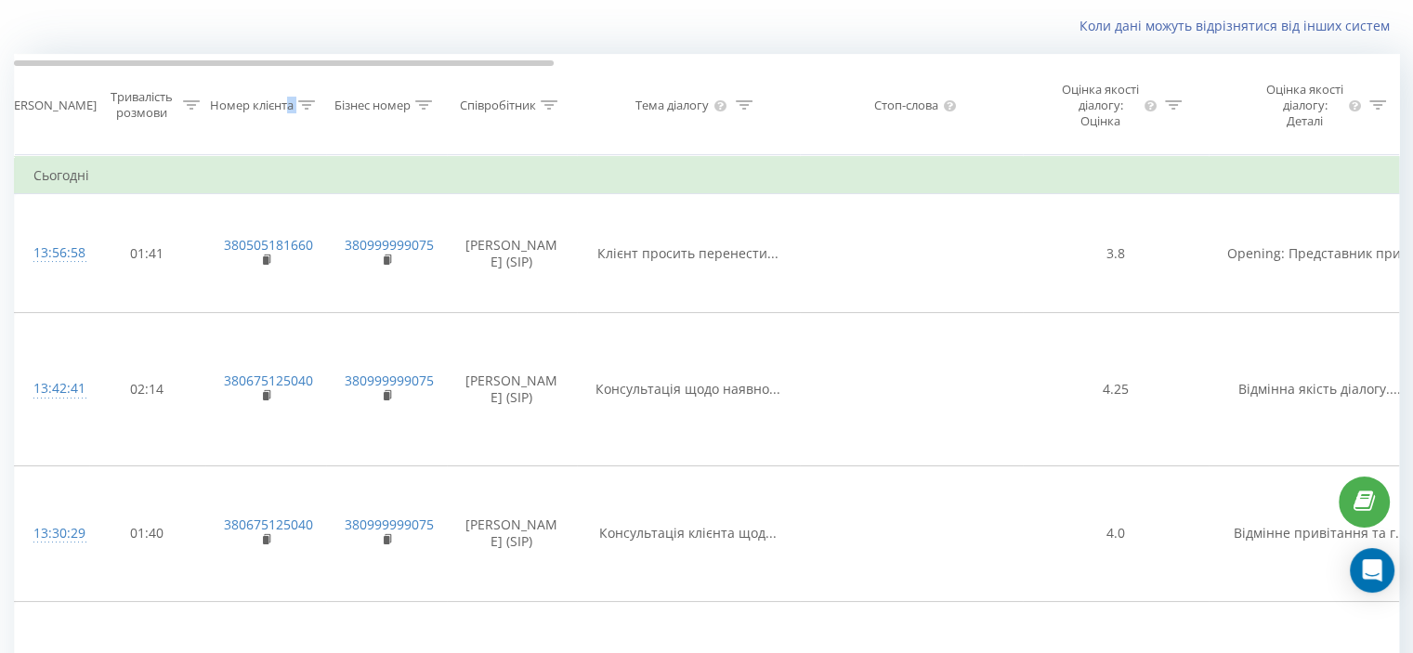
drag, startPoint x: 326, startPoint y: 137, endPoint x: 291, endPoint y: 114, distance: 41.8
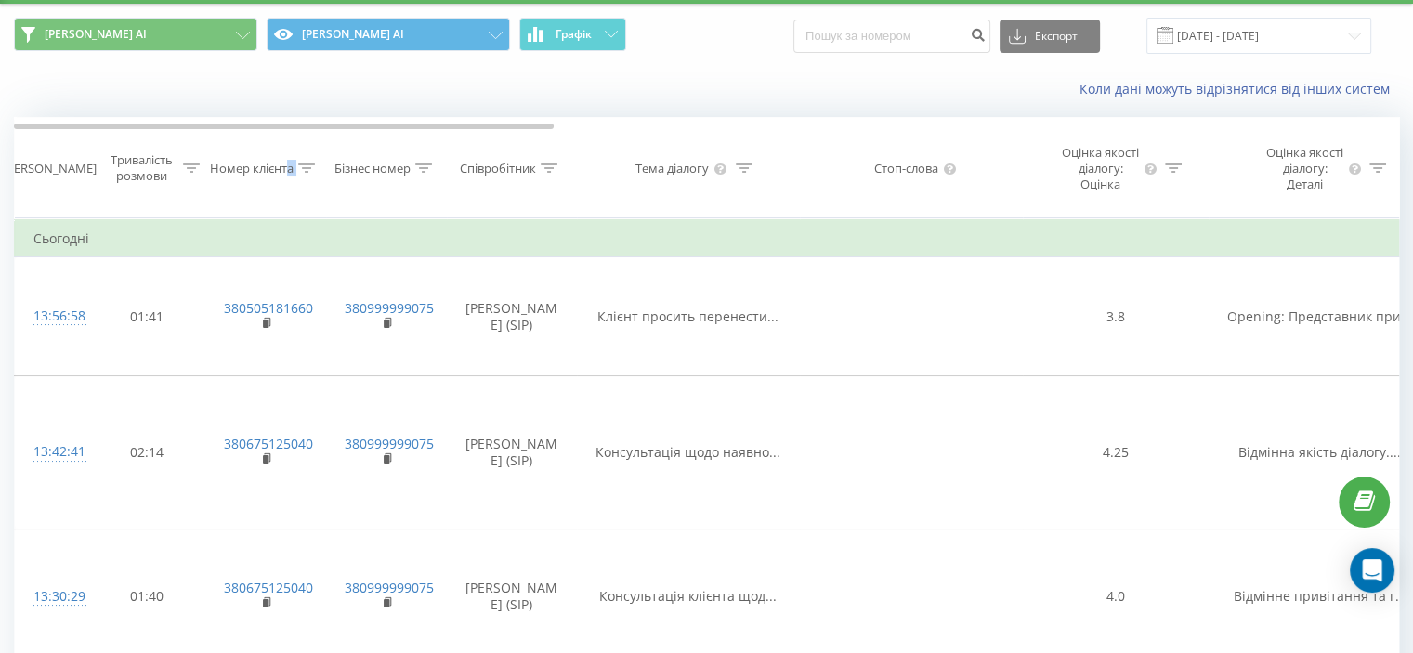
scroll to position [0, 0]
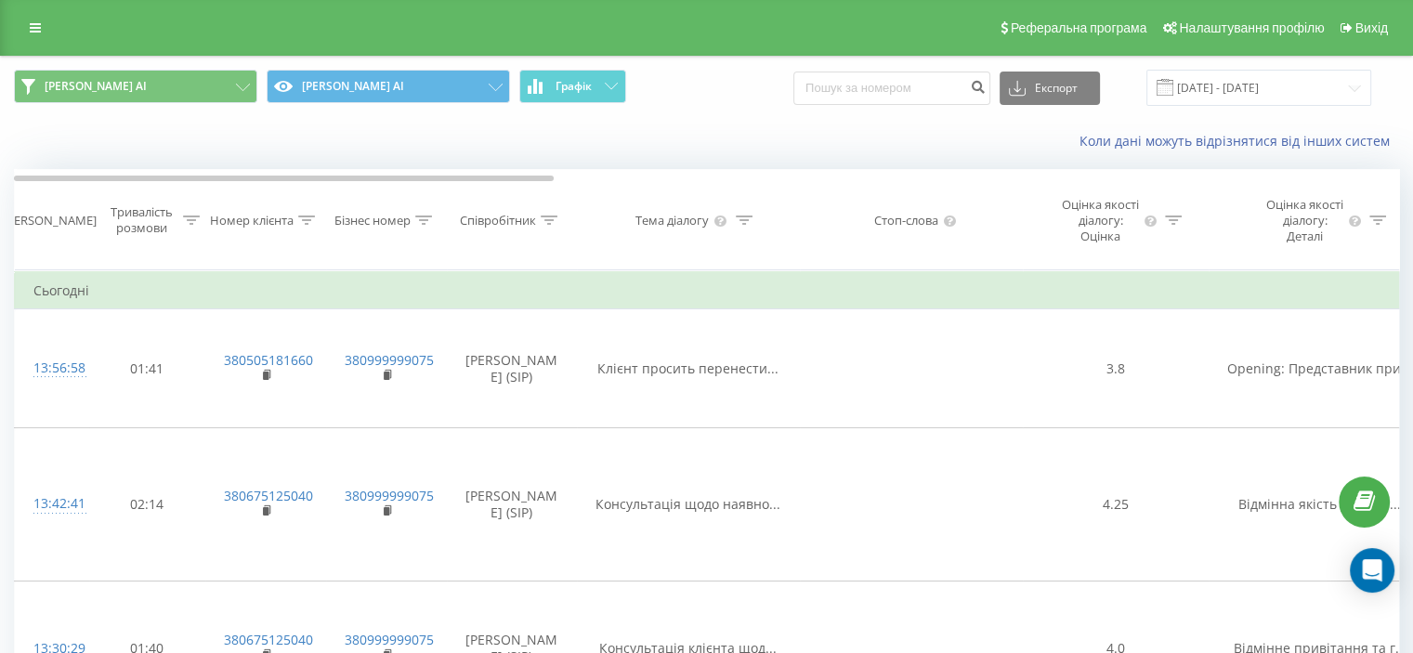
click at [33, 229] on div "[PERSON_NAME]" at bounding box center [50, 221] width 94 height 16
click at [128, 229] on div "Тривалість розмови" at bounding box center [141, 220] width 73 height 32
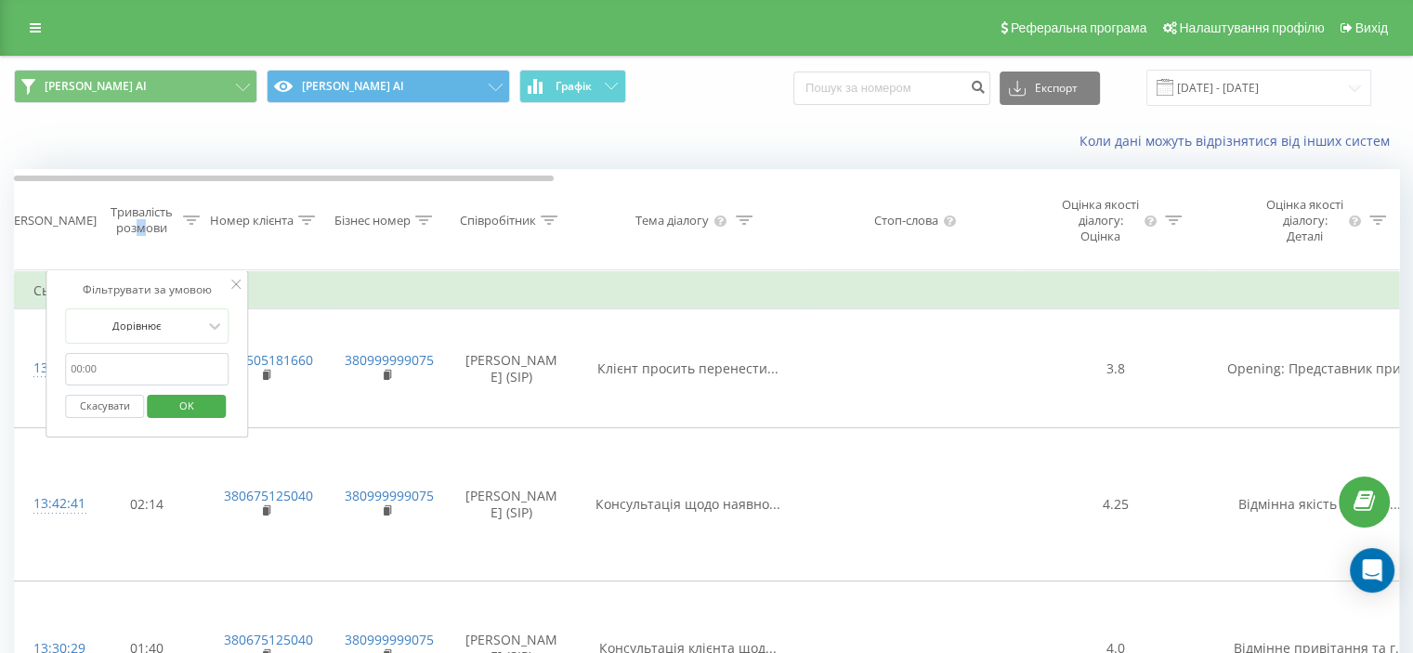
drag, startPoint x: 136, startPoint y: 231, endPoint x: 149, endPoint y: 232, distance: 13.0
click at [149, 232] on div "Тривалість розмови" at bounding box center [141, 220] width 73 height 32
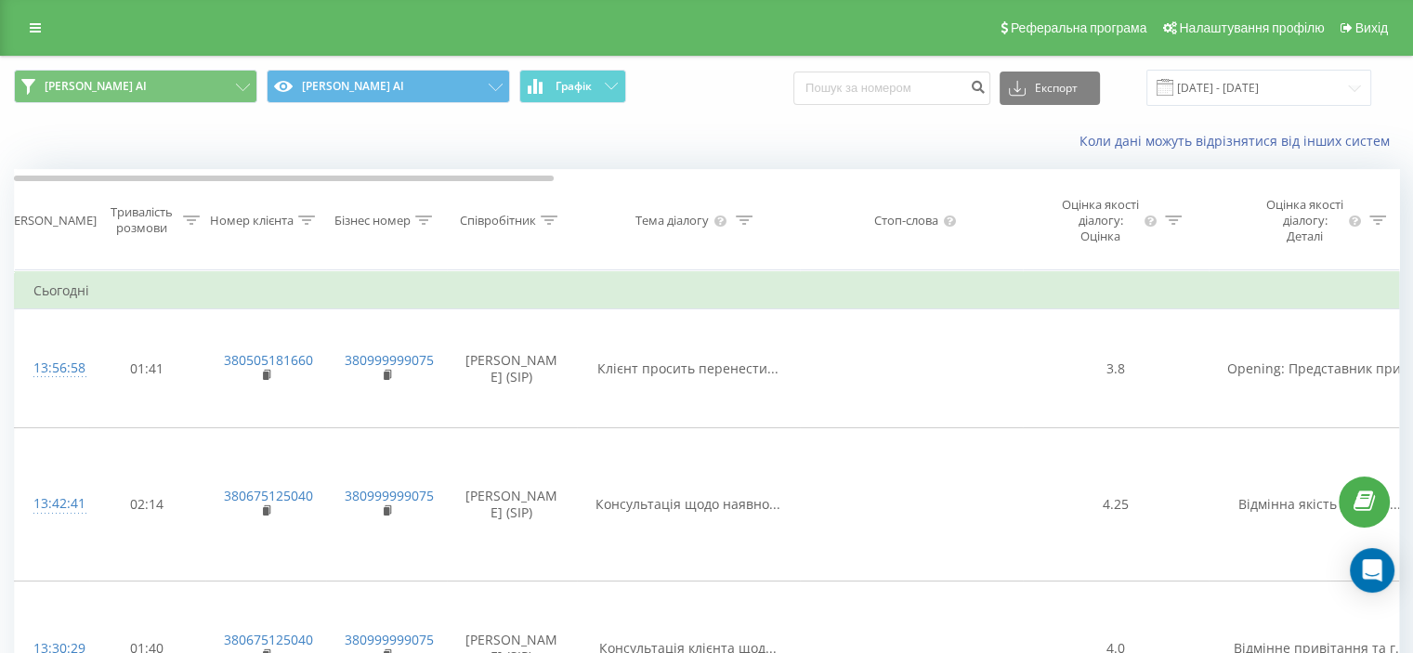
drag, startPoint x: 178, startPoint y: 228, endPoint x: 194, endPoint y: 227, distance: 15.8
click at [190, 227] on div "Тривалість розмови" at bounding box center [152, 220] width 95 height 32
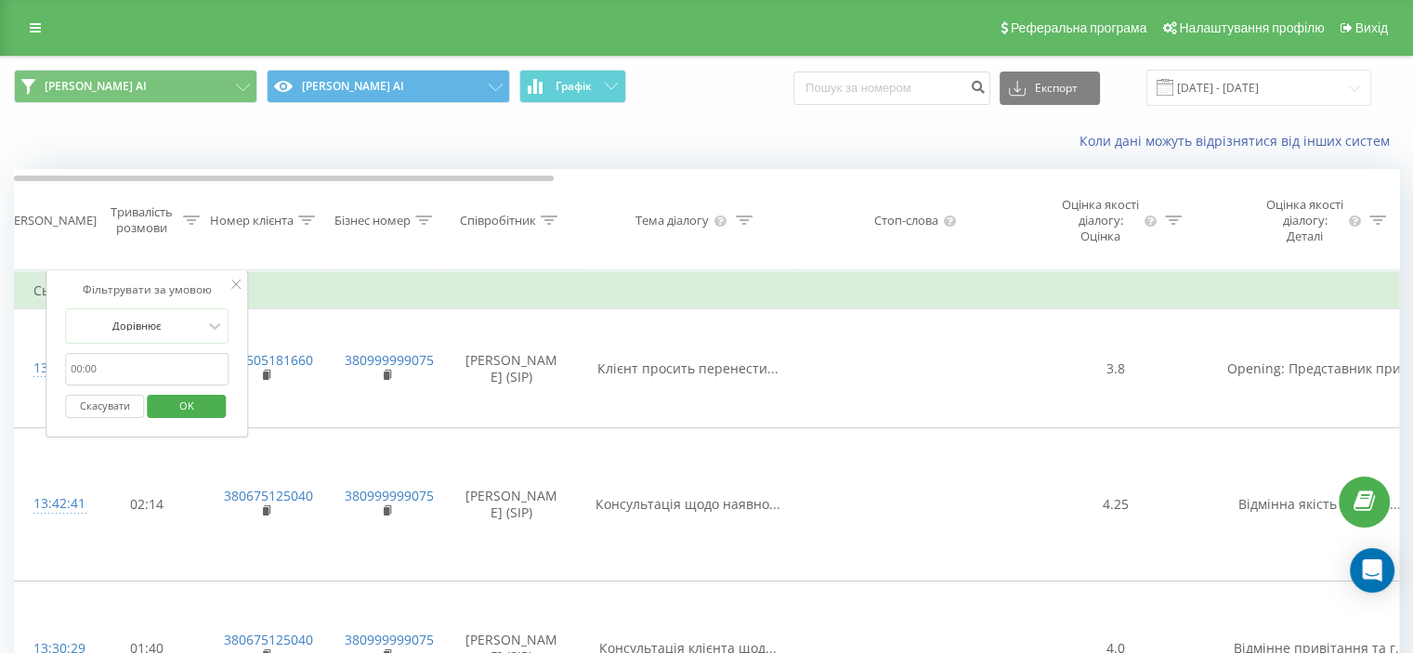
click at [194, 225] on icon at bounding box center [191, 220] width 17 height 9
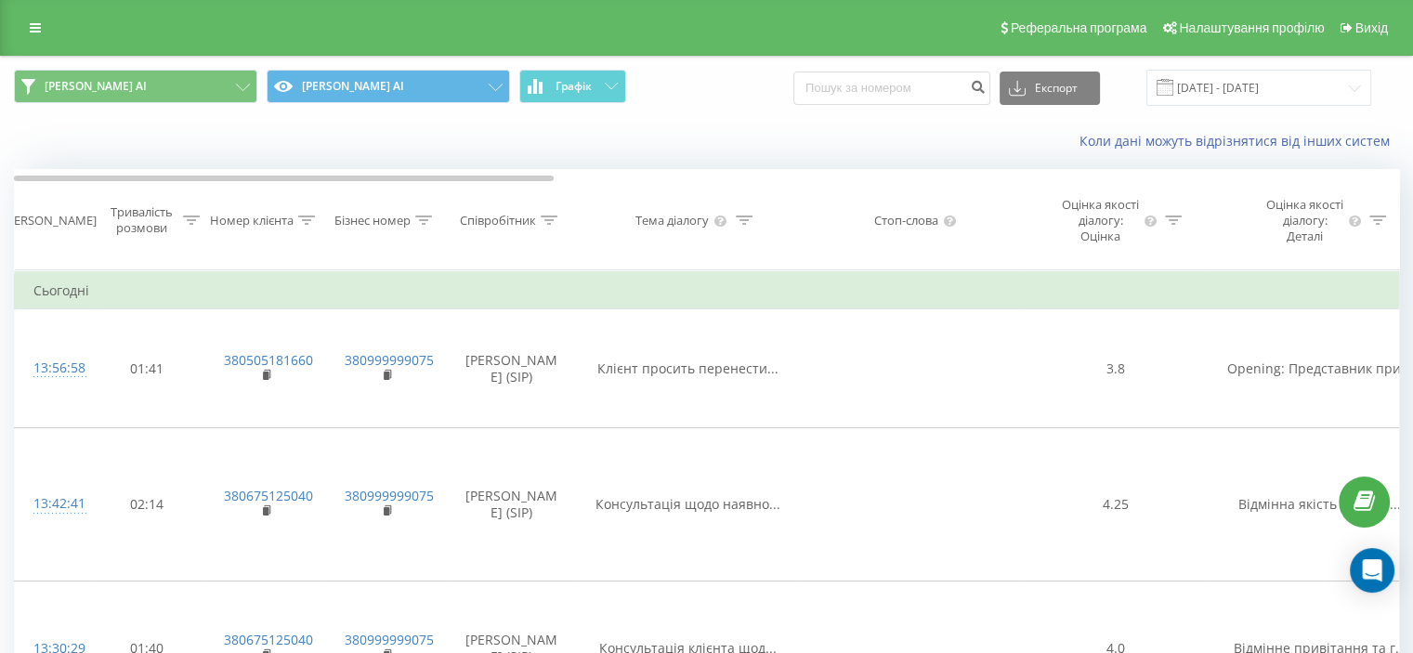
click at [194, 225] on icon at bounding box center [191, 220] width 17 height 9
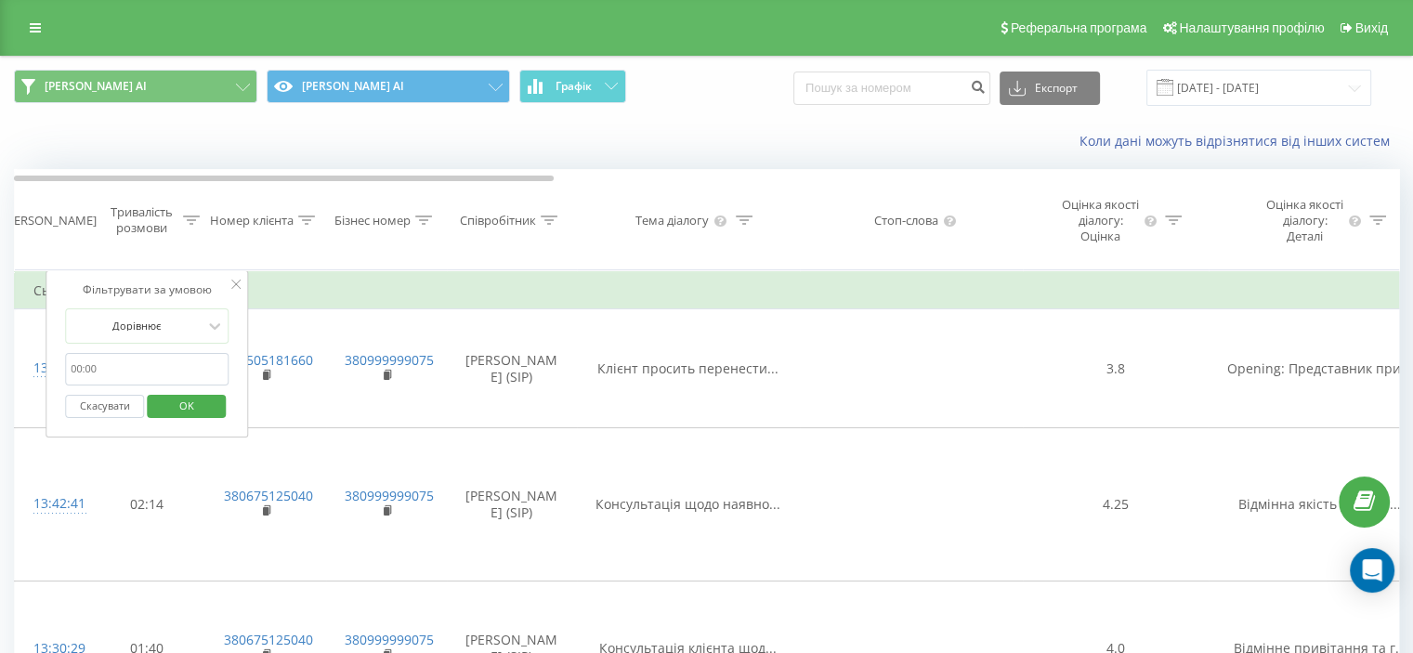
click at [198, 225] on icon at bounding box center [191, 220] width 17 height 9
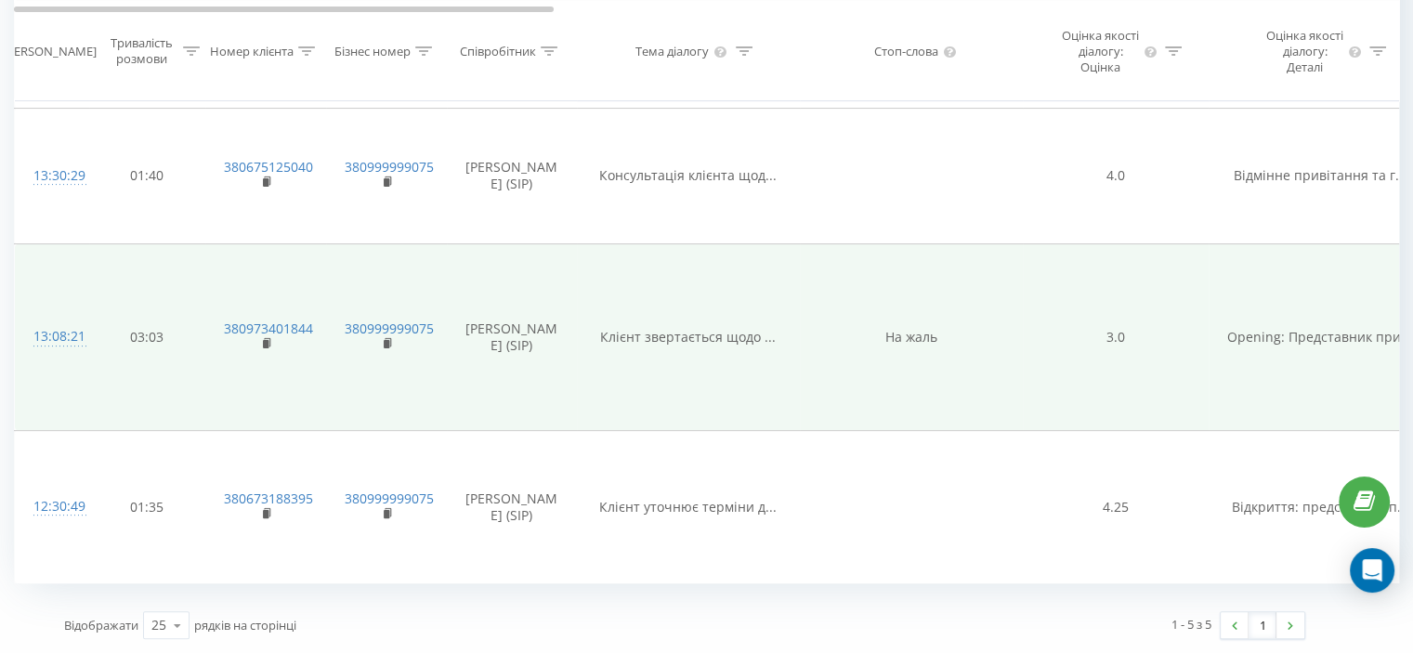
scroll to position [487, 0]
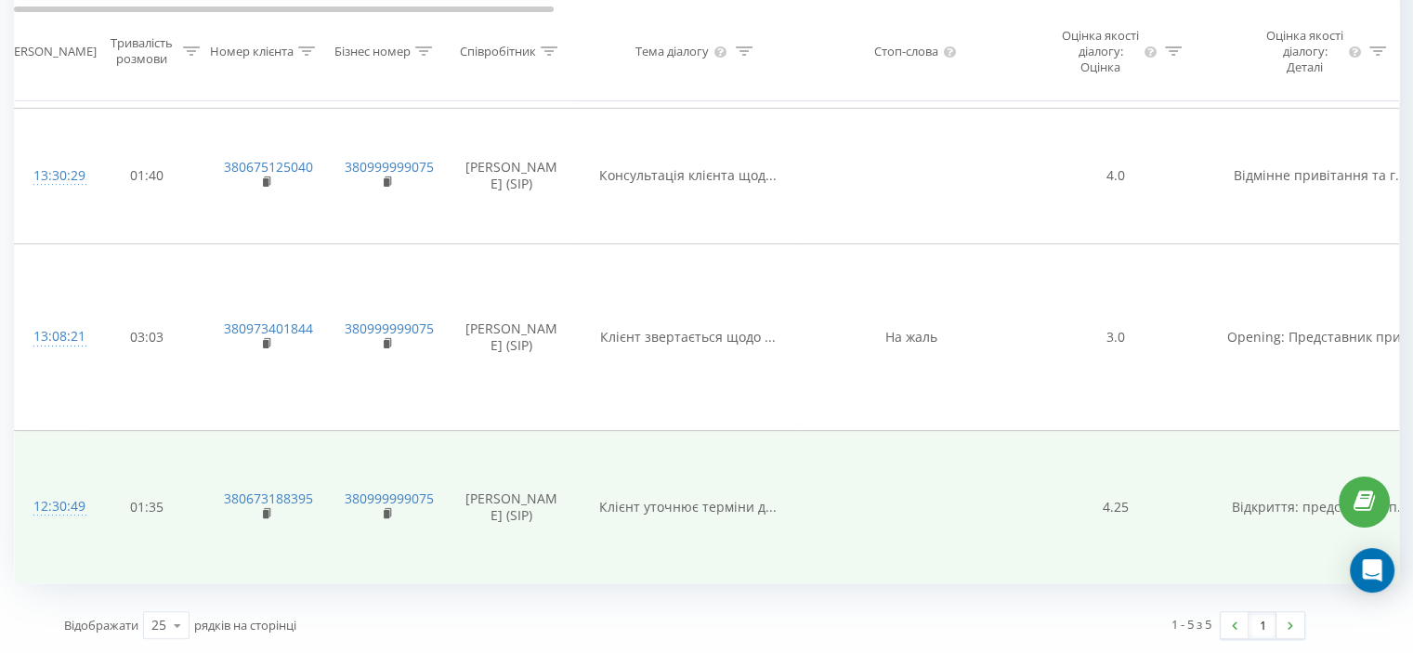
click at [1248, 515] on span "Відкриття: представник п..." at bounding box center [1320, 507] width 177 height 18
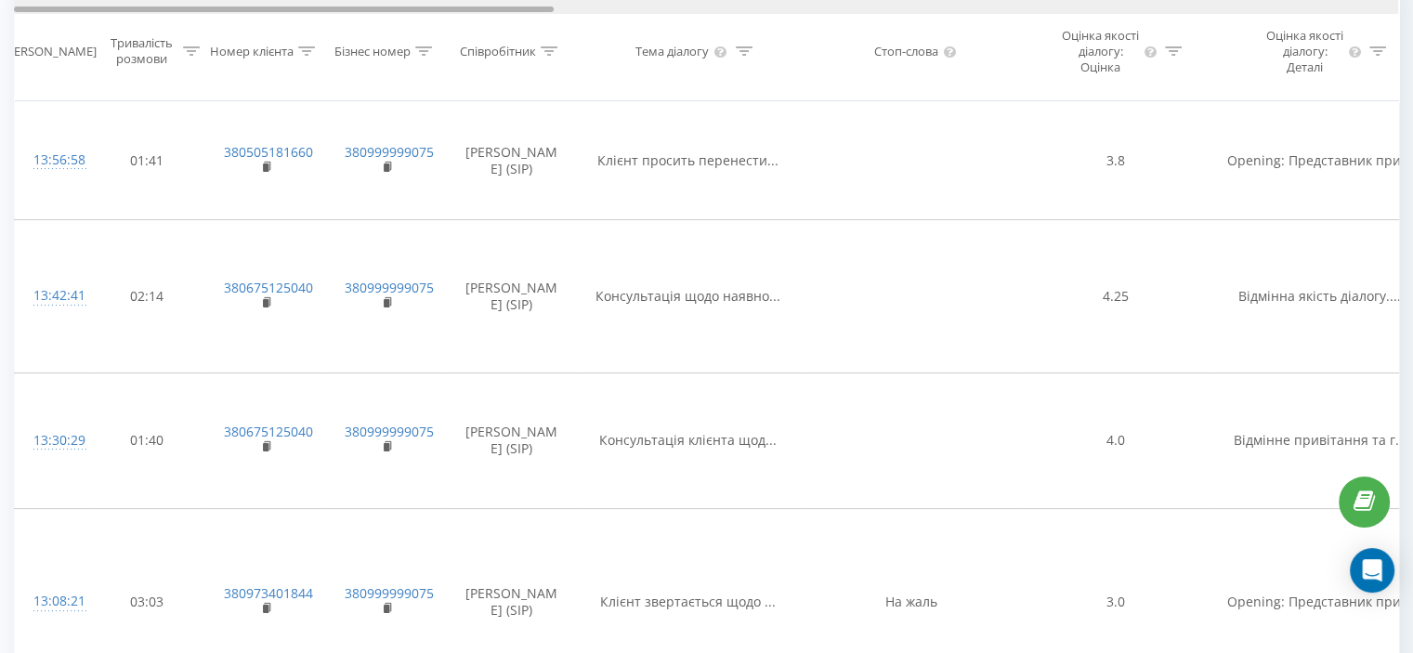
scroll to position [0, 0]
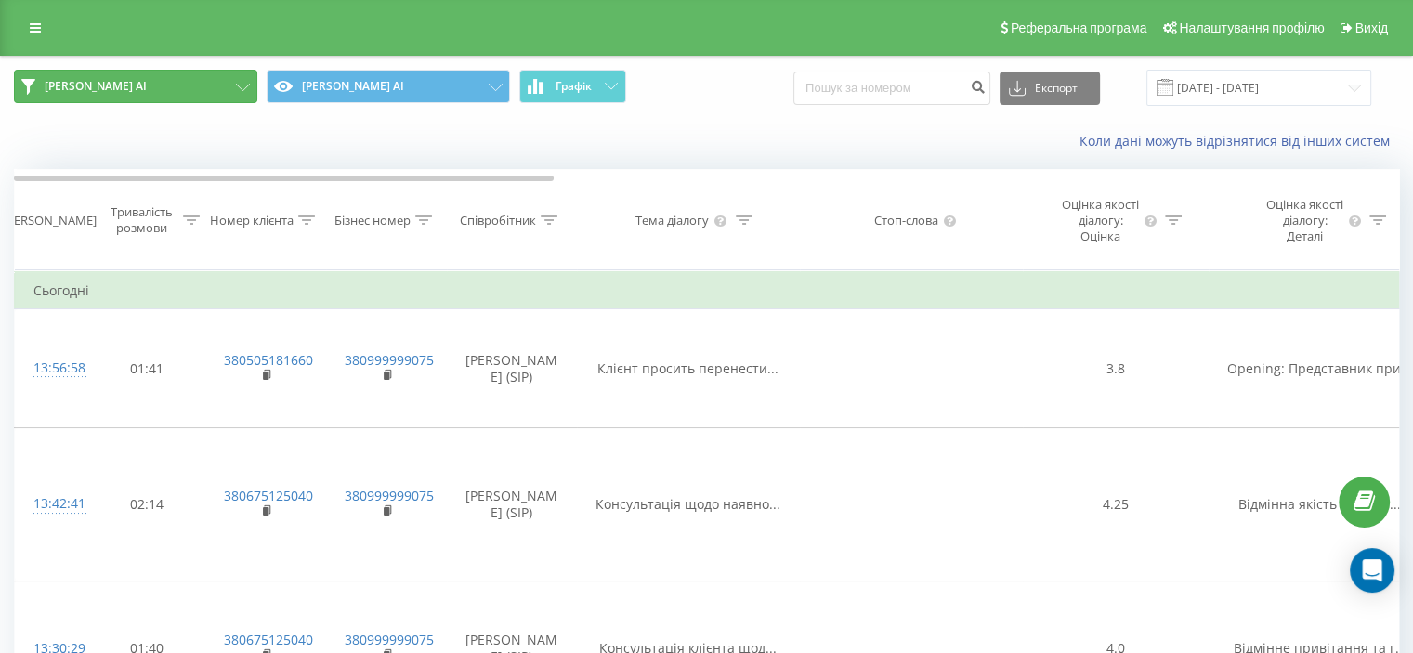
click at [187, 80] on button "[PERSON_NAME] AI" at bounding box center [135, 86] width 243 height 33
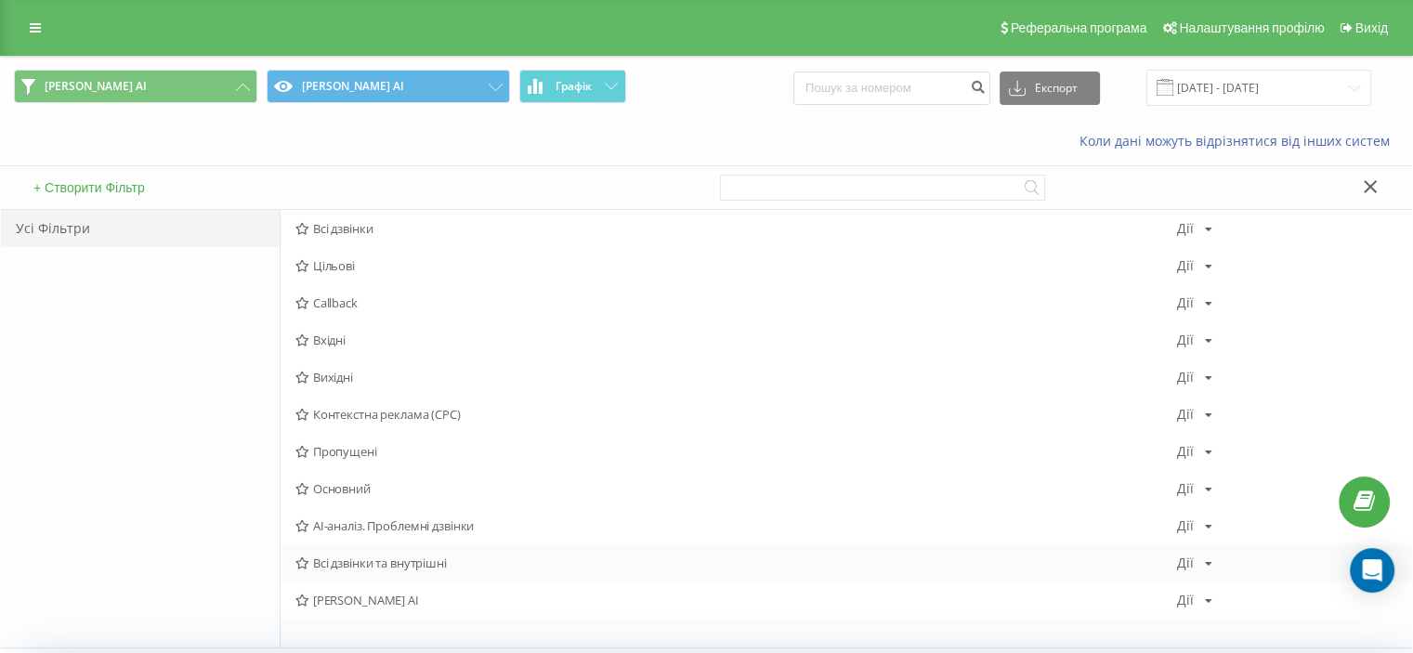
click at [364, 563] on span "Всі дзвінки та внутрішні" at bounding box center [736, 562] width 882 height 13
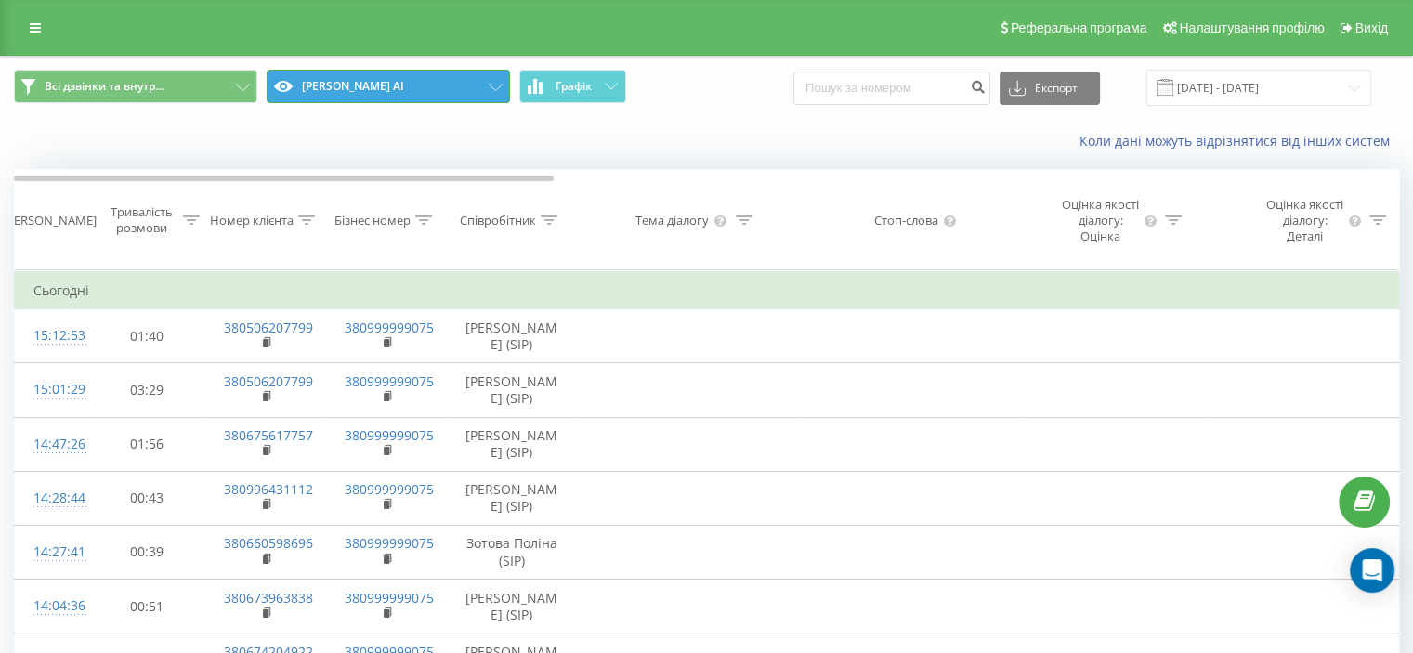
click at [355, 92] on button "[PERSON_NAME] AI" at bounding box center [388, 86] width 243 height 33
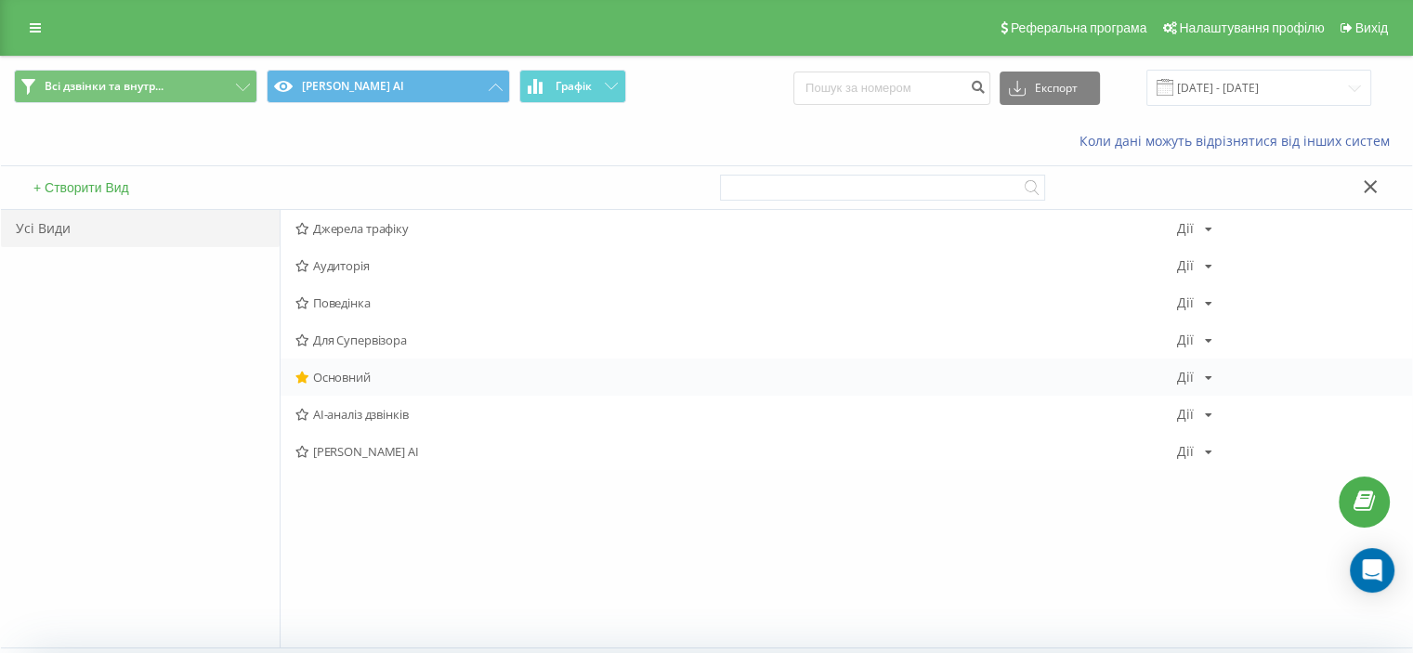
click at [372, 375] on span "Основний" at bounding box center [736, 377] width 882 height 13
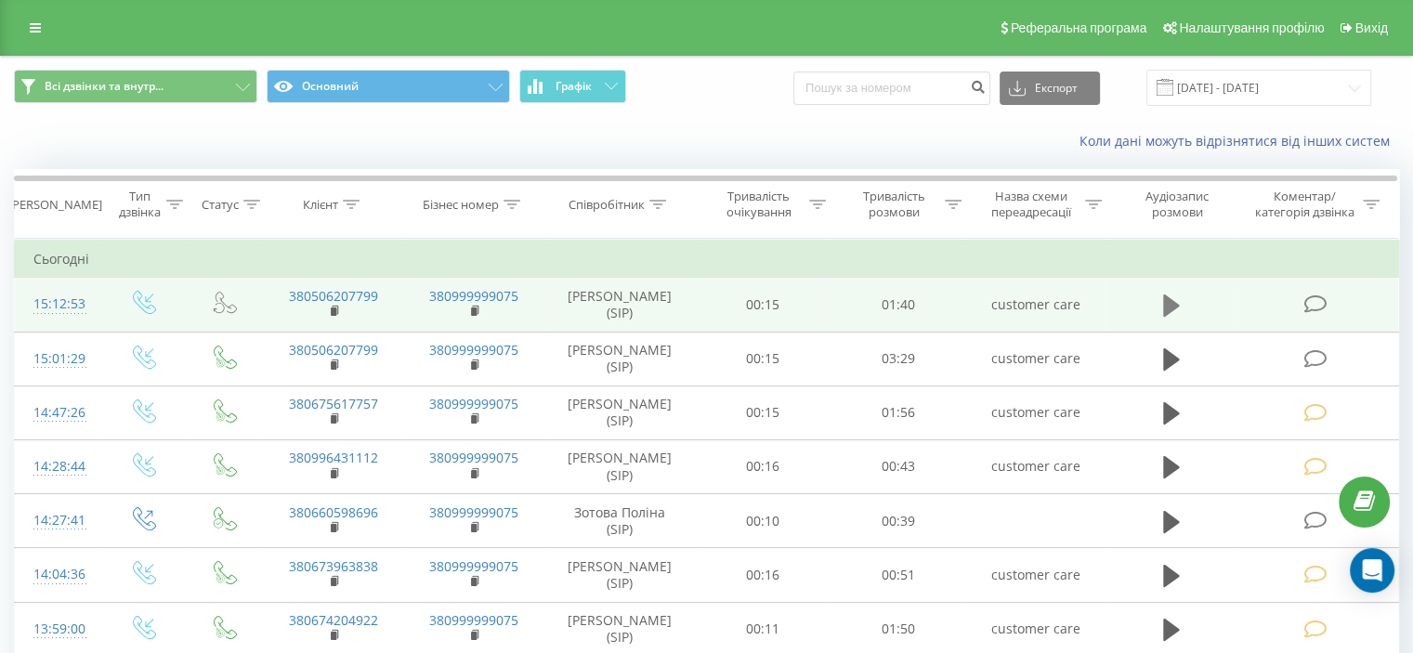
click at [1163, 307] on icon at bounding box center [1171, 305] width 17 height 22
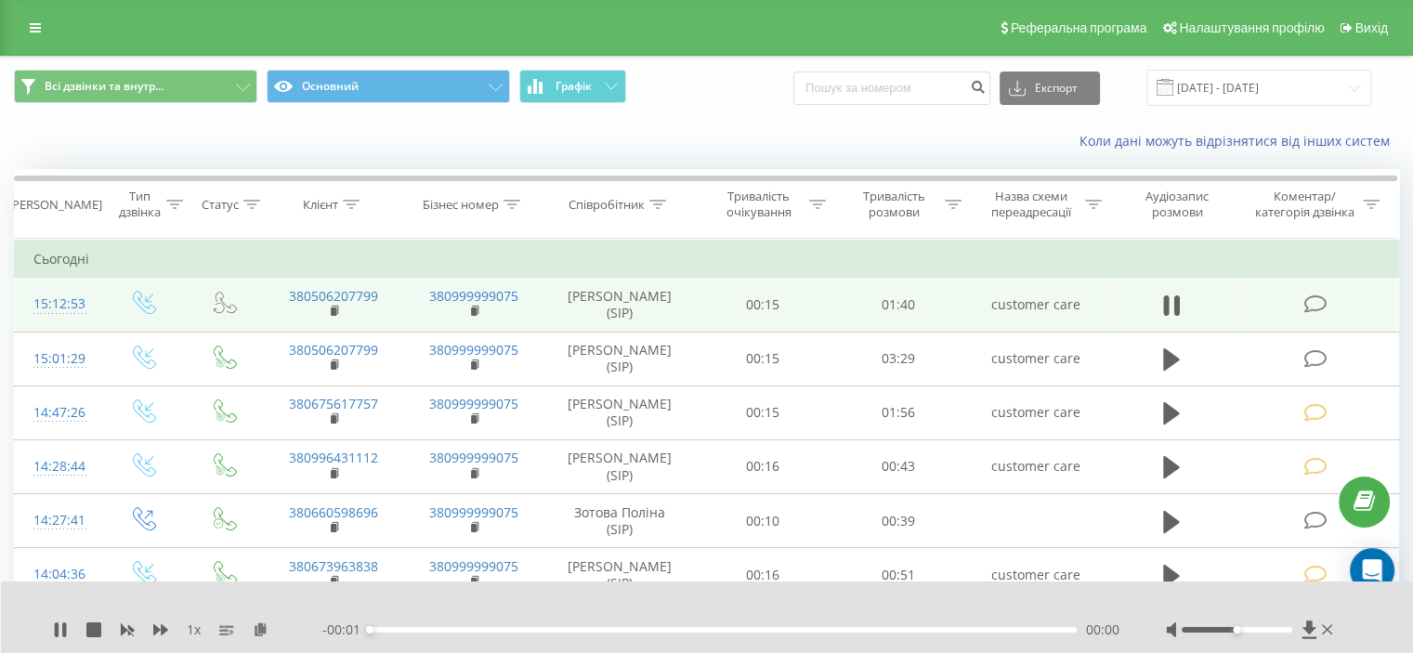
click at [509, 632] on div "00:00" at bounding box center [723, 630] width 707 height 6
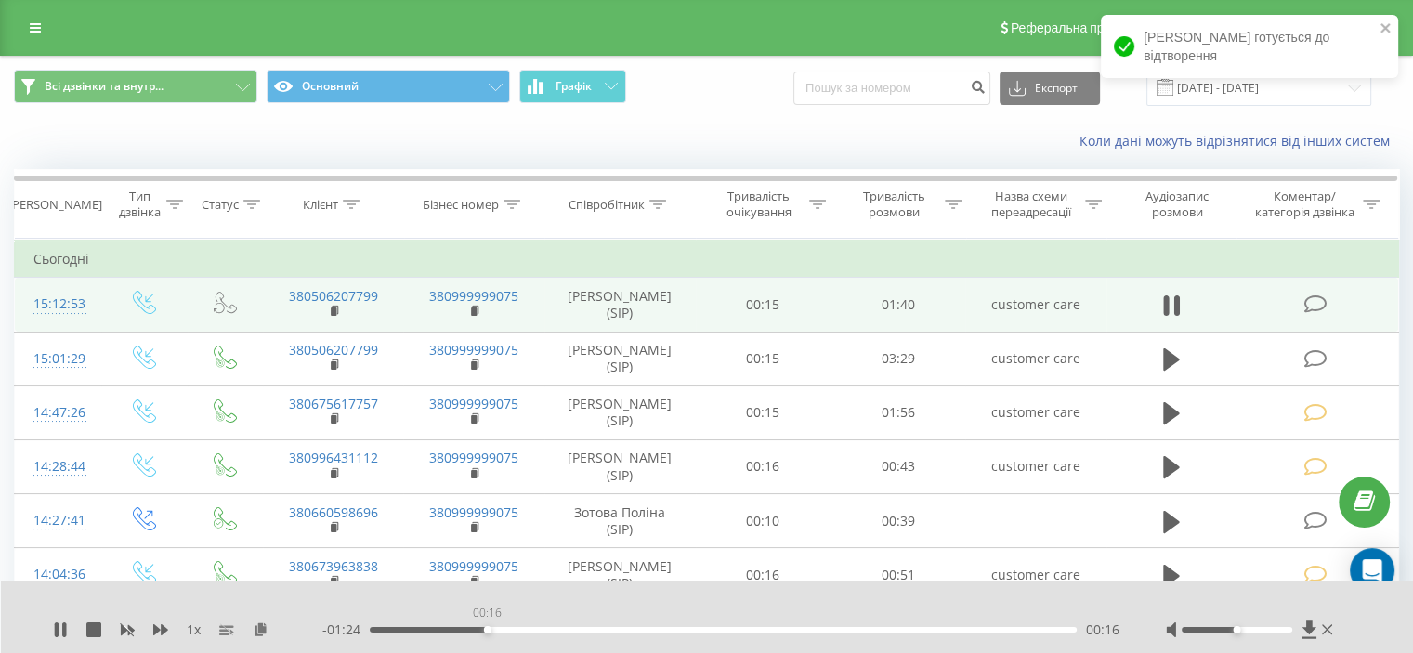
click at [487, 631] on div "00:16" at bounding box center [723, 630] width 707 height 6
click at [395, 627] on div "00:18" at bounding box center [723, 630] width 707 height 6
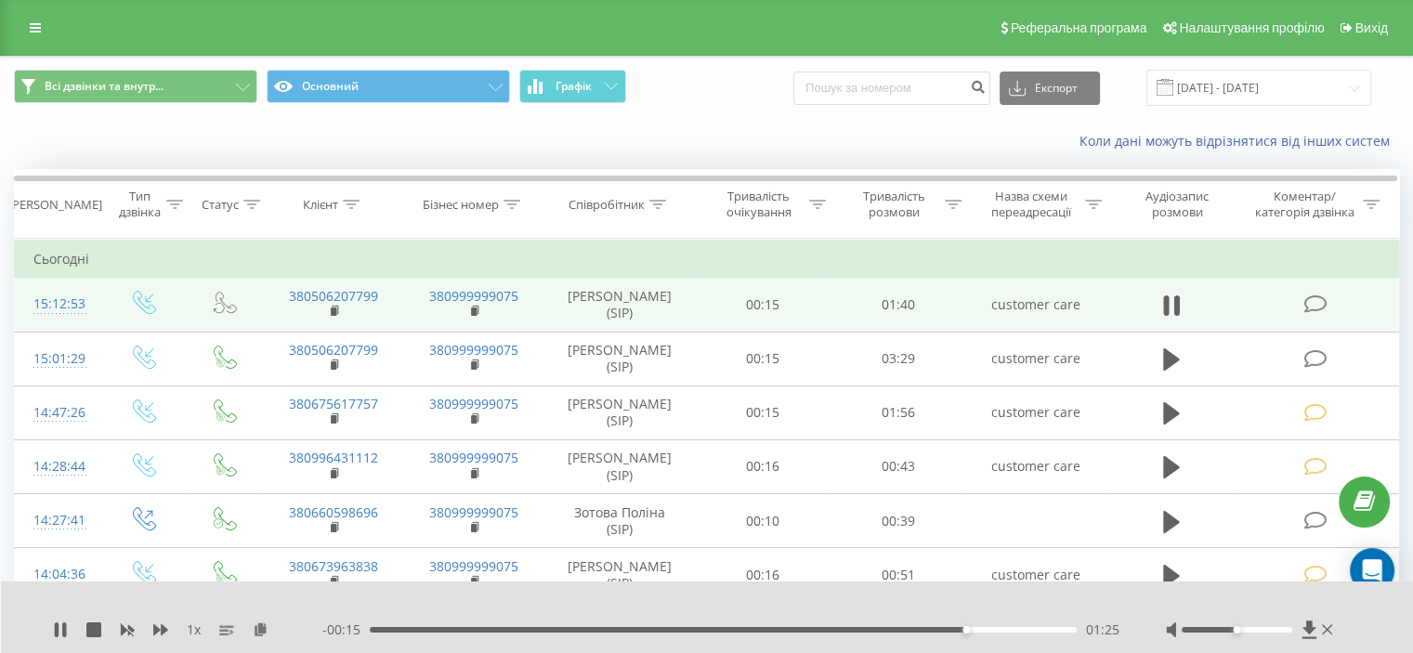
click at [700, 634] on div "- 00:15 01:25 01:25" at bounding box center [720, 630] width 797 height 19
click at [705, 632] on div "01:25" at bounding box center [723, 630] width 707 height 6
click at [791, 626] on div "- 00:43 00:57 00:57" at bounding box center [720, 630] width 797 height 19
click at [796, 631] on div "00:57" at bounding box center [723, 630] width 707 height 6
click at [904, 637] on div "- 00:27 01:14 01:14" at bounding box center [720, 630] width 797 height 19
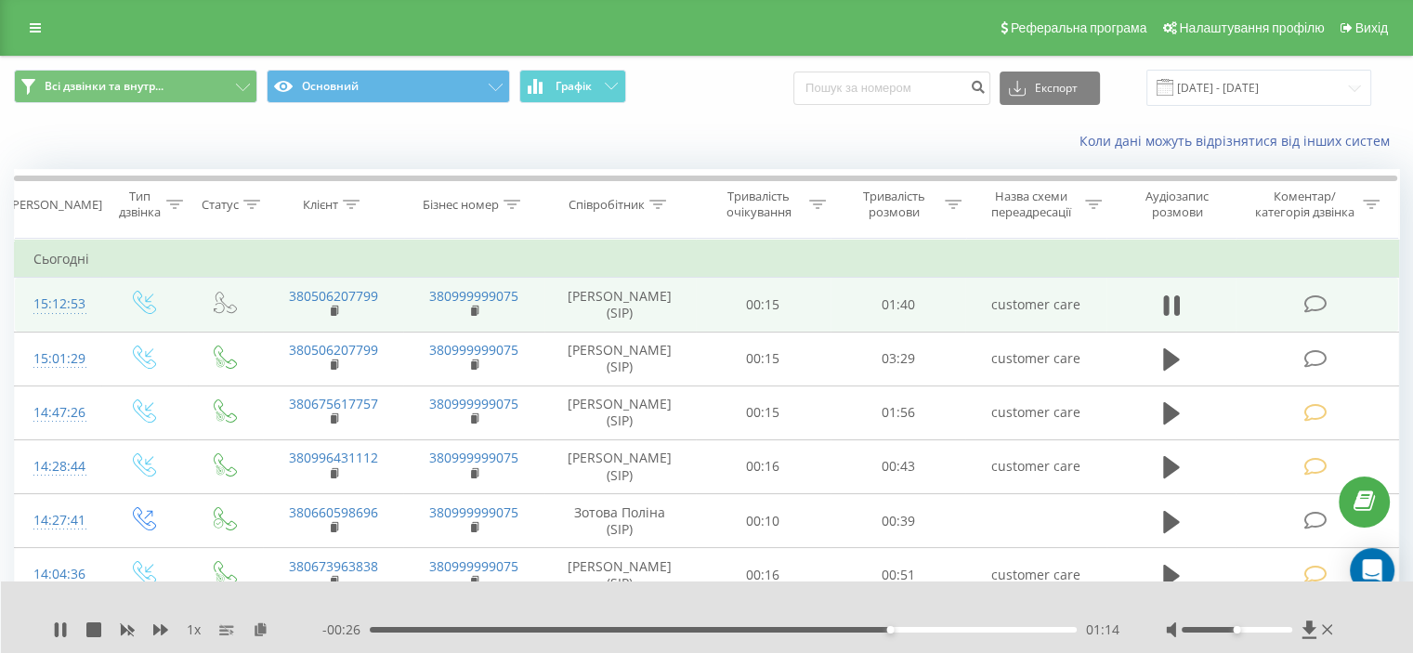
click at [917, 631] on div "01:14" at bounding box center [723, 630] width 707 height 6
click at [952, 627] on div "01:20" at bounding box center [723, 630] width 707 height 6
click at [982, 628] on div "01:27" at bounding box center [723, 630] width 707 height 6
click at [962, 634] on div "- 00:12 01:28 01:28" at bounding box center [720, 630] width 797 height 19
click at [390, 631] on div "01:36" at bounding box center [723, 630] width 707 height 6
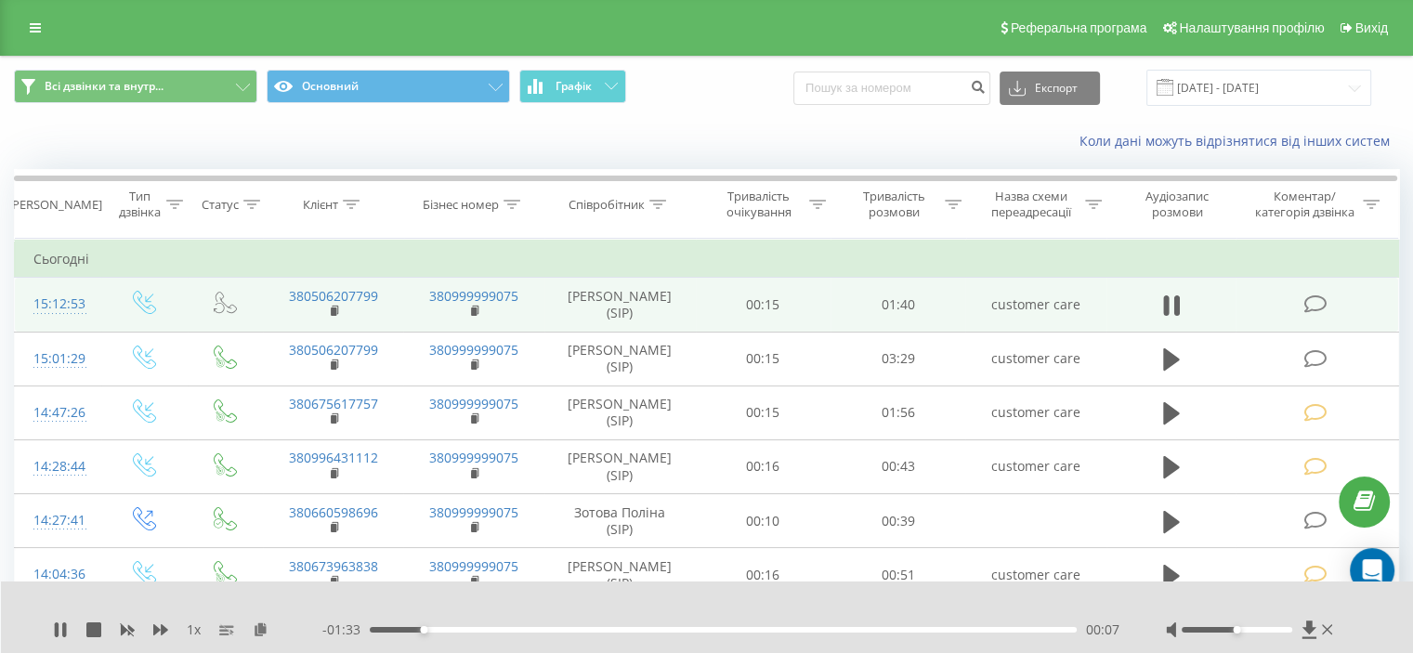
click at [504, 632] on div "00:07" at bounding box center [723, 630] width 707 height 6
click at [545, 629] on div "00:25" at bounding box center [723, 630] width 707 height 6
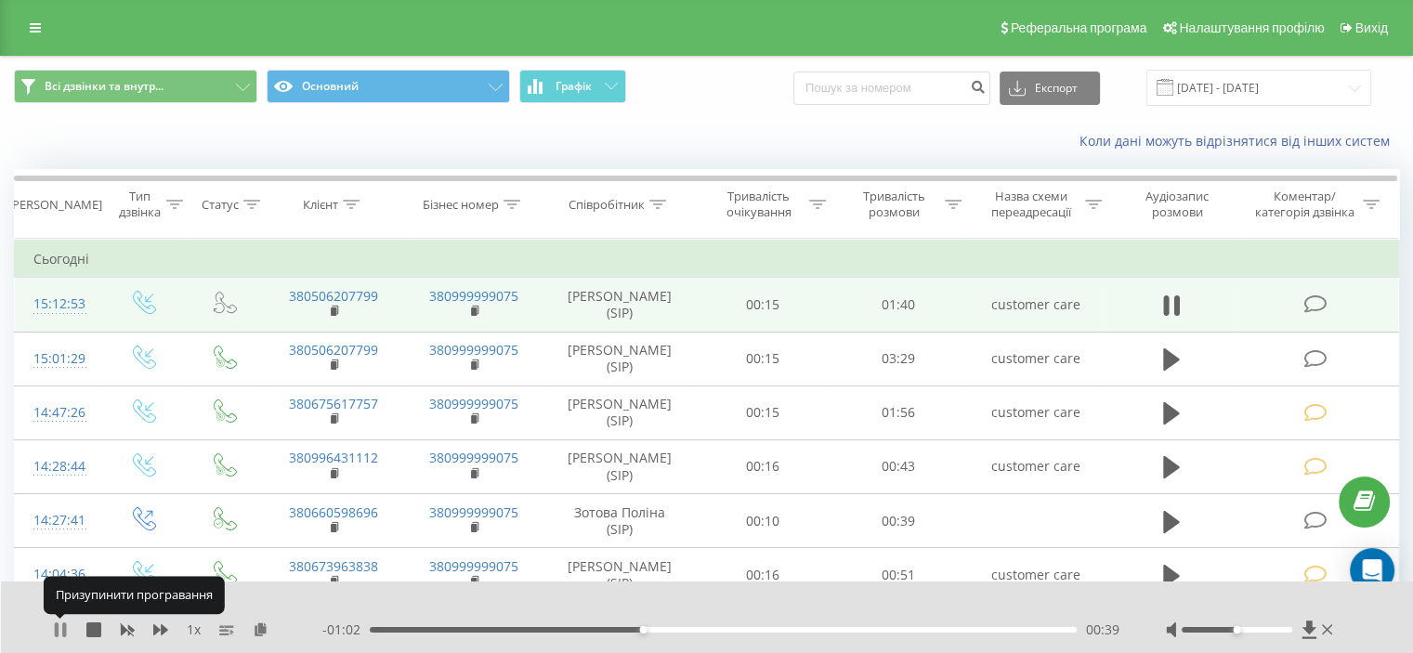
click at [53, 631] on icon at bounding box center [60, 629] width 15 height 15
